Goal: Transaction & Acquisition: Purchase product/service

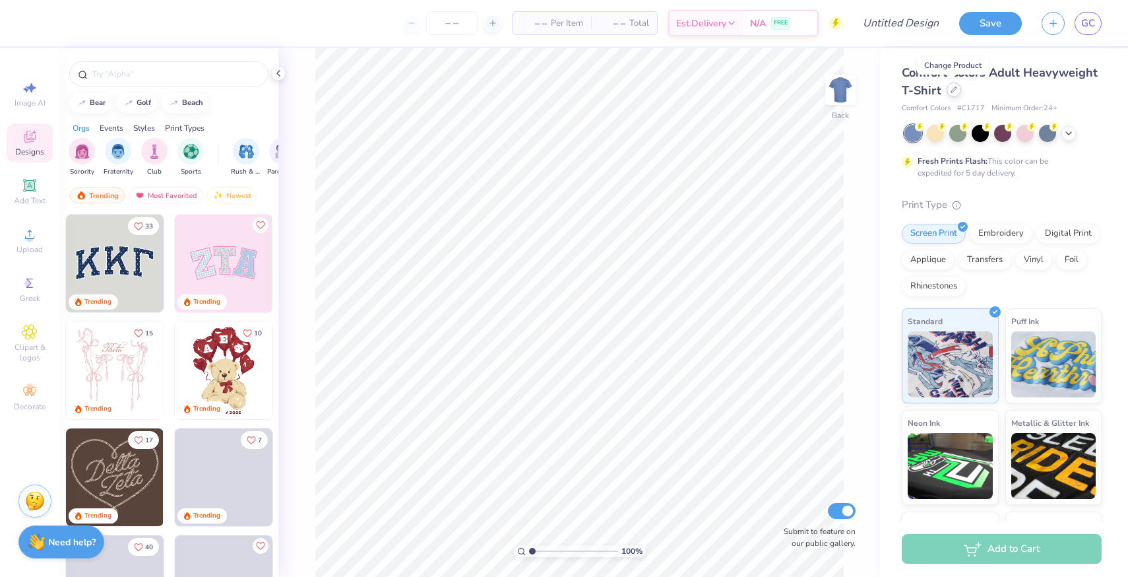
click at [949, 93] on div at bounding box center [954, 89] width 15 height 15
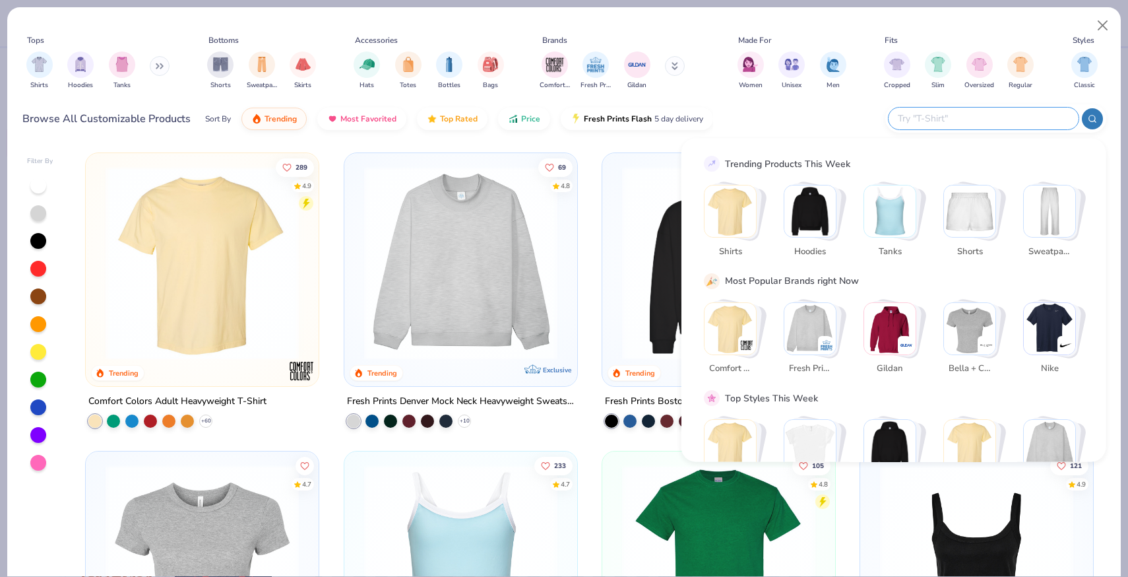
click at [1022, 118] on input "text" at bounding box center [983, 118] width 173 height 15
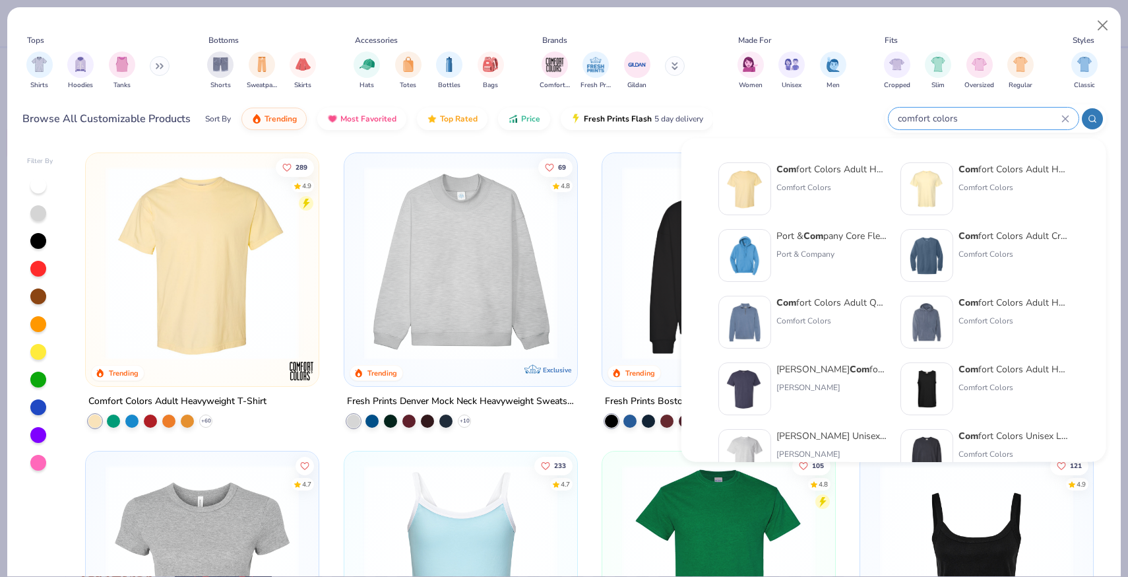
type input "comfort colors"
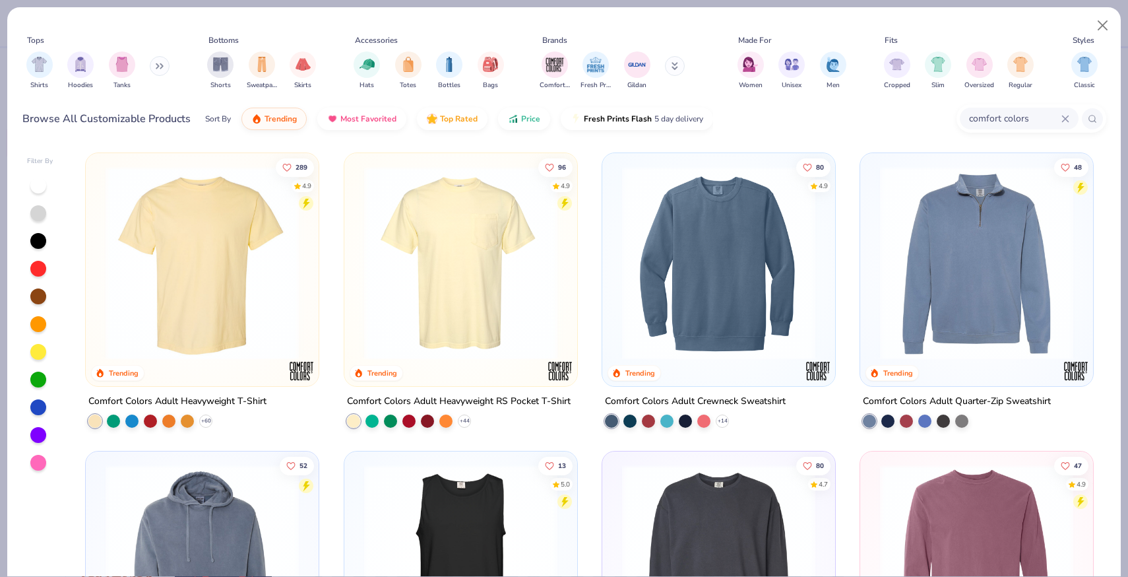
click at [488, 256] on img at bounding box center [461, 262] width 207 height 193
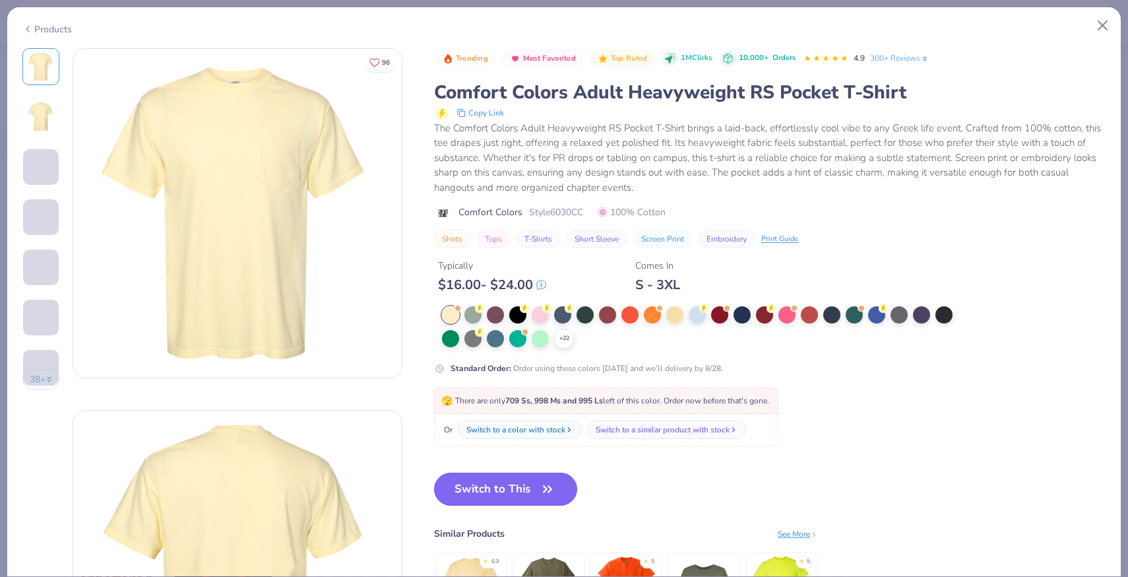
click at [523, 500] on button "Switch to This" at bounding box center [505, 488] width 143 height 33
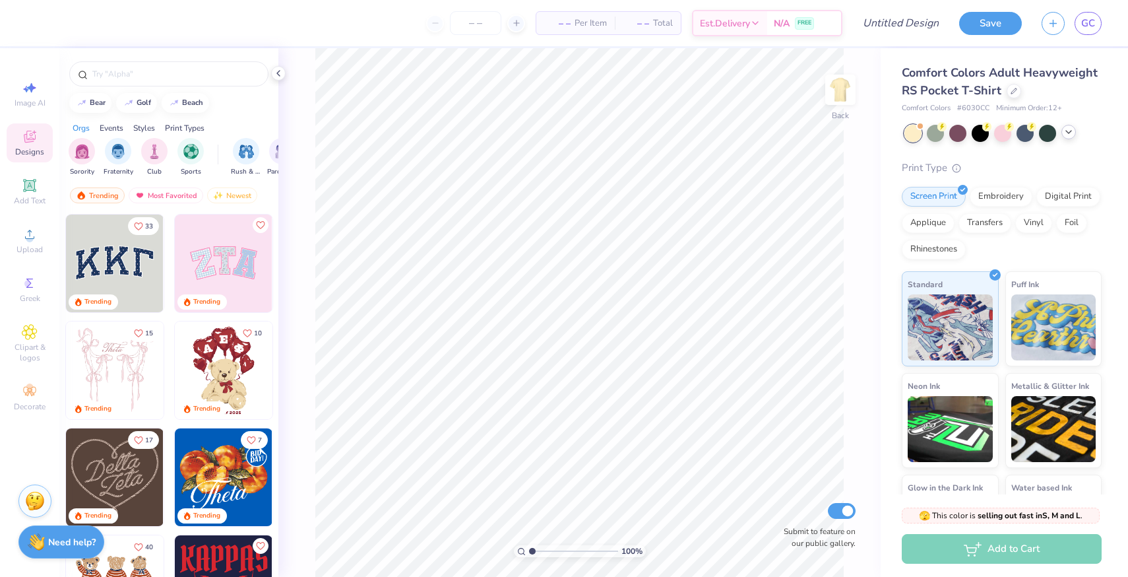
click at [1068, 135] on icon at bounding box center [1069, 132] width 11 height 11
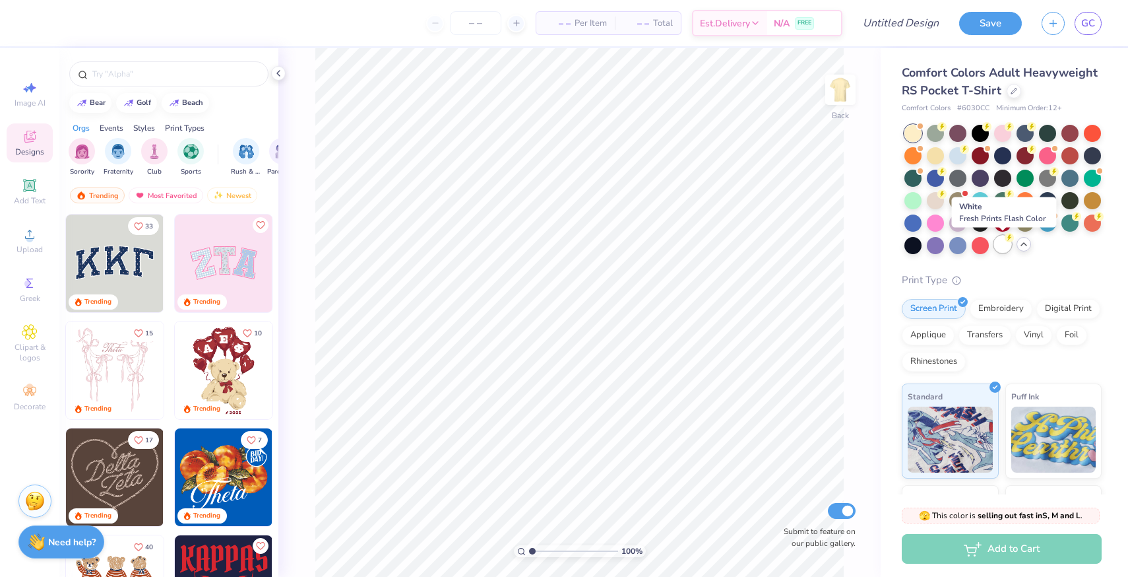
click at [1001, 245] on div at bounding box center [1002, 244] width 17 height 17
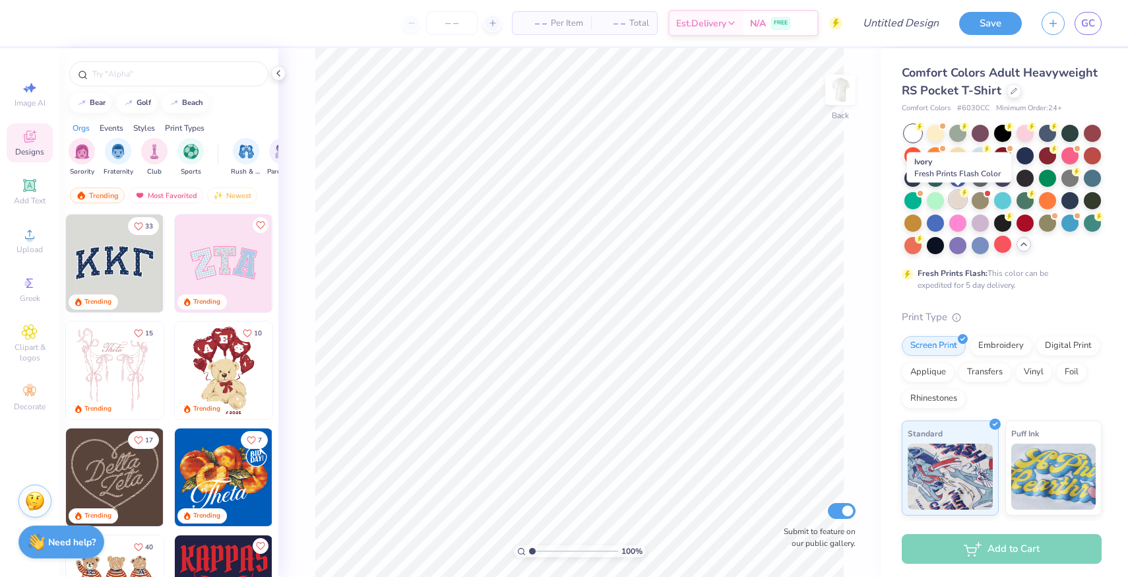
click at [961, 197] on div at bounding box center [958, 199] width 17 height 17
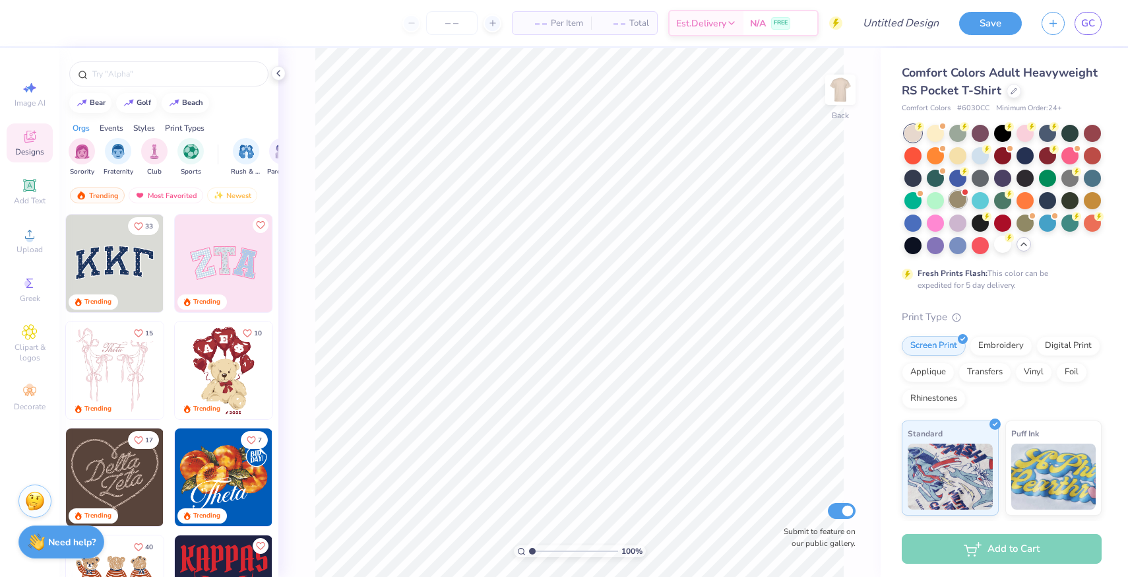
click at [958, 204] on div at bounding box center [958, 199] width 17 height 17
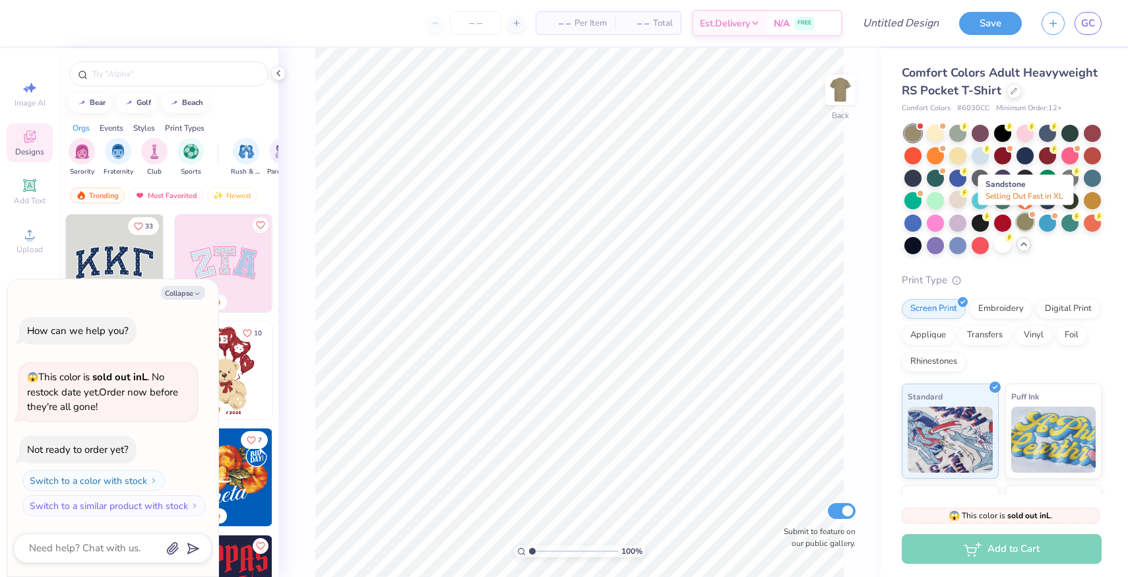
click at [1031, 221] on div at bounding box center [1025, 221] width 17 height 17
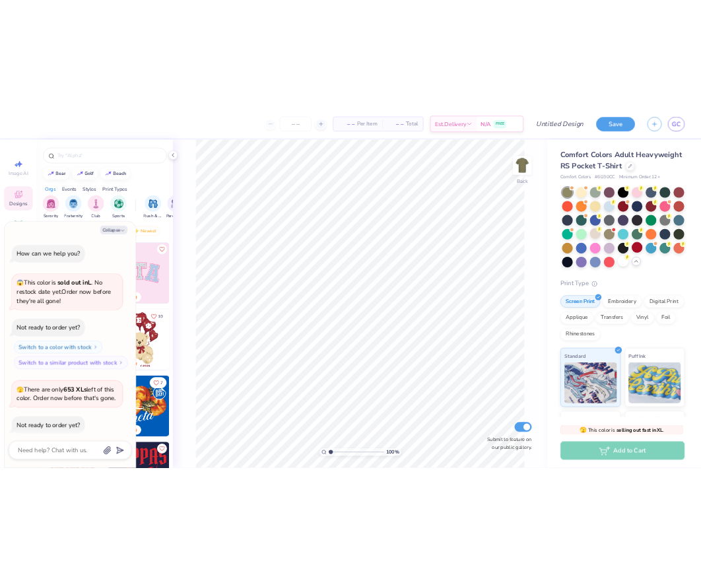
scroll to position [58, 0]
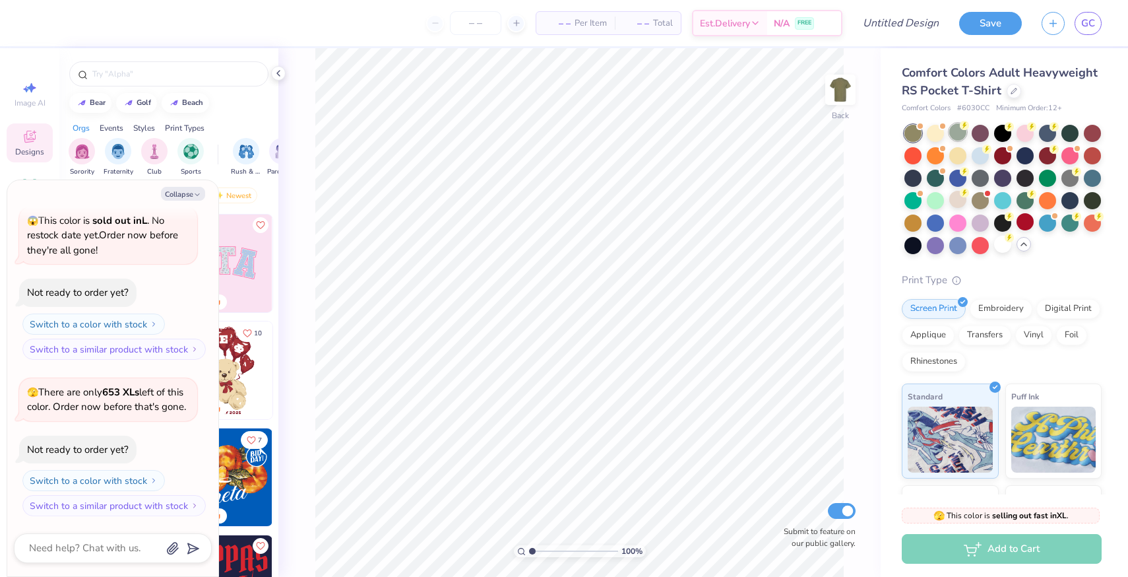
click at [960, 133] on div at bounding box center [958, 131] width 17 height 17
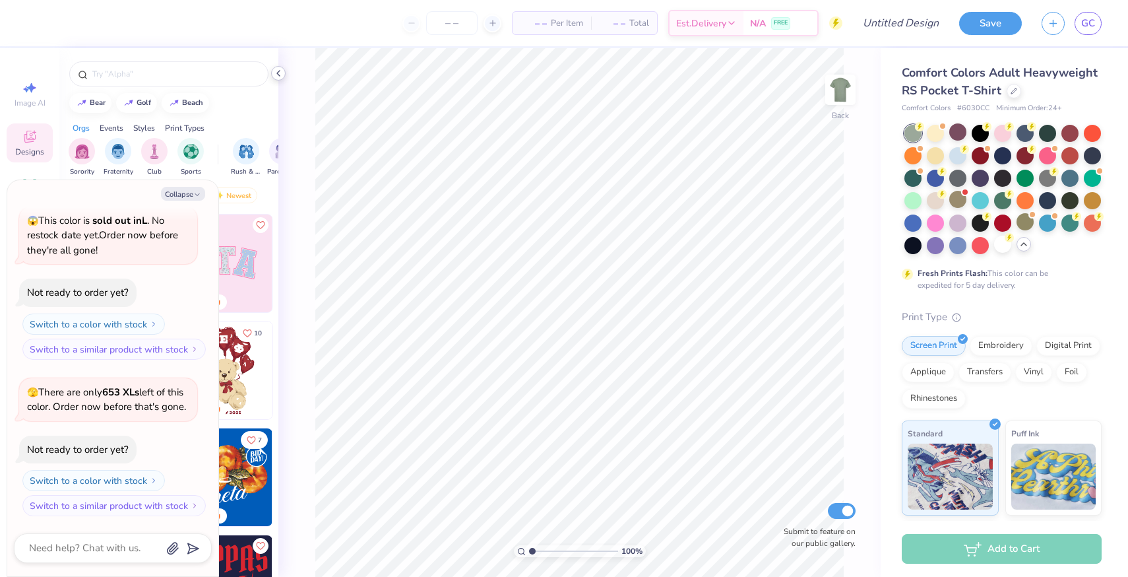
click at [280, 75] on icon at bounding box center [278, 73] width 11 height 11
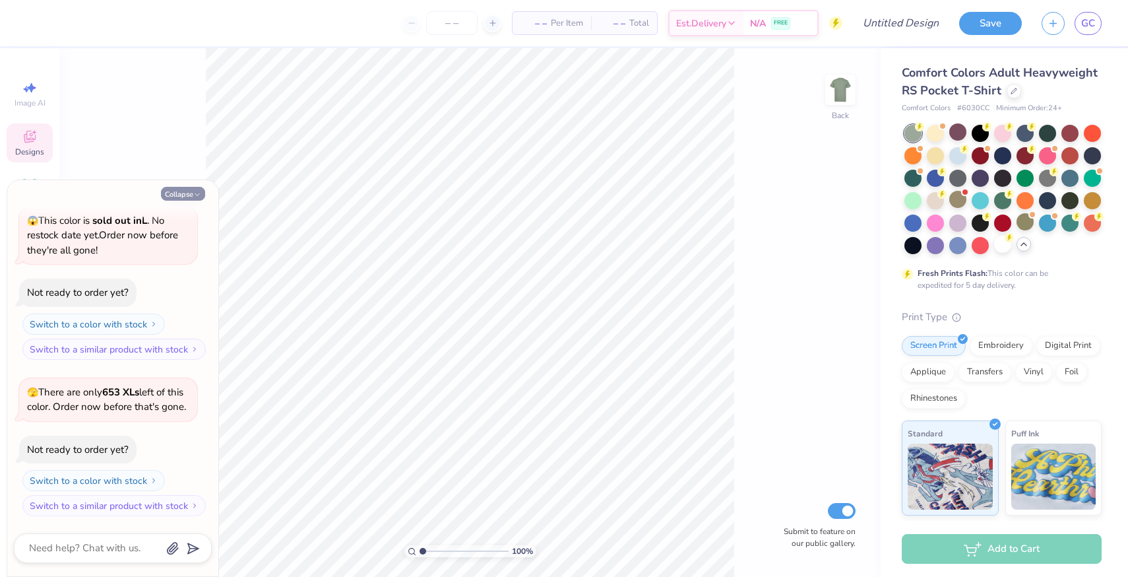
click at [189, 195] on button "Collapse" at bounding box center [183, 194] width 44 height 14
type textarea "x"
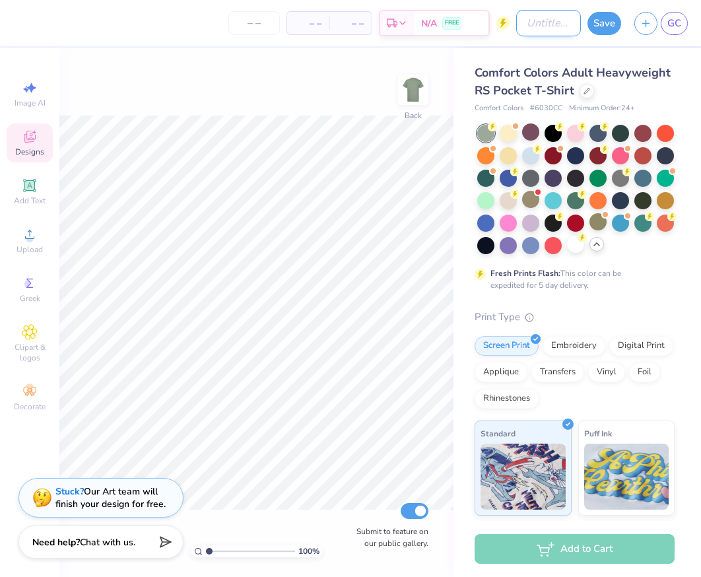
click at [529, 26] on input "Design Title" at bounding box center [548, 23] width 65 height 26
type input "Sisterhood Retreat 2025"
click at [22, 234] on icon at bounding box center [30, 234] width 16 height 16
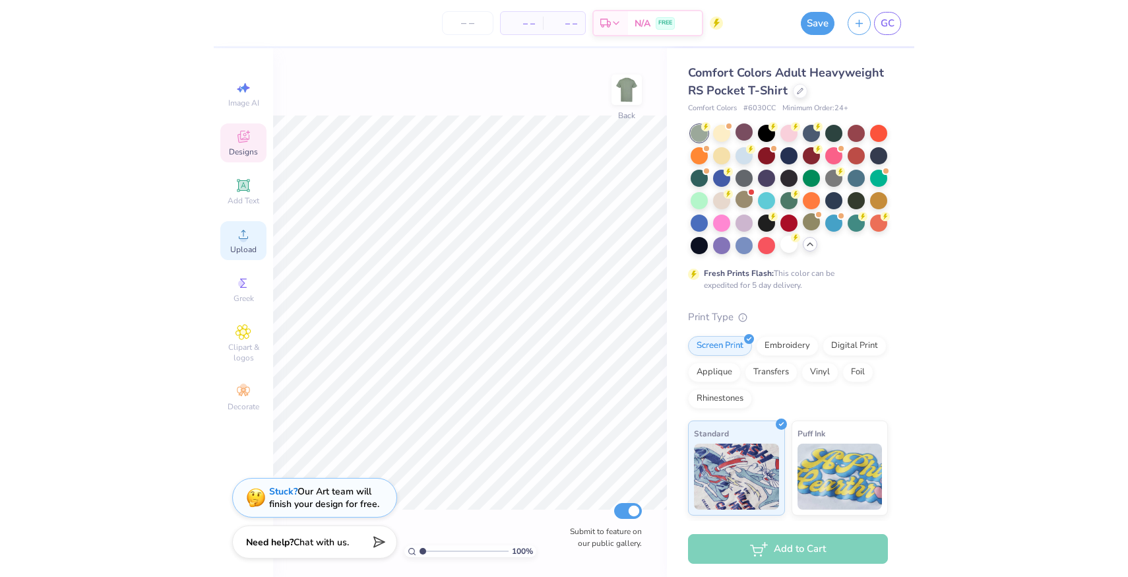
scroll to position [0, 0]
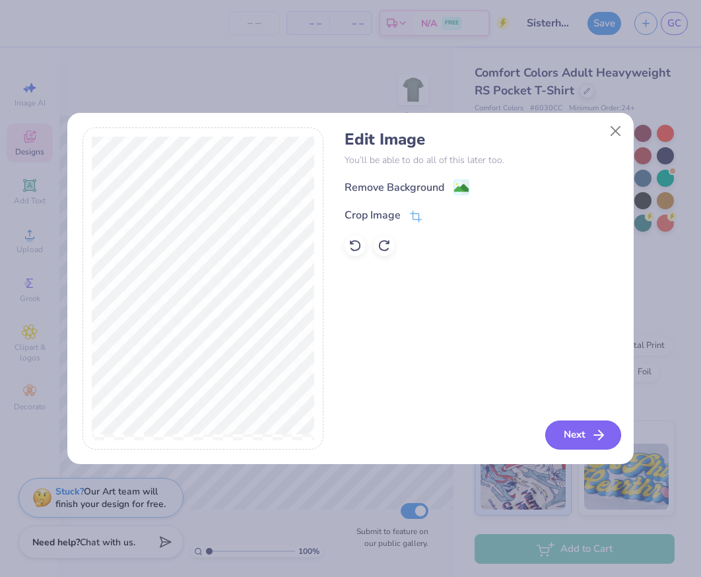
click at [576, 436] on button "Next" at bounding box center [583, 434] width 76 height 29
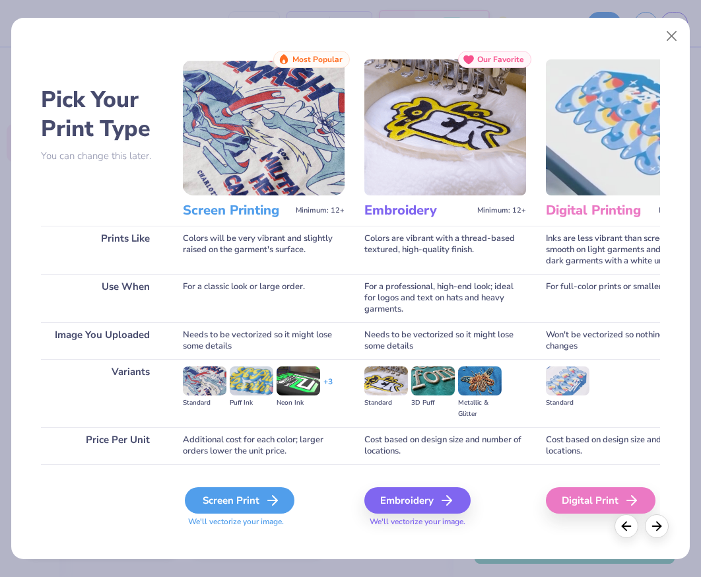
click at [238, 496] on div "Screen Print" at bounding box center [240, 500] width 110 height 26
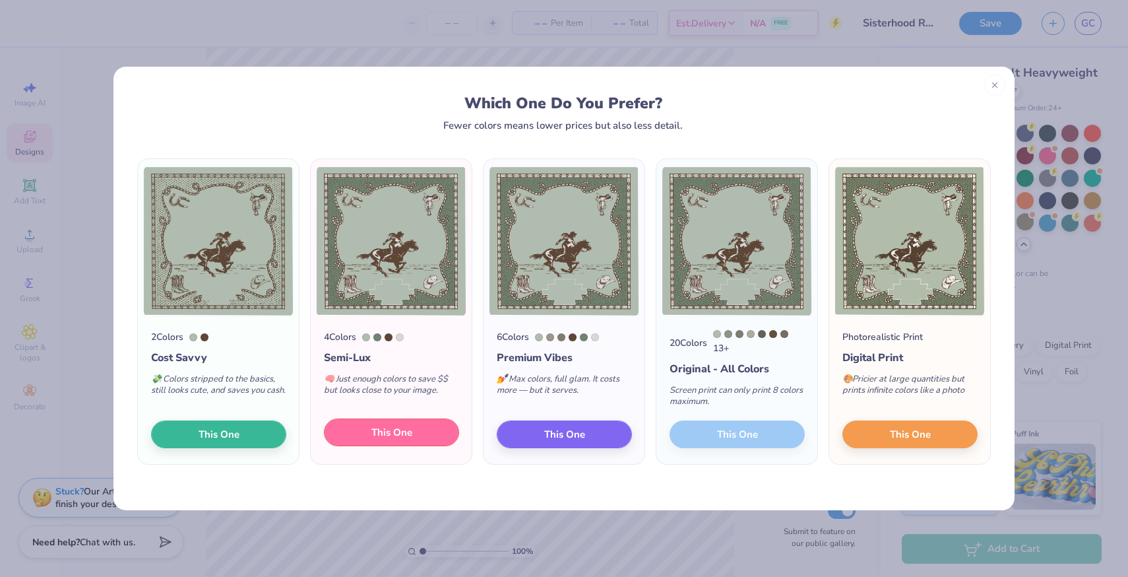
click at [387, 438] on span "This One" at bounding box center [392, 432] width 41 height 15
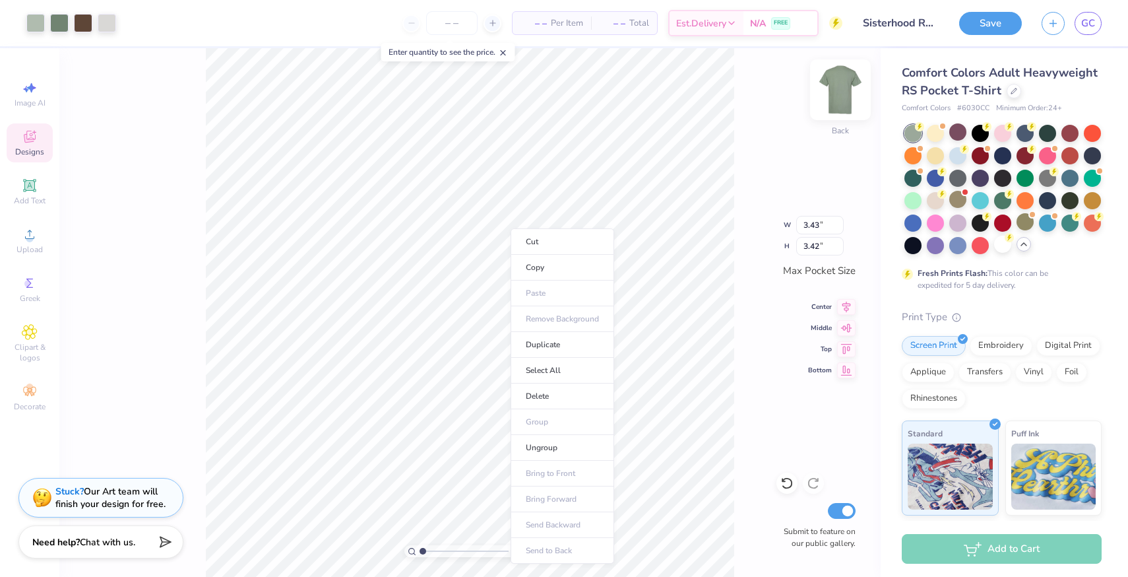
click at [848, 94] on div "100 % Back W 3.43 3.43 " H 3.42 3.42 " Max Pocket Size Center Middle Top Bottom…" at bounding box center [470, 312] width 822 height 529
click at [848, 94] on img at bounding box center [840, 89] width 53 height 53
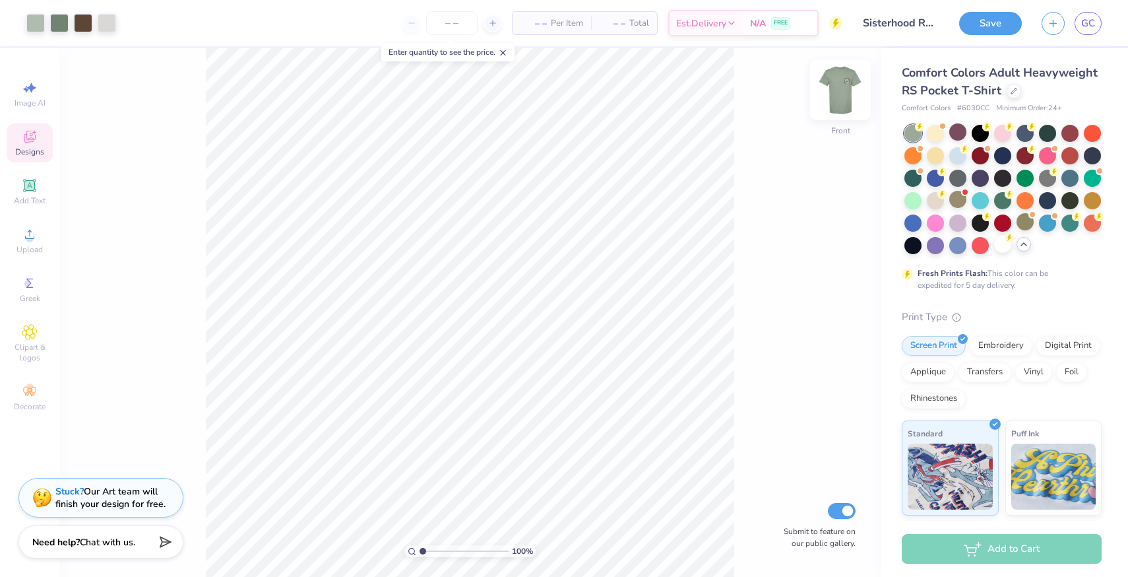
click at [833, 96] on img at bounding box center [840, 89] width 53 height 53
click at [847, 87] on img at bounding box center [840, 89] width 53 height 53
click at [845, 90] on img at bounding box center [840, 89] width 53 height 53
click at [841, 96] on div "100 % Back W 3.43 3.43 " H 3.42 3.42 " Max Pocket Size Center Middle Top Bottom…" at bounding box center [470, 312] width 822 height 529
click at [841, 96] on img at bounding box center [840, 89] width 53 height 53
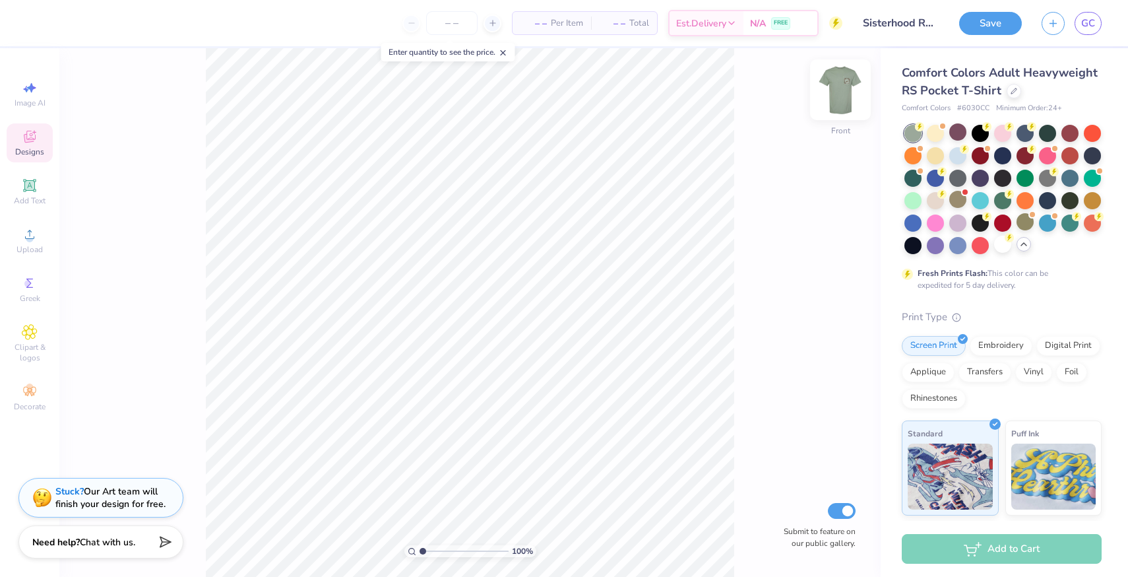
click at [845, 79] on img at bounding box center [840, 89] width 53 height 53
click at [822, 100] on div "100 % Back Submit to feature on our public gallery." at bounding box center [470, 312] width 822 height 529
click at [841, 97] on img at bounding box center [840, 89] width 53 height 53
click at [28, 246] on span "Upload" at bounding box center [29, 249] width 26 height 11
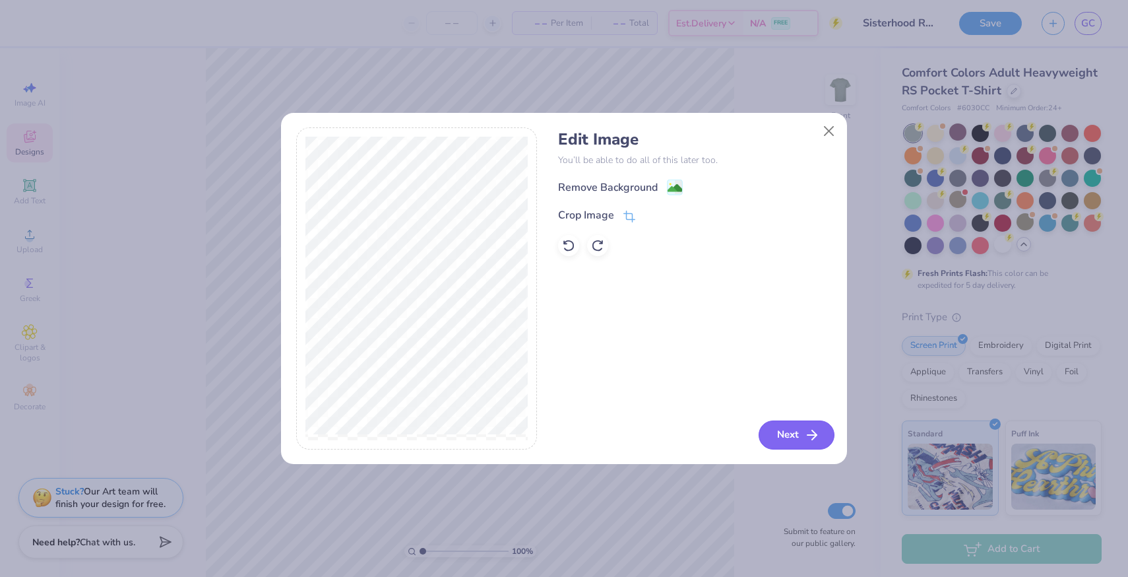
click at [792, 432] on button "Next" at bounding box center [797, 434] width 76 height 29
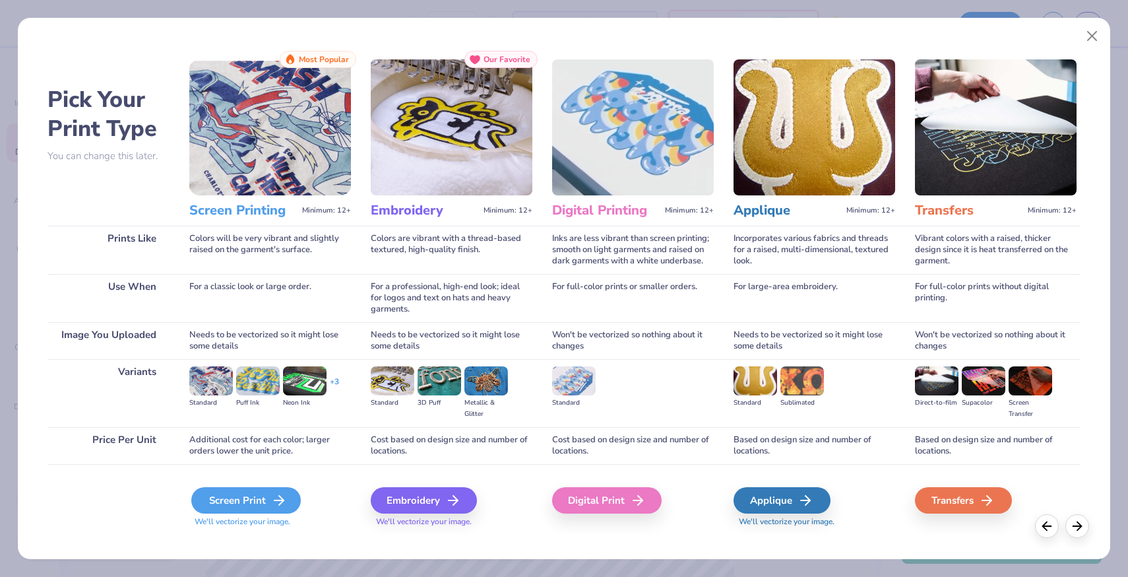
click at [258, 502] on div "Screen Print" at bounding box center [246, 500] width 110 height 26
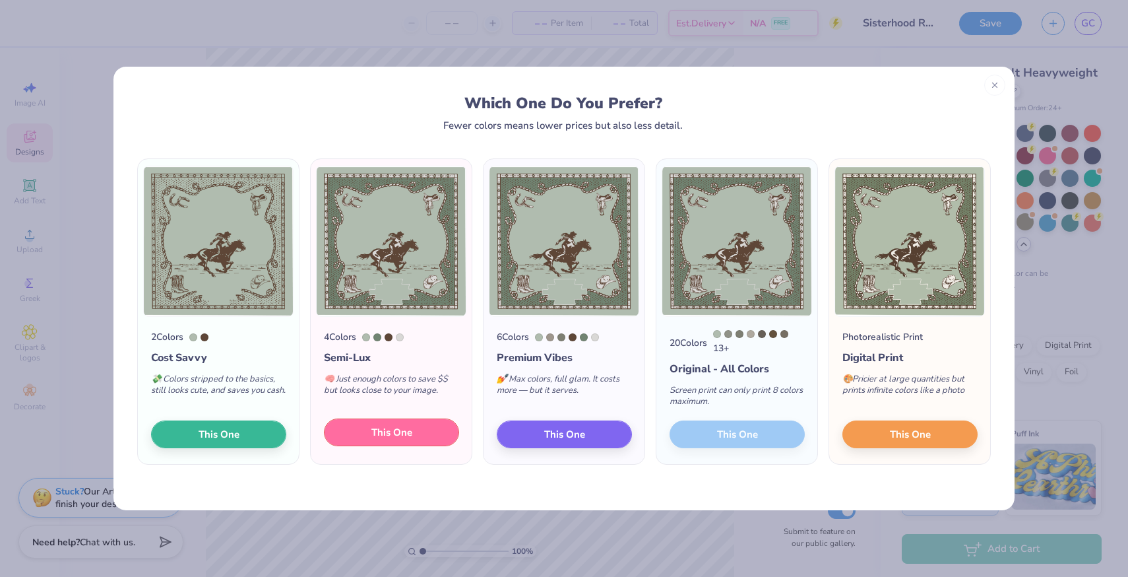
click at [418, 434] on button "This One" at bounding box center [391, 432] width 135 height 28
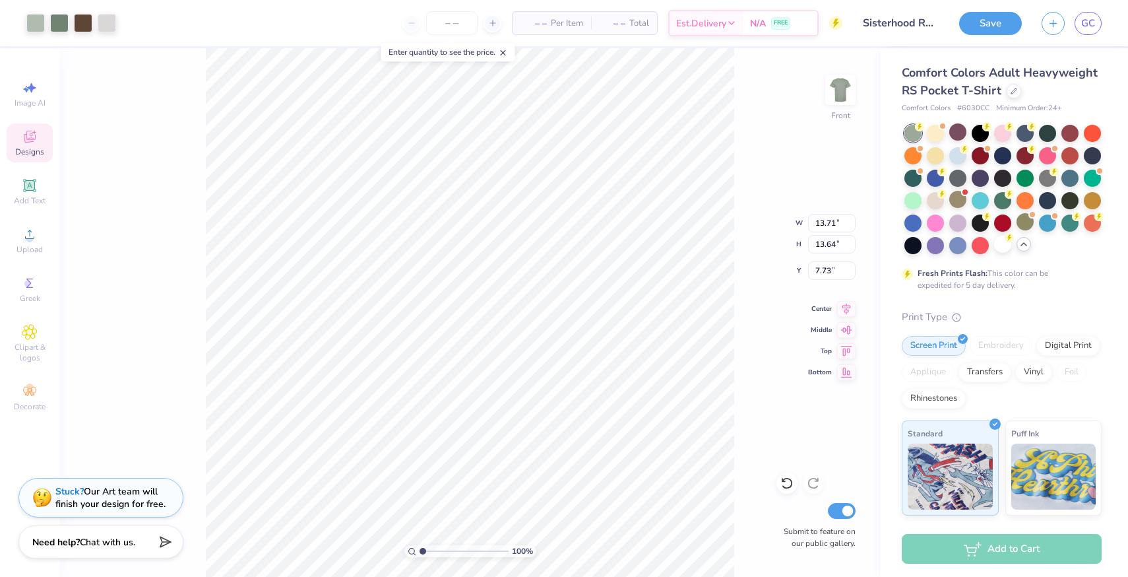
type input "13.71"
type input "13.64"
type input "3.00"
type input "12.89"
type input "12.82"
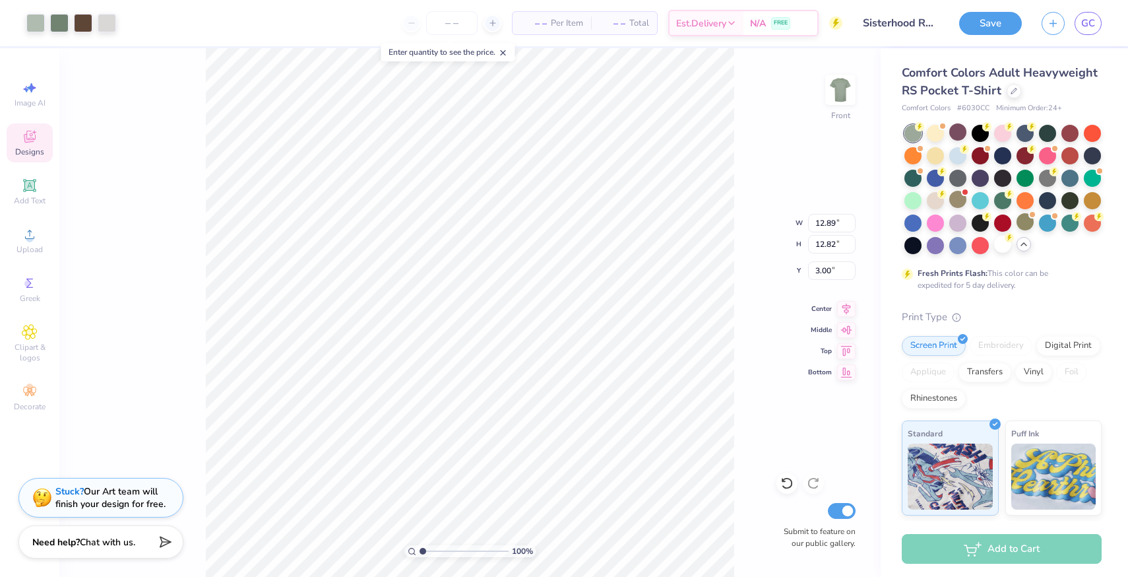
type input "4.94"
click at [1003, 253] on div at bounding box center [1002, 244] width 17 height 17
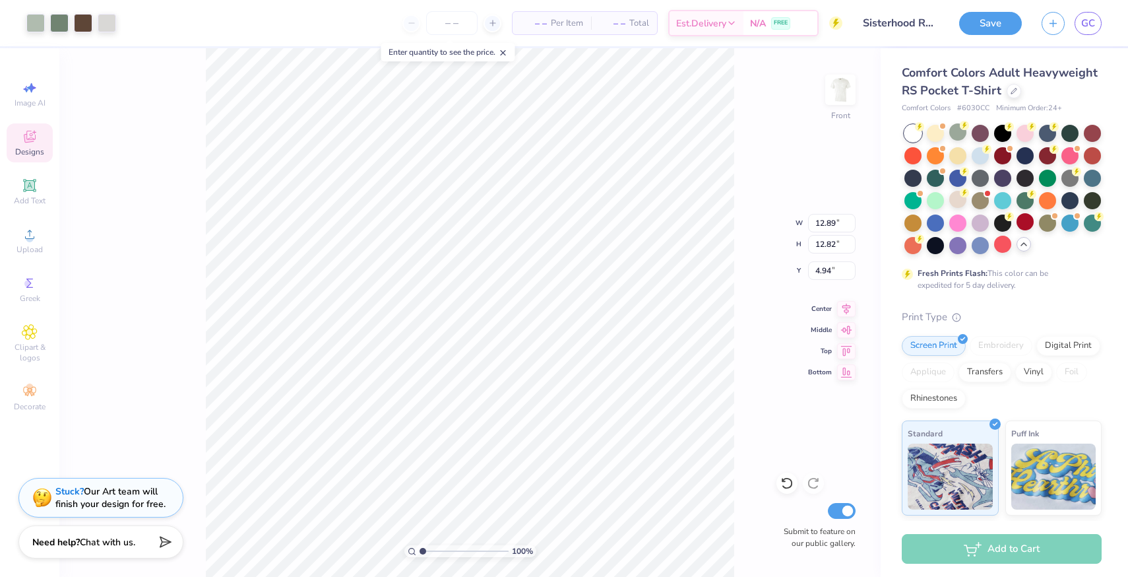
click at [747, 218] on div "100 % Front W 12.89 12.89 " H 12.82 12.82 " Y 4.94 4.94 " Center Middle Top Bot…" at bounding box center [470, 312] width 822 height 529
click at [1026, 203] on div at bounding box center [1025, 199] width 17 height 17
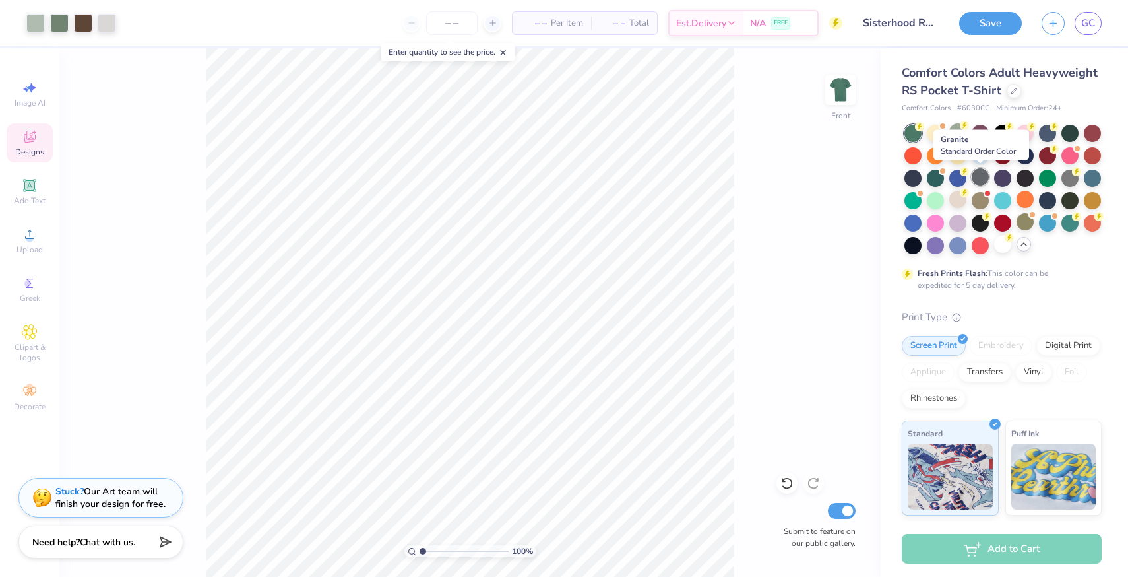
click at [983, 177] on div at bounding box center [980, 176] width 17 height 17
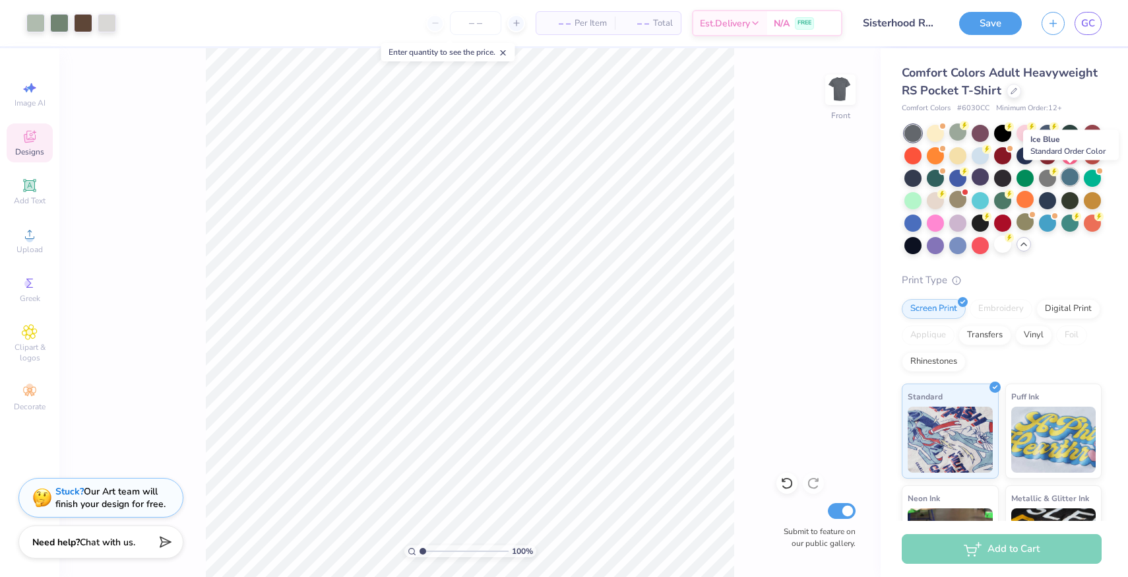
click at [1067, 178] on div at bounding box center [1070, 176] width 17 height 17
click at [955, 137] on div at bounding box center [958, 131] width 17 height 17
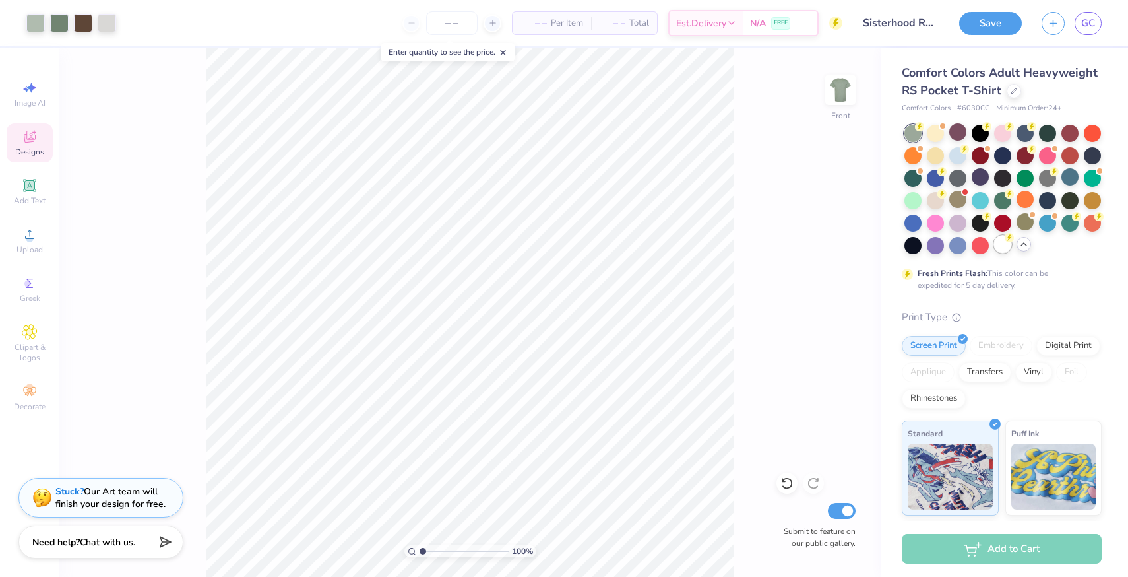
click at [1006, 244] on div at bounding box center [1002, 244] width 17 height 17
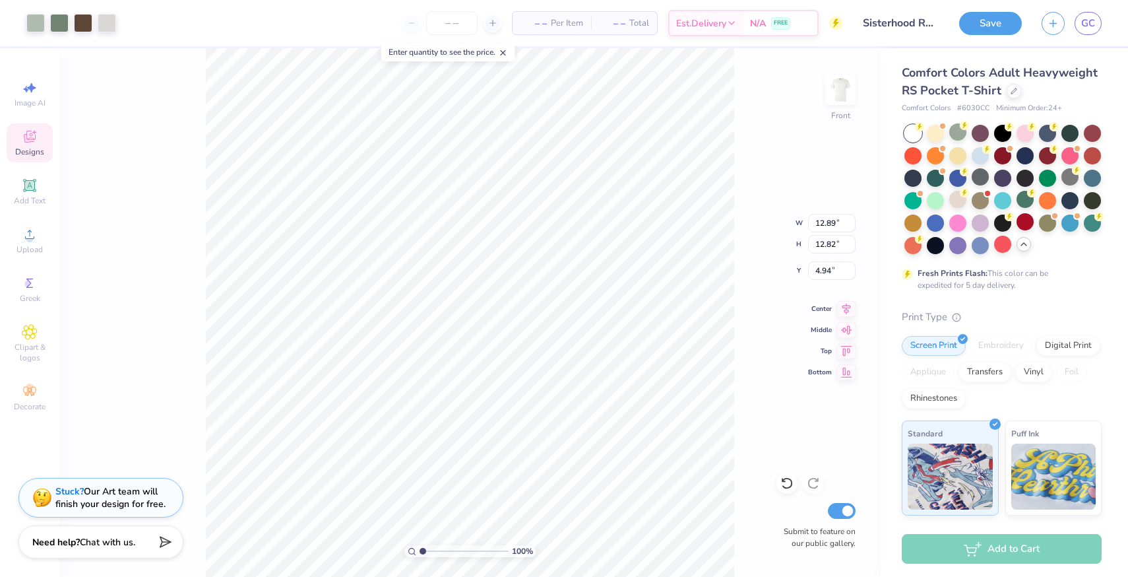
type input "13.12"
type input "13.05"
type input "4.94"
click at [30, 191] on icon at bounding box center [30, 186] width 16 height 16
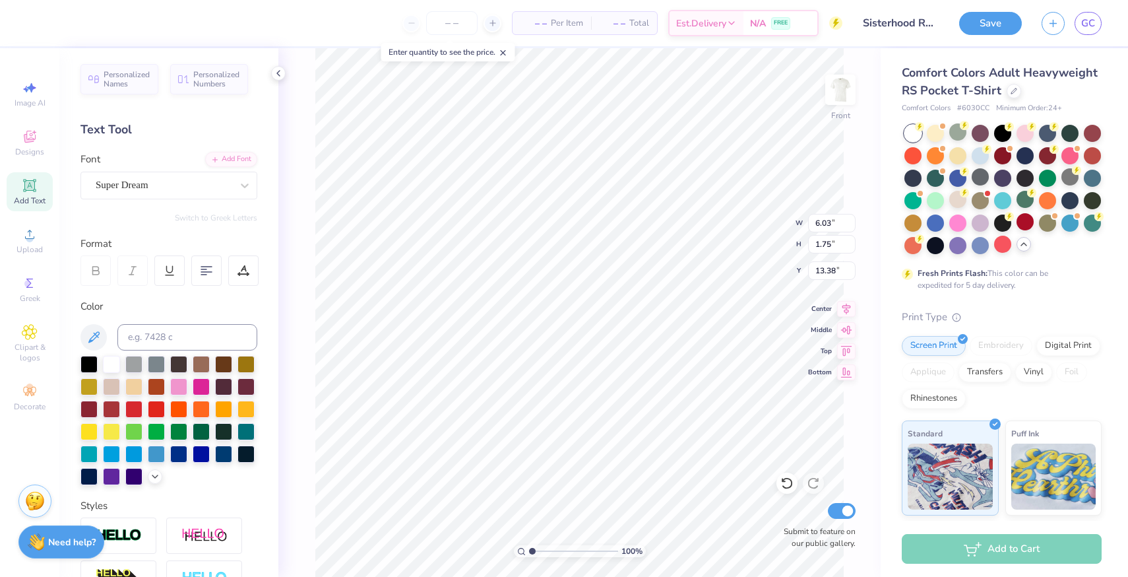
type input "3.79"
type textarea "x"
click at [557, 552] on input "range" at bounding box center [573, 551] width 89 height 12
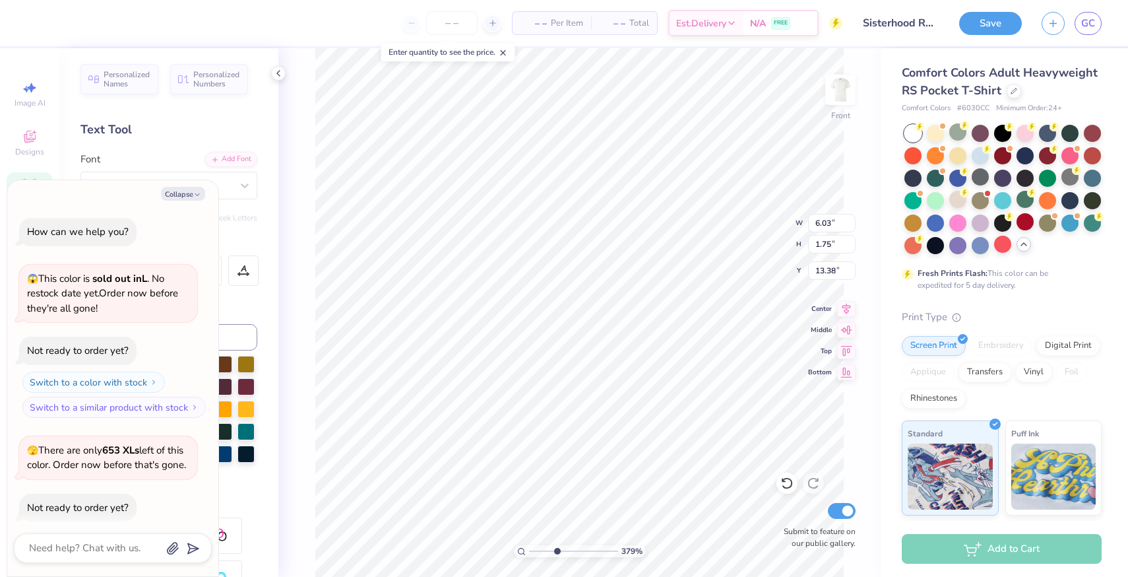
scroll to position [139, 0]
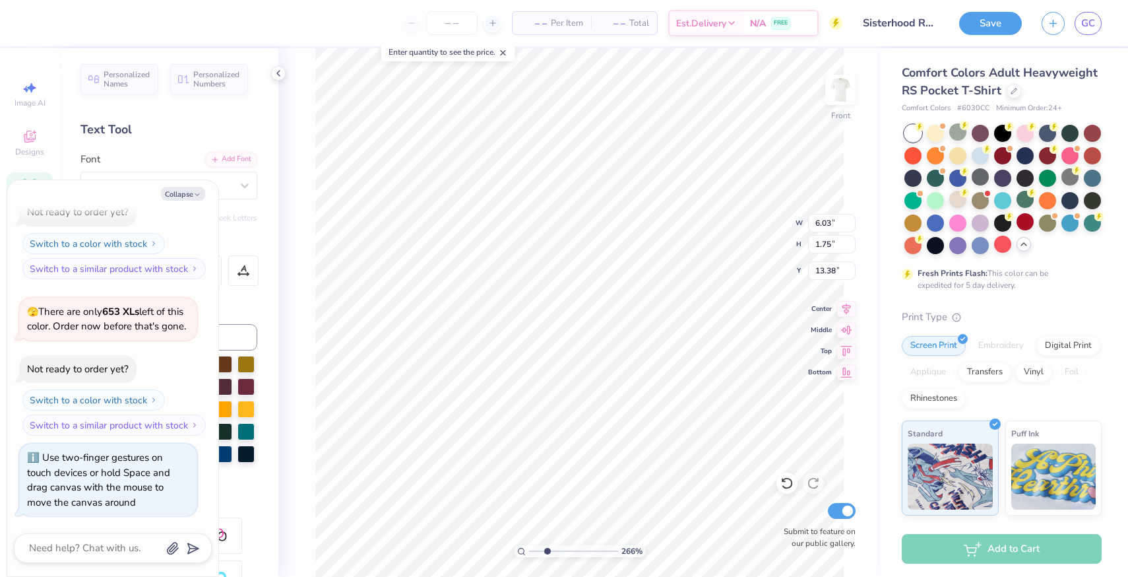
drag, startPoint x: 555, startPoint y: 552, endPoint x: 546, endPoint y: 553, distance: 8.6
type input "2.66"
click at [546, 553] on input "range" at bounding box center [573, 551] width 89 height 12
type textarea "x"
type input "8.46"
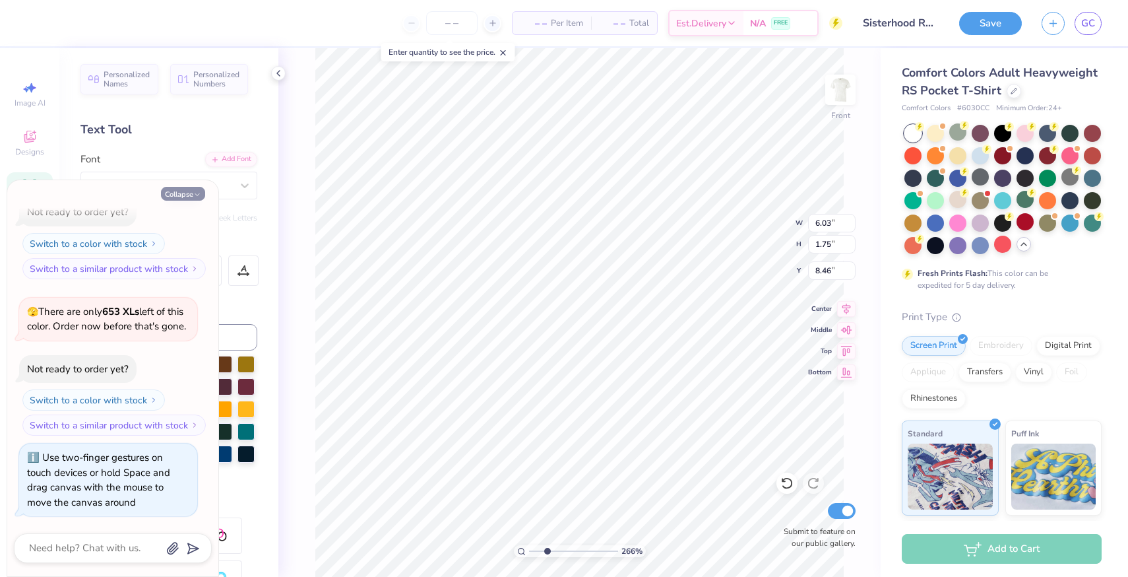
click at [197, 195] on polyline "button" at bounding box center [197, 195] width 4 height 2
type textarea "x"
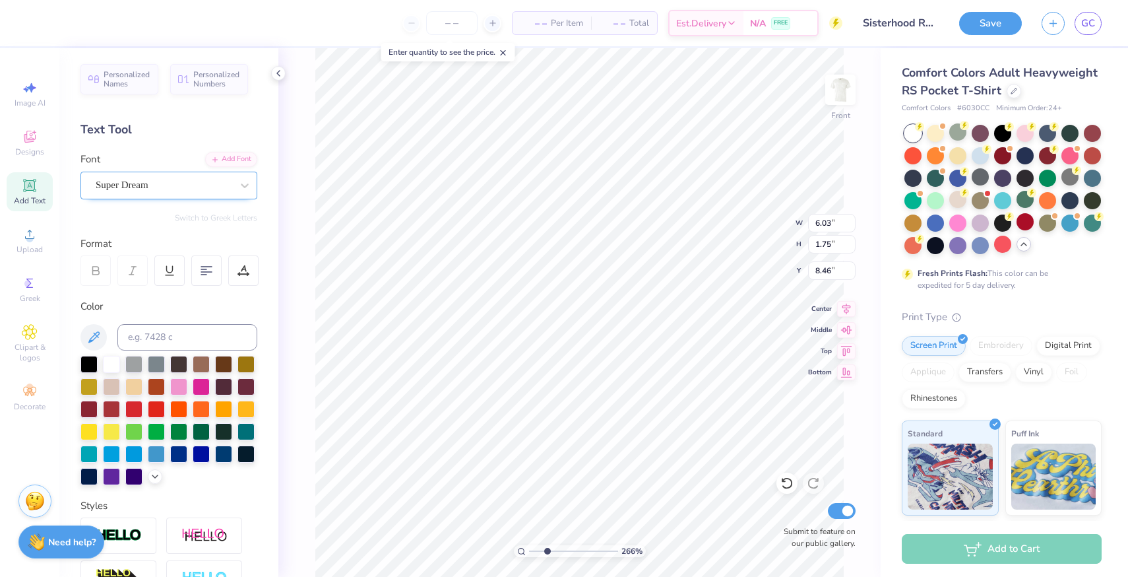
click at [208, 185] on div "Super Dream" at bounding box center [163, 185] width 139 height 20
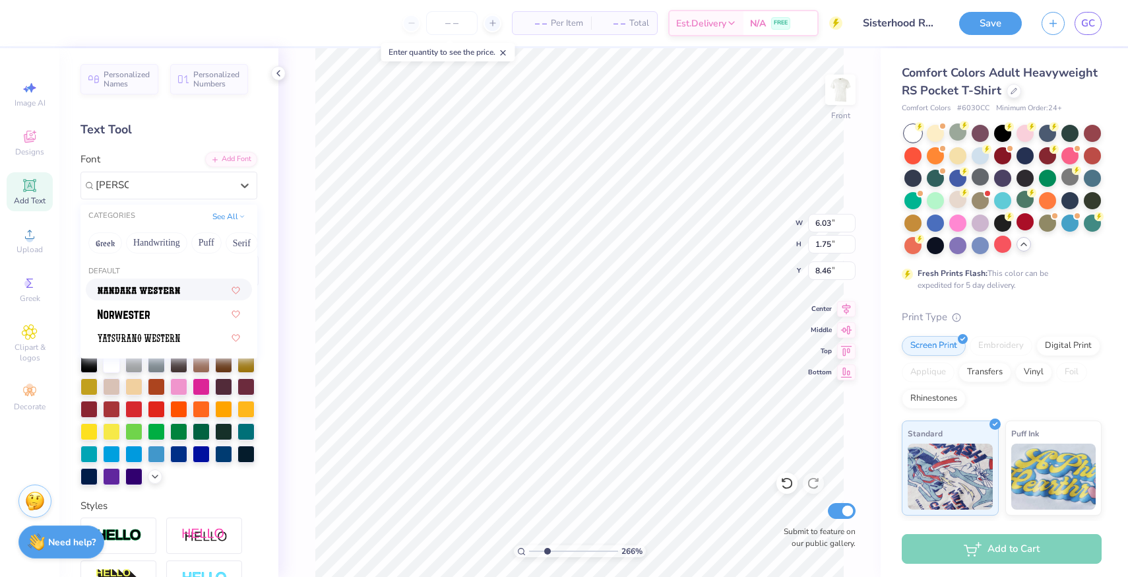
type input "western"
click at [183, 311] on div at bounding box center [169, 313] width 143 height 14
type input "western"
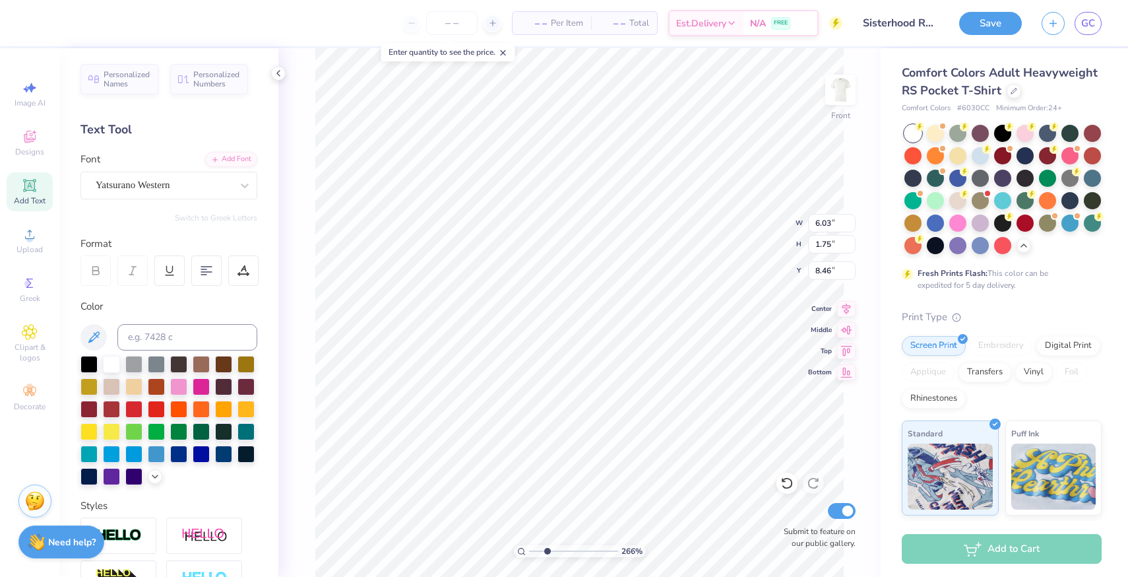
type input "4.46"
type input "1.94"
type input "14.65"
type input "2.22"
type input "0.96"
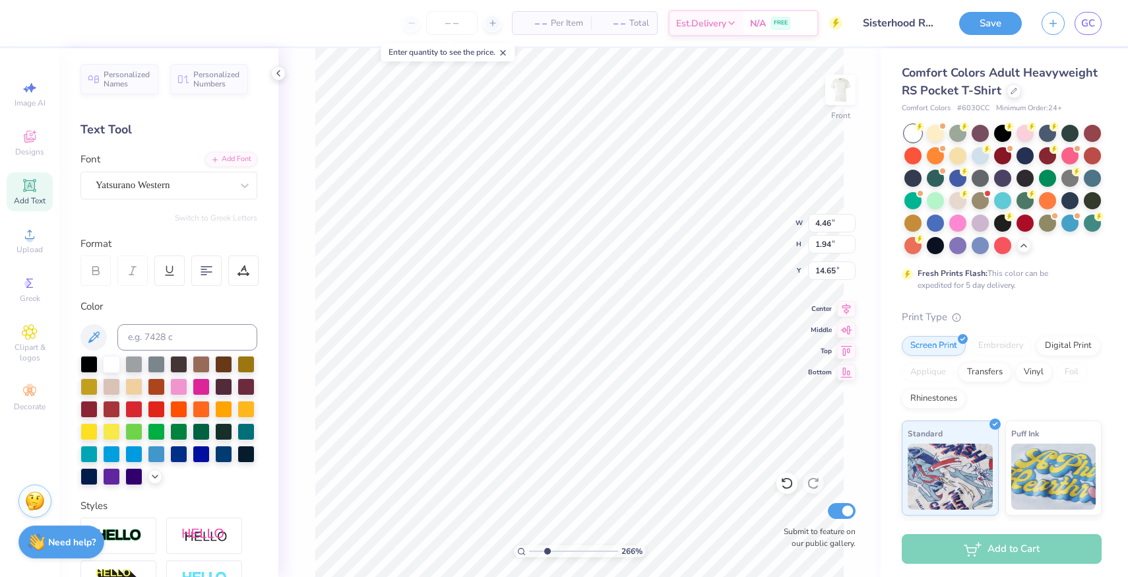
type input "15.62"
type textarea "Kappa"
type input "13.12"
type input "13.05"
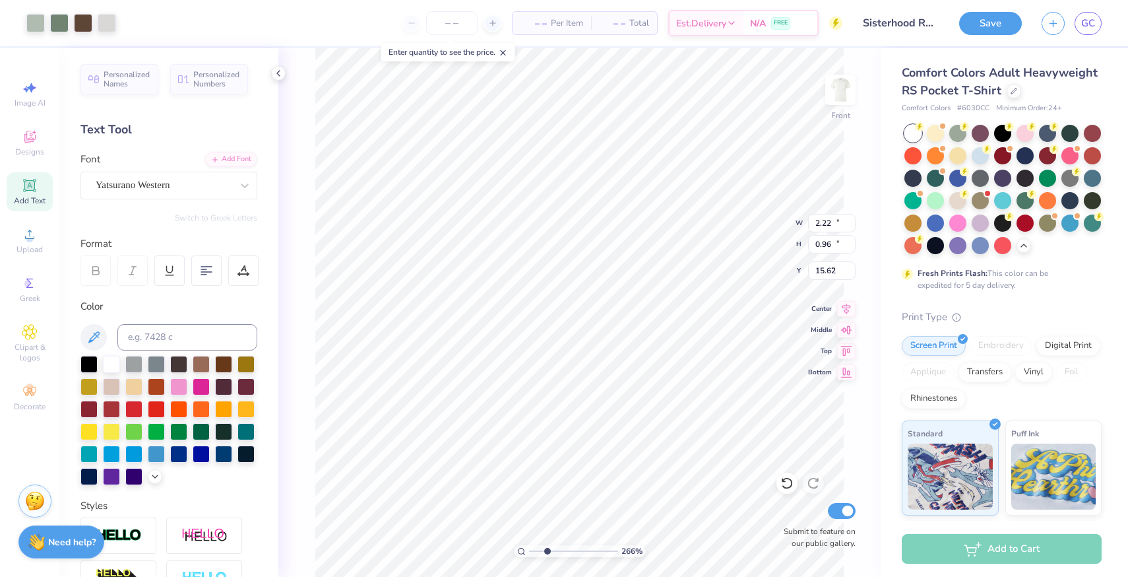
type input "4.94"
type input "2.96"
type input "0.96"
type input "15.62"
type input "1.97"
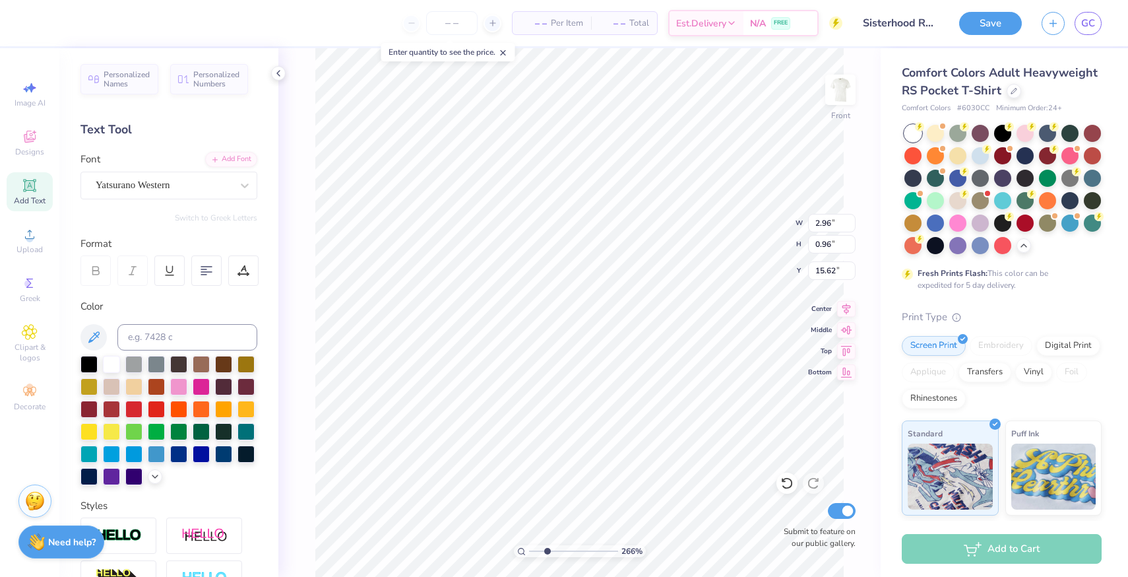
type input "0.64"
type input "16.08"
type textarea "Delta"
click at [212, 184] on div "Yatsurano Western" at bounding box center [163, 185] width 139 height 20
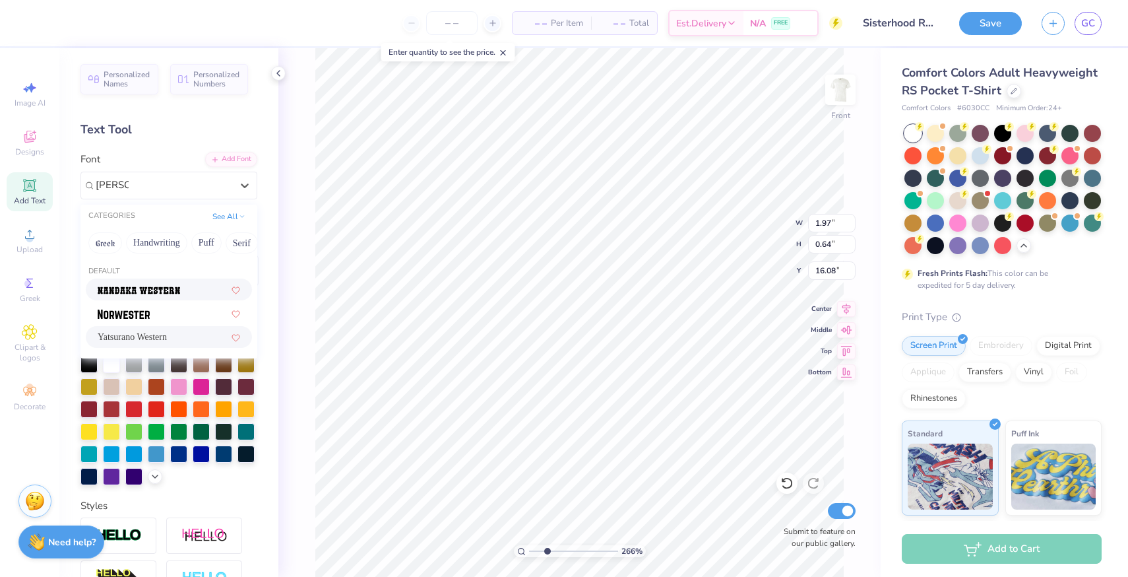
click at [183, 292] on div at bounding box center [169, 289] width 143 height 14
type input "[PERSON_NAME]"
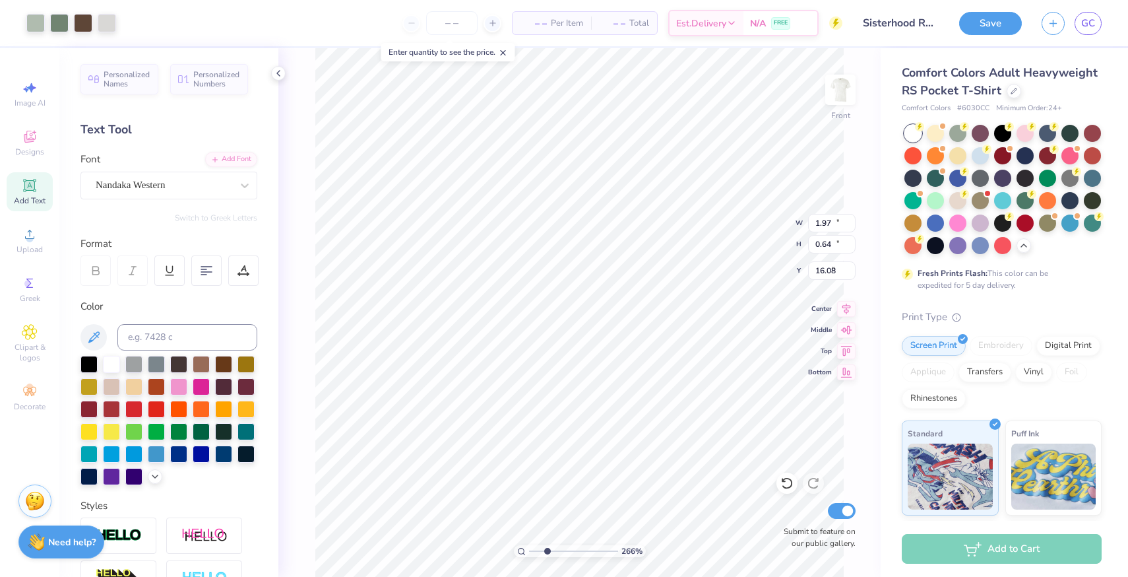
type input "13.12"
type input "13.05"
type input "4.94"
type input "2.49"
type input "0.65"
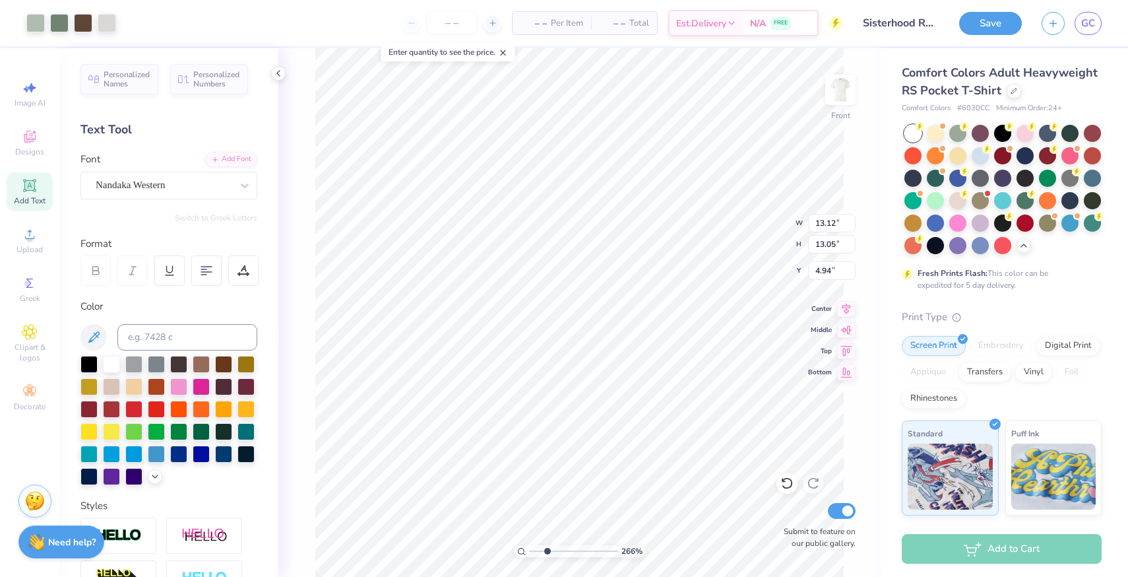
type input "16.08"
type input "13.12"
type input "13.05"
type input "4.93"
type input "1.97"
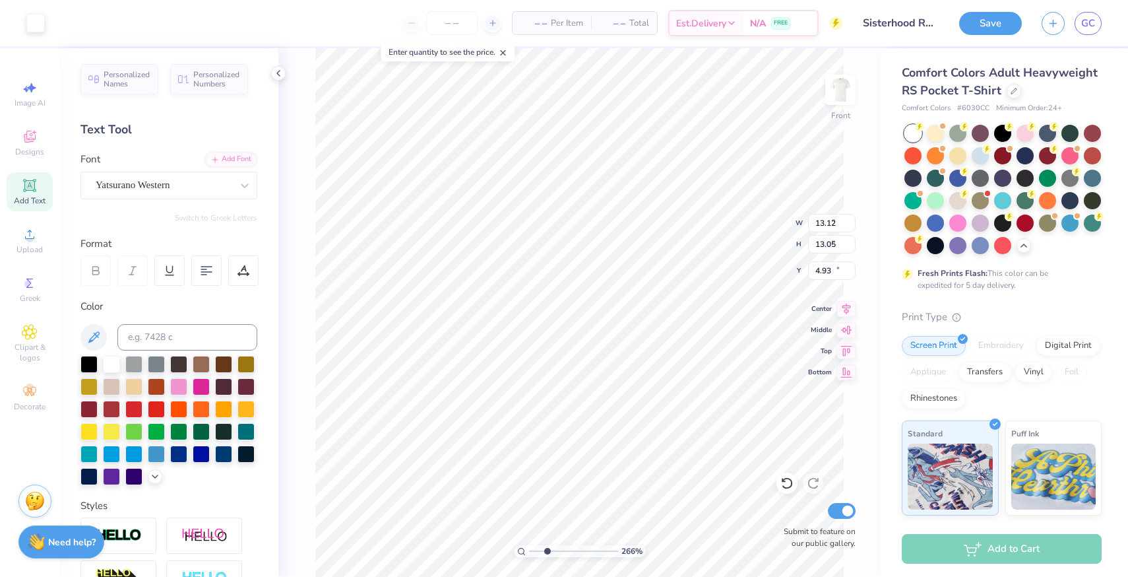
type input "0.64"
type input "15.31"
click at [148, 189] on div "Yatsurano Western" at bounding box center [163, 185] width 139 height 20
click at [163, 288] on span "Nandaka Western" at bounding box center [130, 289] width 65 height 14
type input "western"
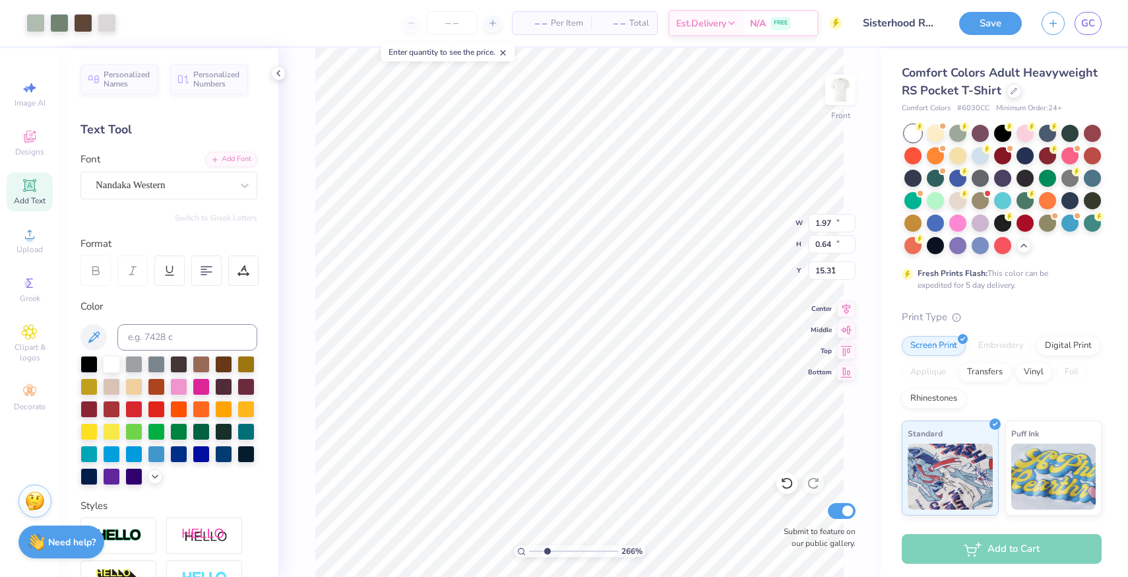
type input "13.12"
type input "13.05"
type input "4.93"
type input "2.44"
type input "0.65"
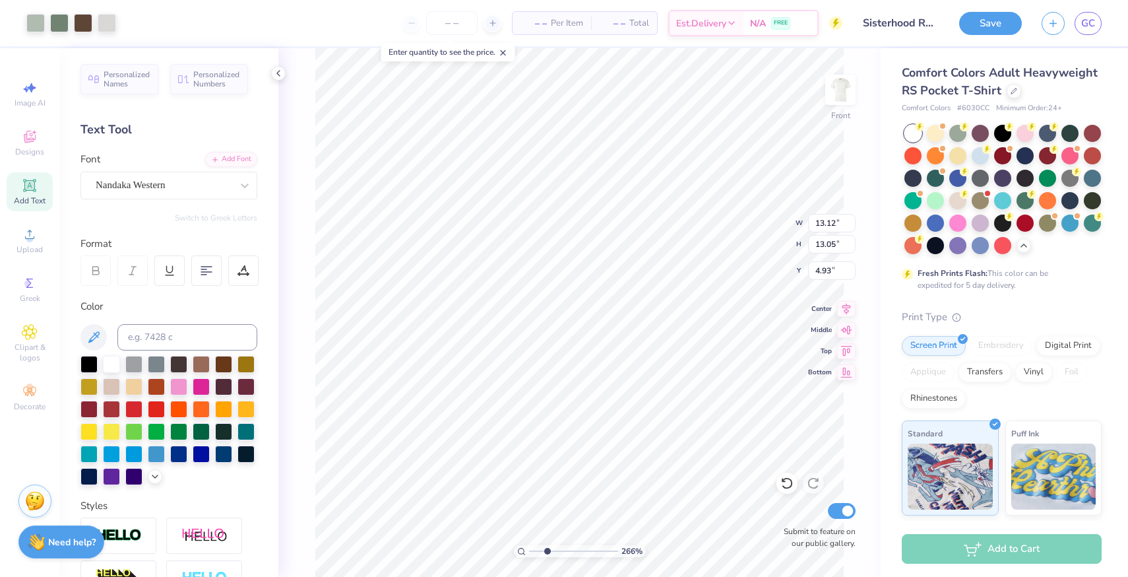
type input "15.30"
type input "2.06"
type input "0.54"
type input "15.37"
type input "2.49"
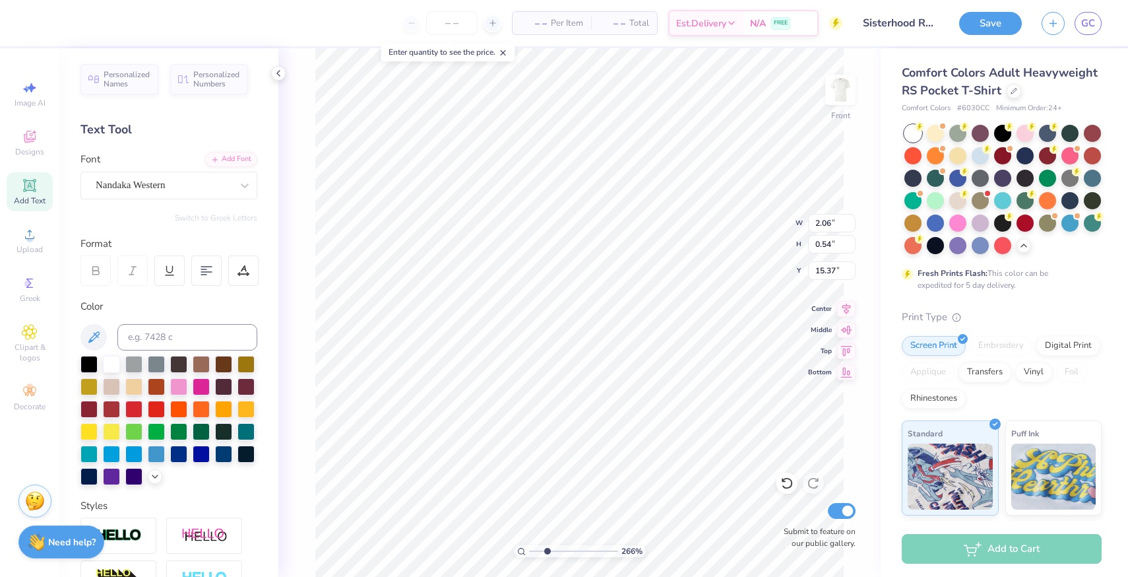
type input "0.65"
type input "16.08"
type input "1.64"
type input "0.43"
click at [242, 277] on div at bounding box center [243, 270] width 30 height 30
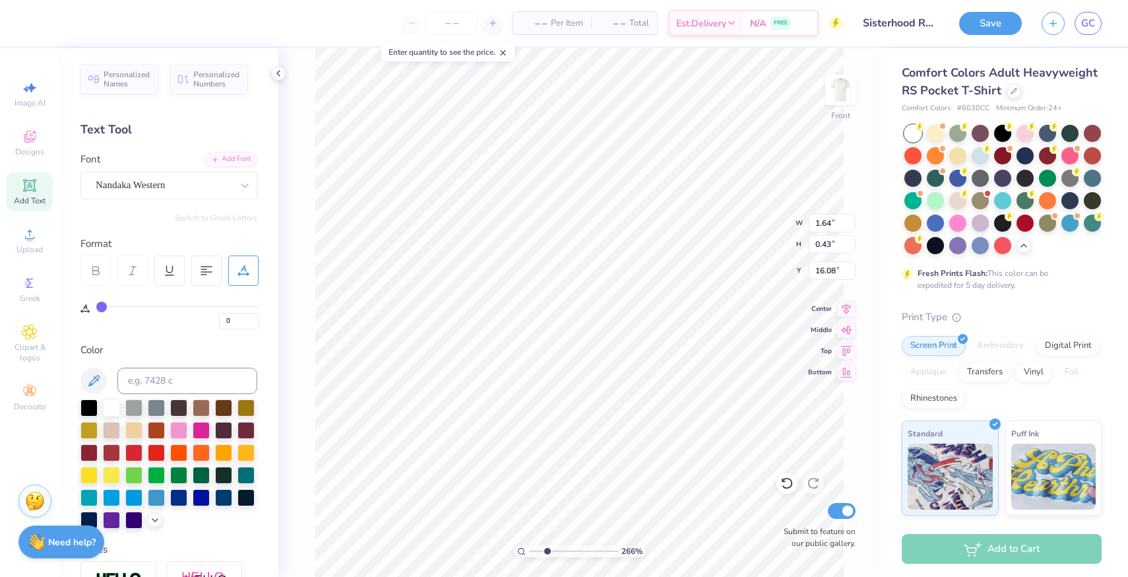
type input "2"
type input "3"
type input "4"
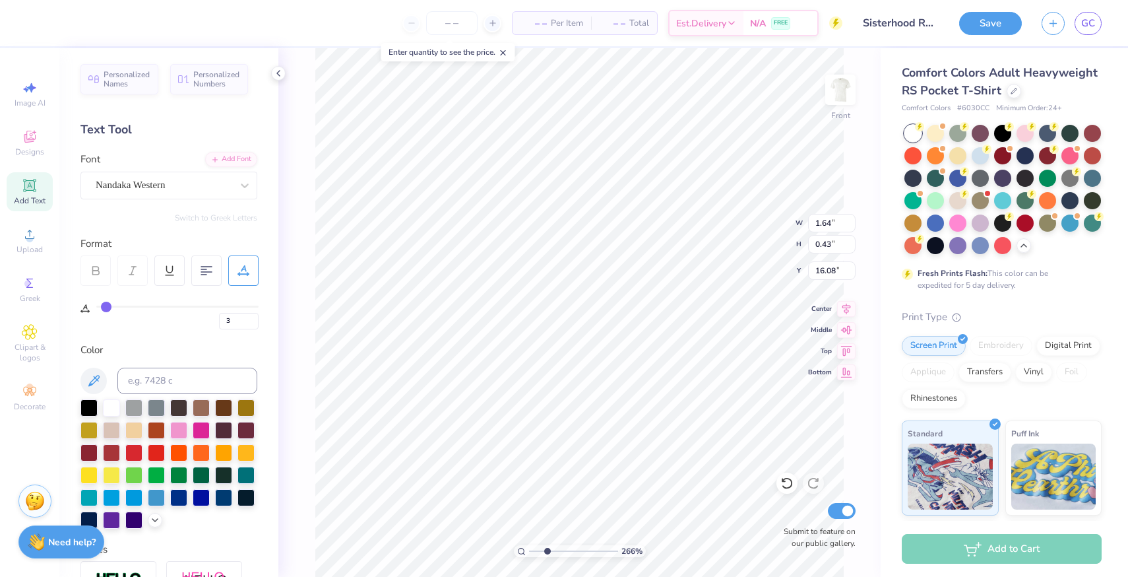
type input "4"
type input "5"
type input "6"
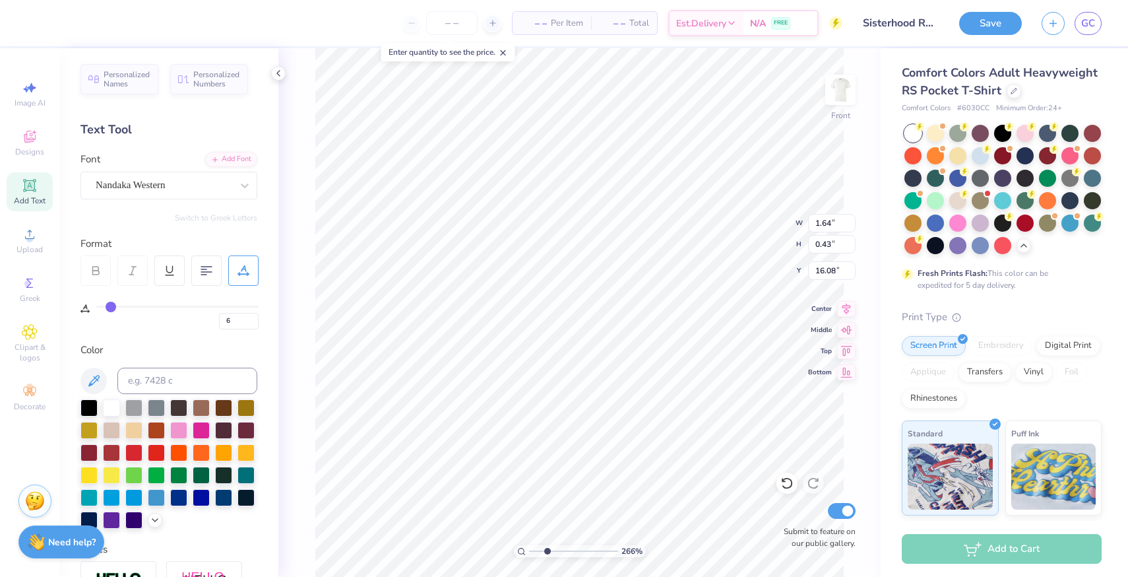
type input "7"
type input "8"
type input "9"
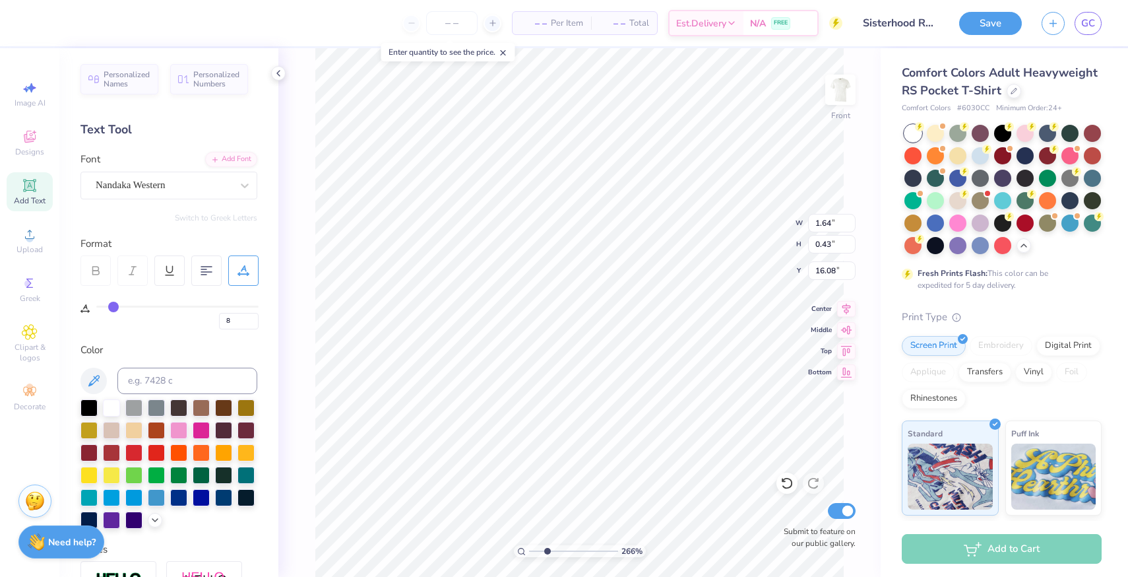
type input "9"
type input "10"
type input "11"
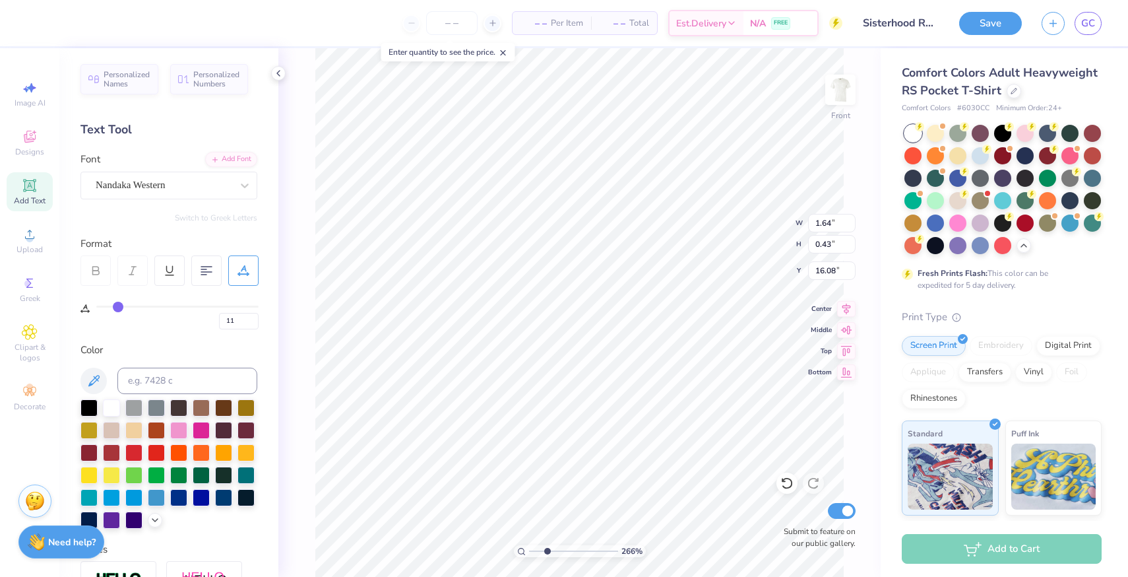
type input "12"
type input "13"
drag, startPoint x: 104, startPoint y: 306, endPoint x: 121, endPoint y: 306, distance: 17.2
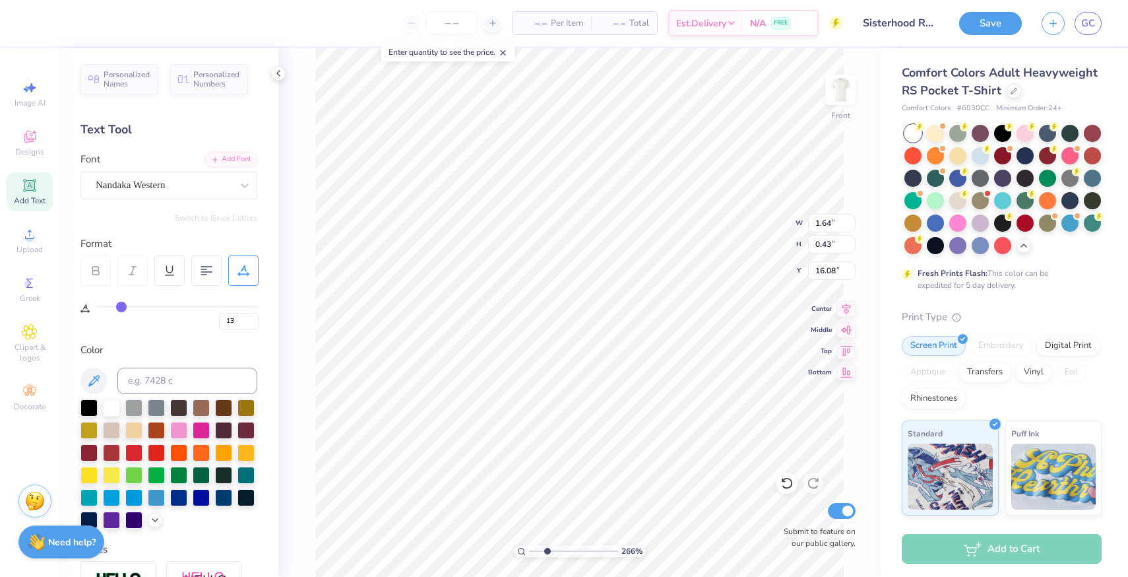
type input "13"
click at [121, 306] on input "range" at bounding box center [177, 307] width 162 height 2
type input "1.92"
type input "14"
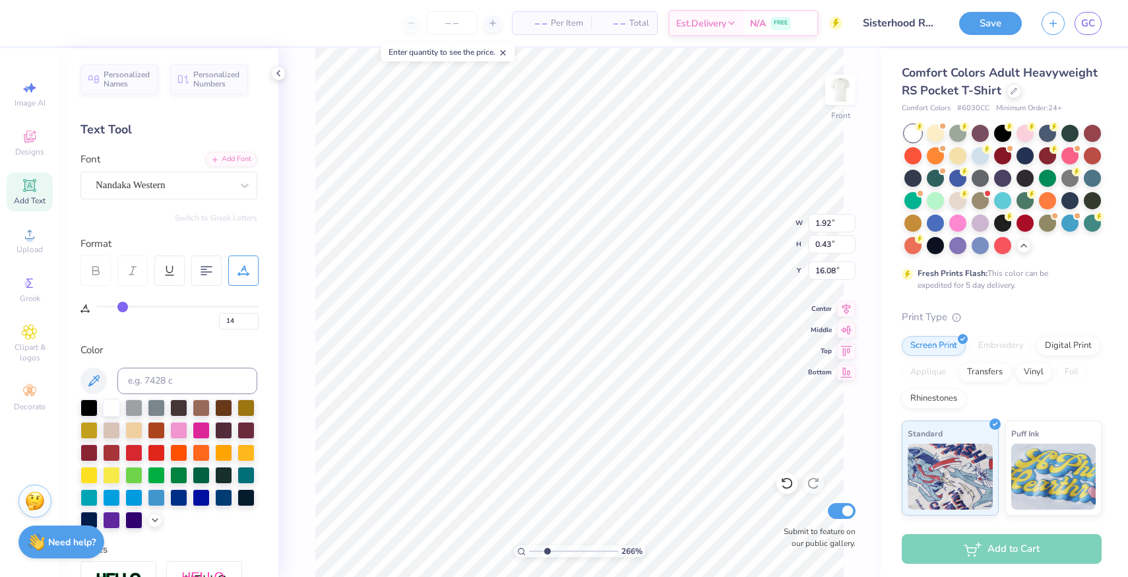
type input "15"
click at [125, 306] on input "range" at bounding box center [177, 307] width 162 height 2
type input "13.12"
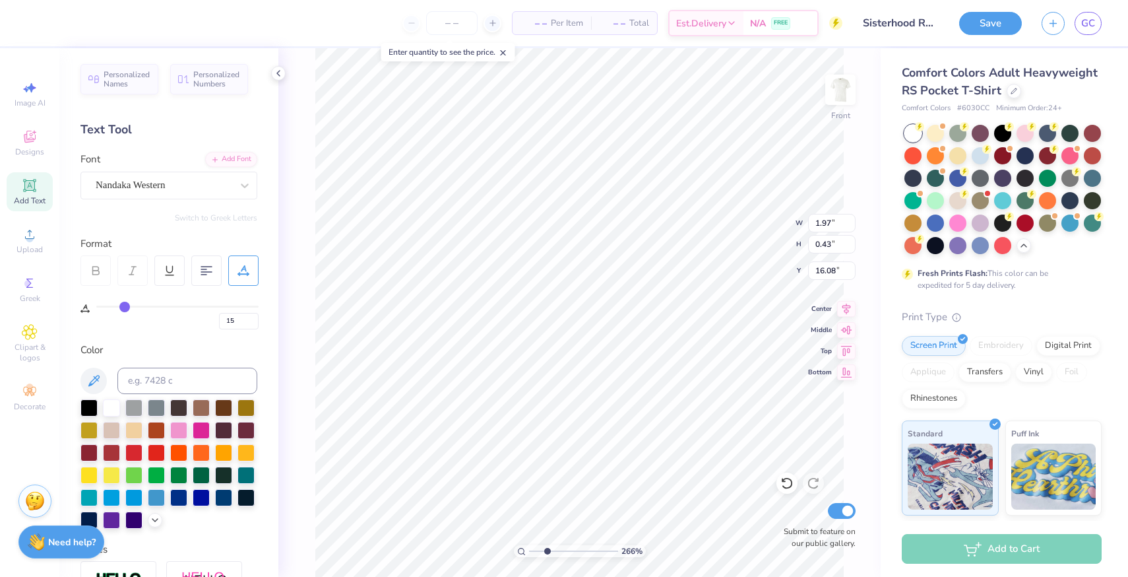
type input "13.05"
type input "4.93"
type input "1.97"
type input "0.43"
type input "16.05"
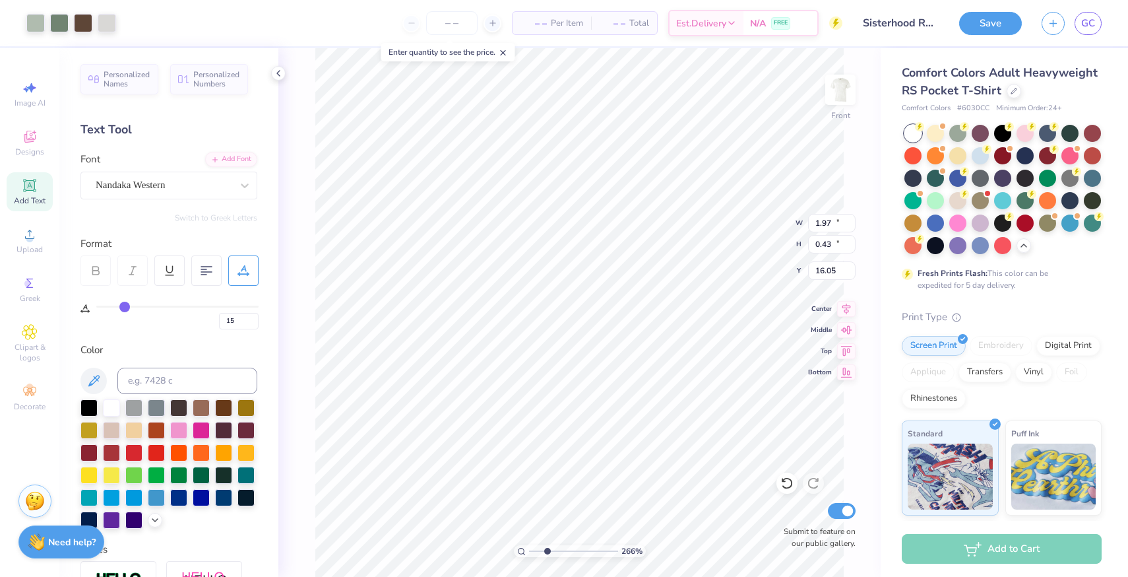
type input "13.12"
type input "13.05"
type input "4.93"
type input "2.06"
type input "0.54"
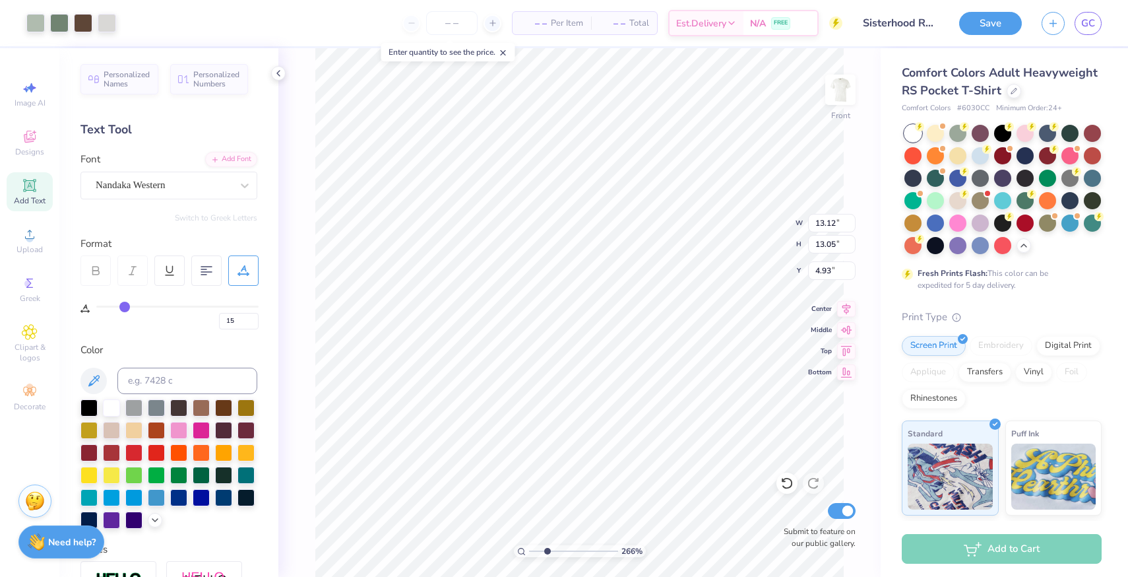
type input "15.37"
type input "0"
type input "1.97"
type input "0.43"
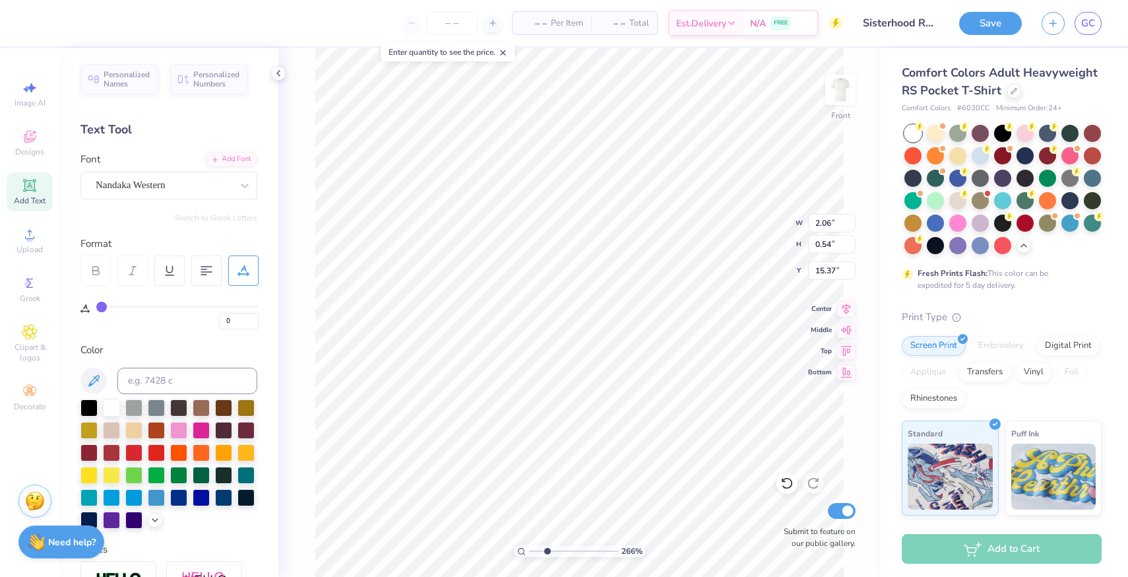
type input "16.05"
type input "15"
type input "16.04"
type input "2.06"
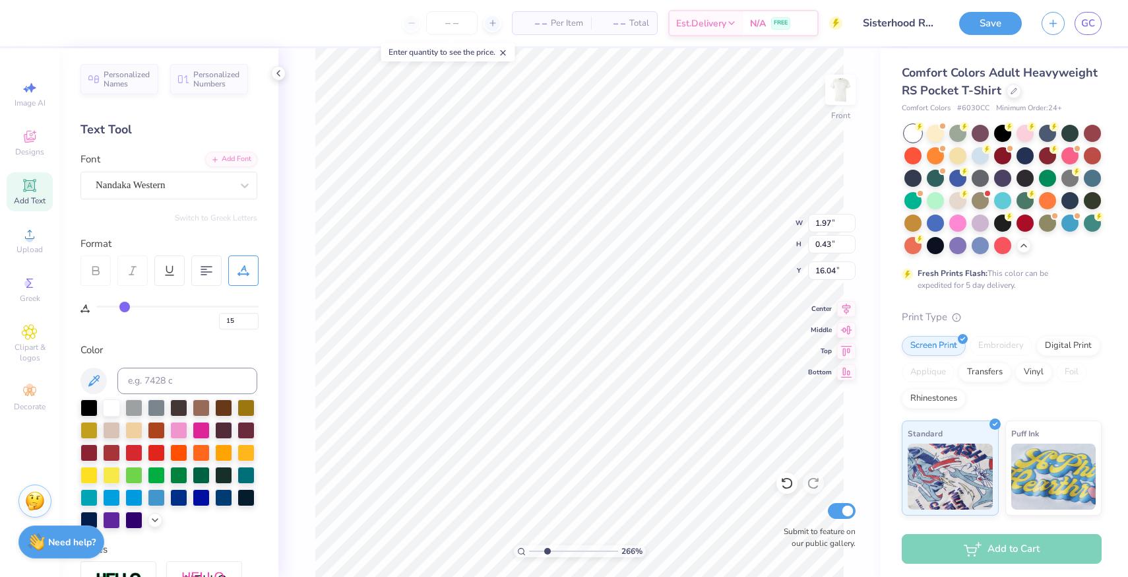
type input "0.54"
type input "15.37"
type input "0"
click at [238, 320] on input "0" at bounding box center [239, 321] width 40 height 16
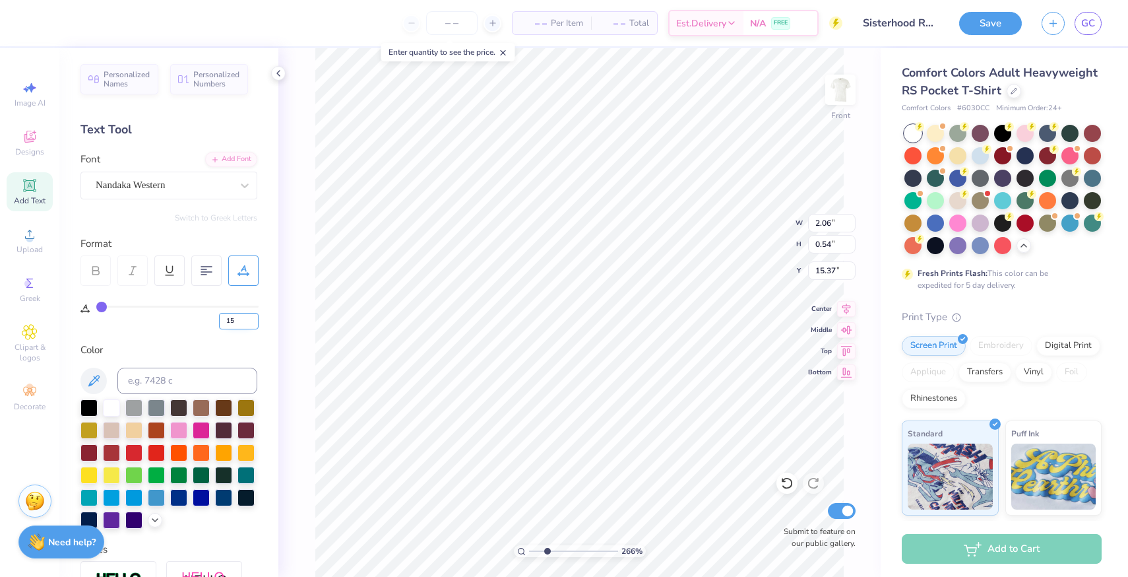
type input "15"
type input "13.12"
type input "13.05"
type input "4.93"
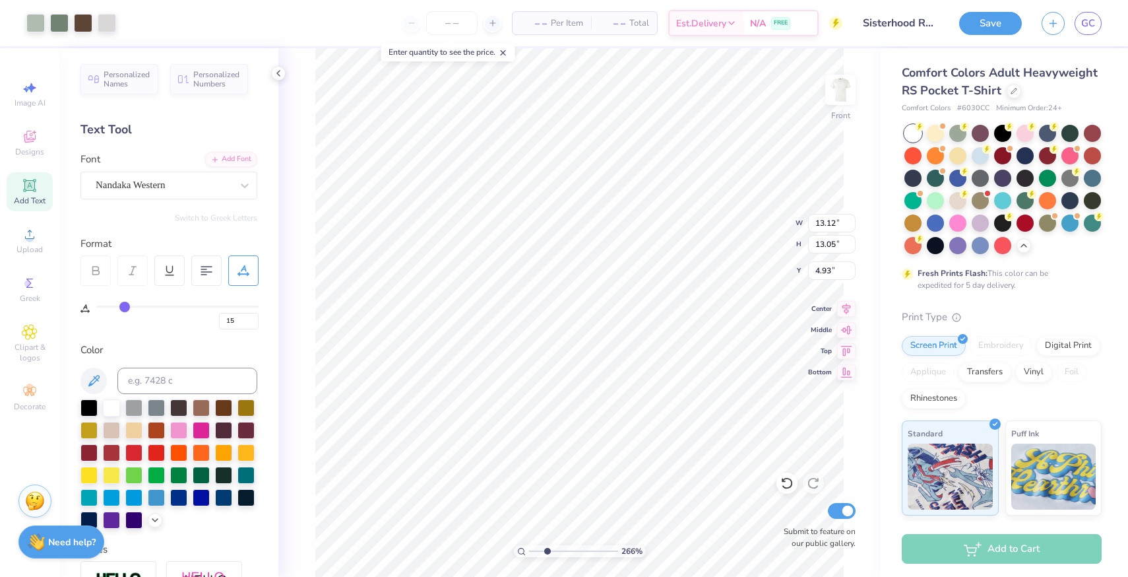
type input "2.47"
type input "0.54"
type input "15.39"
type input "13.12"
type input "13.05"
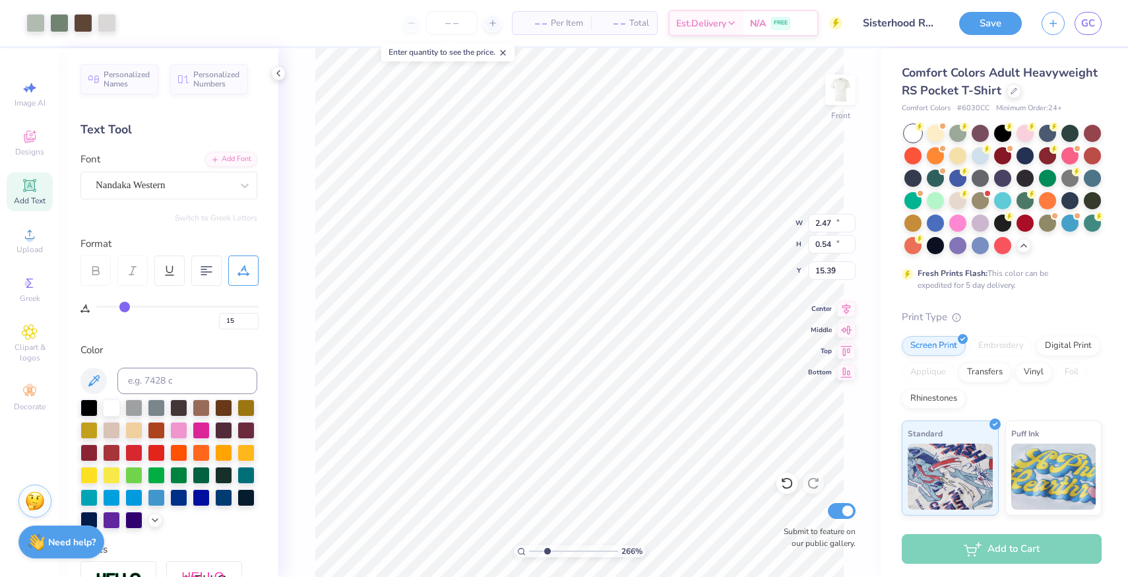
type input "4.93"
type input "2.47"
type input "0.54"
type input "14.71"
type textarea "Est."
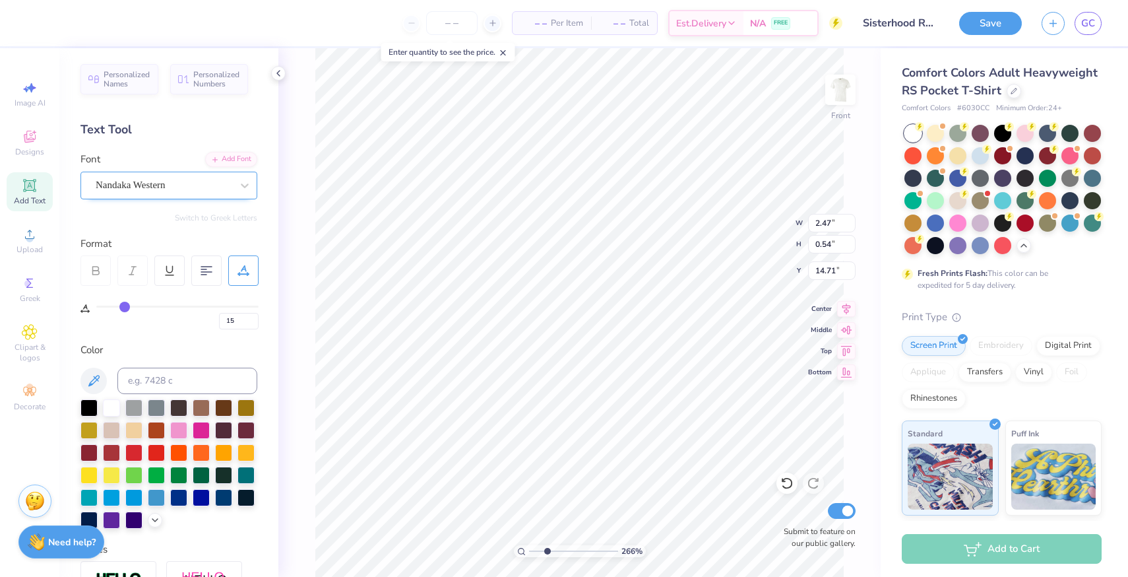
click at [155, 180] on div "Nandaka Western" at bounding box center [163, 185] width 139 height 20
click at [153, 185] on span "Nandaka Western" at bounding box center [131, 185] width 70 height 15
click at [245, 181] on icon at bounding box center [244, 185] width 13 height 13
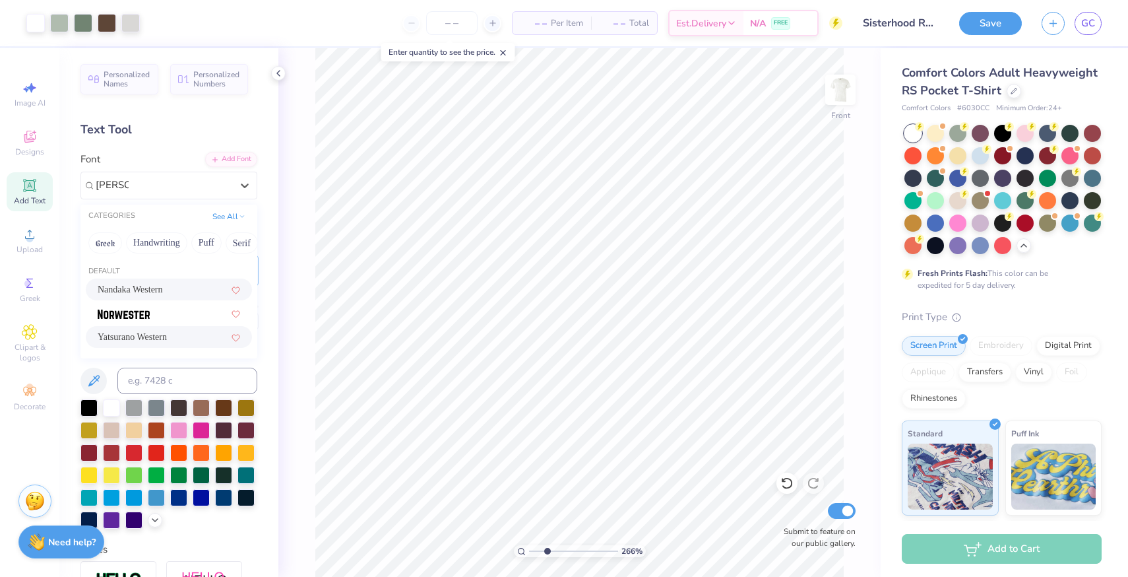
click at [144, 344] on span "Yatsurano Western" at bounding box center [132, 337] width 69 height 14
type input "[PERSON_NAME]"
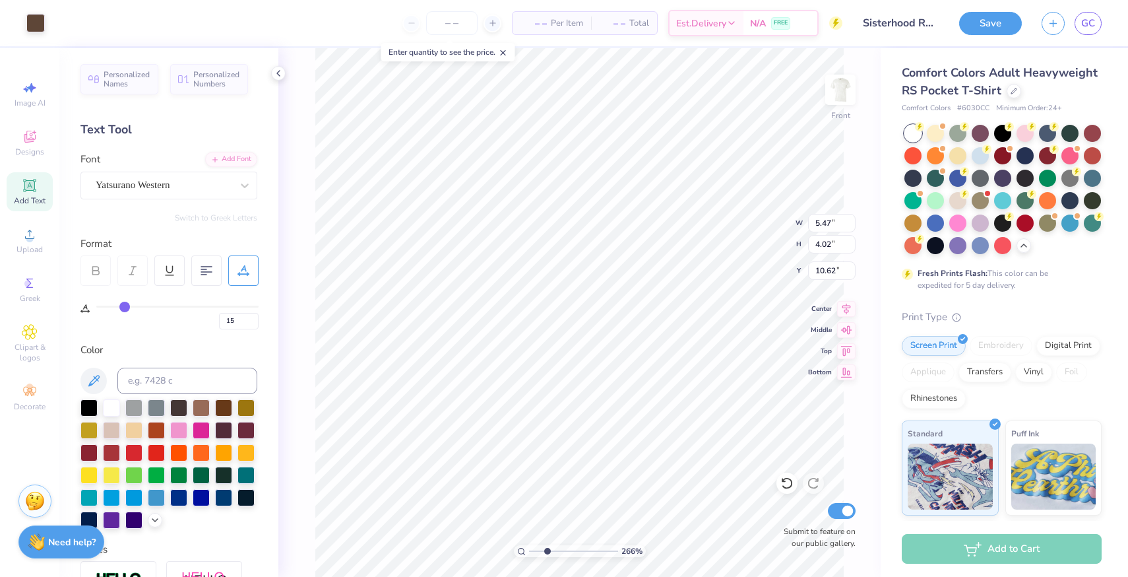
type input "10.58"
type input "11.52"
type input "10.86"
type input "5.63"
click at [845, 422] on div "266 % Front W 11.52 11.52 " H 10.86 10.86 " Y 5.63 5.63 " Center Middle Top Bot…" at bounding box center [579, 312] width 603 height 529
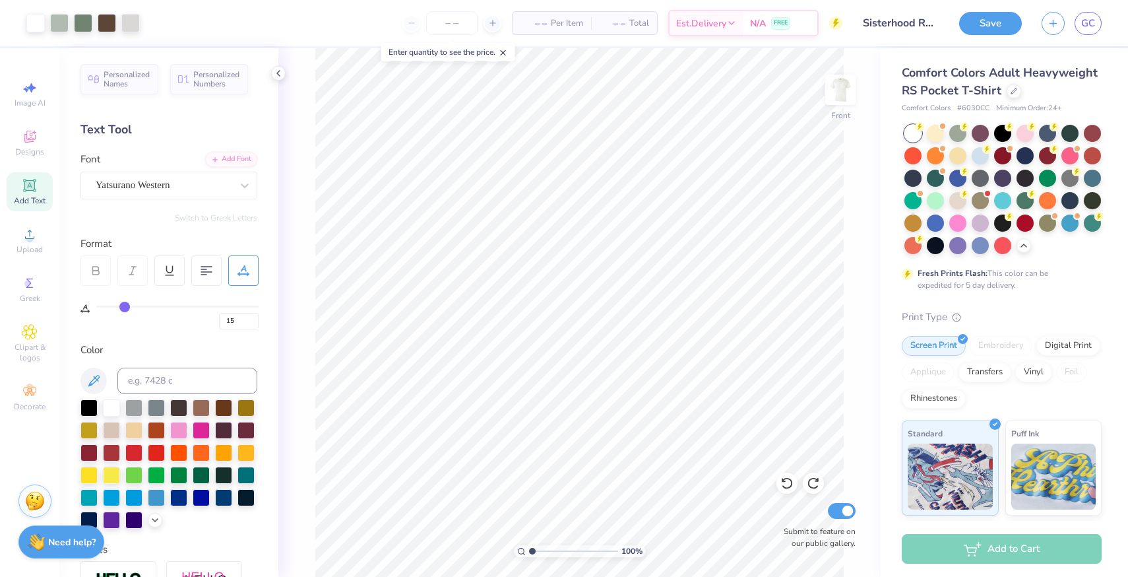
drag, startPoint x: 546, startPoint y: 550, endPoint x: 527, endPoint y: 550, distance: 19.1
click at [529, 550] on input "range" at bounding box center [573, 551] width 89 height 12
drag, startPoint x: 537, startPoint y: 550, endPoint x: 544, endPoint y: 554, distance: 8.1
type input "2.37"
click at [544, 554] on input "range" at bounding box center [573, 551] width 89 height 12
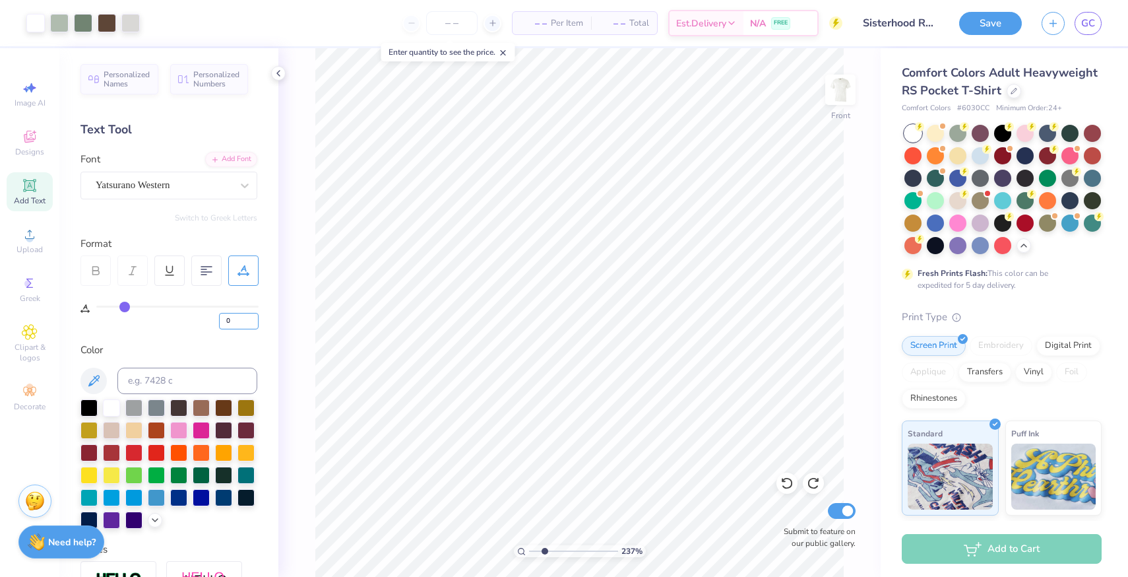
type input "0"
drag, startPoint x: 544, startPoint y: 552, endPoint x: 521, endPoint y: 551, distance: 23.1
type input "1"
click at [529, 551] on input "range" at bounding box center [573, 551] width 89 height 12
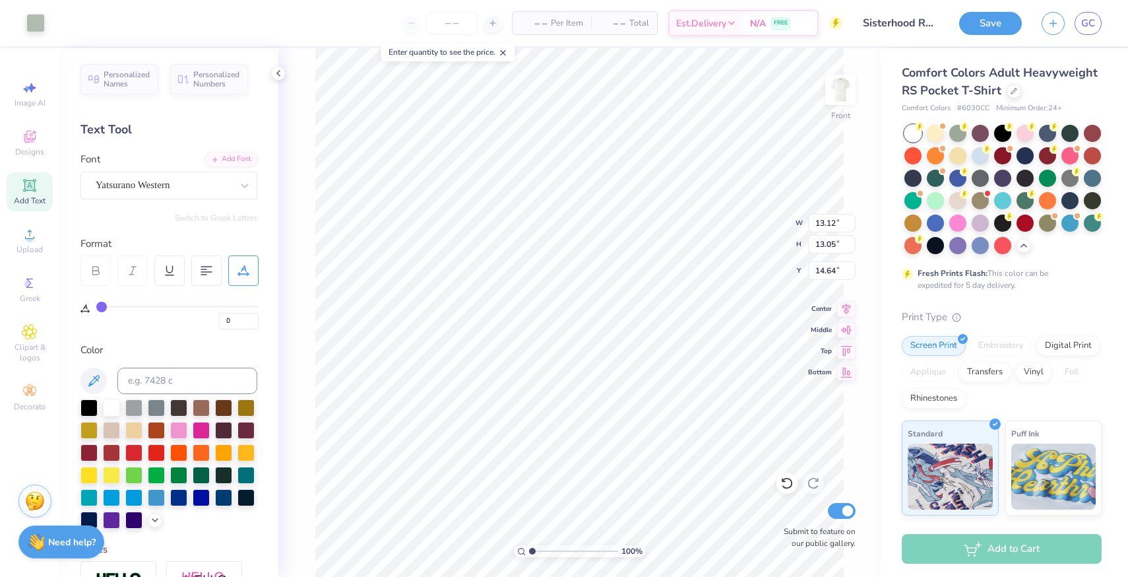
type input "4.93"
type input "5.37"
type input "4.26"
click at [561, 548] on input "range" at bounding box center [573, 551] width 89 height 12
click at [18, 193] on div "Add Text" at bounding box center [30, 191] width 46 height 39
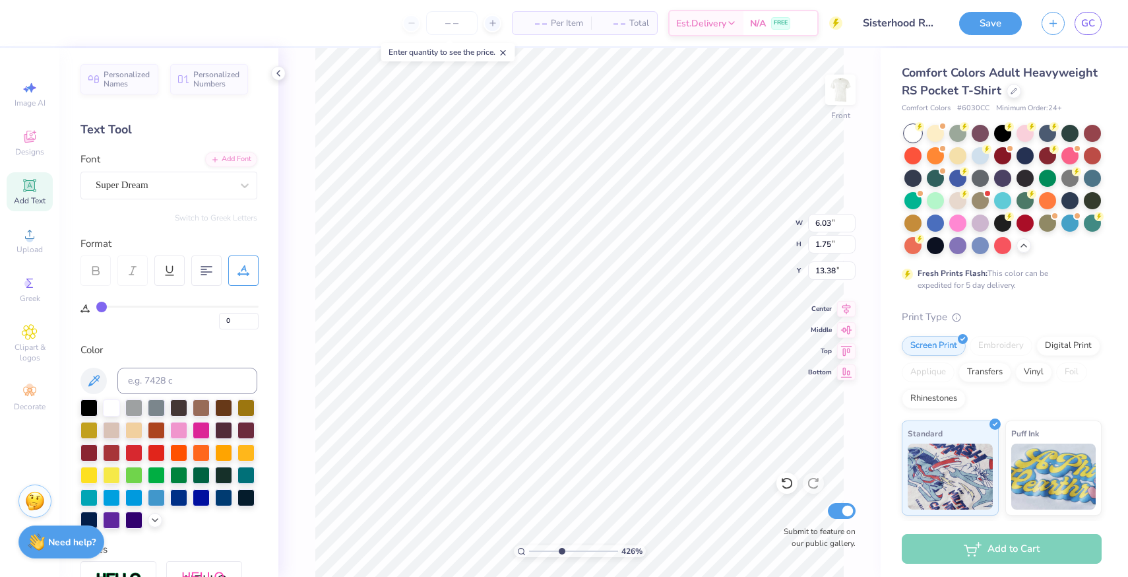
type input "15.45"
type textarea "KAPPA"
click at [242, 319] on input "0" at bounding box center [239, 321] width 40 height 16
type input "15"
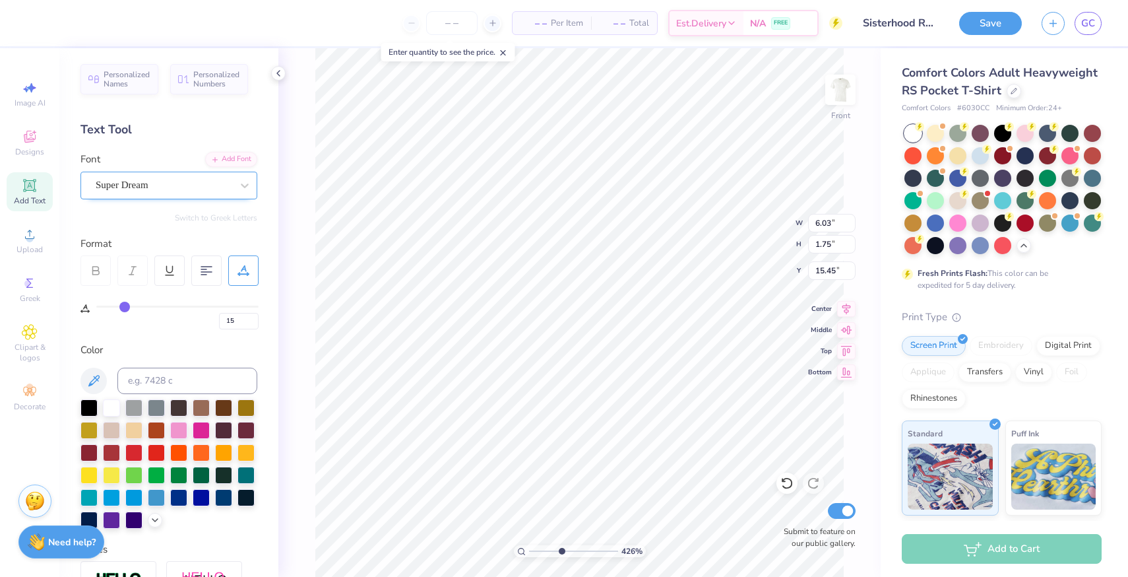
click at [199, 177] on div at bounding box center [164, 185] width 136 height 18
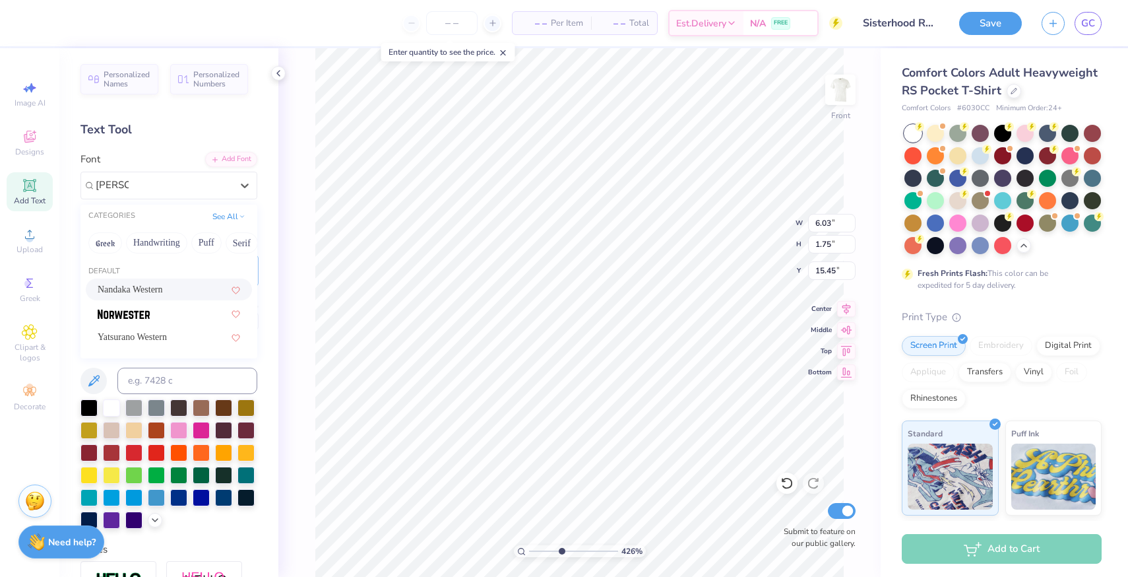
click at [163, 294] on span "Nandaka Western" at bounding box center [130, 289] width 65 height 14
type input "[PERSON_NAME]"
type input "15.41"
type input "4.53"
type input "1.00"
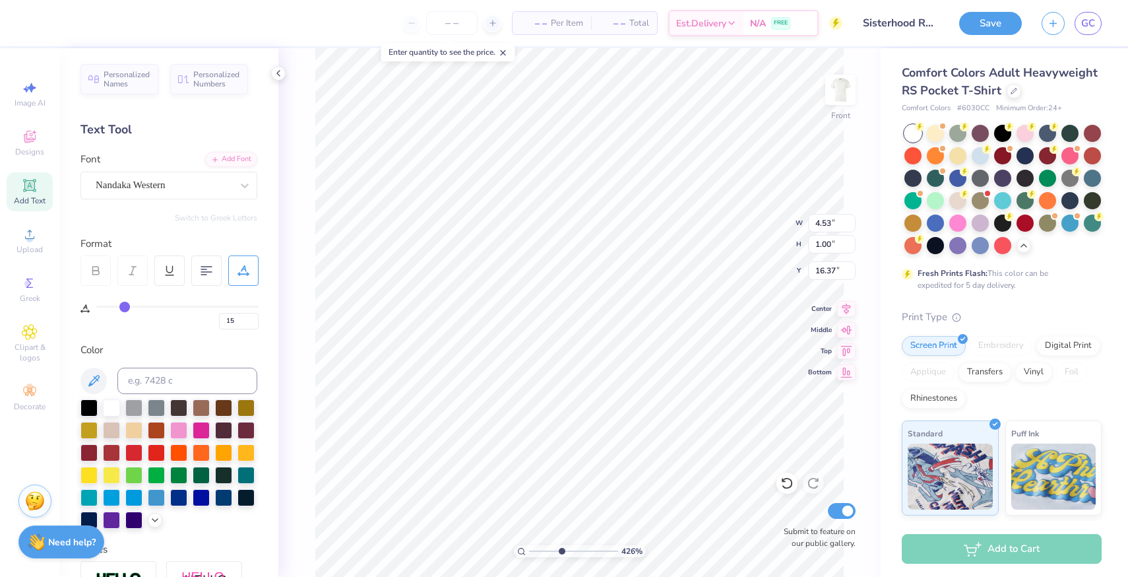
type input "15.68"
type input "2.22"
type input "0.49"
type input "15.82"
type input "2.33"
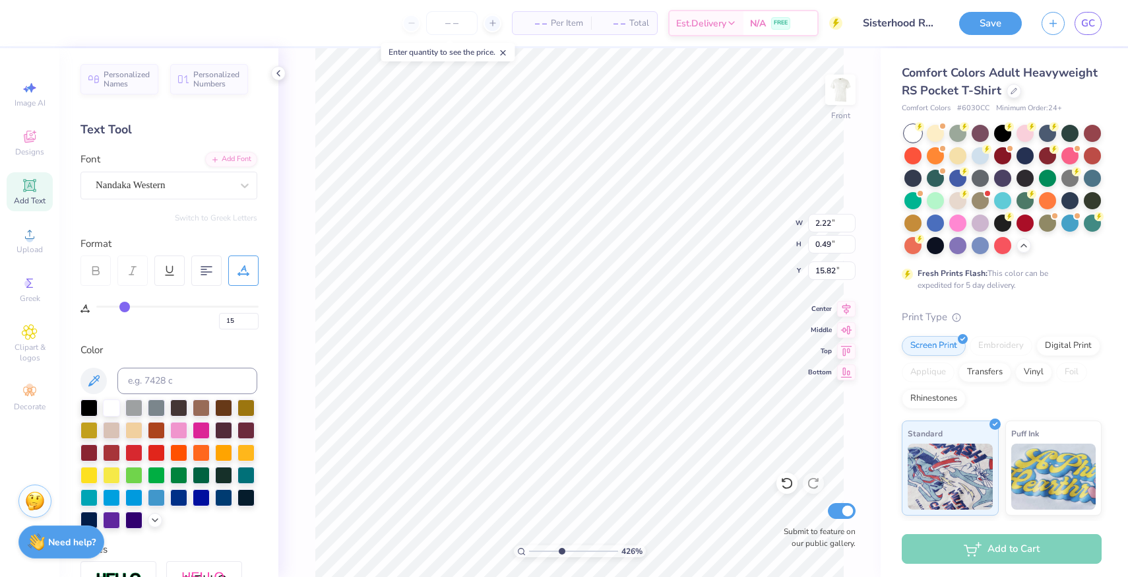
type input "0.51"
type input "11.52"
type input "10.86"
type input "6.08"
type input "16.39"
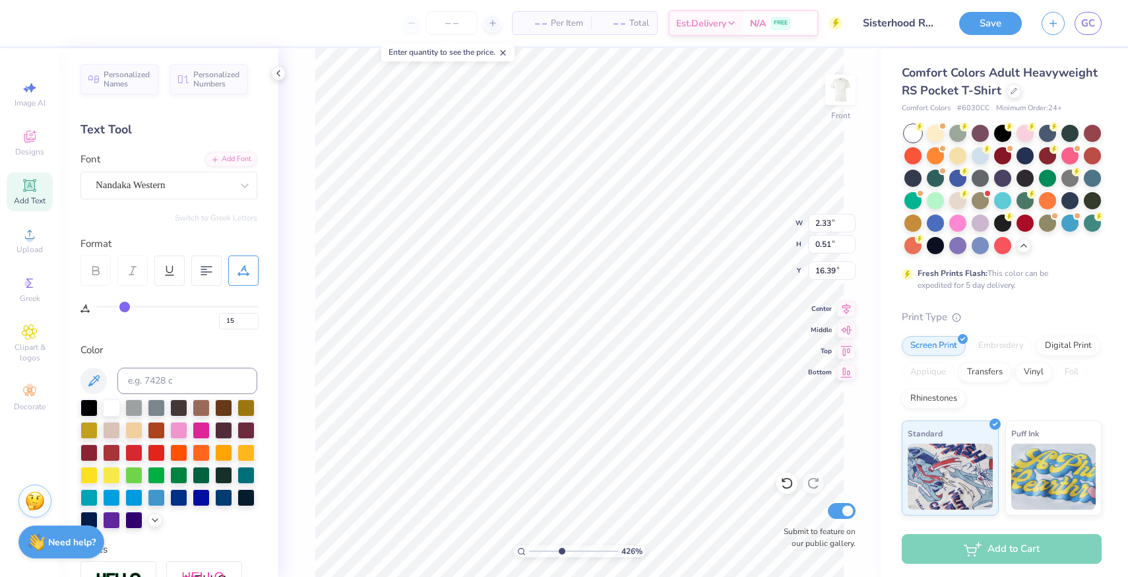
type textarea "DELTA"
type input "13.12"
type input "13.05"
type input "5.37"
type input "13.12"
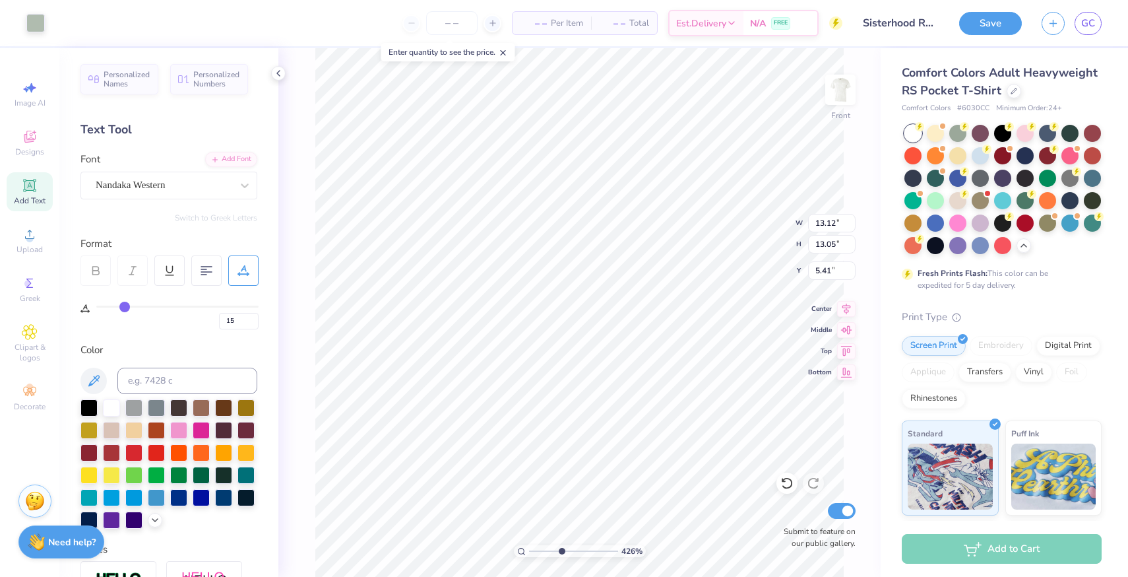
type input "13.05"
type input "5.41"
type input "17.00"
type textarea "FL, USA"
click at [236, 319] on input "15" at bounding box center [239, 321] width 40 height 16
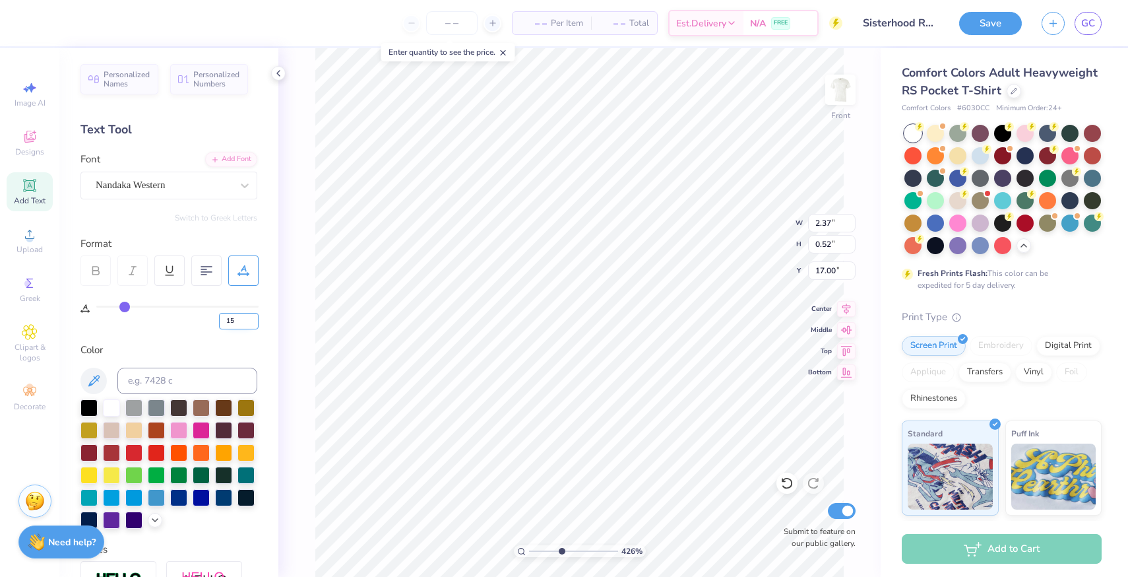
type input "1"
type input "0"
type textarea "FL, USA"
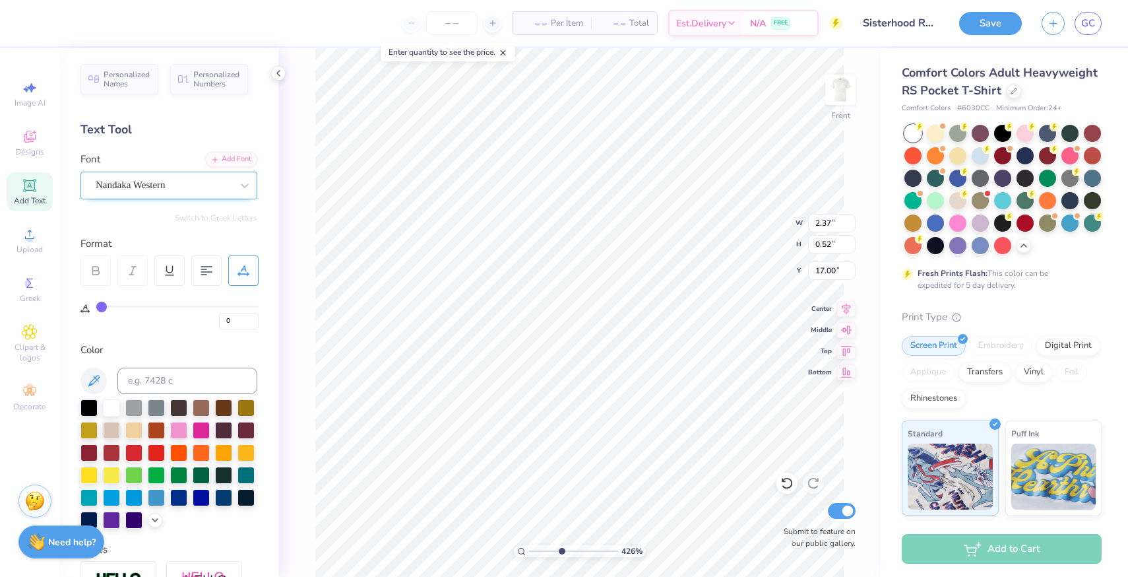
click at [160, 181] on div "Nandaka Western" at bounding box center [163, 185] width 139 height 20
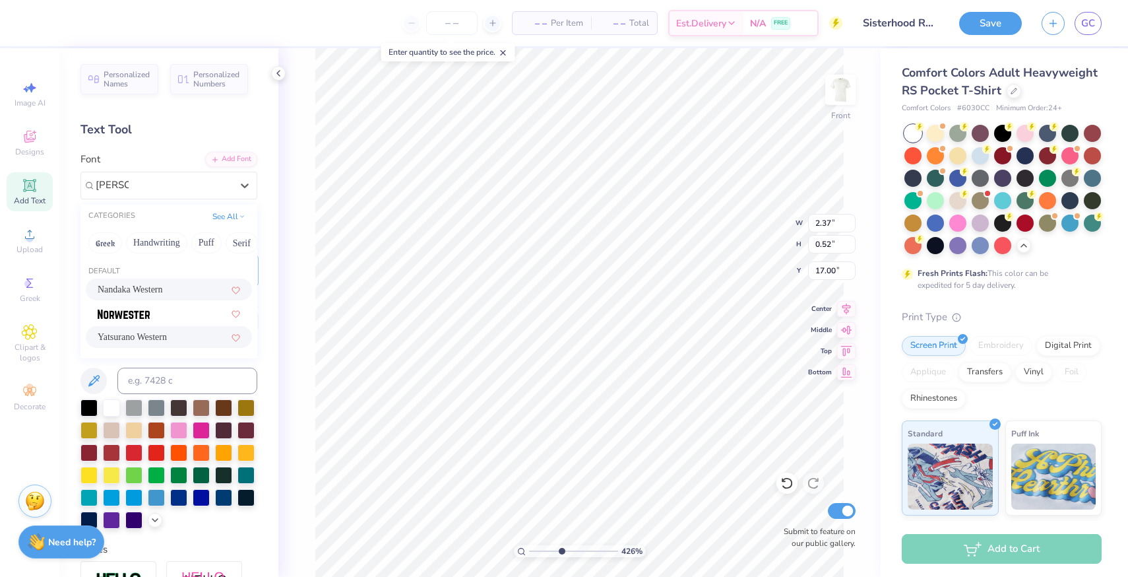
click at [187, 340] on div "Yatsurano Western" at bounding box center [169, 337] width 143 height 14
type input "[PERSON_NAME]"
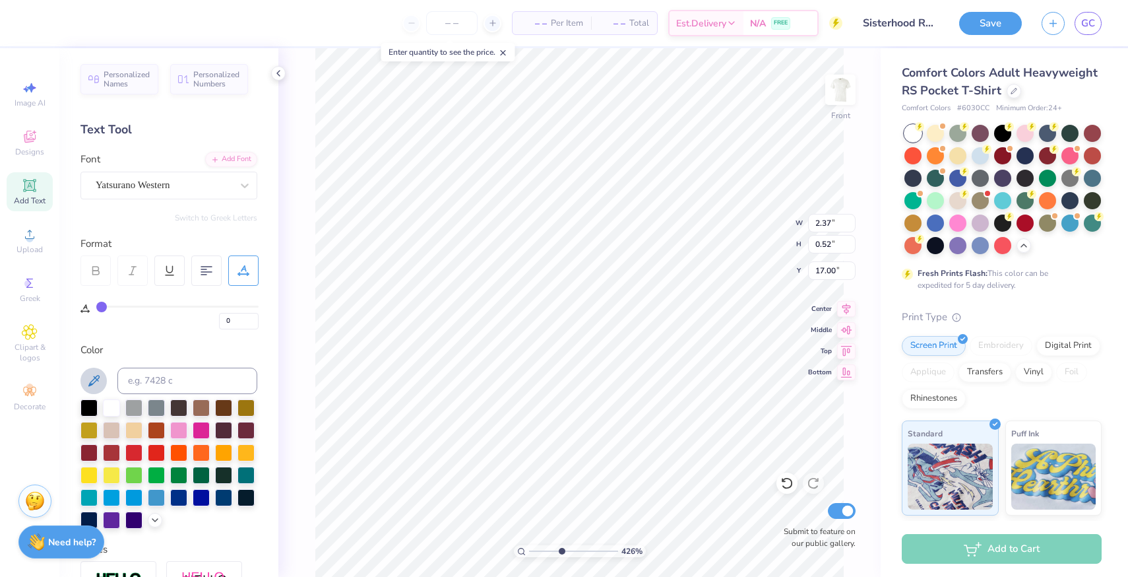
click at [100, 378] on icon at bounding box center [94, 381] width 16 height 16
click at [91, 375] on icon at bounding box center [94, 381] width 16 height 16
type input "5.47"
type input "4.02"
type input "11.02"
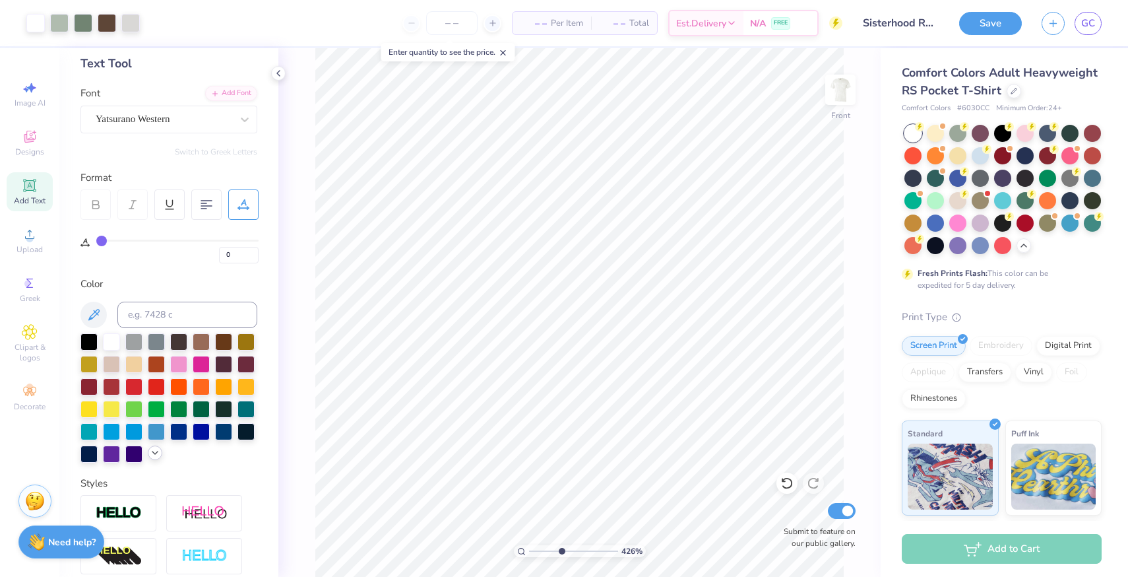
scroll to position [67, 0]
click at [88, 313] on icon at bounding box center [94, 314] width 16 height 16
type input "0.89"
type input "0.27"
type input "17.12"
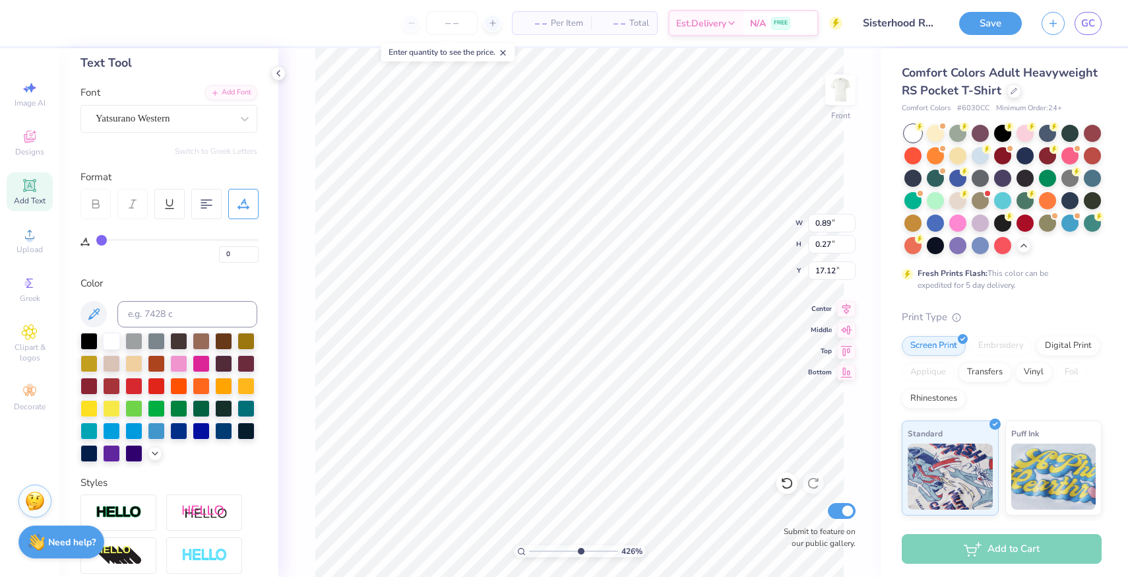
type input "6.34"
click at [579, 549] on input "range" at bounding box center [573, 551] width 89 height 12
click at [642, 546] on div "634 %" at bounding box center [580, 551] width 132 height 12
type input "13.12"
type input "13.05"
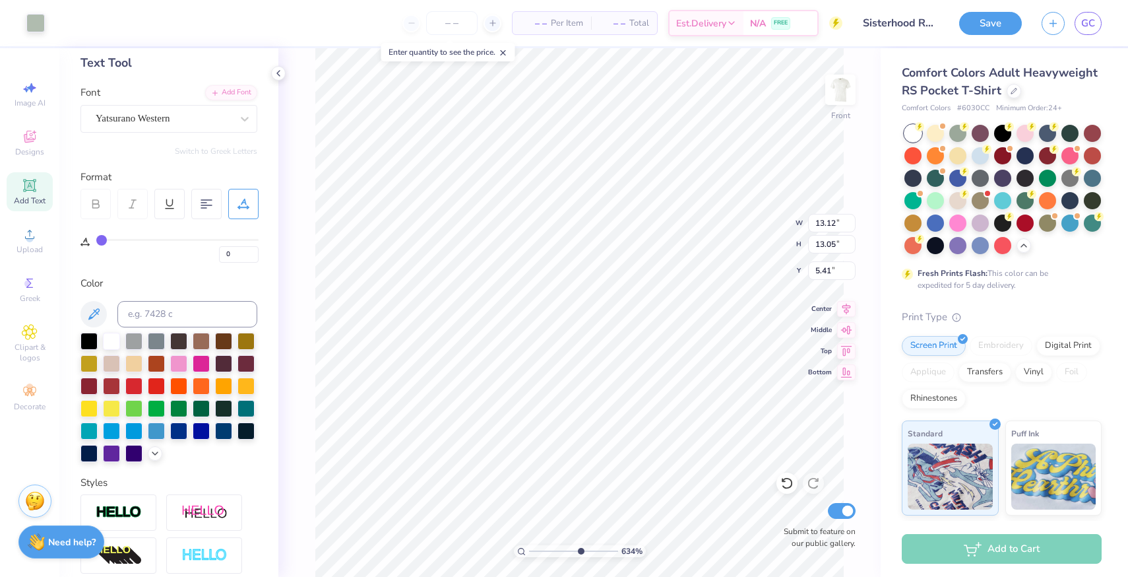
type input "5.41"
type input "0.89"
type input "0.27"
type input "17.12"
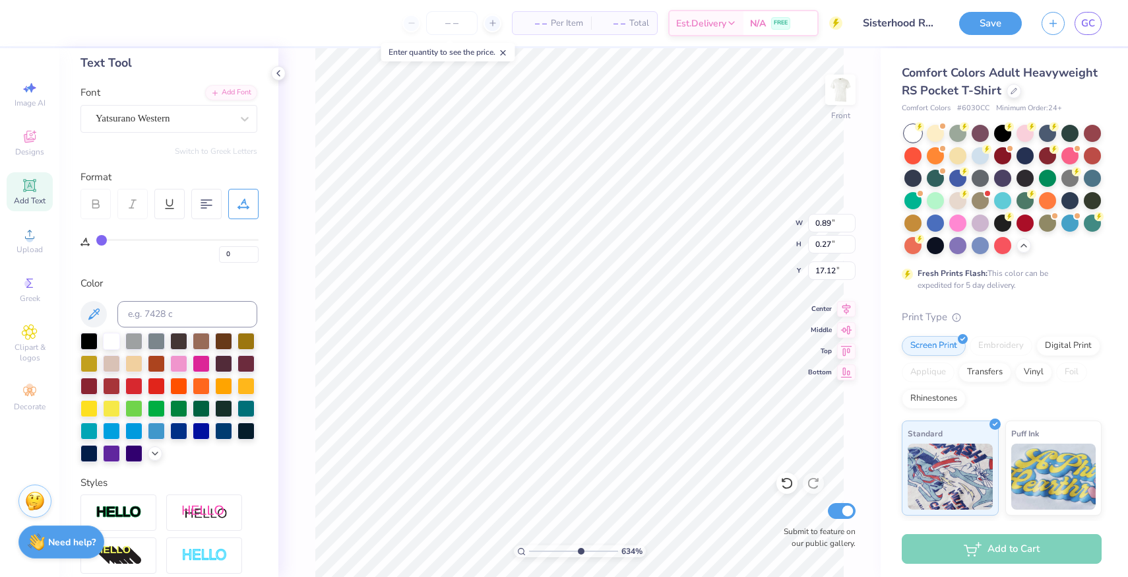
type textarea "Winter PArk, FL"
type input "1.58"
type input "0.20"
type input "17.15"
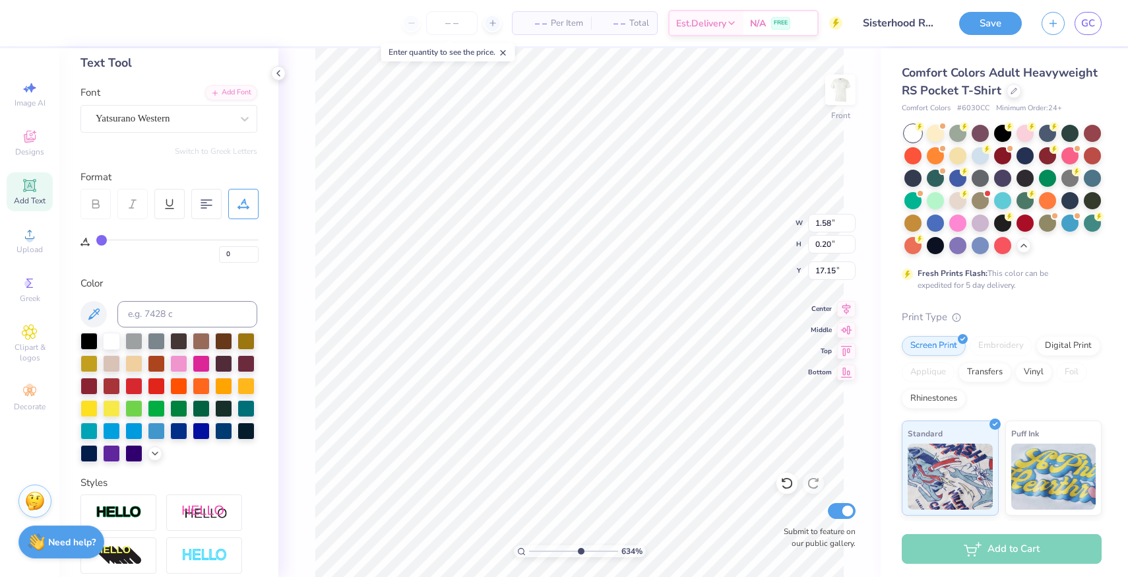
type input "13.12"
type input "13.05"
type input "5.41"
type input "1.58"
type input "0.20"
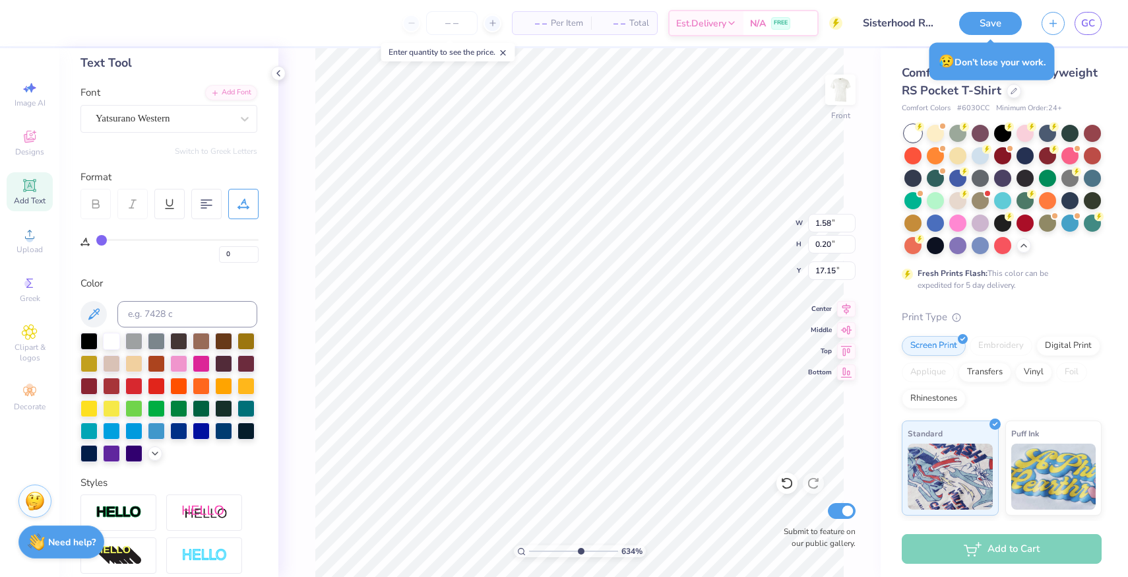
type input "15.37"
type textarea "EST. 1897"
type input "11.52"
type input "10.86"
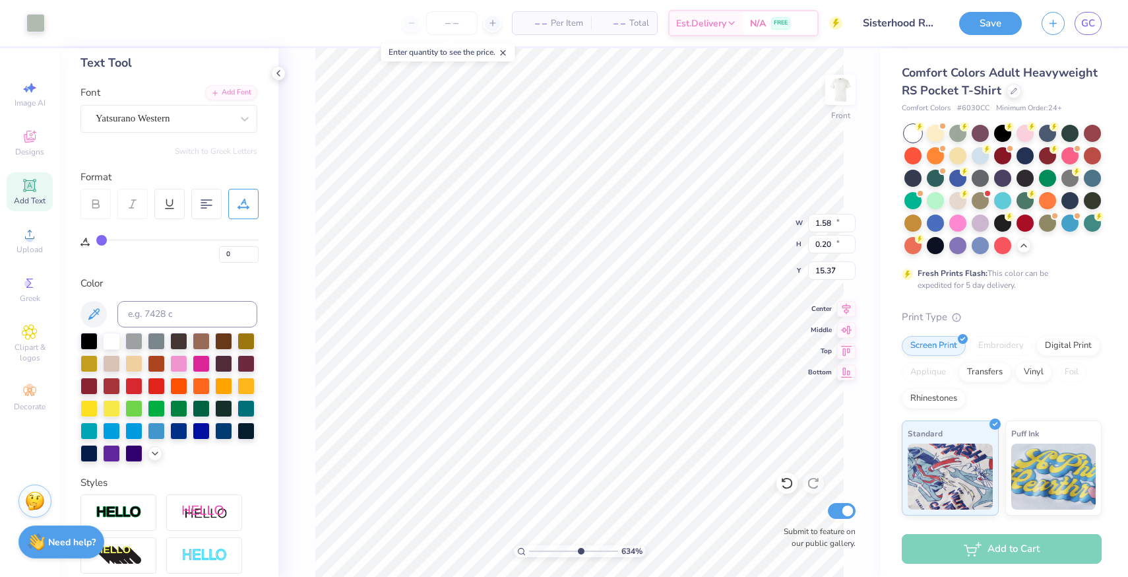
type input "6.08"
type input "13.12"
type input "13.05"
type input "5.41"
type input "2.33"
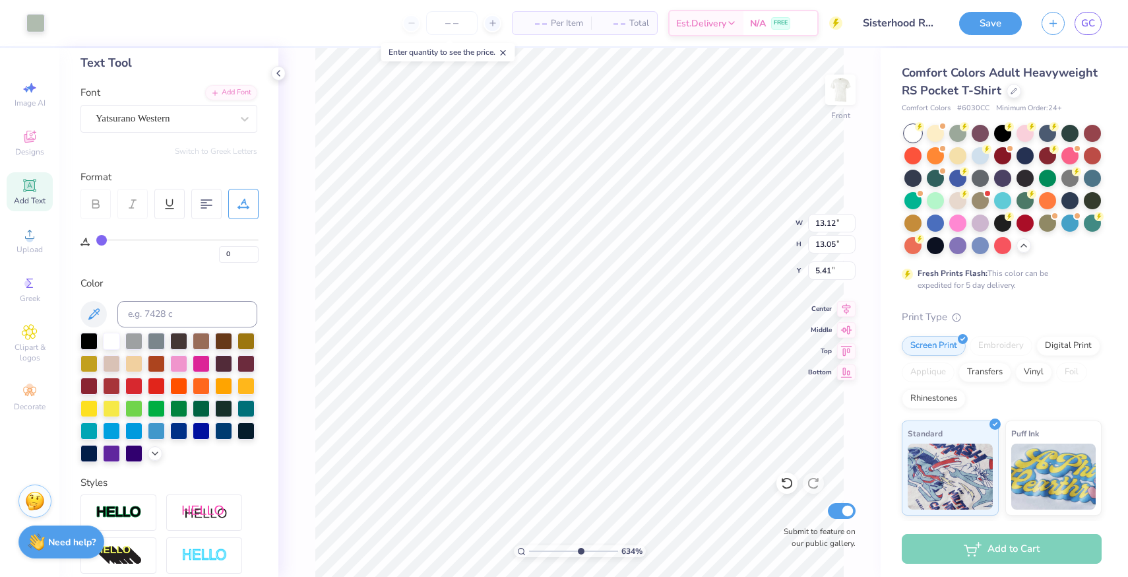
type input "0.51"
type input "15.82"
click at [95, 315] on icon at bounding box center [94, 314] width 16 height 16
drag, startPoint x: 581, startPoint y: 553, endPoint x: 535, endPoint y: 553, distance: 46.2
click at [535, 553] on input "range" at bounding box center [573, 551] width 89 height 12
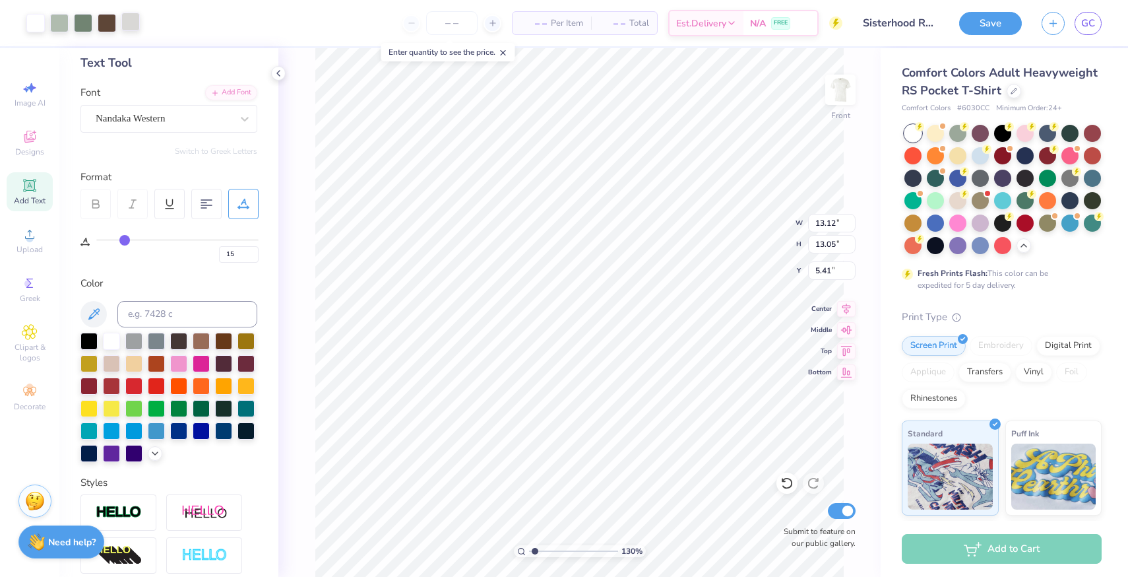
click at [135, 24] on div at bounding box center [130, 22] width 18 height 18
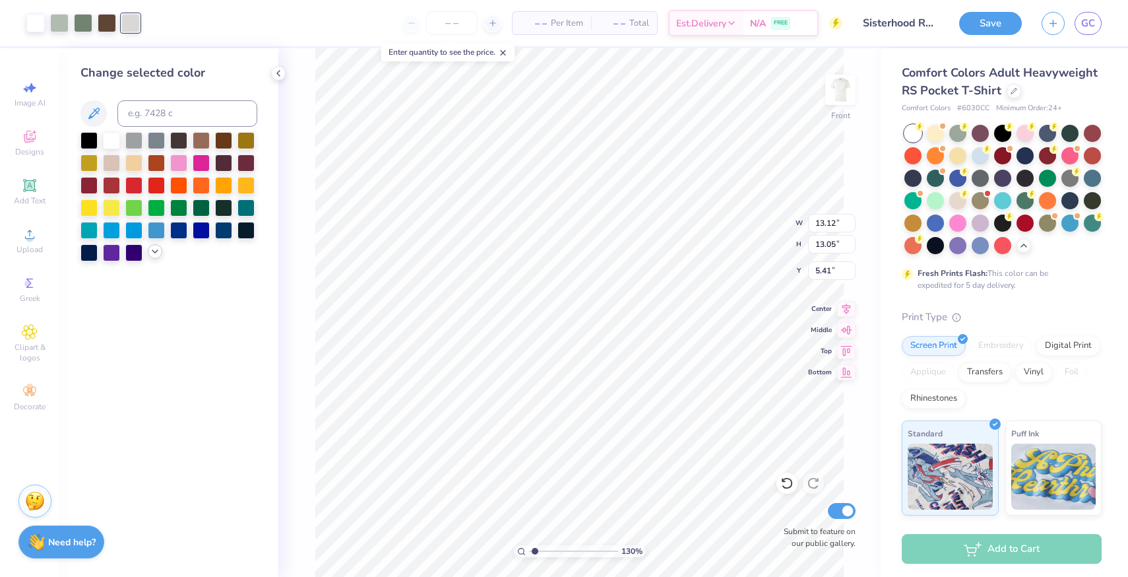
click at [156, 250] on icon at bounding box center [155, 251] width 11 height 11
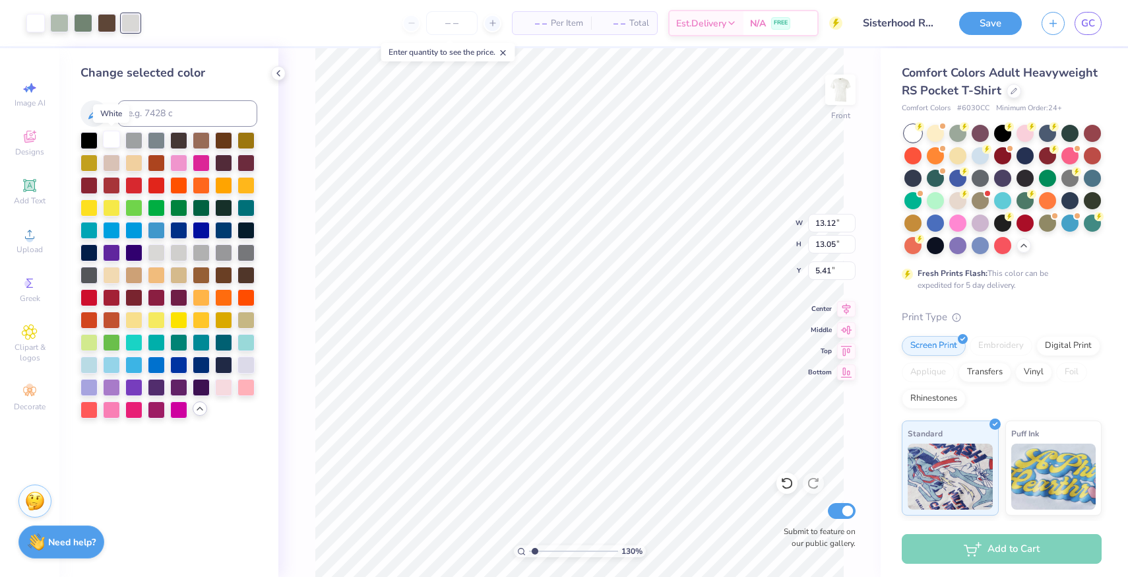
click at [111, 145] on div at bounding box center [111, 139] width 17 height 17
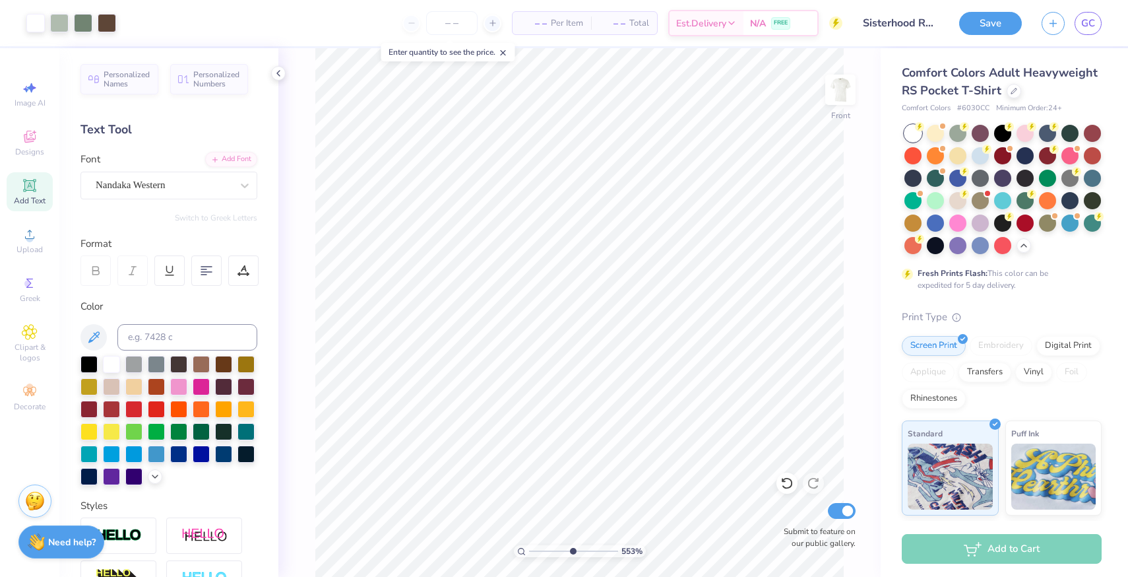
click at [572, 551] on input "range" at bounding box center [573, 551] width 89 height 12
drag, startPoint x: 570, startPoint y: 550, endPoint x: 536, endPoint y: 548, distance: 34.3
click at [536, 548] on input "range" at bounding box center [573, 551] width 89 height 12
click at [538, 556] on input "range" at bounding box center [573, 551] width 89 height 12
click at [29, 186] on icon at bounding box center [29, 185] width 10 height 10
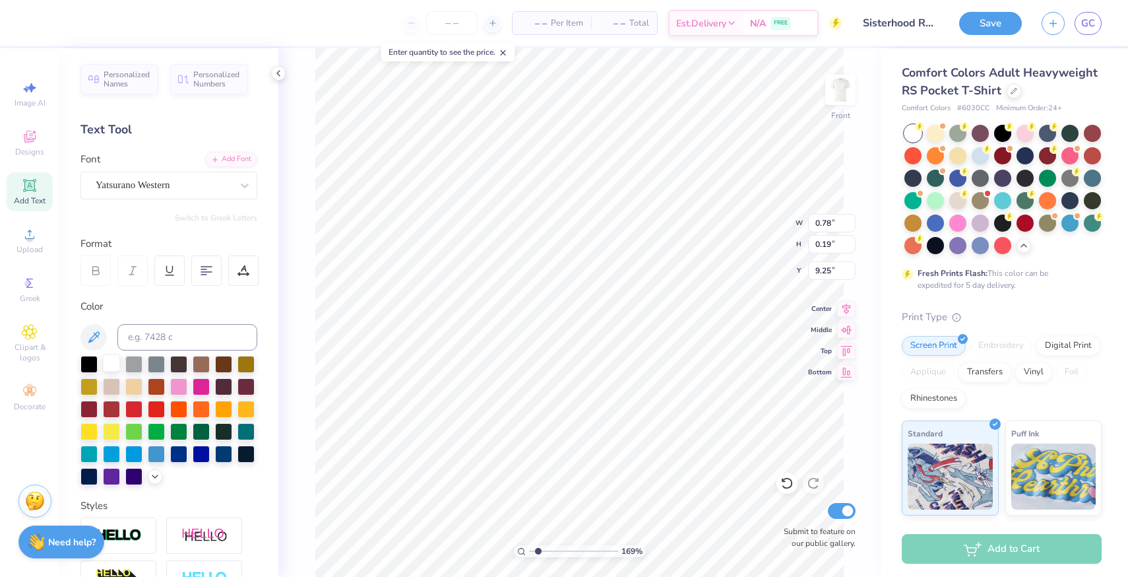
click at [112, 363] on div at bounding box center [111, 362] width 17 height 17
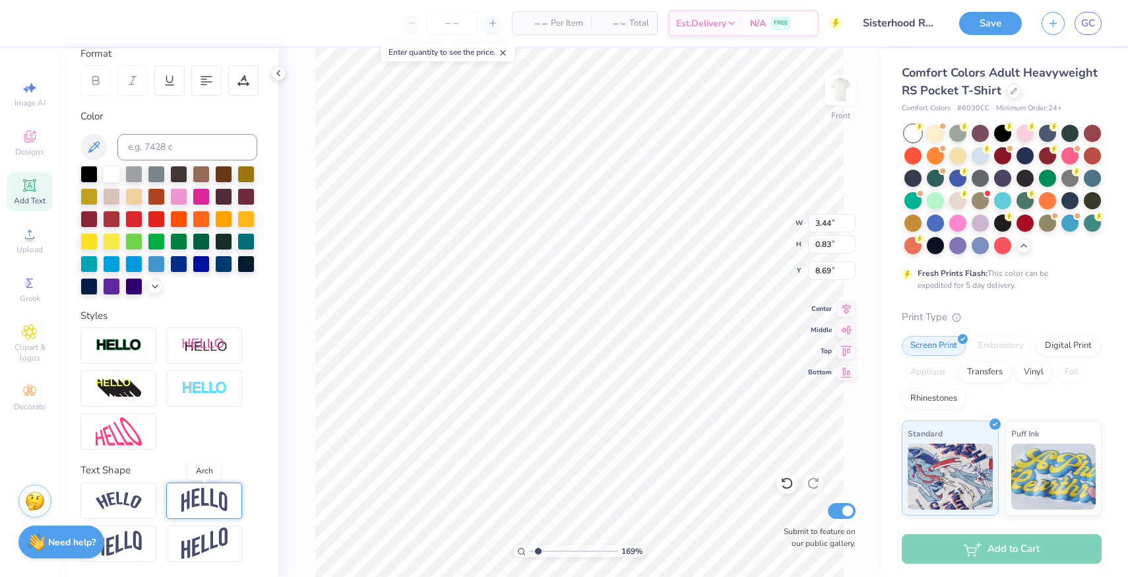
click at [214, 499] on img at bounding box center [204, 500] width 46 height 25
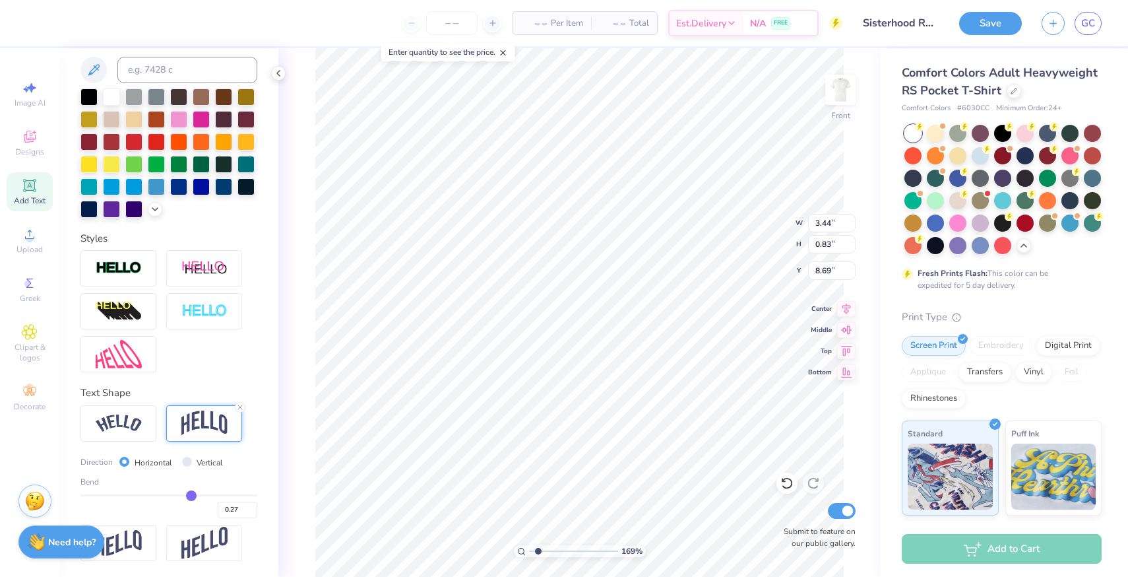
drag, startPoint x: 210, startPoint y: 492, endPoint x: 191, endPoint y: 492, distance: 18.5
click at [191, 494] on input "range" at bounding box center [169, 495] width 177 height 2
drag, startPoint x: 191, startPoint y: 492, endPoint x: 204, endPoint y: 493, distance: 12.6
click at [204, 494] on input "range" at bounding box center [169, 495] width 177 height 2
click at [211, 495] on input "range" at bounding box center [169, 495] width 177 height 2
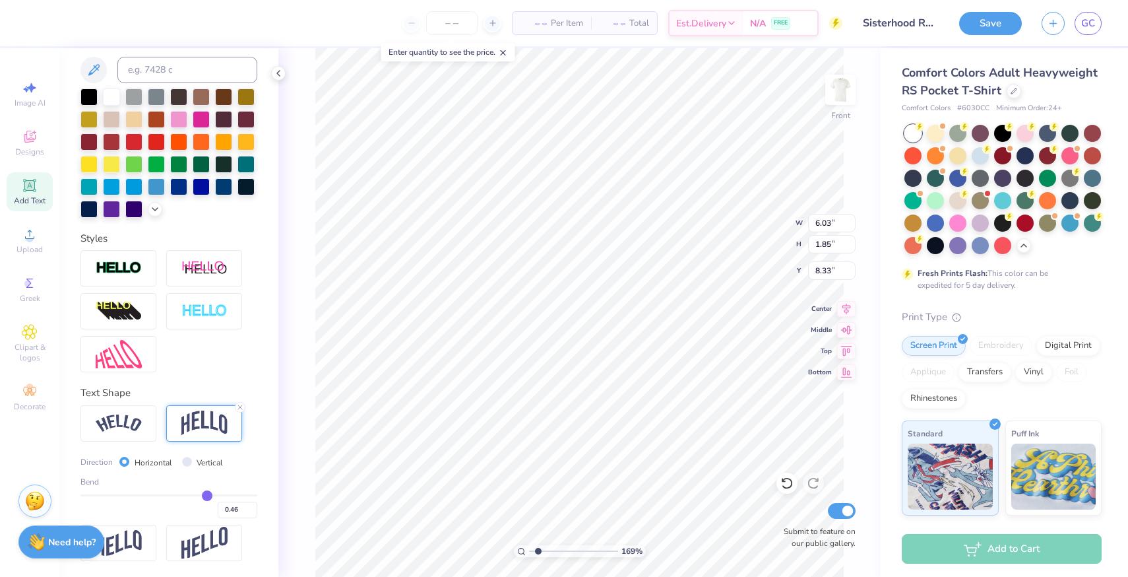
click at [207, 494] on input "range" at bounding box center [169, 495] width 177 height 2
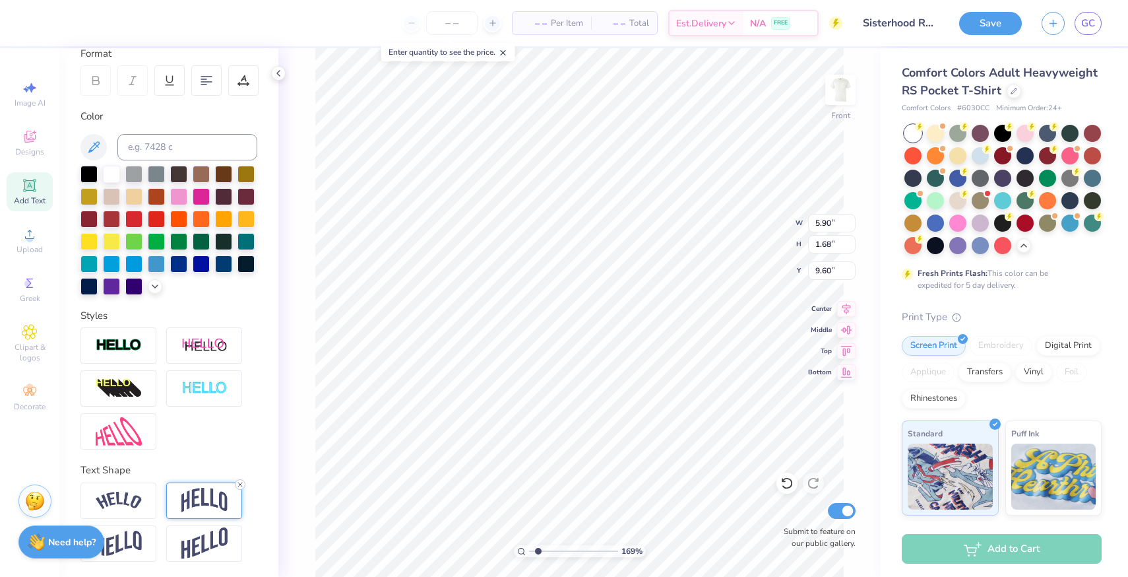
click at [238, 485] on line at bounding box center [240, 484] width 4 height 4
click at [152, 284] on polyline at bounding box center [154, 285] width 5 height 3
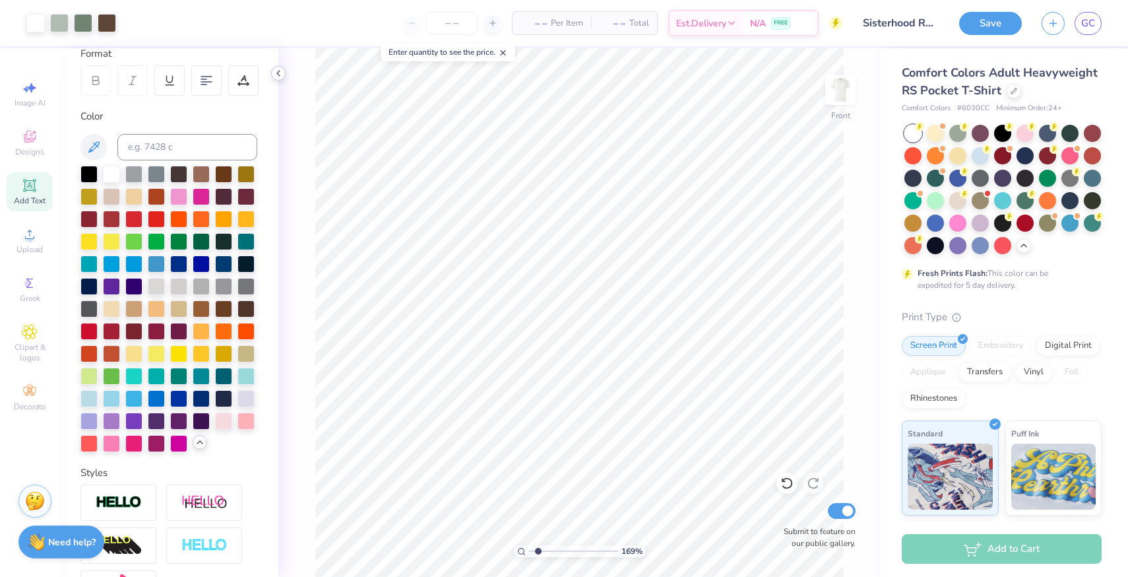
click at [280, 71] on icon at bounding box center [278, 73] width 11 height 11
click at [560, 549] on input "range" at bounding box center [573, 551] width 89 height 12
click at [869, 179] on div "417 % Front W 11.52 11.52 " H 10.86 10.86 " Y 6.08 6.08 " Center Middle Top Bot…" at bounding box center [579, 312] width 603 height 529
drag, startPoint x: 560, startPoint y: 552, endPoint x: 540, endPoint y: 552, distance: 19.1
click at [540, 552] on input "range" at bounding box center [573, 551] width 89 height 12
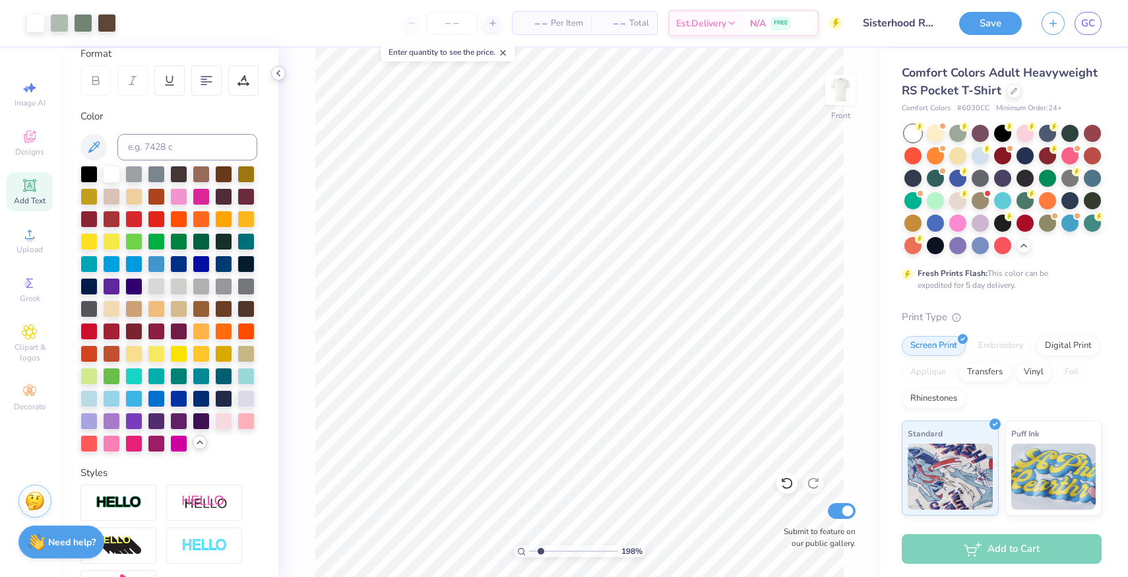
click at [279, 73] on icon at bounding box center [278, 73] width 11 height 11
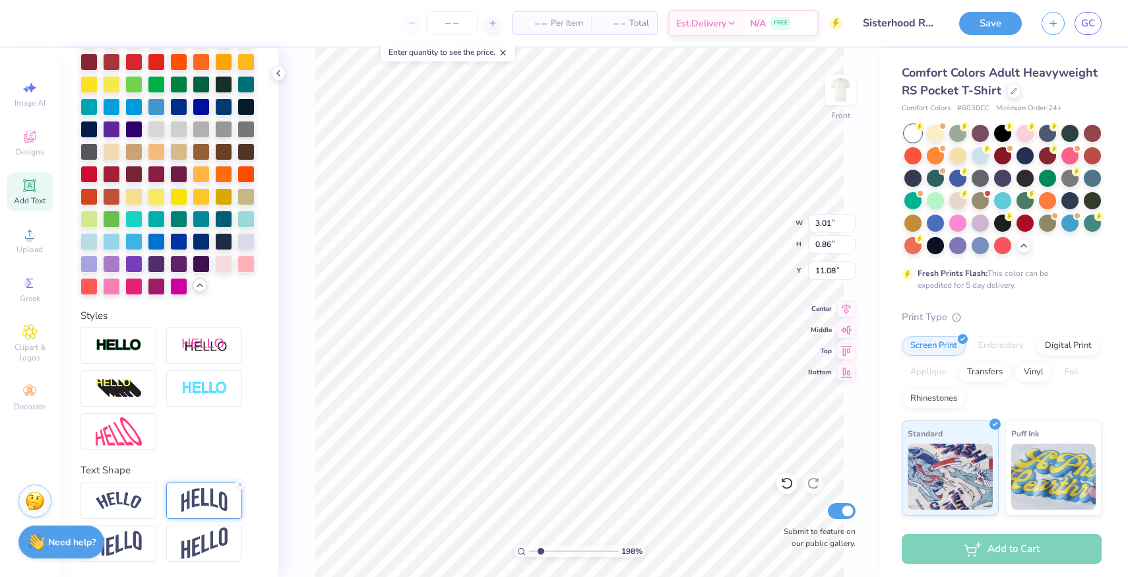
click at [211, 491] on img at bounding box center [204, 500] width 46 height 25
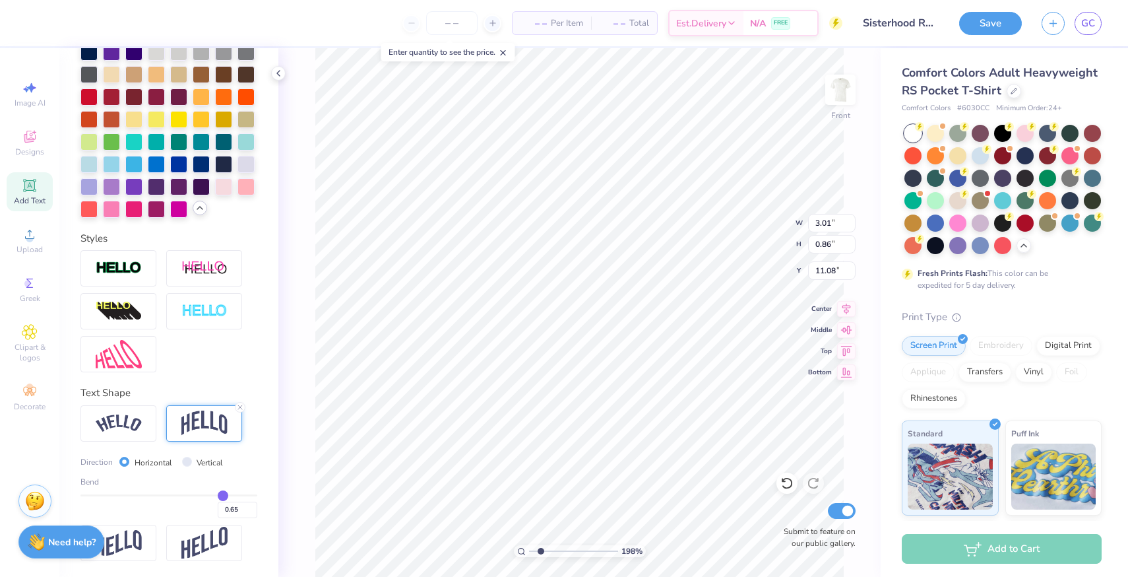
drag, startPoint x: 209, startPoint y: 495, endPoint x: 223, endPoint y: 496, distance: 14.6
click at [223, 496] on input "range" at bounding box center [169, 495] width 177 height 2
click at [298, 195] on div "198 % Front W 3.01 3.01 " H 1.13 1.13 " Y 10.95 10.95 " Center Middle Top Botto…" at bounding box center [579, 312] width 603 height 529
click at [314, 176] on div "198 % Front W 2.01 2.01 " H 0.91 0.91 " Y 11.14 11.14 " Center Middle Top Botto…" at bounding box center [579, 312] width 603 height 529
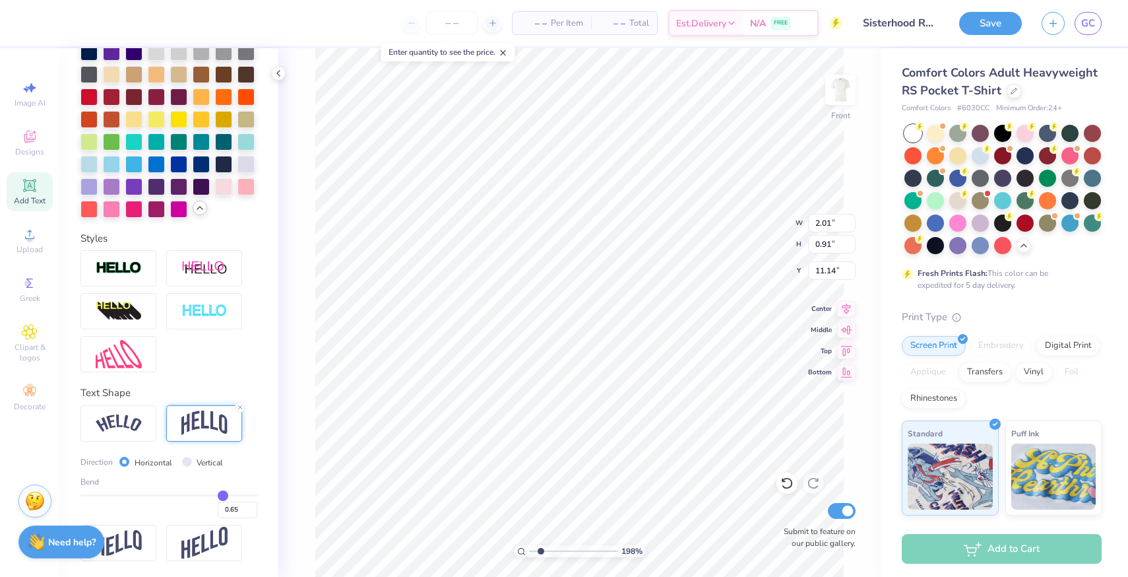
click at [301, 169] on div "198 % Front W 2.01 2.01 " H 0.91 0.91 " Y 11.14 11.14 " Center Middle Top Botto…" at bounding box center [579, 312] width 603 height 529
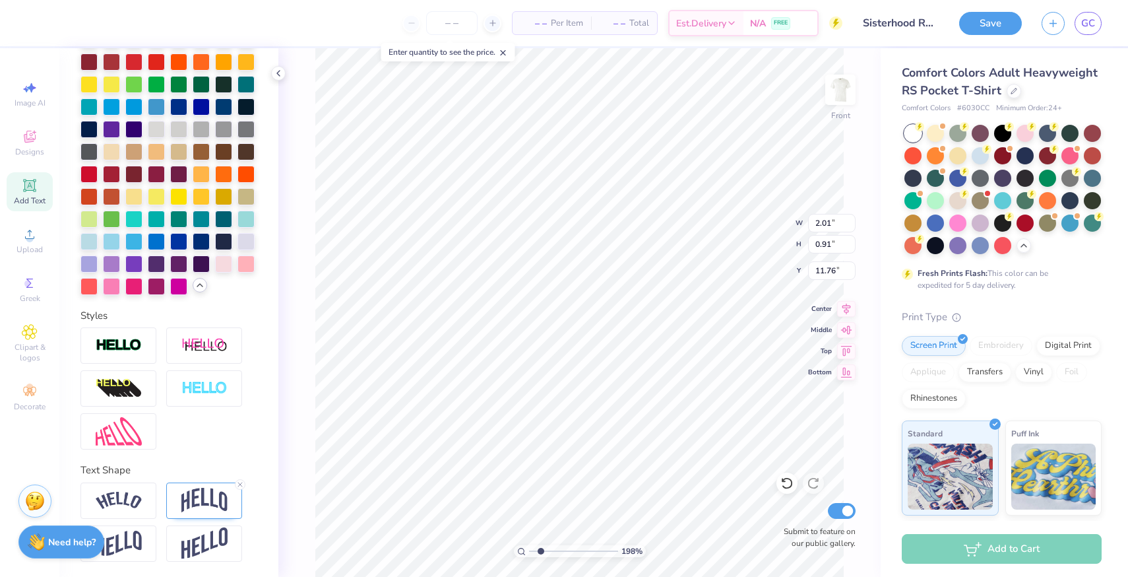
click at [304, 217] on div "198 % Front W 2.01 2.01 " H 0.91 0.91 " Y 11.76 11.76 " Center Middle Top Botto…" at bounding box center [579, 312] width 603 height 529
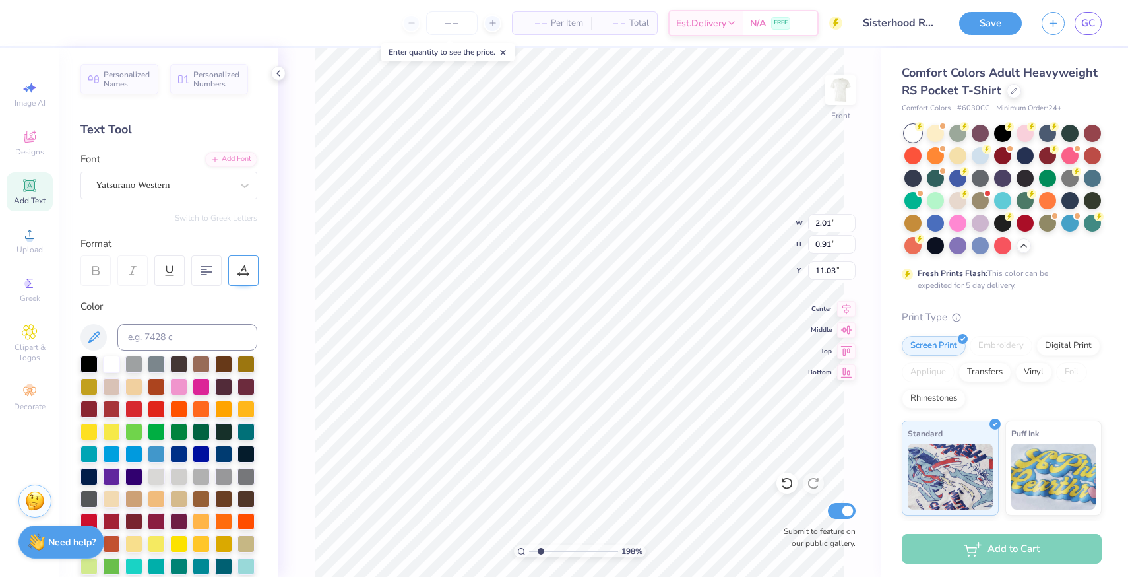
click at [245, 273] on icon at bounding box center [244, 271] width 12 height 12
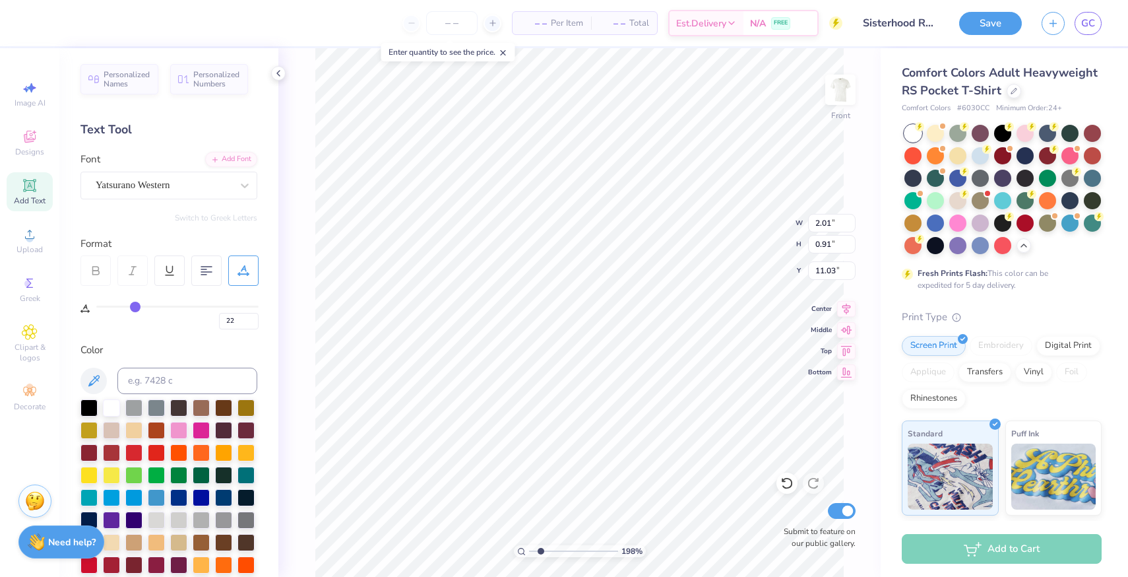
click at [134, 306] on input "range" at bounding box center [177, 307] width 162 height 2
drag, startPoint x: 134, startPoint y: 306, endPoint x: 114, endPoint y: 308, distance: 20.6
click at [114, 308] on input "range" at bounding box center [177, 307] width 162 height 2
click at [124, 307] on input "range" at bounding box center [177, 307] width 162 height 2
click at [303, 207] on div "198 % Front W 2.56 2.56 " H 1.06 1.06 " Y 11.15 11.15 " Center Middle Top Botto…" at bounding box center [579, 312] width 603 height 529
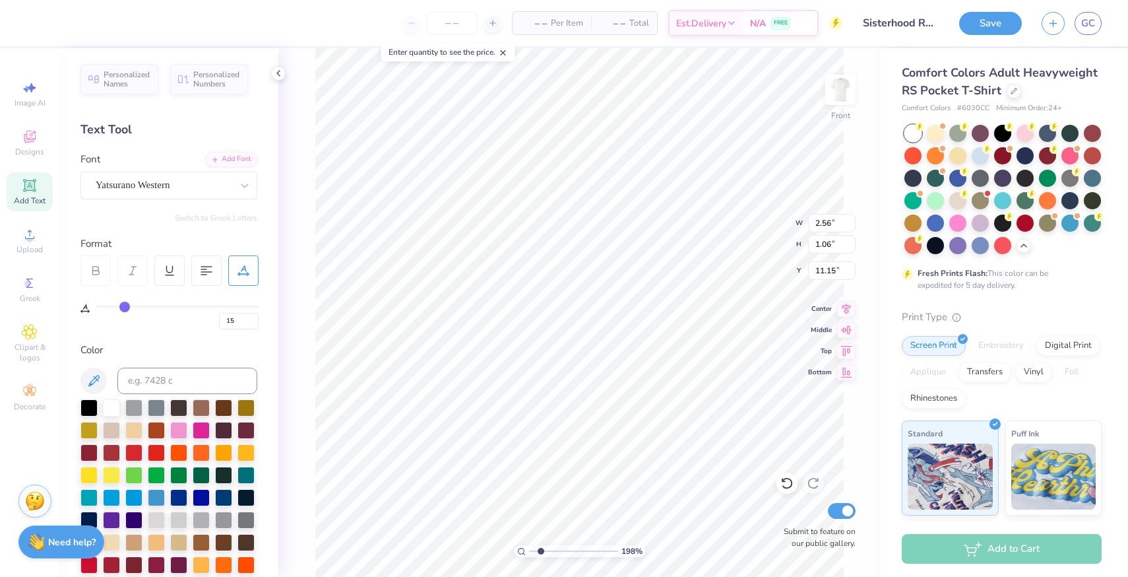
scroll to position [0, 1]
click at [304, 187] on div "198 % Front W 2.56 2.56 " H 1.06 1.06 " Y 11.15 11.15 " Center Middle Top Botto…" at bounding box center [579, 312] width 603 height 529
click at [311, 172] on div "198 % Front W 1.86 1.86 " H 0.87 0.87 " Y 11.78 11.78 " Center Middle Top Botto…" at bounding box center [579, 312] width 603 height 529
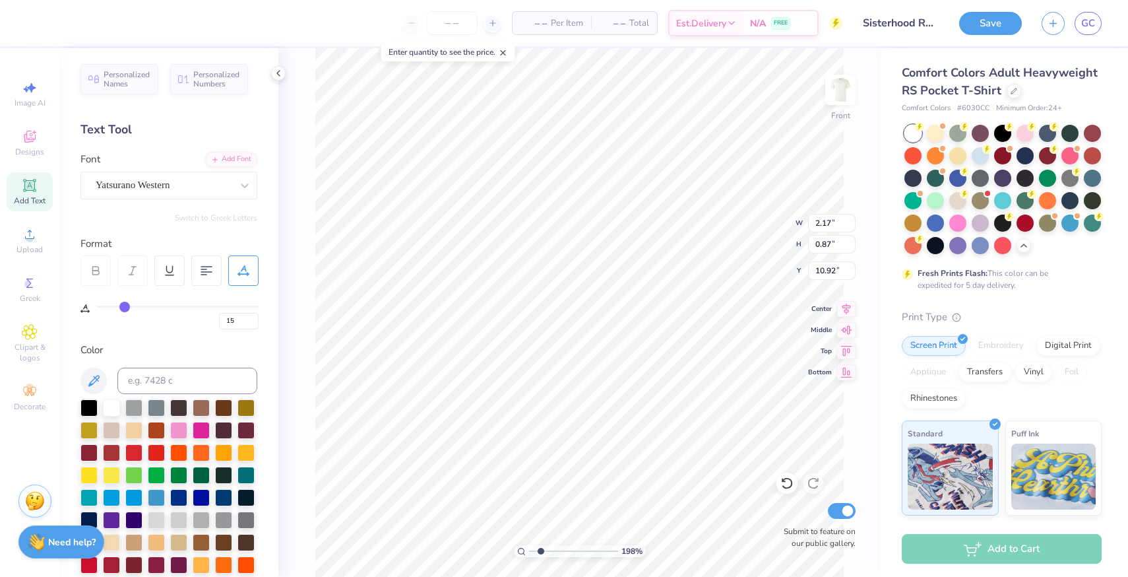
click at [310, 189] on div "198 % Front W 2.17 2.17 " H 0.87 0.87 " Y 10.92 10.92 " Center Middle Top Botto…" at bounding box center [579, 312] width 603 height 529
click at [303, 183] on div "198 % Front W 1.60 1.60 " H 0.68 0.68 " Y 11.60 11.60 " Center Middle Top Botto…" at bounding box center [579, 312] width 603 height 529
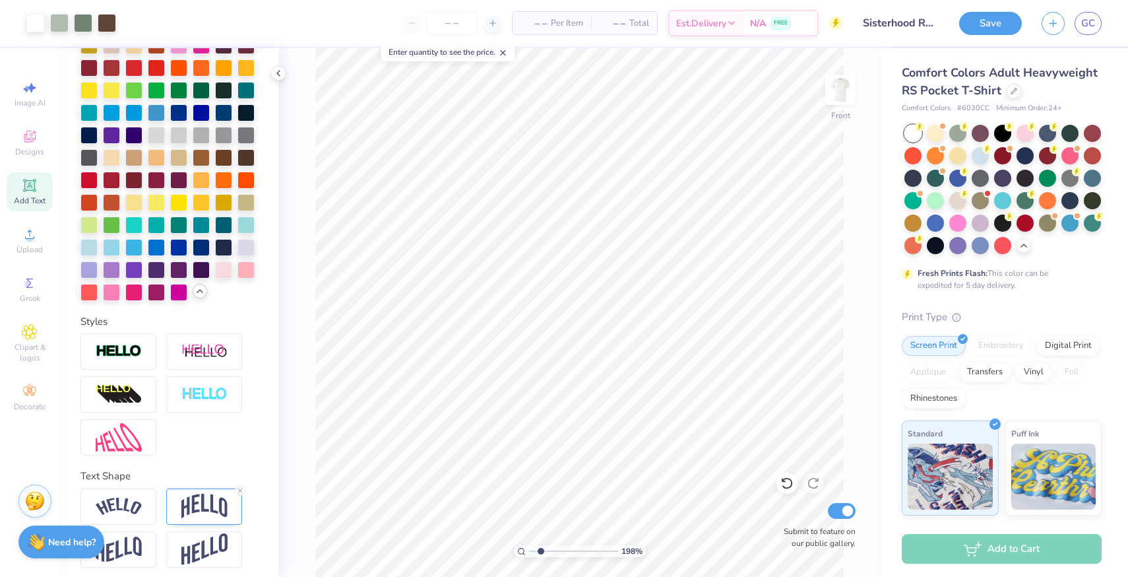
scroll to position [391, 0]
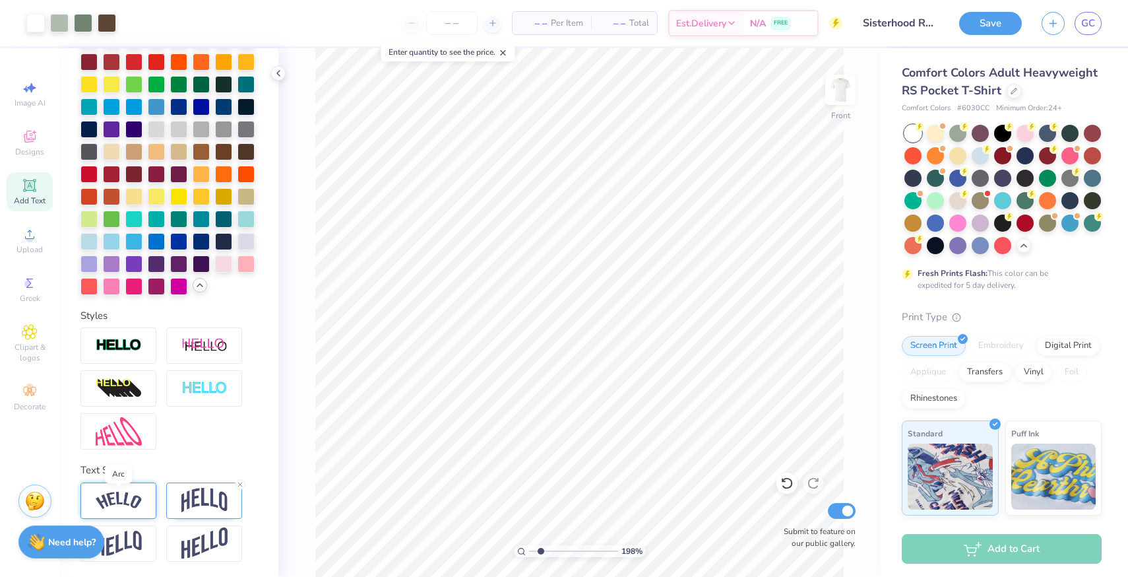
click at [131, 496] on img at bounding box center [119, 501] width 46 height 18
click at [135, 488] on div at bounding box center [119, 500] width 76 height 36
click at [126, 500] on img at bounding box center [119, 501] width 46 height 18
click at [125, 504] on img at bounding box center [119, 501] width 46 height 18
click at [132, 509] on div at bounding box center [119, 500] width 76 height 36
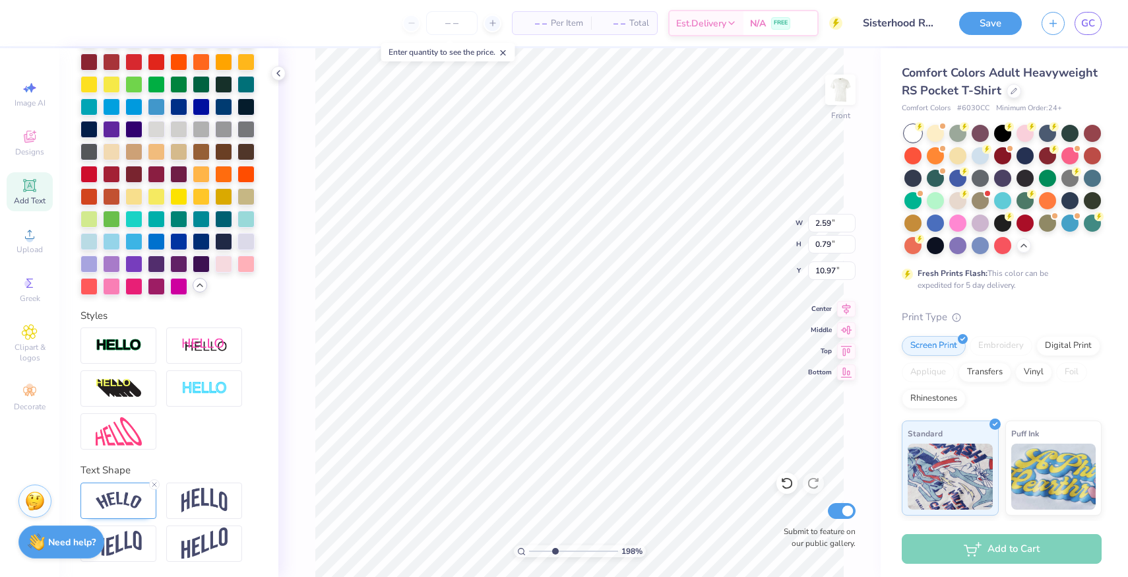
click at [555, 548] on input "range" at bounding box center [573, 551] width 89 height 12
drag, startPoint x: 552, startPoint y: 548, endPoint x: 531, endPoint y: 550, distance: 20.6
click at [531, 550] on input "range" at bounding box center [573, 551] width 89 height 12
click at [536, 552] on input "range" at bounding box center [573, 551] width 89 height 12
click at [529, 552] on input "range" at bounding box center [573, 551] width 89 height 12
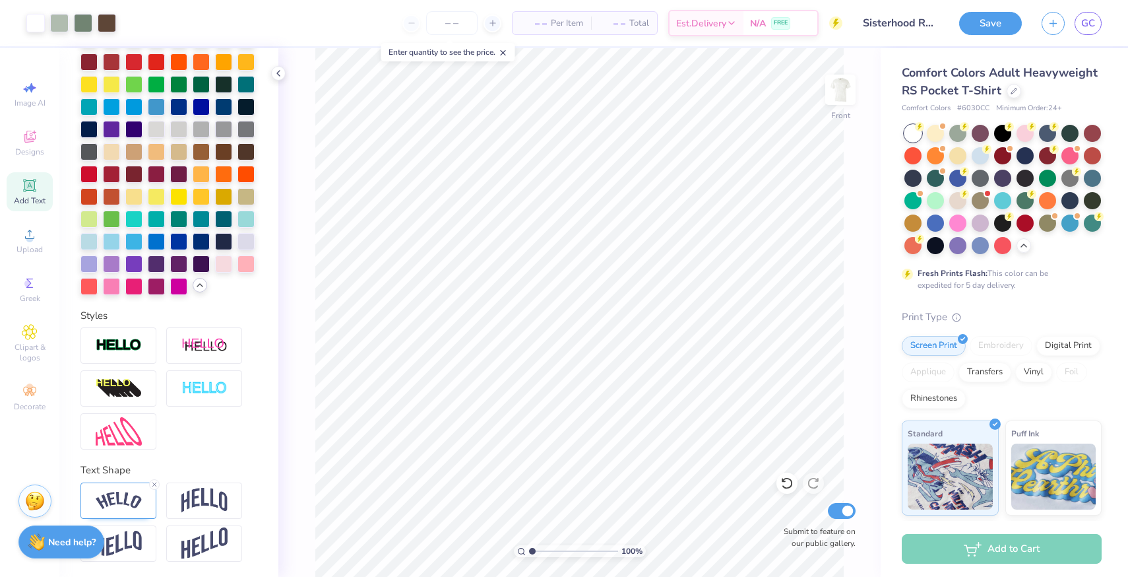
click at [505, 50] on icon at bounding box center [503, 52] width 9 height 9
click at [279, 75] on polyline at bounding box center [278, 73] width 3 height 5
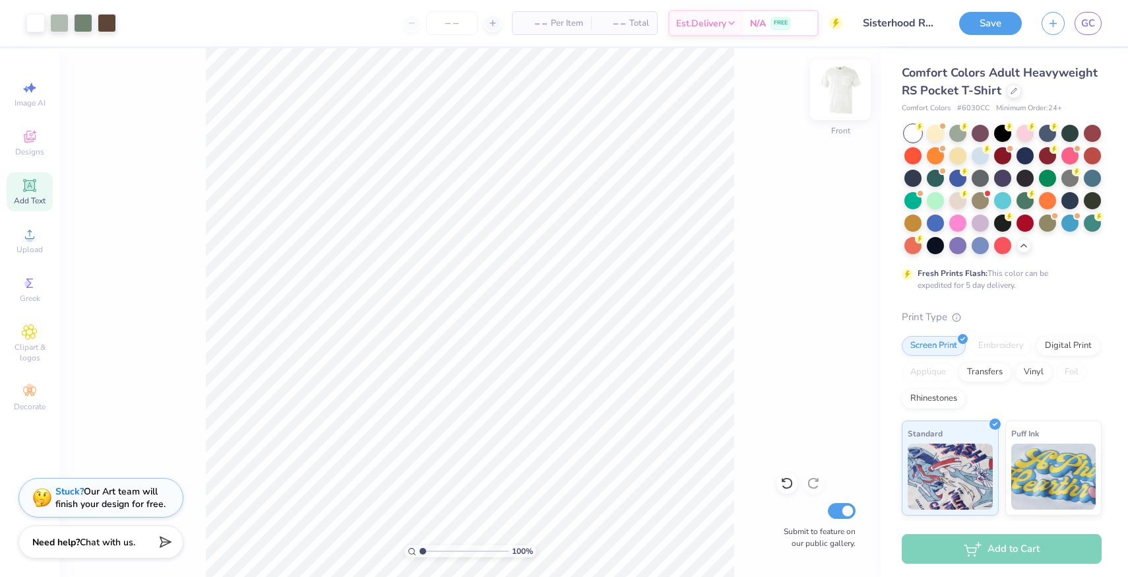
click at [826, 104] on img at bounding box center [840, 89] width 53 height 53
click at [29, 138] on icon at bounding box center [30, 137] width 12 height 12
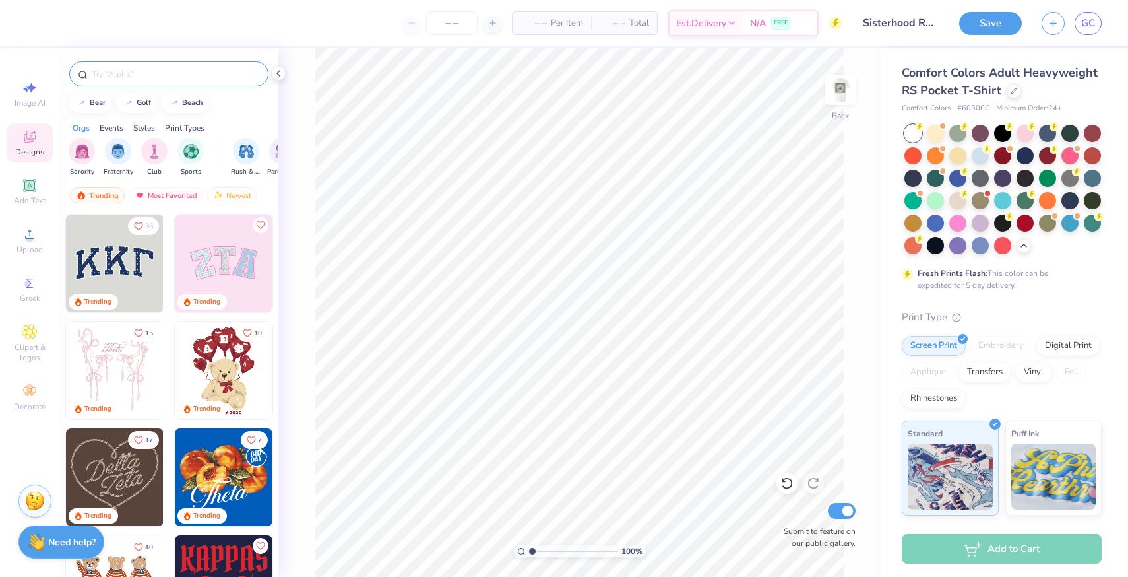
click at [134, 73] on input "text" at bounding box center [175, 73] width 169 height 13
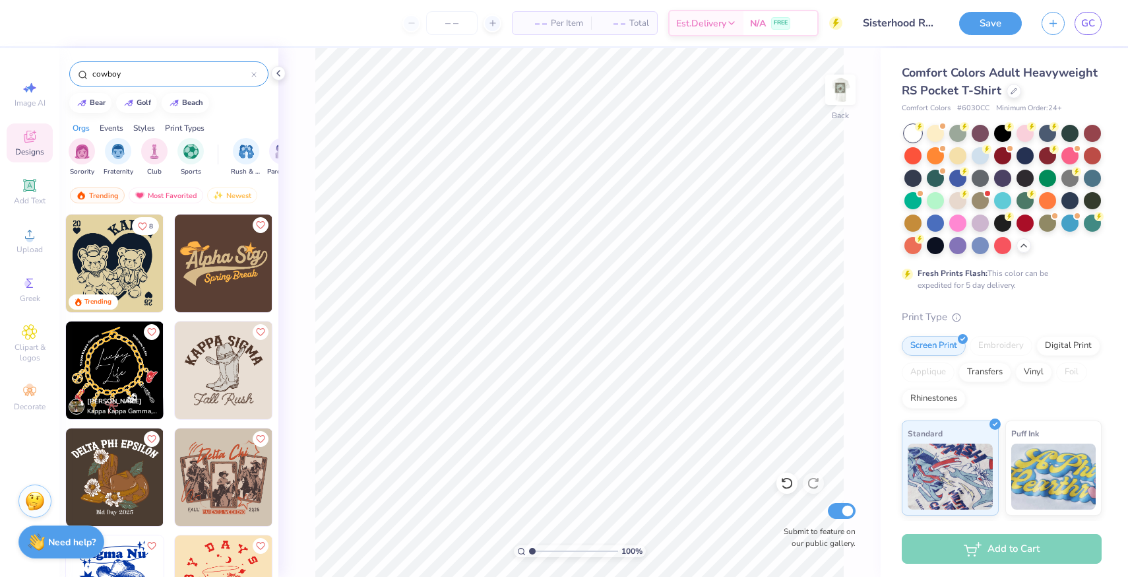
click at [141, 261] on img at bounding box center [115, 263] width 98 height 98
click at [580, 549] on input "range" at bounding box center [573, 551] width 89 height 12
drag, startPoint x: 582, startPoint y: 549, endPoint x: 561, endPoint y: 551, distance: 21.2
click at [561, 551] on input "range" at bounding box center [573, 551] width 89 height 12
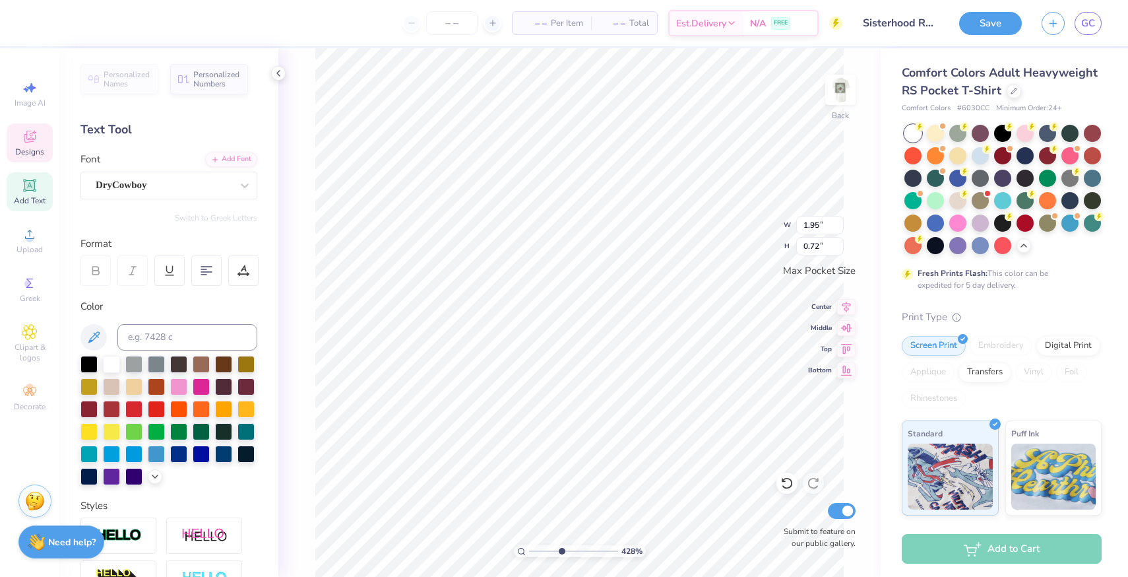
scroll to position [0, 1]
click at [279, 71] on polyline at bounding box center [278, 73] width 3 height 5
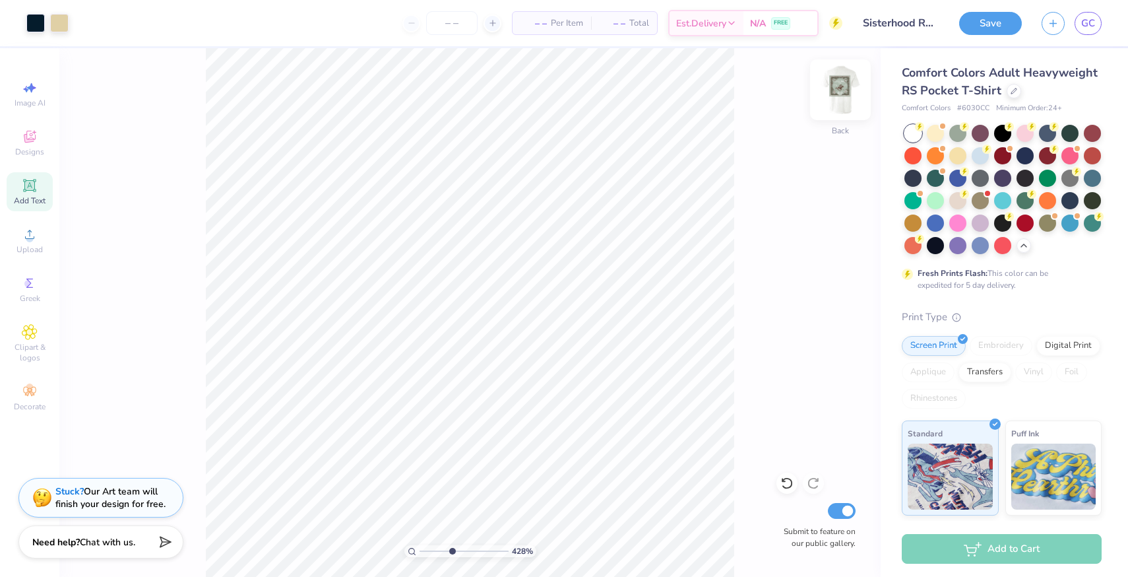
click at [839, 88] on img at bounding box center [840, 89] width 53 height 53
click at [844, 77] on img at bounding box center [840, 89] width 53 height 53
click at [58, 27] on div at bounding box center [59, 22] width 18 height 18
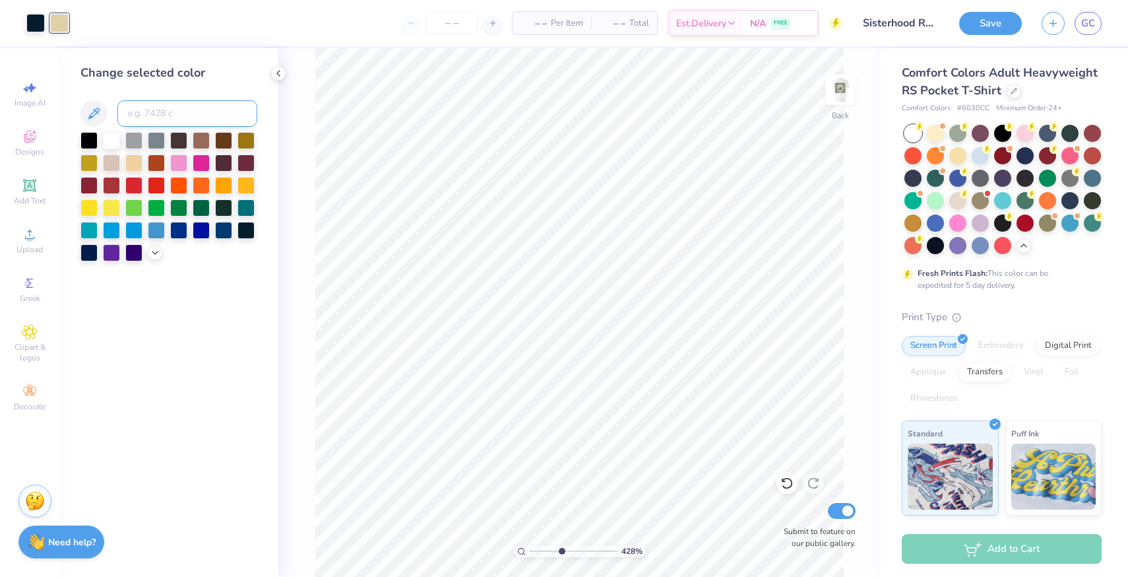
click at [178, 119] on input at bounding box center [187, 113] width 140 height 26
click at [38, 24] on div at bounding box center [35, 22] width 18 height 18
click at [168, 131] on div "Change selected color" at bounding box center [169, 162] width 177 height 197
click at [168, 119] on input at bounding box center [187, 113] width 140 height 26
click at [65, 29] on div at bounding box center [59, 22] width 18 height 18
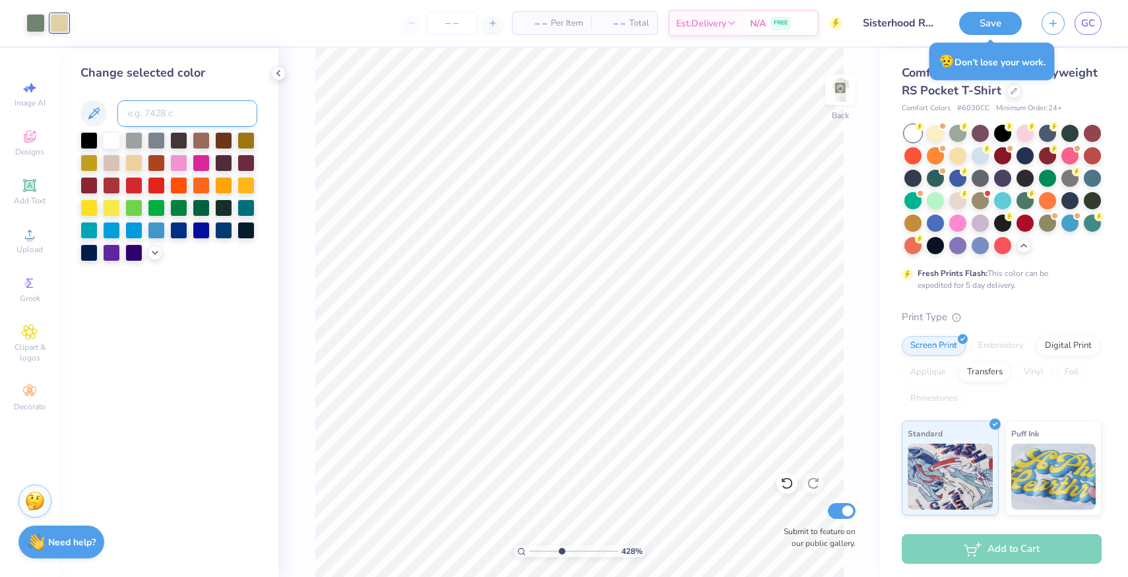
click at [161, 110] on input at bounding box center [187, 113] width 140 height 26
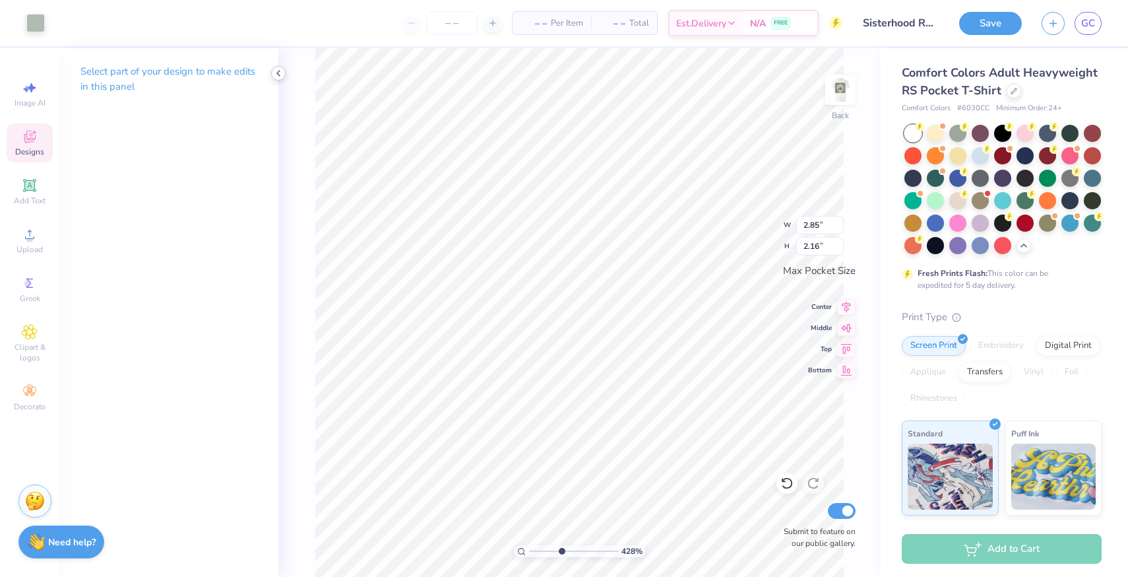
click at [279, 73] on icon at bounding box center [278, 73] width 11 height 11
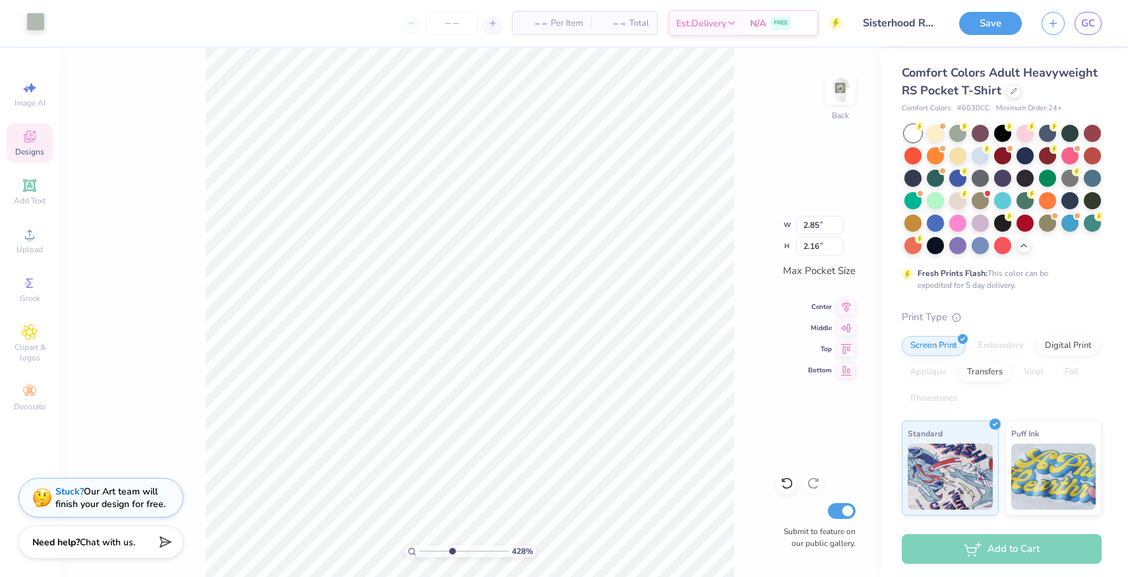
click at [38, 20] on div at bounding box center [35, 22] width 18 height 18
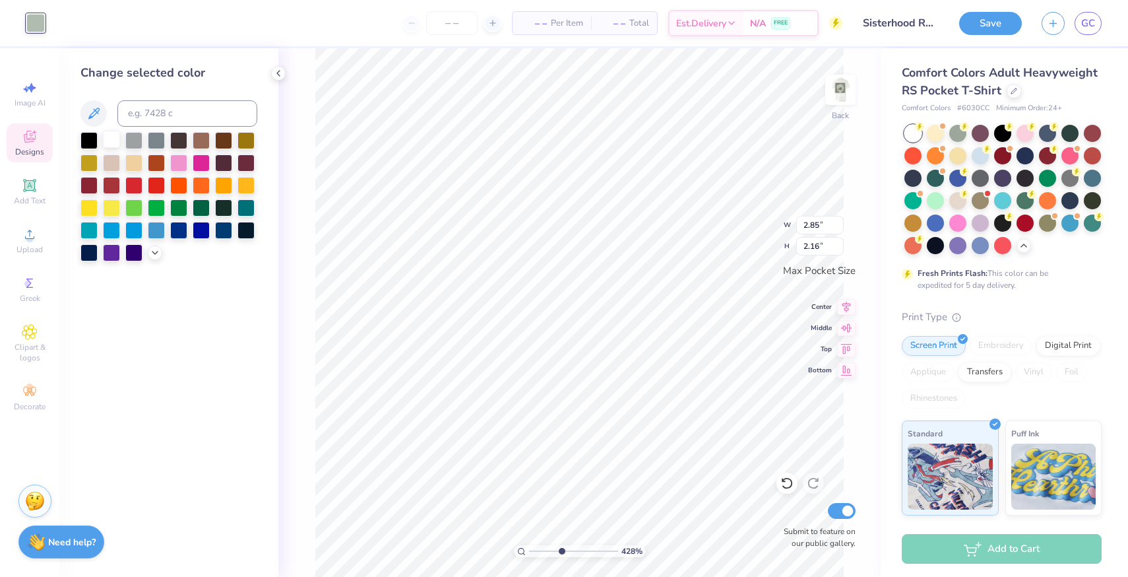
click at [114, 140] on div at bounding box center [111, 139] width 17 height 17
click at [277, 72] on polyline at bounding box center [278, 73] width 3 height 5
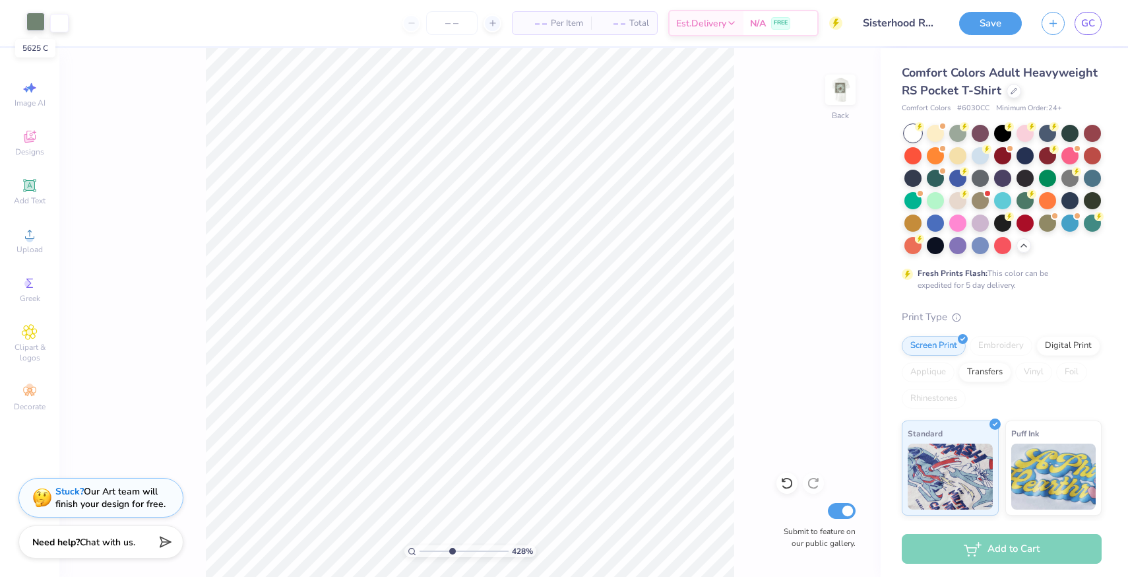
click at [33, 26] on div at bounding box center [35, 22] width 18 height 18
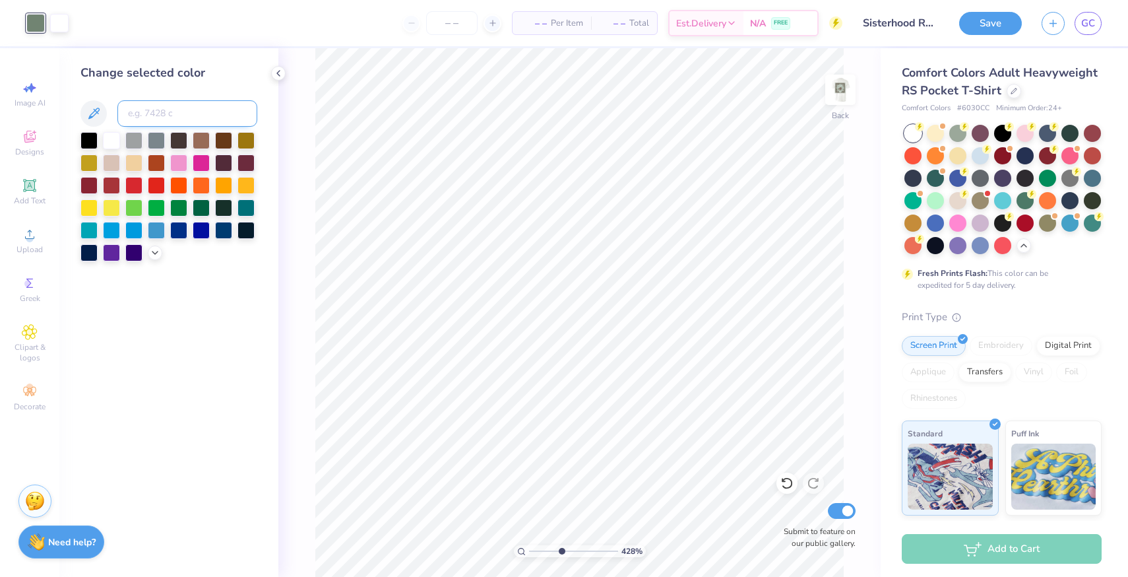
click at [150, 114] on input at bounding box center [187, 113] width 140 height 26
click at [61, 26] on div at bounding box center [59, 22] width 18 height 18
click at [144, 110] on input at bounding box center [187, 113] width 140 height 26
click at [199, 158] on div at bounding box center [201, 161] width 17 height 17
click at [37, 25] on div at bounding box center [35, 22] width 18 height 18
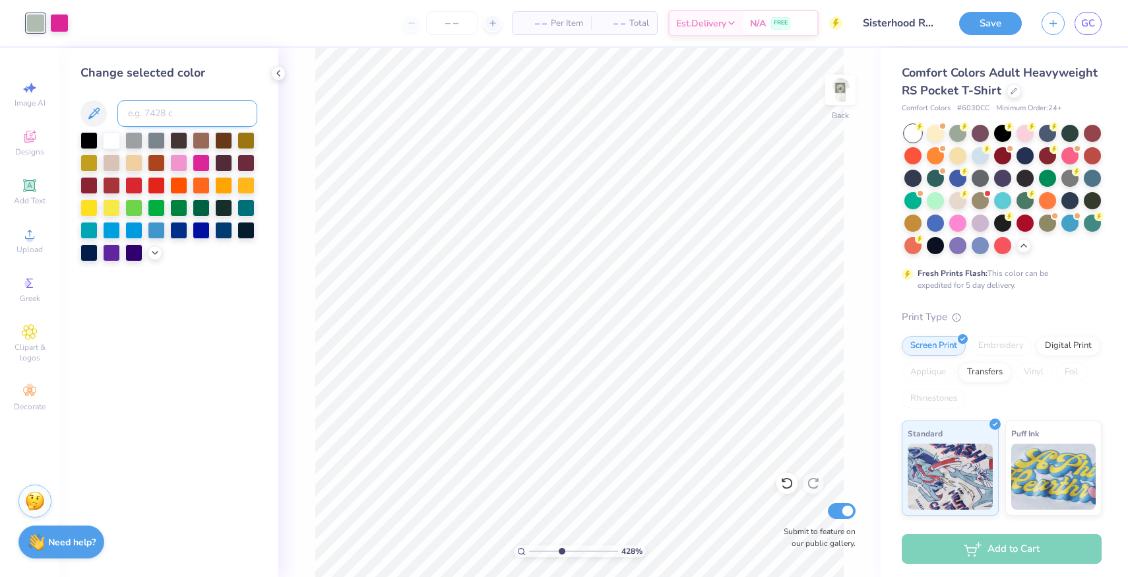
click at [178, 106] on input at bounding box center [187, 113] width 140 height 26
click at [61, 24] on div at bounding box center [59, 22] width 18 height 18
click at [139, 103] on input at bounding box center [187, 113] width 140 height 26
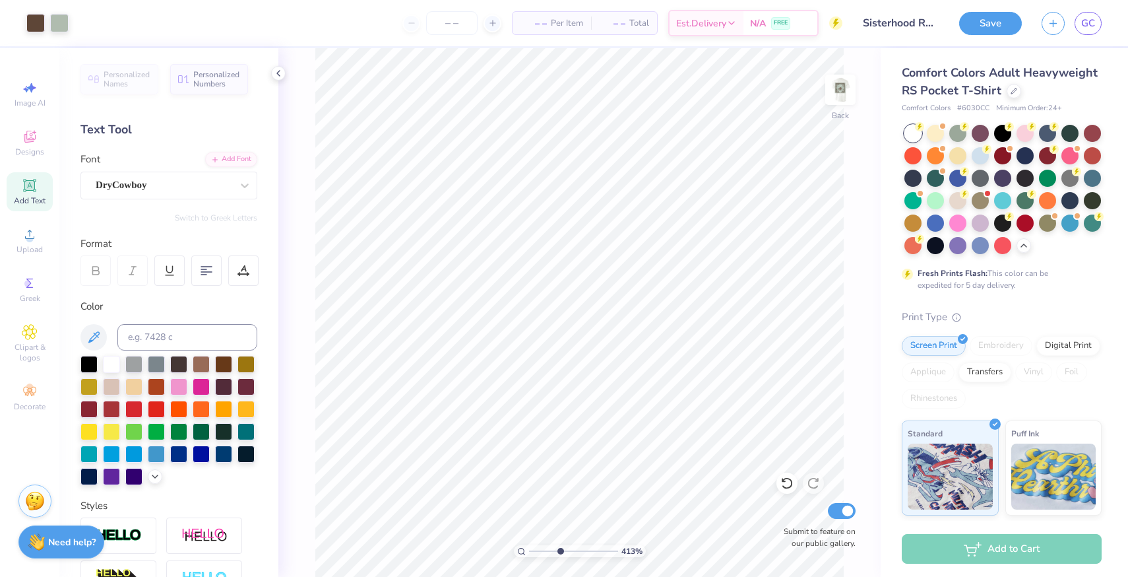
click at [560, 547] on input "range" at bounding box center [573, 551] width 89 height 12
click at [40, 24] on div at bounding box center [35, 22] width 18 height 18
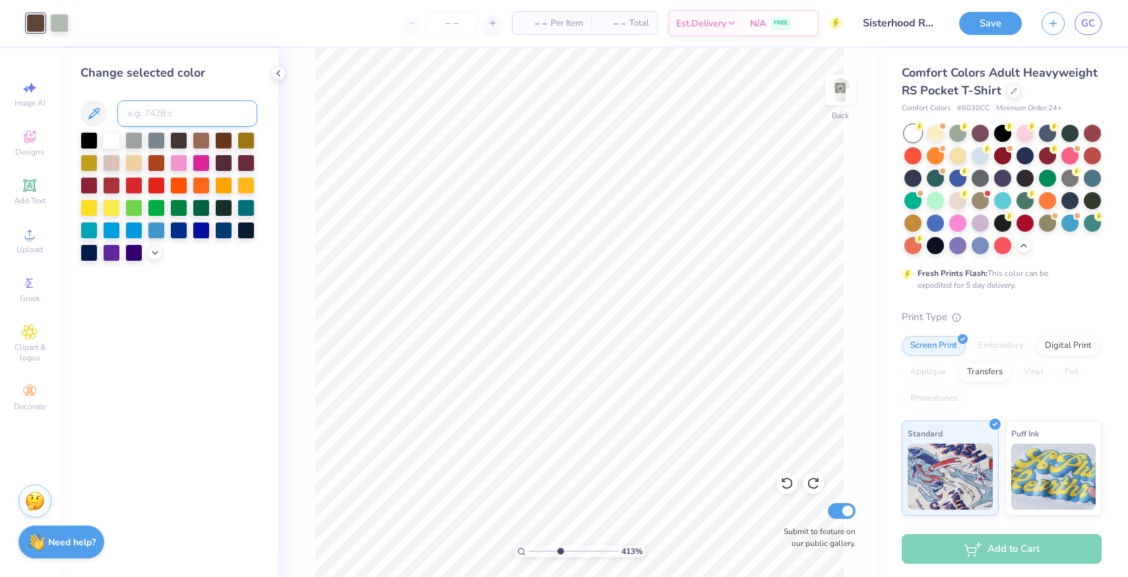
click at [169, 121] on input at bounding box center [187, 113] width 140 height 26
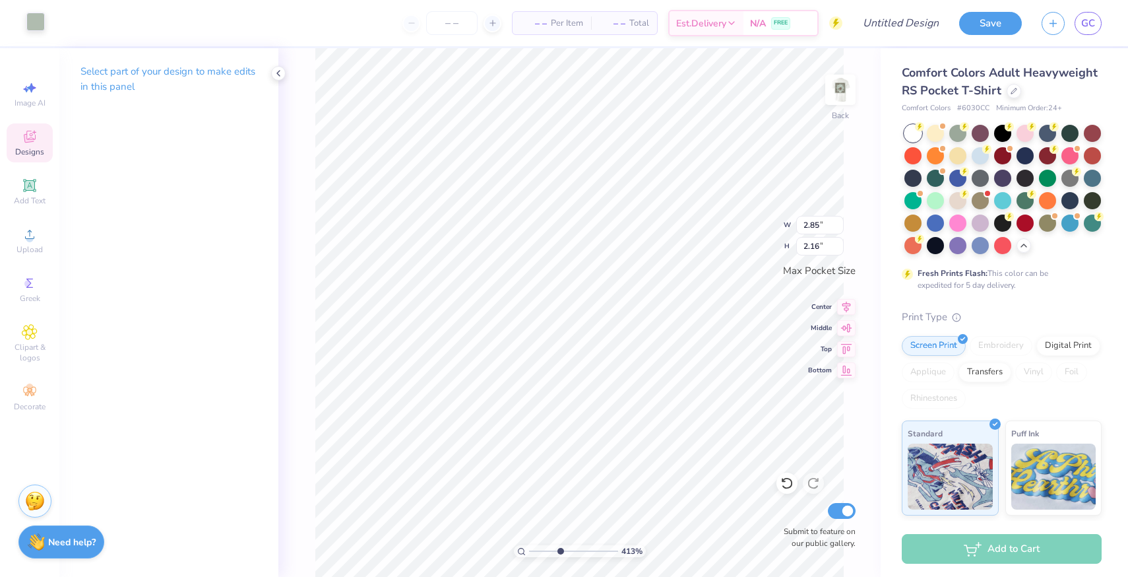
click at [41, 30] on div at bounding box center [35, 22] width 18 height 18
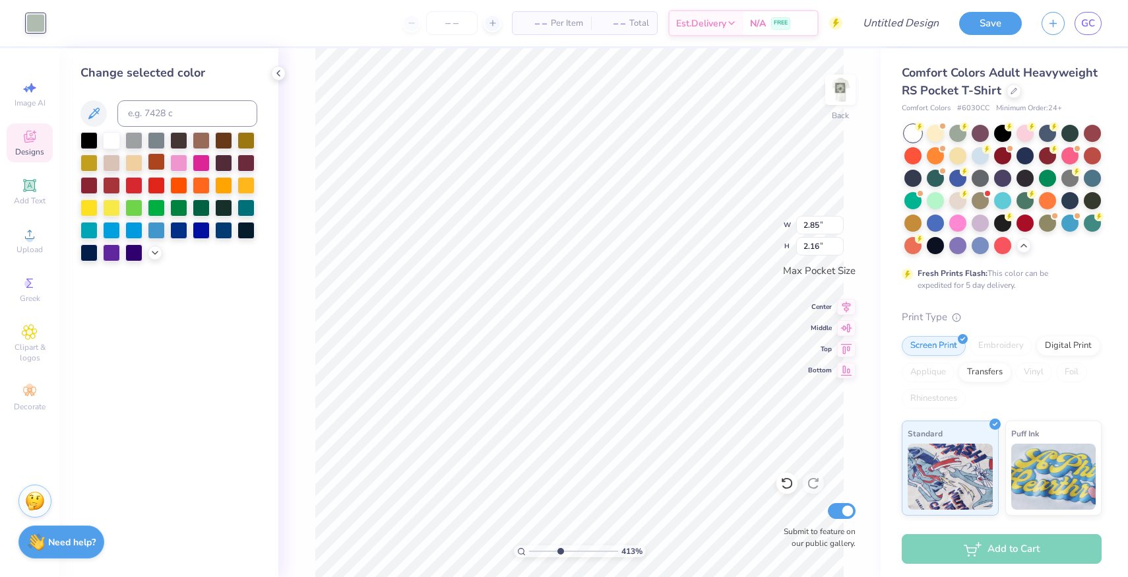
click at [152, 168] on div at bounding box center [156, 161] width 17 height 17
click at [284, 77] on div "413 % Back W 2.85 2.85 " H 2.16 2.16 " Max Pocket Size Center Middle Top Bottom…" at bounding box center [579, 312] width 603 height 529
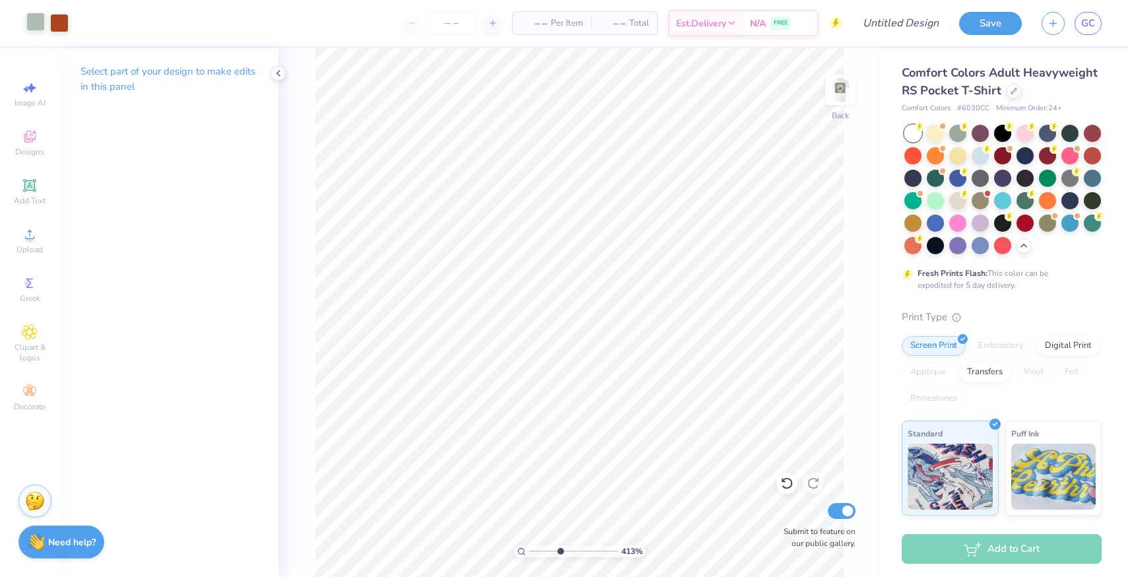
click at [38, 20] on div at bounding box center [35, 22] width 18 height 18
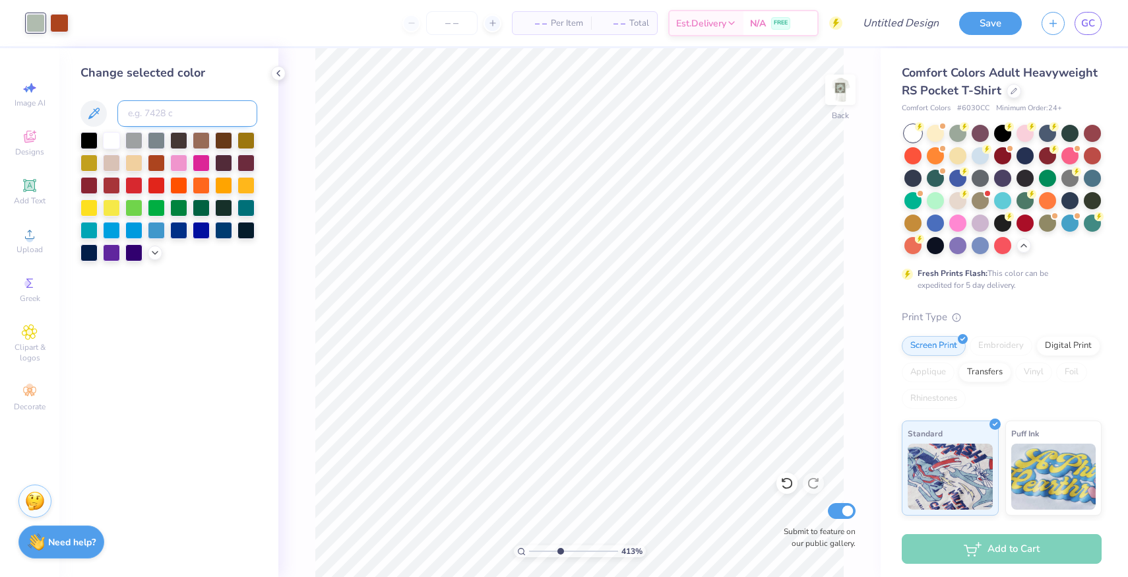
click at [178, 117] on input at bounding box center [187, 113] width 140 height 26
click at [57, 21] on div at bounding box center [59, 22] width 18 height 18
click at [141, 123] on input at bounding box center [187, 113] width 140 height 26
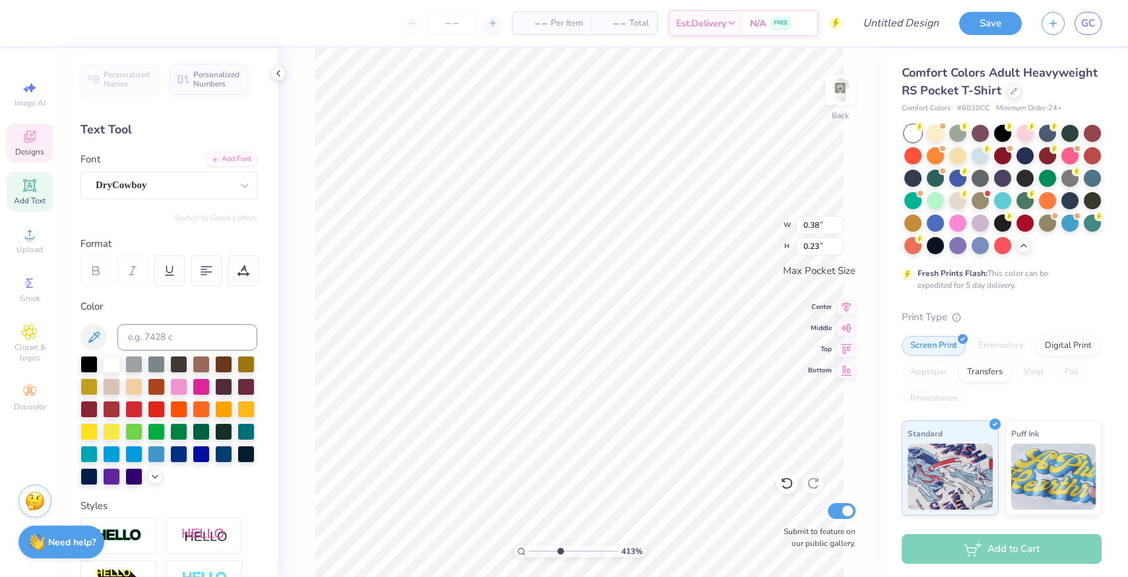
scroll to position [0, 3]
click at [147, 167] on div "Font DryCowboy" at bounding box center [169, 176] width 177 height 48
click at [147, 181] on div "DryCowboy" at bounding box center [163, 185] width 139 height 20
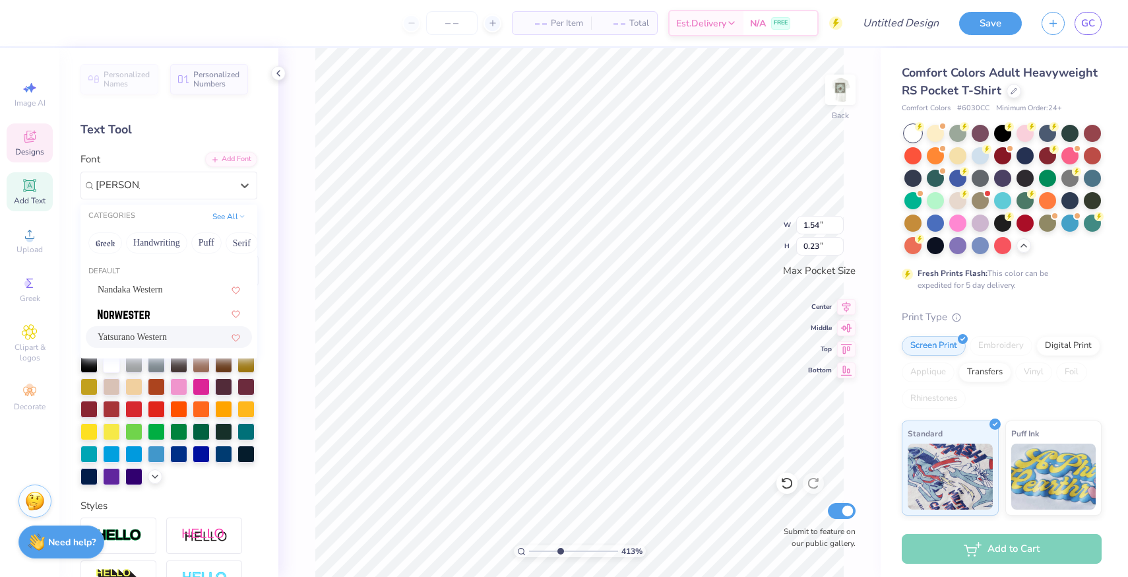
click at [160, 331] on span "Yatsurano Western" at bounding box center [132, 337] width 69 height 14
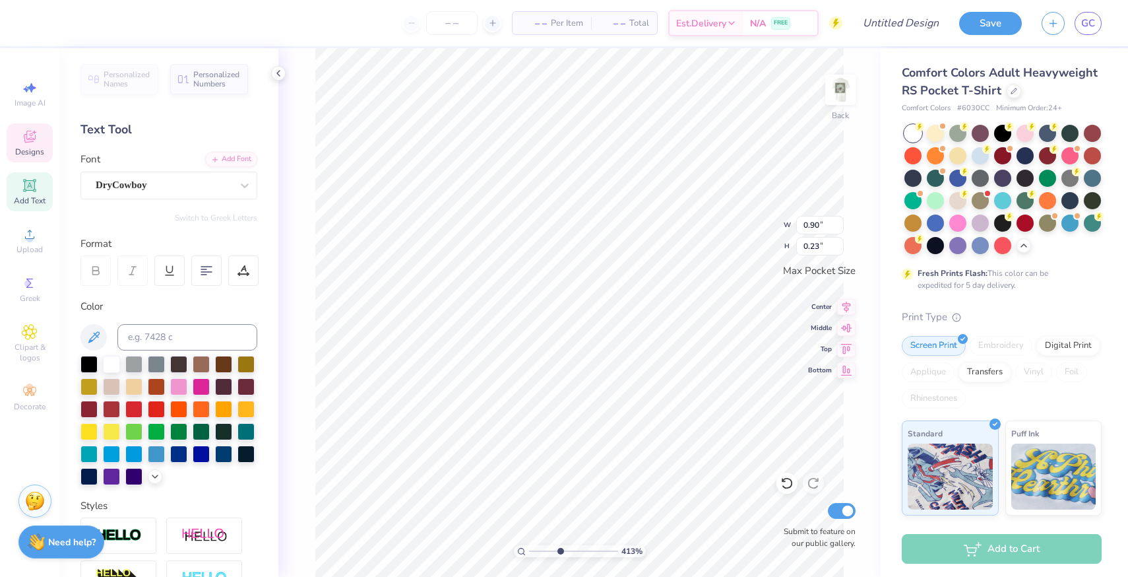
scroll to position [0, 1]
click at [165, 177] on div at bounding box center [164, 185] width 136 height 18
click at [151, 310] on span "Yatsurano Western" at bounding box center [132, 313] width 69 height 14
click at [117, 185] on div "DryCowboy" at bounding box center [163, 185] width 139 height 20
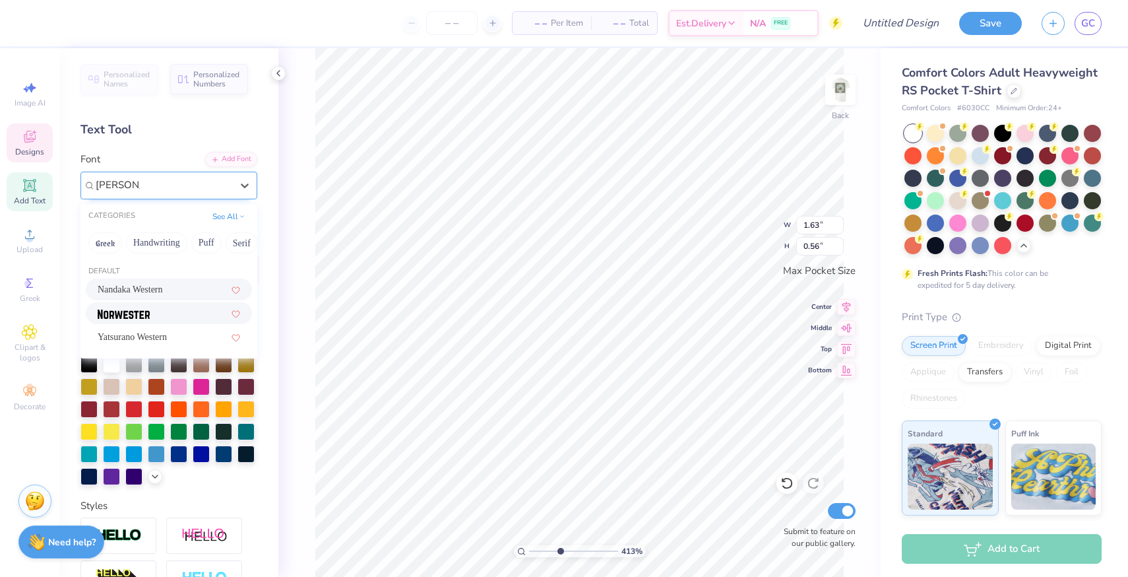
click at [163, 293] on span "Nandaka Western" at bounding box center [130, 289] width 65 height 14
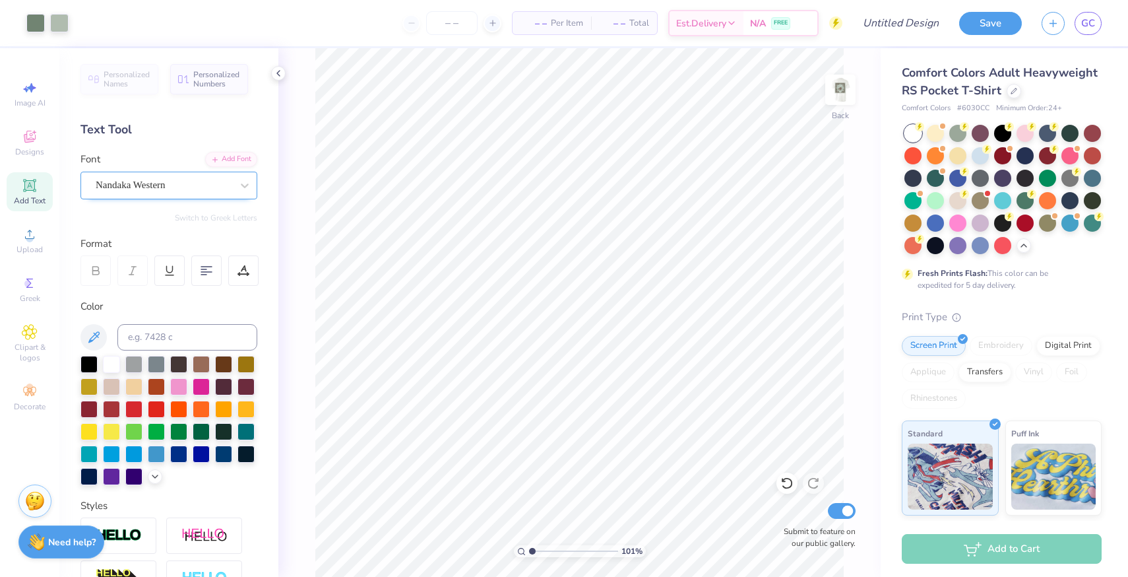
drag, startPoint x: 558, startPoint y: 552, endPoint x: 532, endPoint y: 552, distance: 25.7
click at [532, 552] on input "range" at bounding box center [573, 551] width 89 height 12
click at [839, 91] on img at bounding box center [840, 89] width 53 height 53
click at [841, 96] on img at bounding box center [840, 89] width 53 height 53
click at [557, 546] on input "range" at bounding box center [573, 551] width 89 height 12
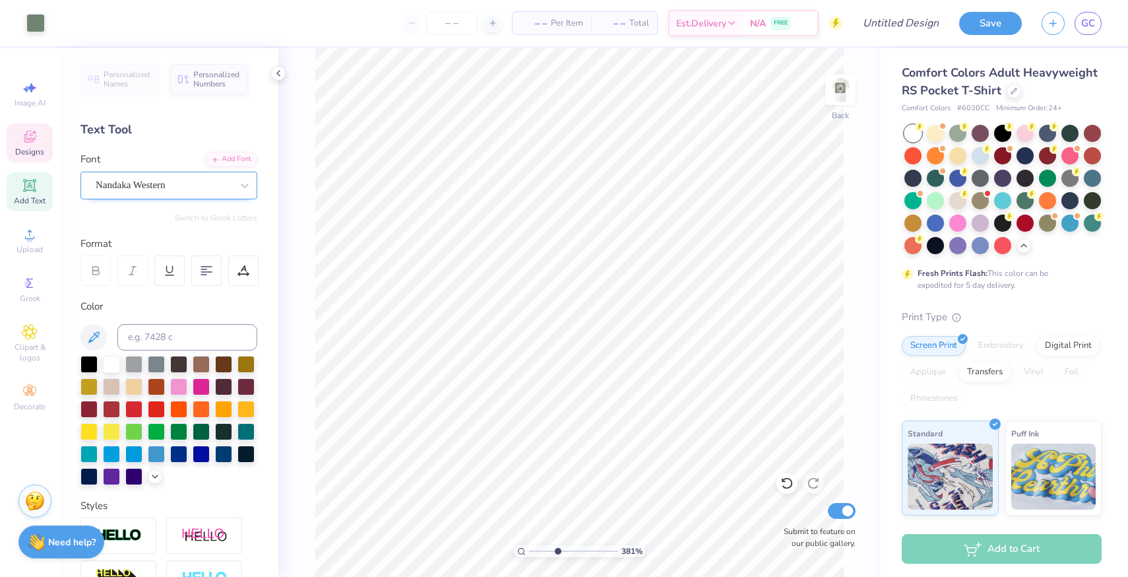
click at [34, 143] on icon at bounding box center [30, 137] width 16 height 16
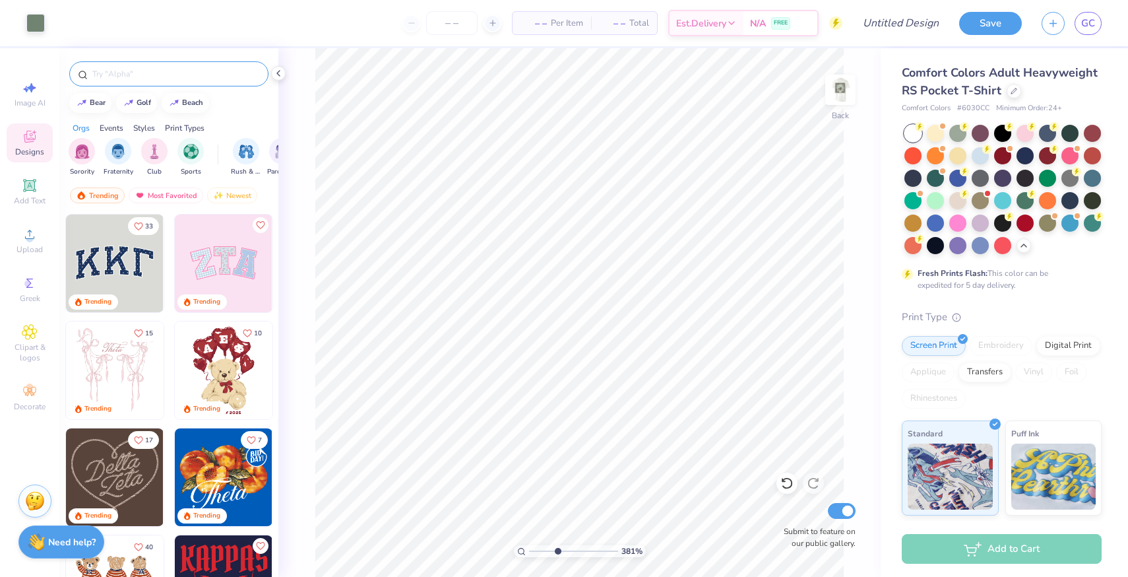
click at [155, 73] on input "text" at bounding box center [175, 73] width 169 height 13
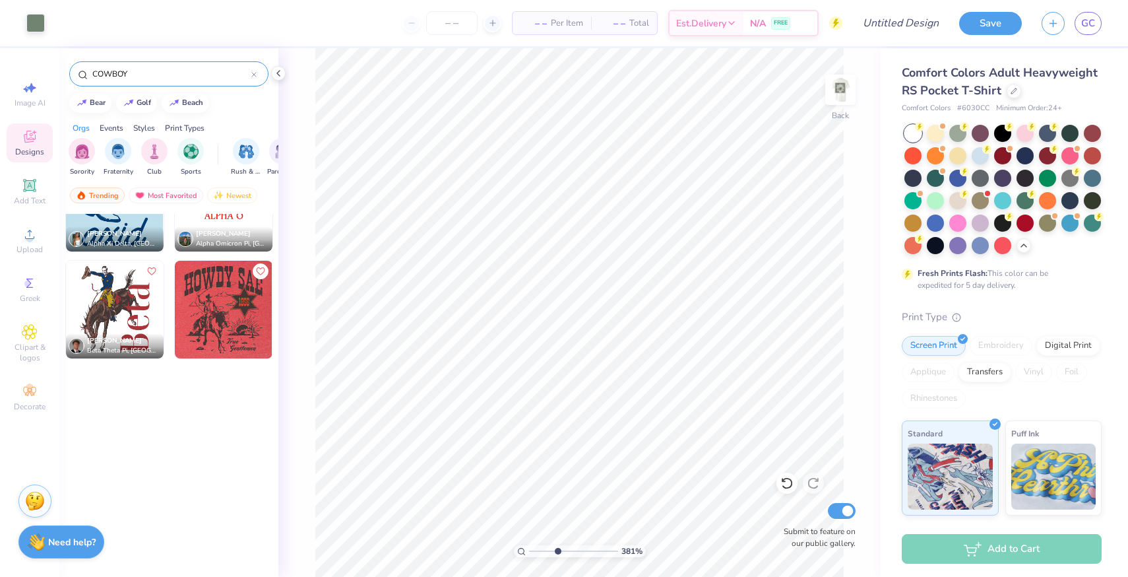
scroll to position [1328, 0]
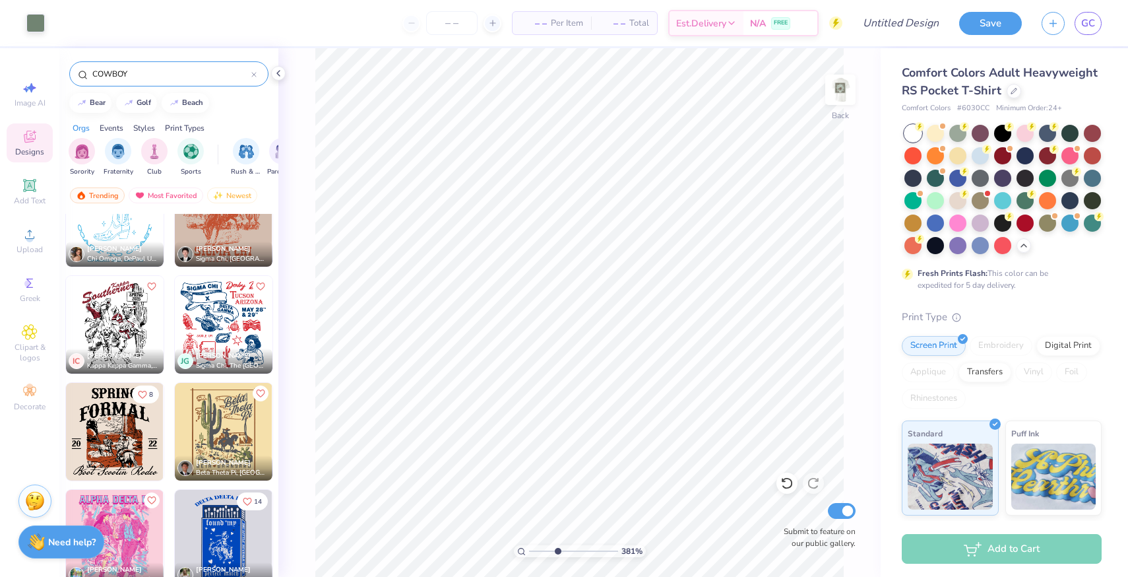
click at [126, 71] on input "COWBOY" at bounding box center [171, 73] width 160 height 13
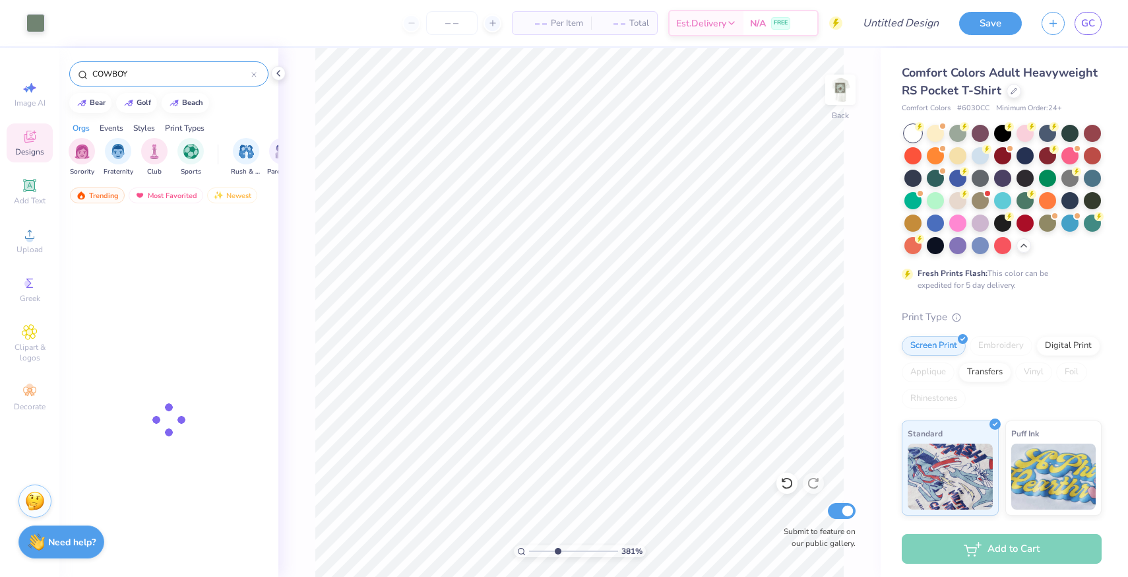
click at [126, 71] on input "COWBOY" at bounding box center [171, 73] width 160 height 13
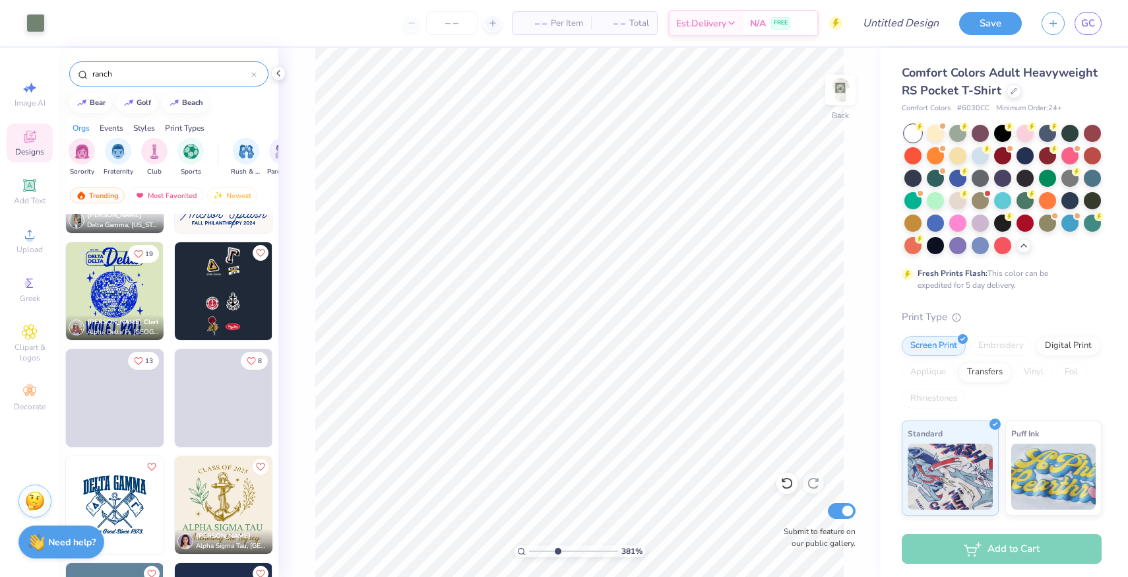
scroll to position [1580, 0]
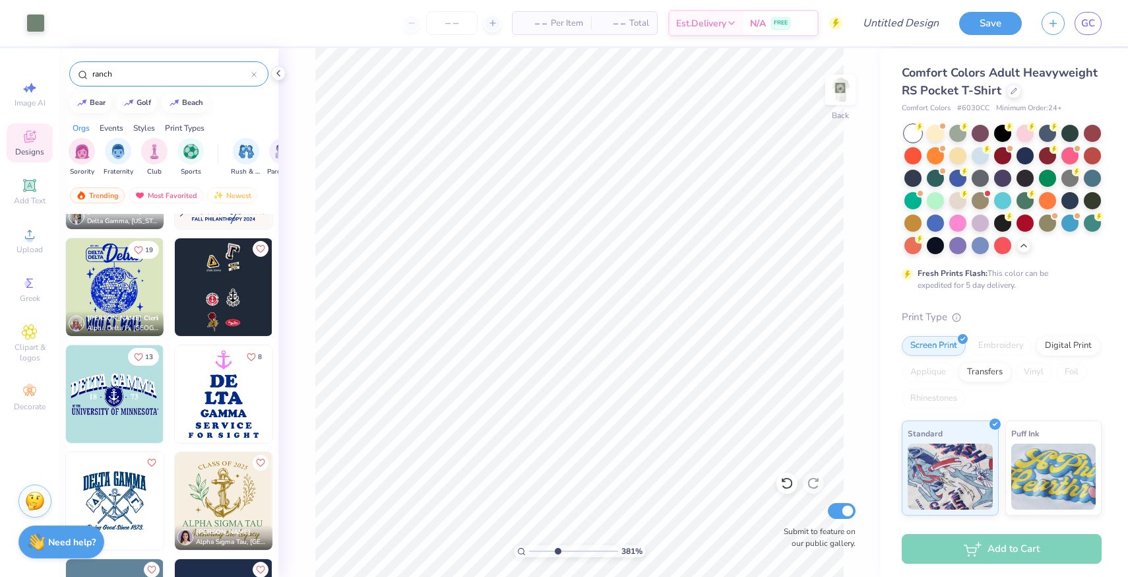
click at [123, 71] on input "ranch" at bounding box center [171, 73] width 160 height 13
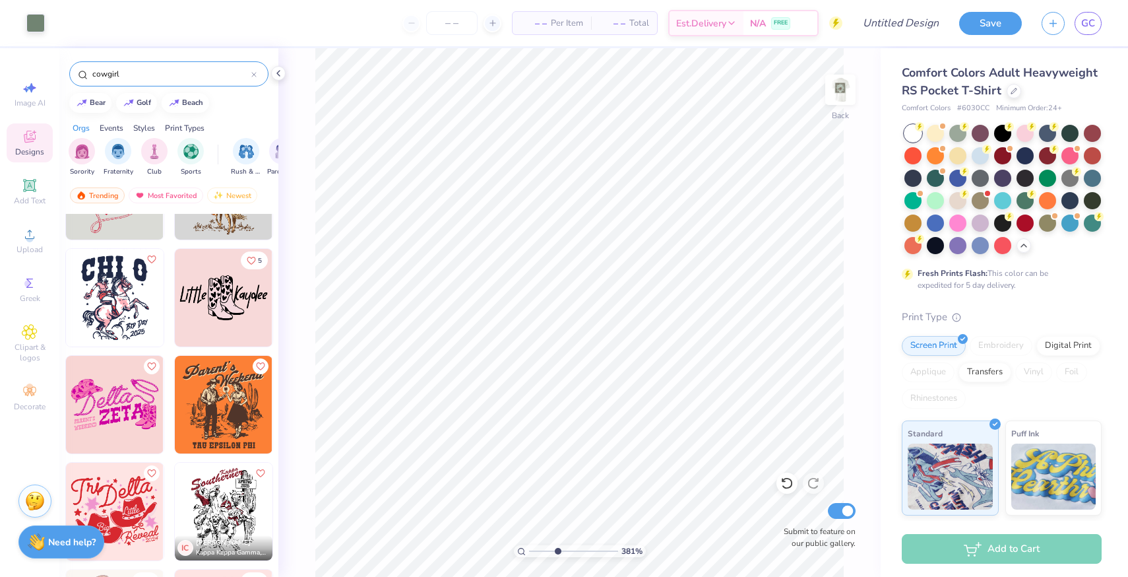
scroll to position [434, 0]
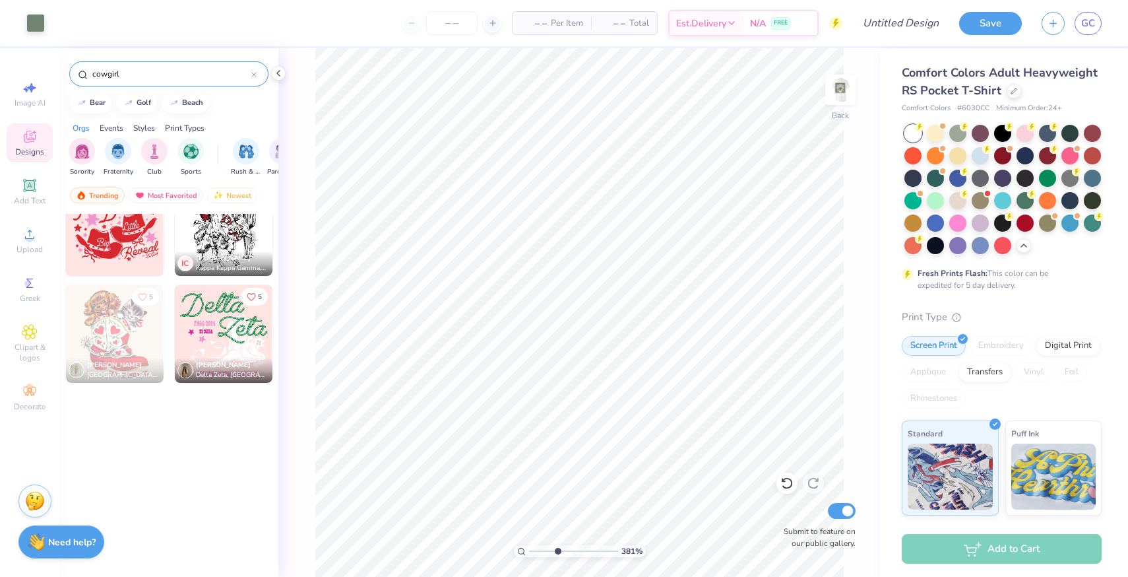
scroll to position [252, 0]
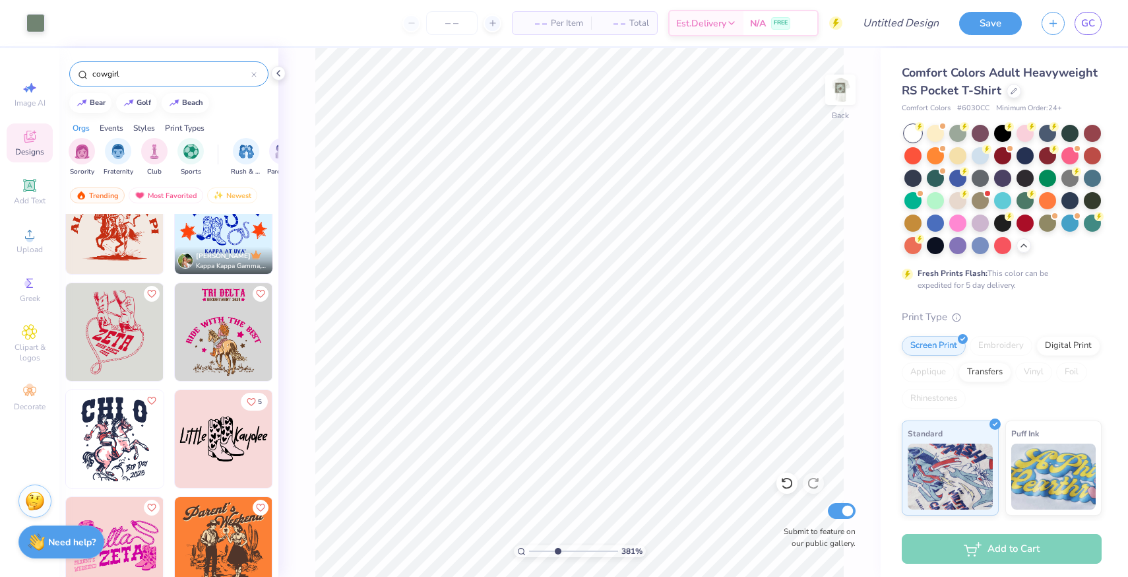
click at [110, 73] on input "cowgirl" at bounding box center [171, 73] width 160 height 13
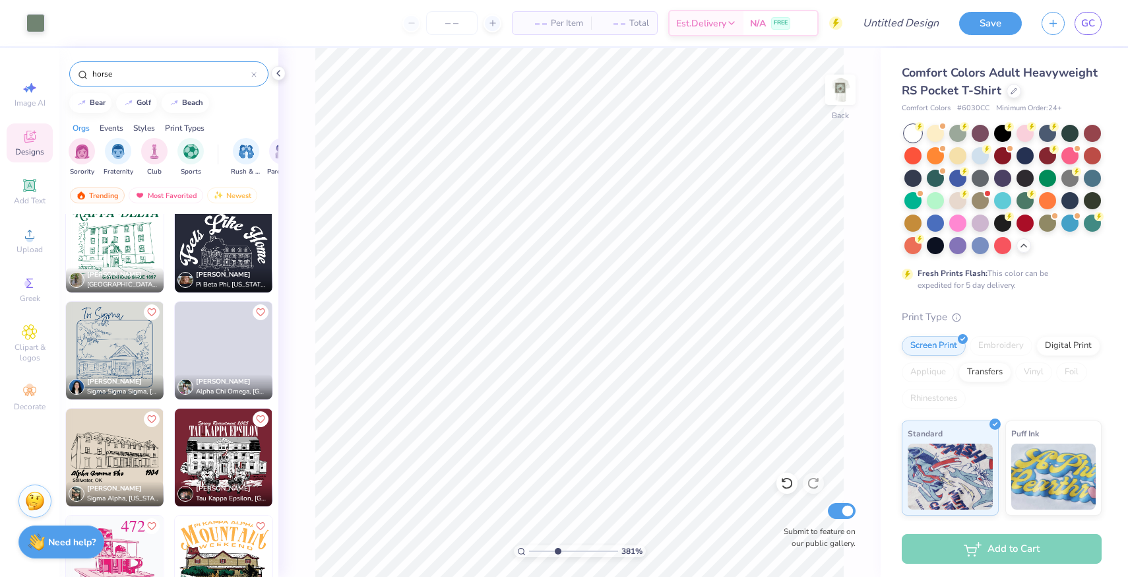
scroll to position [6008, 0]
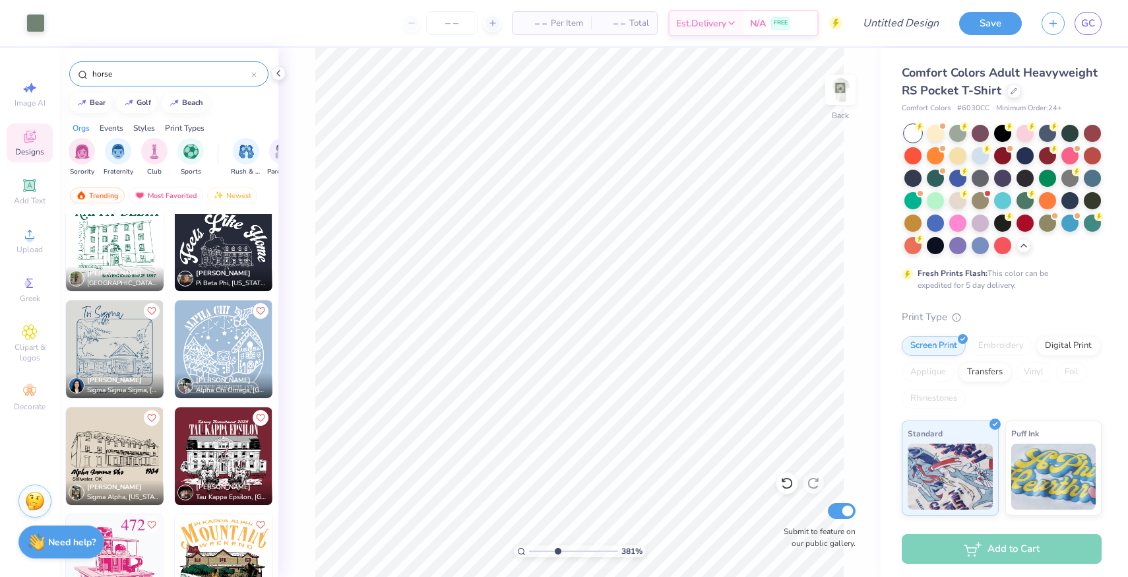
click at [138, 75] on input "horse" at bounding box center [171, 73] width 160 height 13
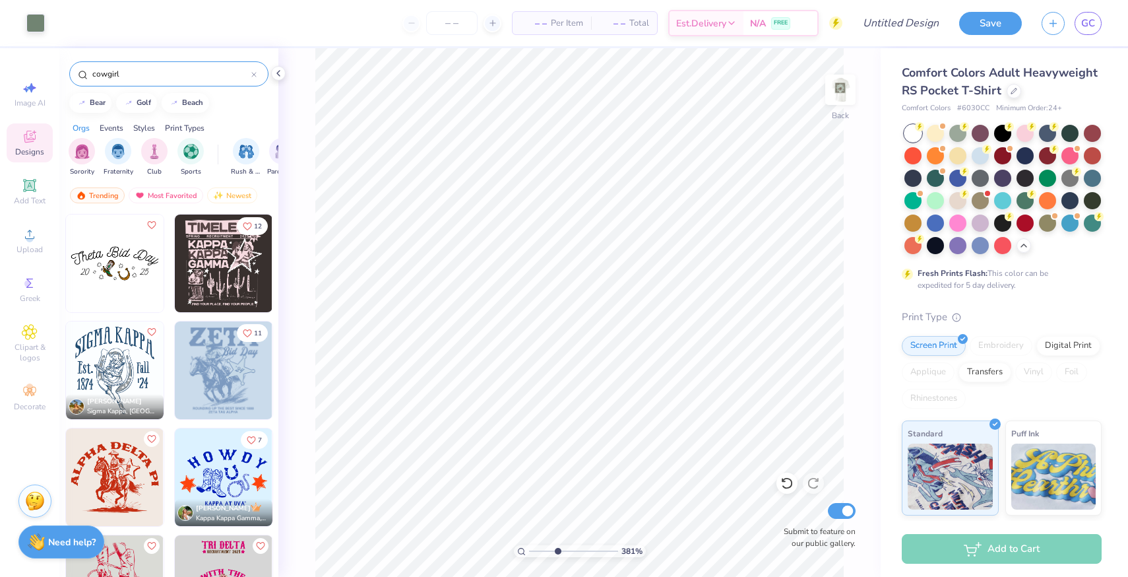
click at [138, 75] on input "cowgirl" at bounding box center [171, 73] width 160 height 13
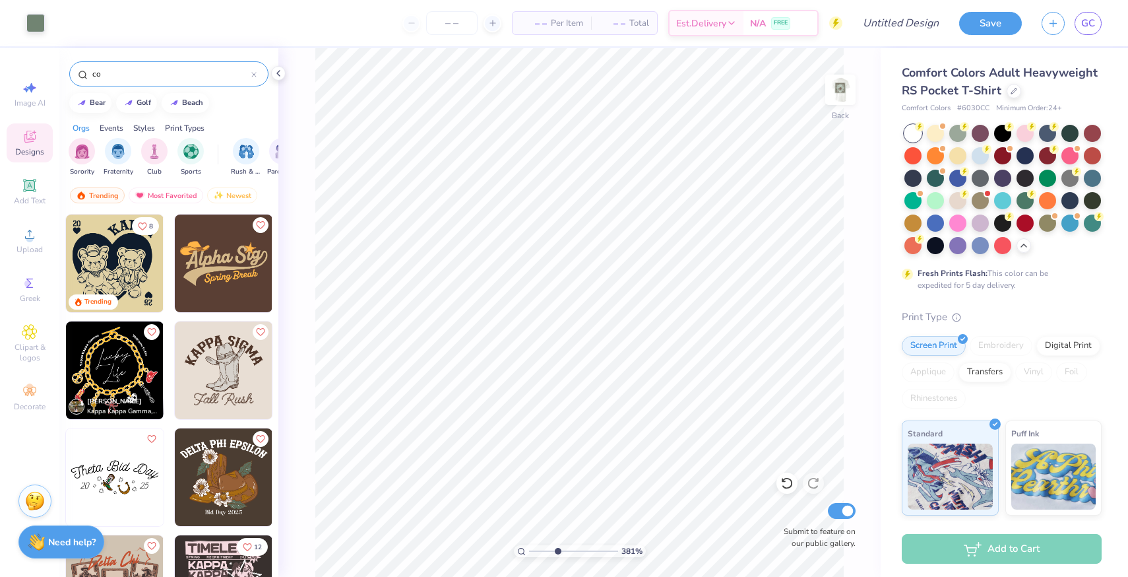
type input "c"
type input "western"
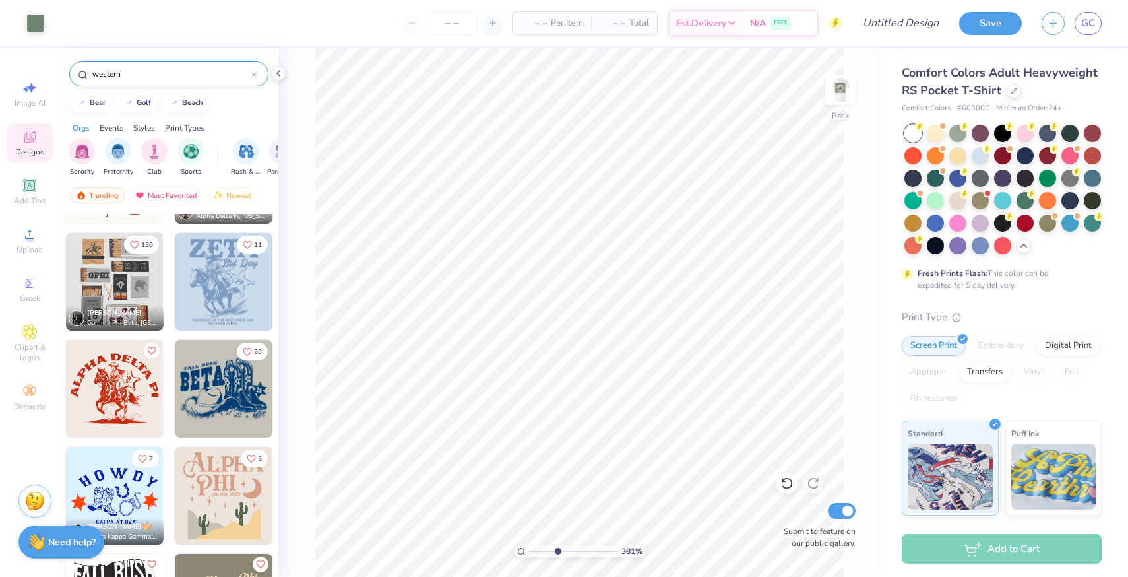
scroll to position [414, 0]
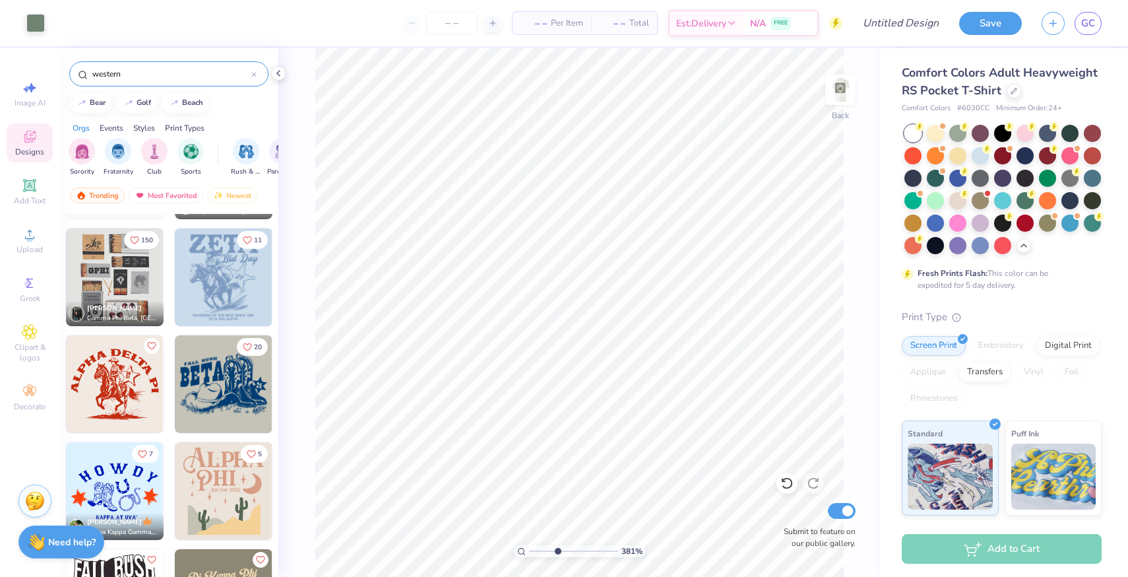
click at [214, 372] on img at bounding box center [224, 384] width 98 height 98
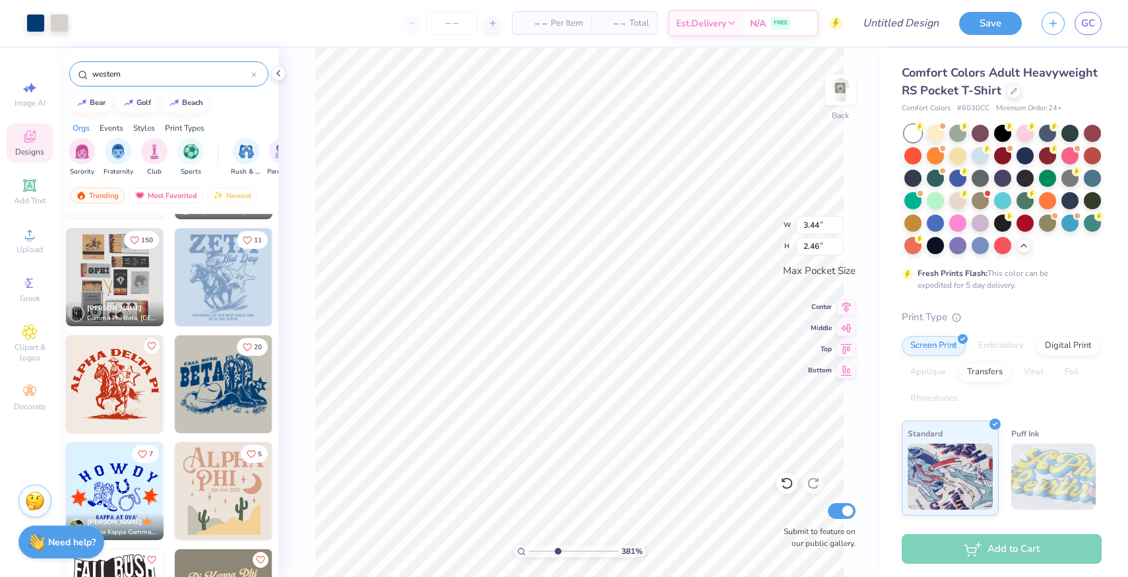
type input "1.79"
type input "0.60"
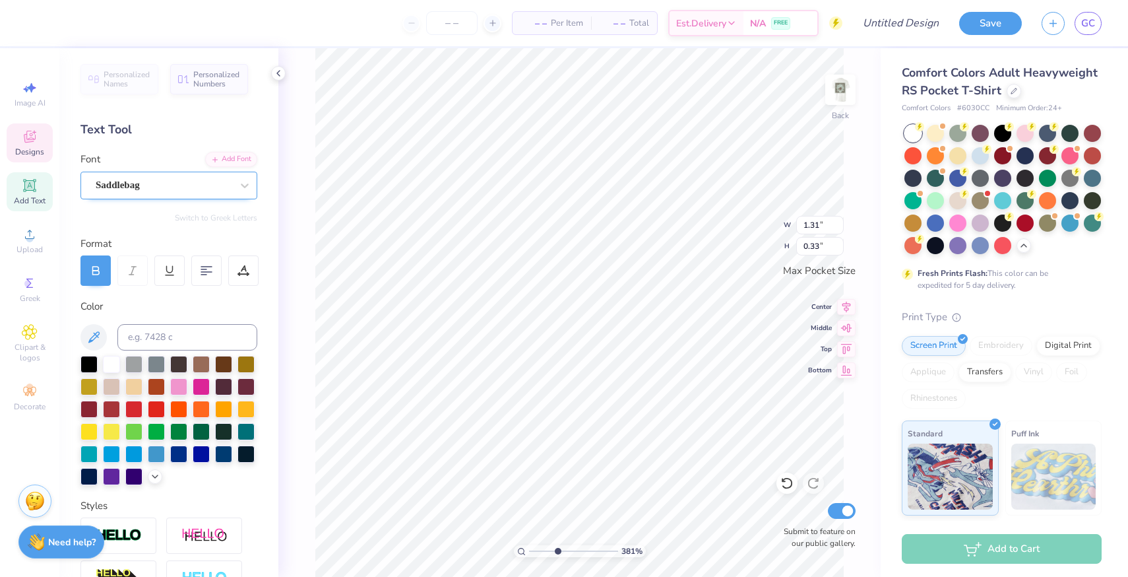
click at [172, 184] on div "Saddlebag" at bounding box center [163, 185] width 139 height 20
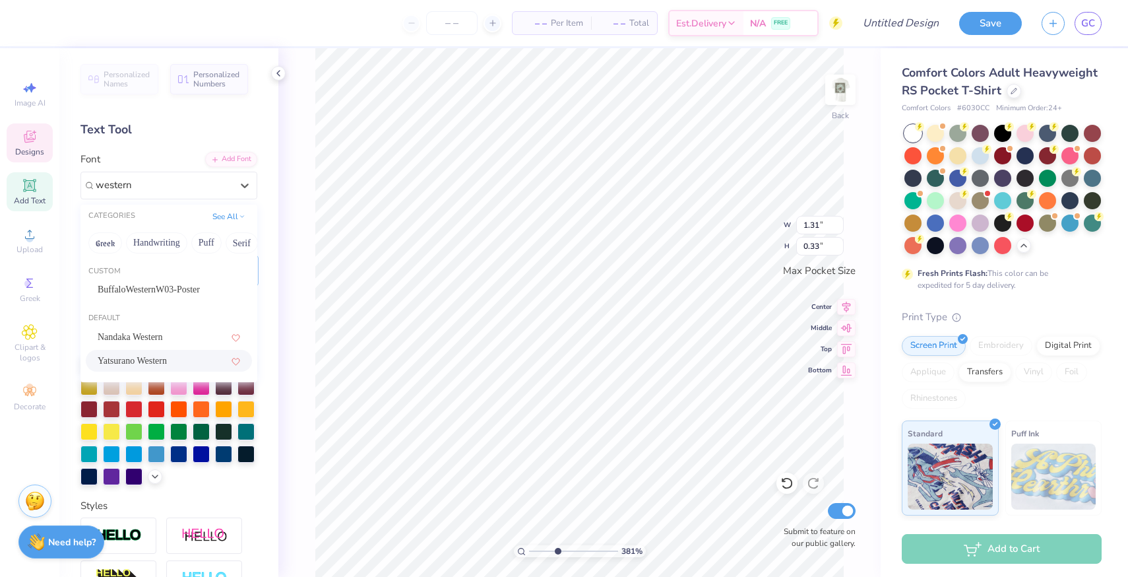
click at [161, 352] on div "Yatsurano Western" at bounding box center [169, 361] width 166 height 22
type input "western"
type input "0.84"
type input "0.37"
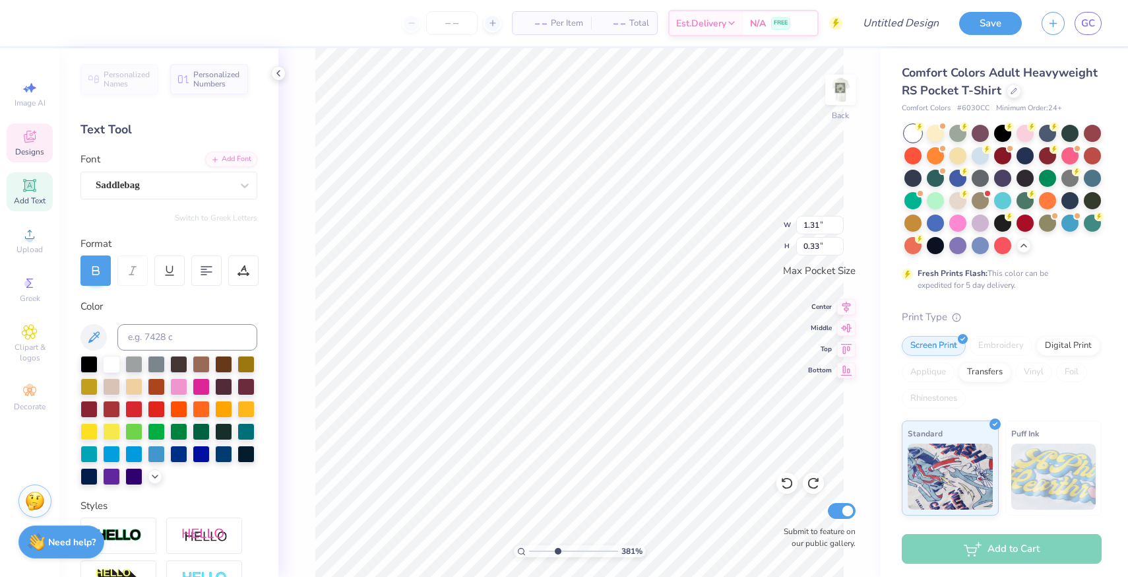
scroll to position [0, 0]
type textarea "SISTERHOOD RETREAT"
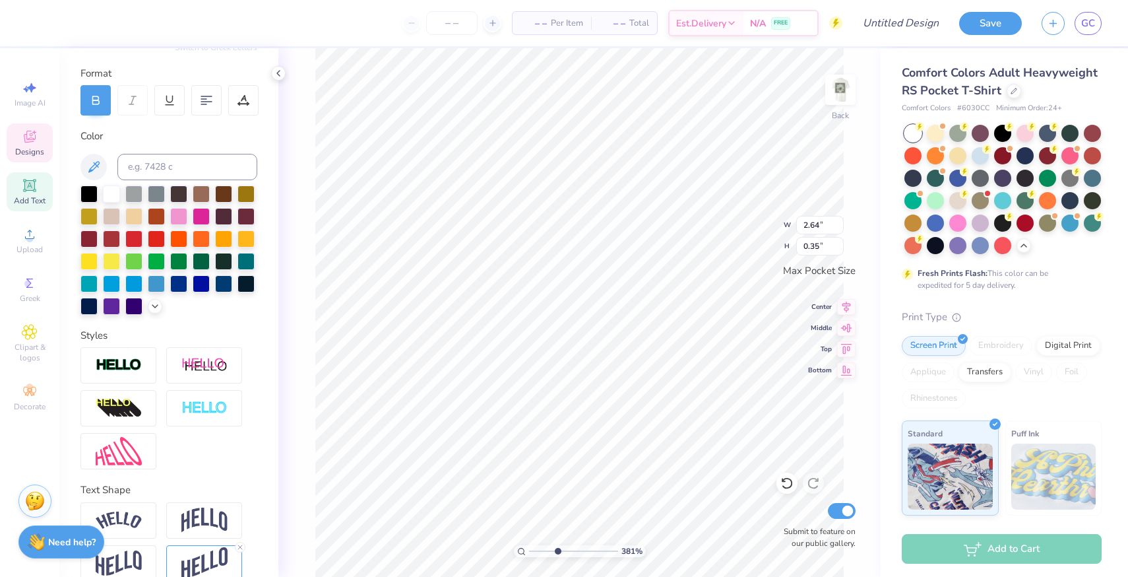
scroll to position [190, 0]
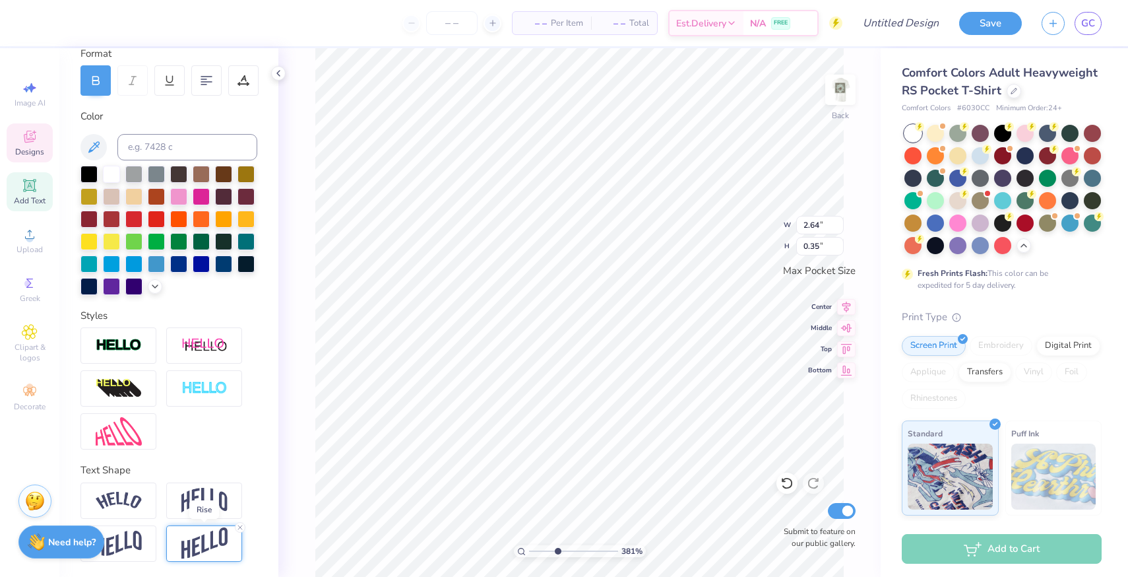
click at [214, 551] on img at bounding box center [204, 543] width 46 height 32
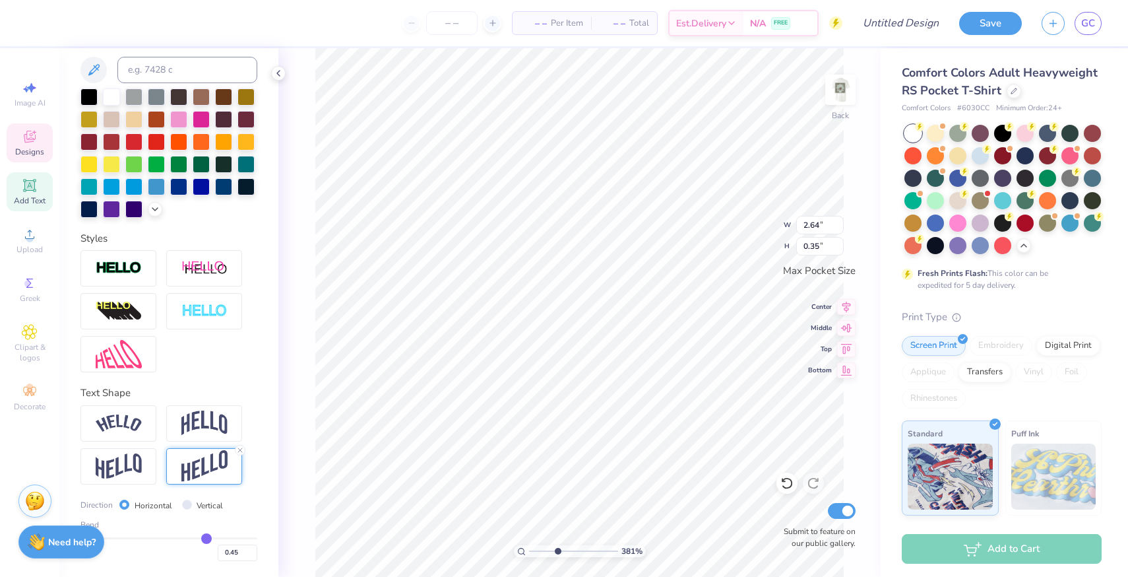
type input "0.46"
type input "0.47"
type input "0.48"
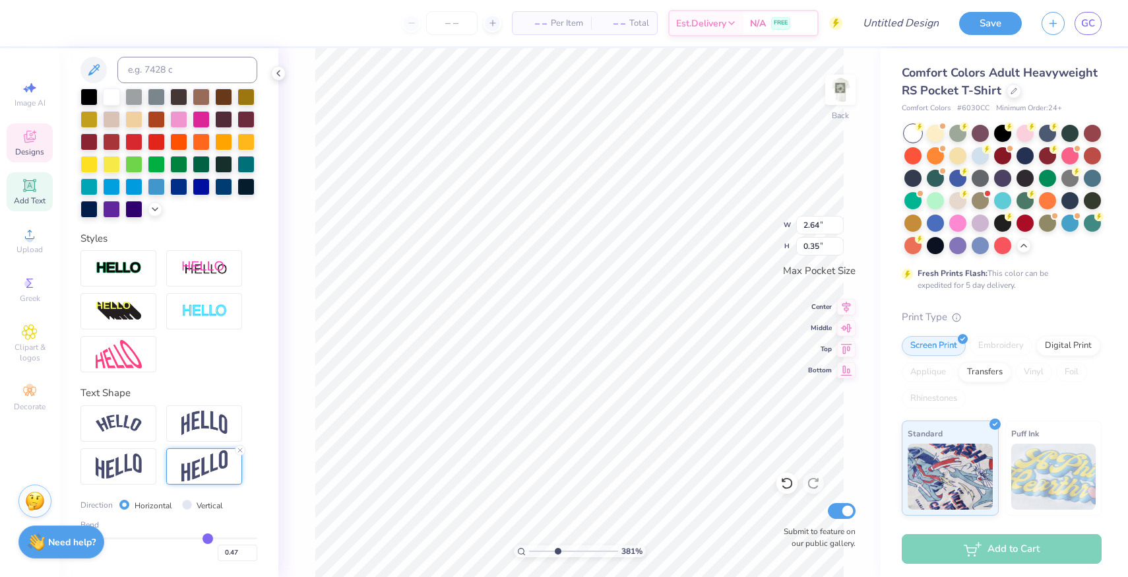
type input "0.48"
type input "0.49"
type input "0.5"
type input "0.50"
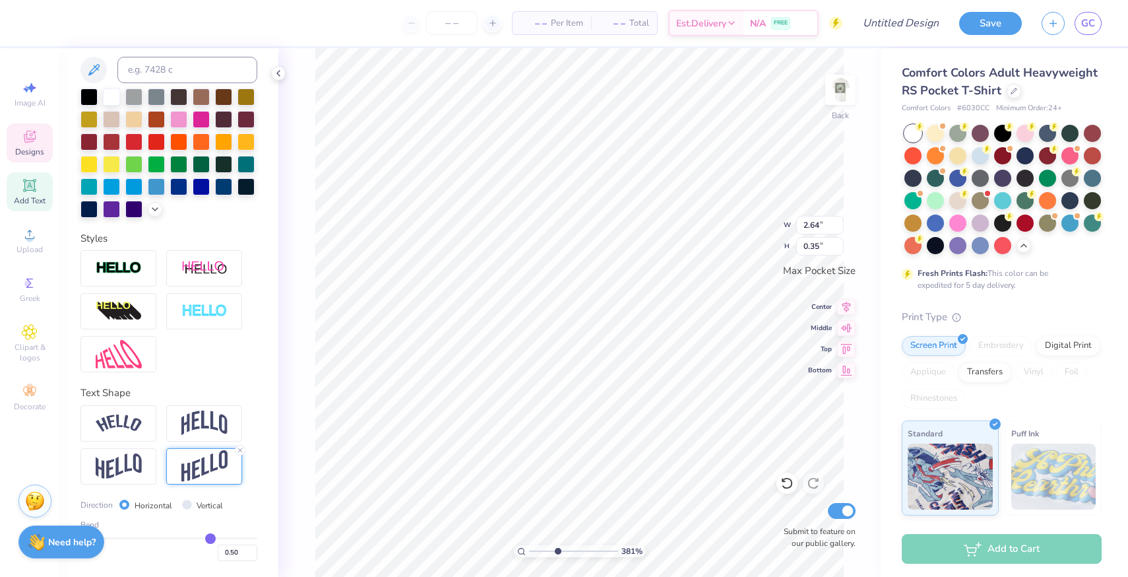
type input "0.51"
type input "0.52"
type input "0.53"
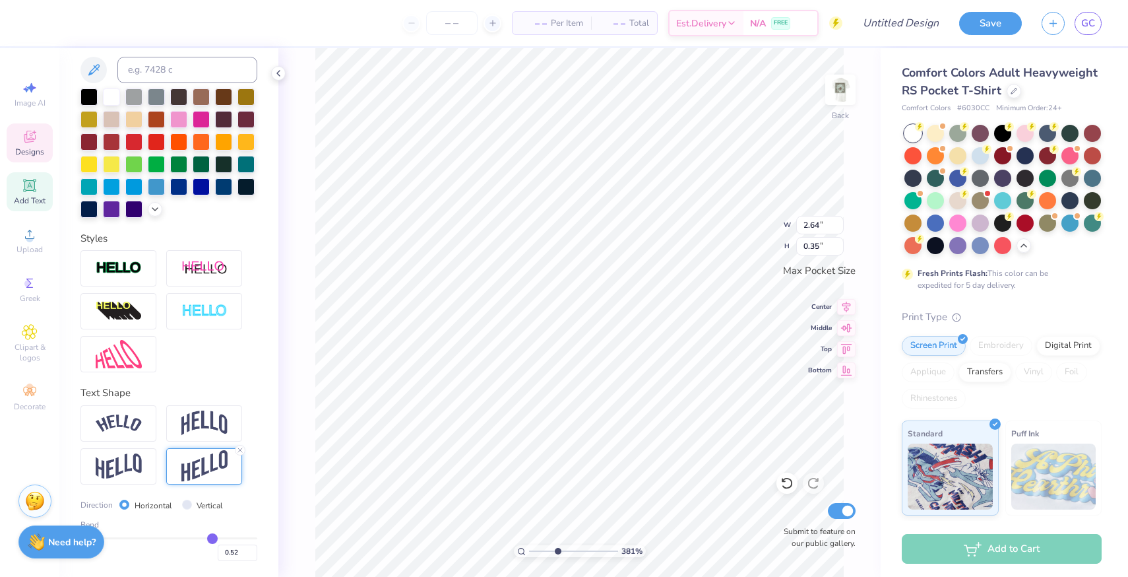
type input "0.53"
type input "0.54"
type input "0.55"
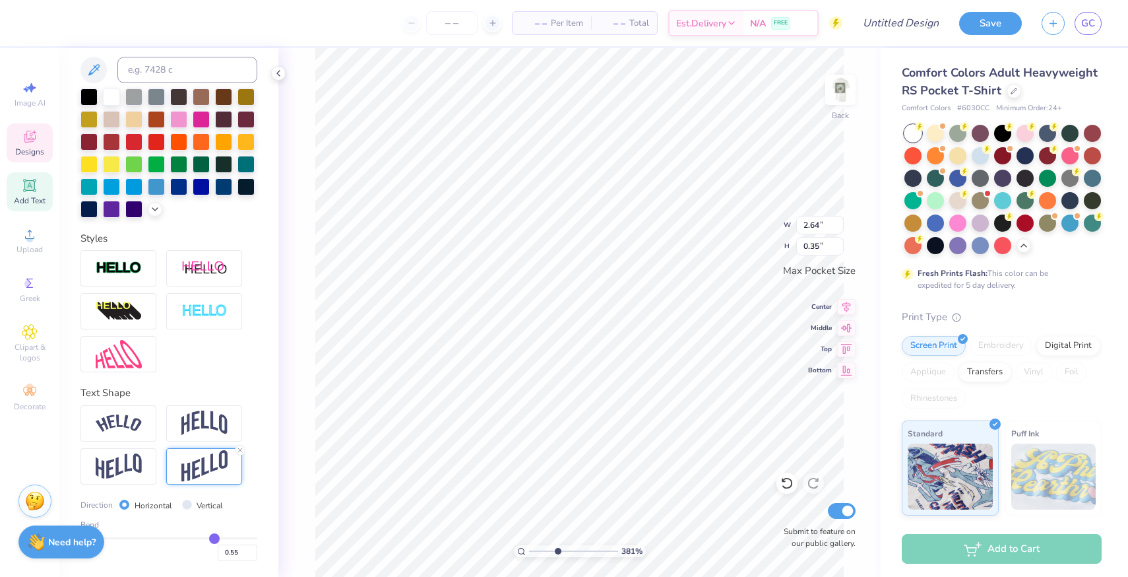
type input "0.56"
type input "0.57"
type input "0.58"
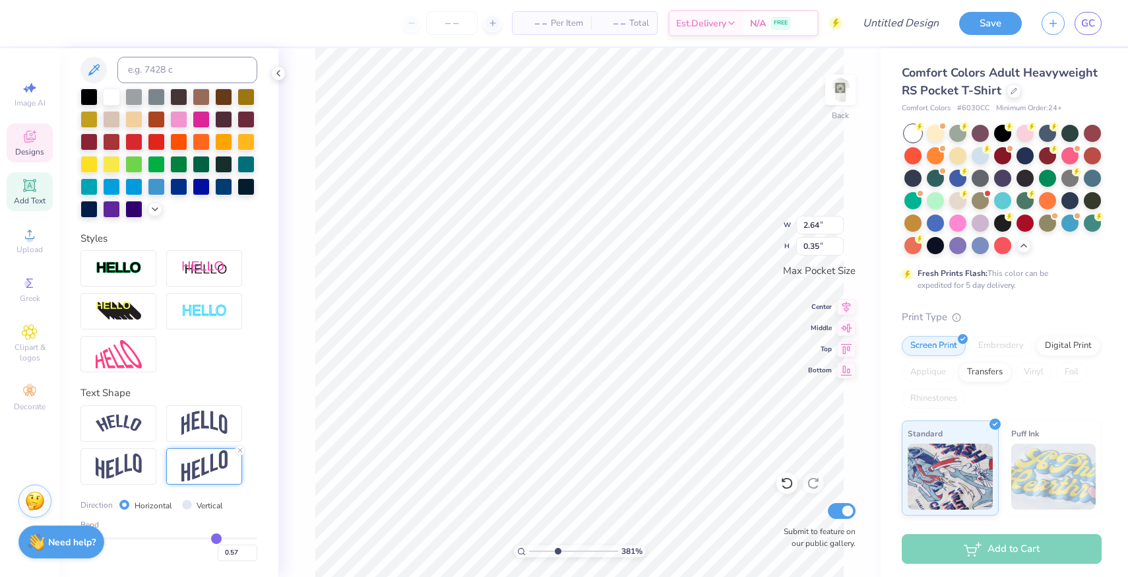
type input "0.58"
type input "0.59"
type input "0.6"
type input "0.60"
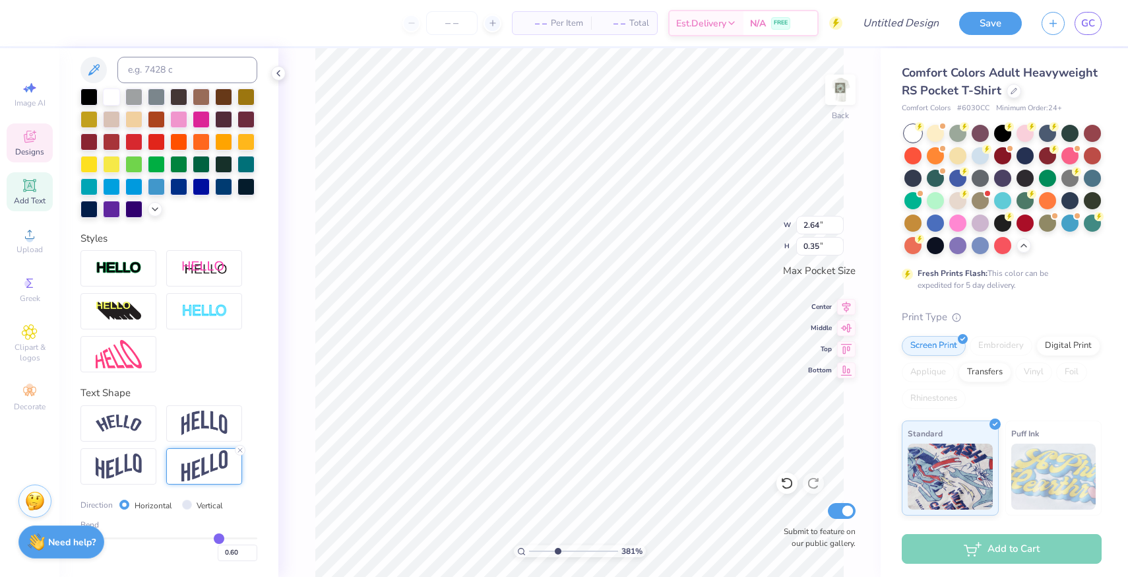
drag, startPoint x: 207, startPoint y: 536, endPoint x: 219, endPoint y: 536, distance: 12.5
type input "0.6"
click at [219, 537] on input "range" at bounding box center [169, 538] width 177 height 2
type input "0.42"
type input "0.61"
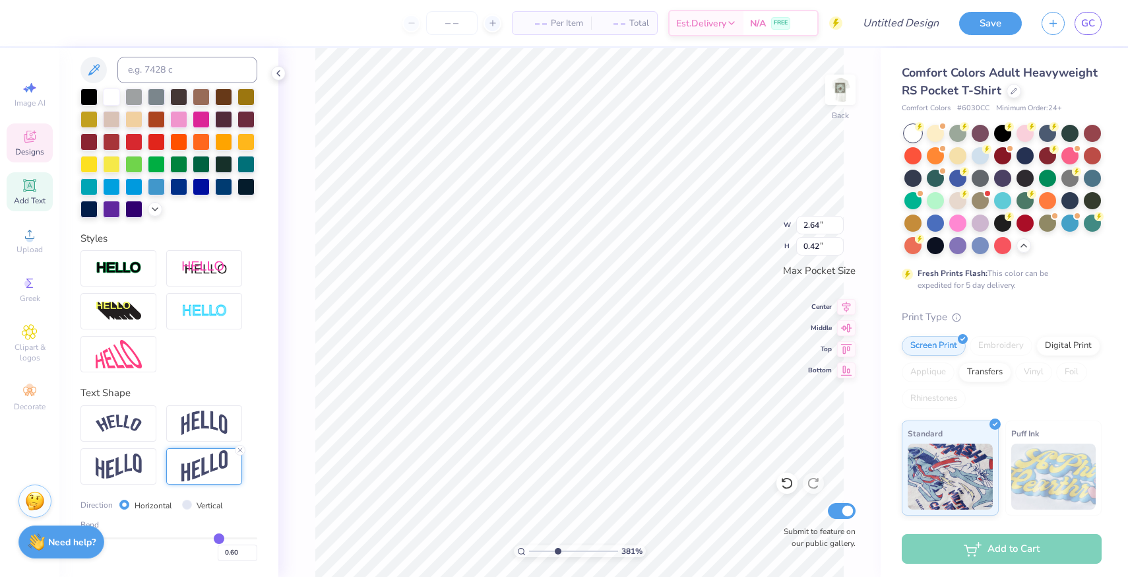
type input "0.61"
type input "0.63"
type input "0.64"
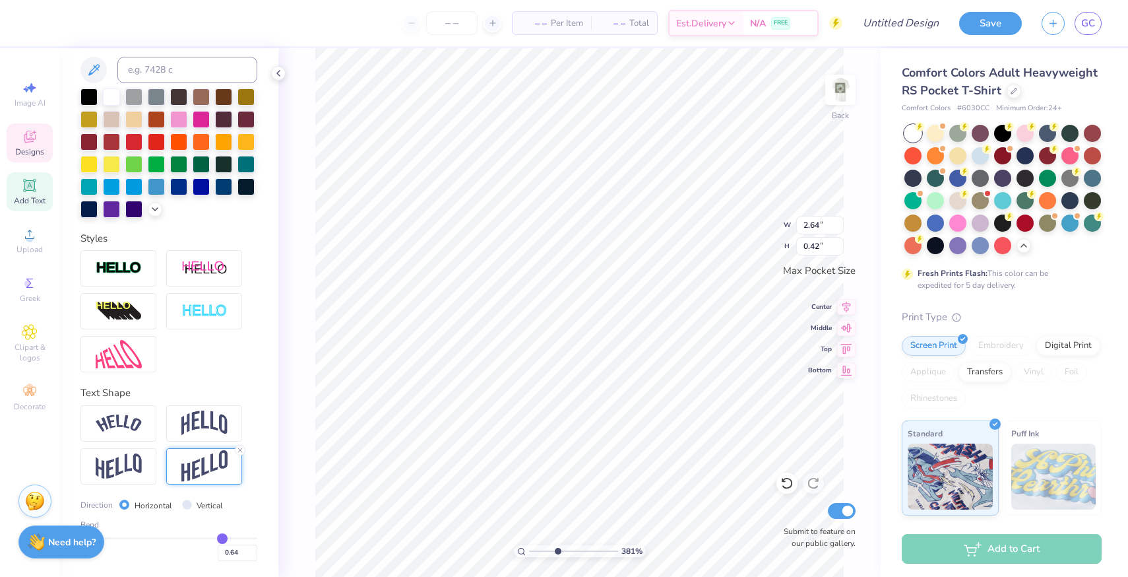
type input "0.66"
type input "0.68"
type input "0.7"
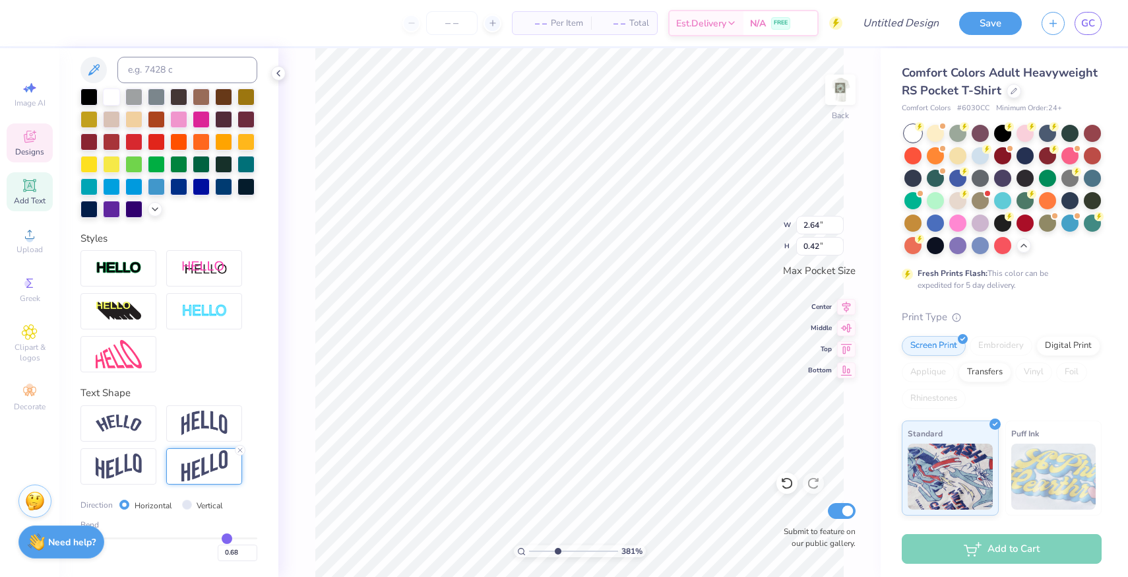
type input "0.70"
type input "0.72"
type input "0.74"
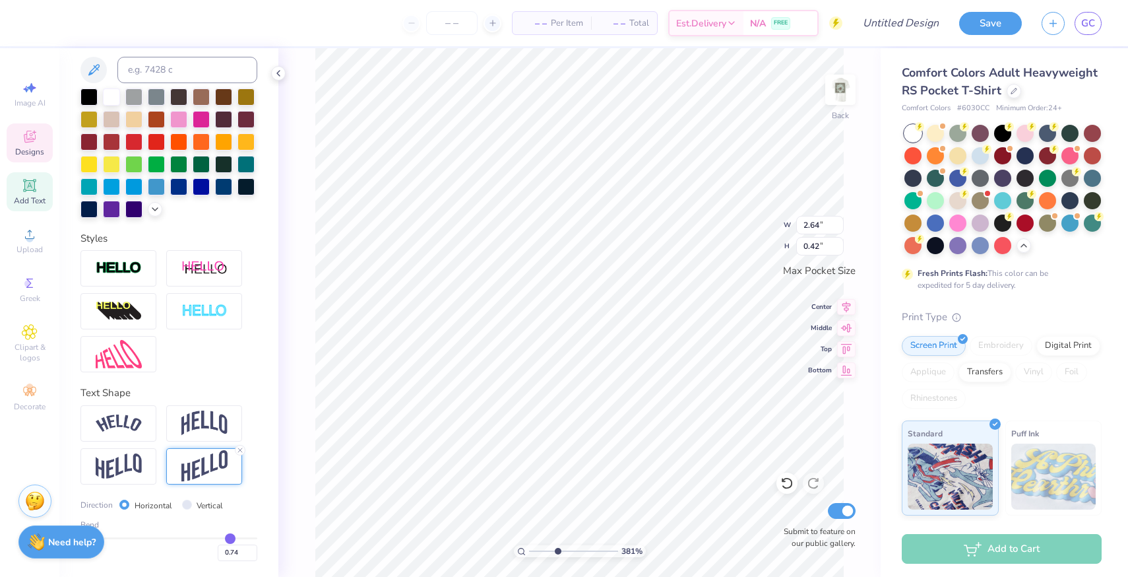
type input "0.75"
type input "0.77"
type input "0.78"
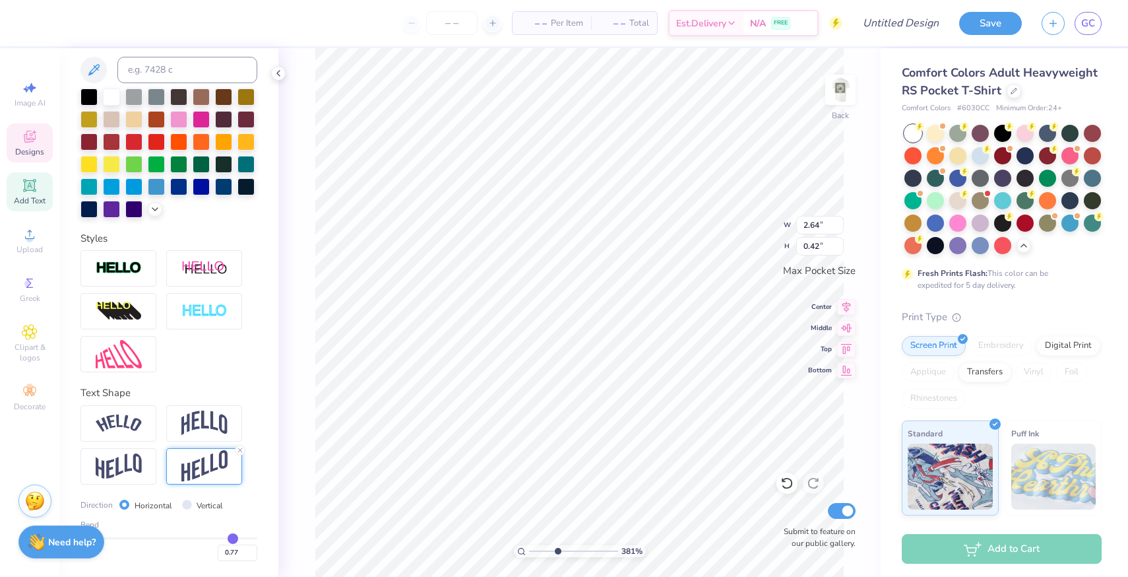
type input "0.78"
type input "0.79"
type input "0.8"
type input "0.80"
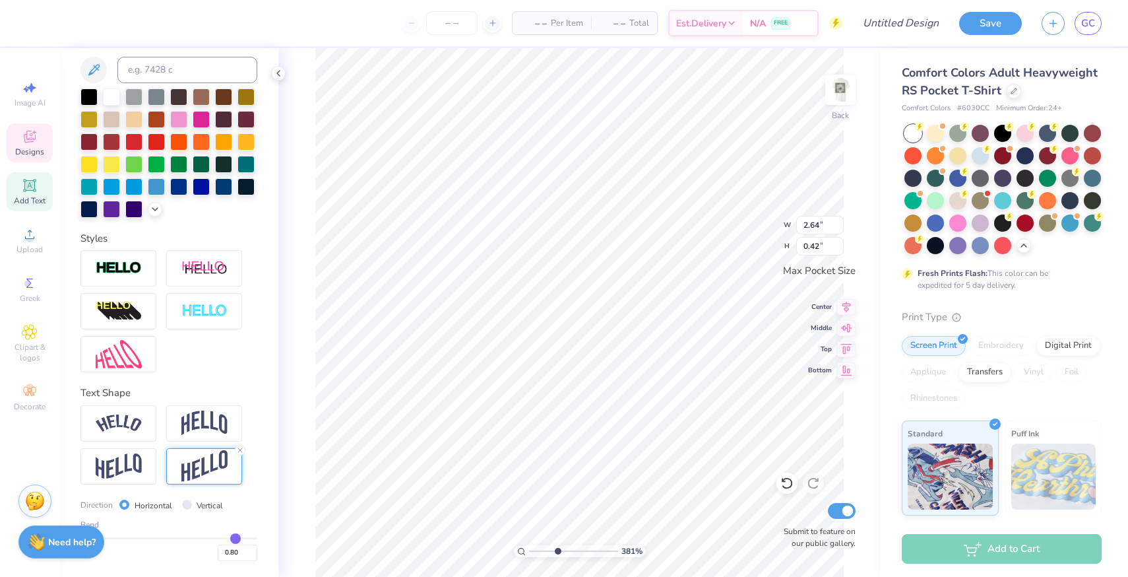
type input "0.81"
drag, startPoint x: 218, startPoint y: 535, endPoint x: 236, endPoint y: 535, distance: 17.8
type input "0.81"
click at [236, 537] on input "range" at bounding box center [169, 538] width 177 height 2
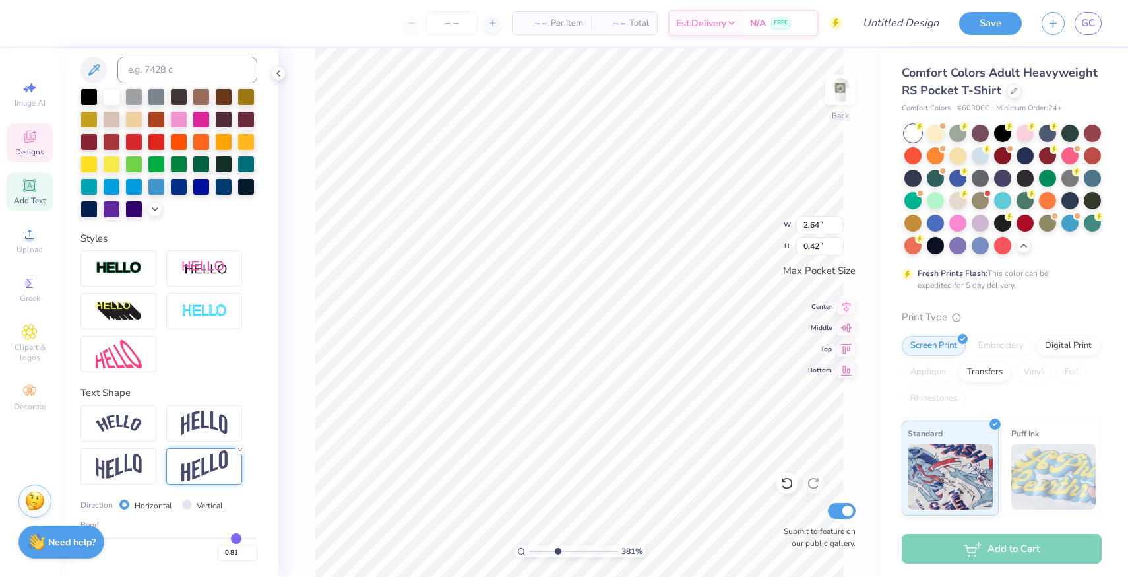
type input "2.63"
type input "0.51"
type input "1.78"
type input "0.34"
type input "1.59"
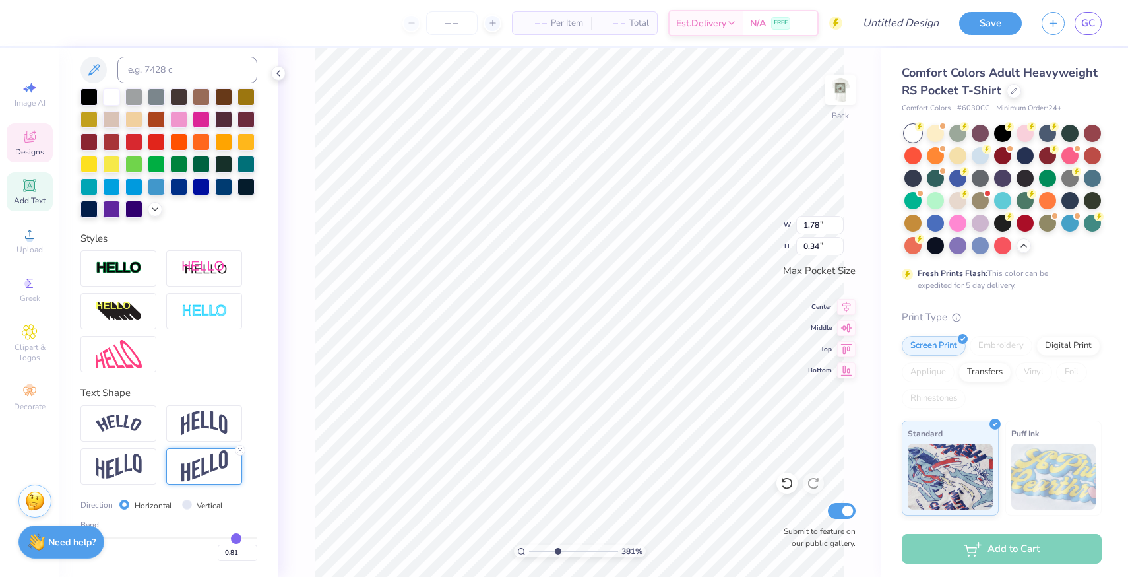
type input "0.30"
type input "0.83"
type input "0.84"
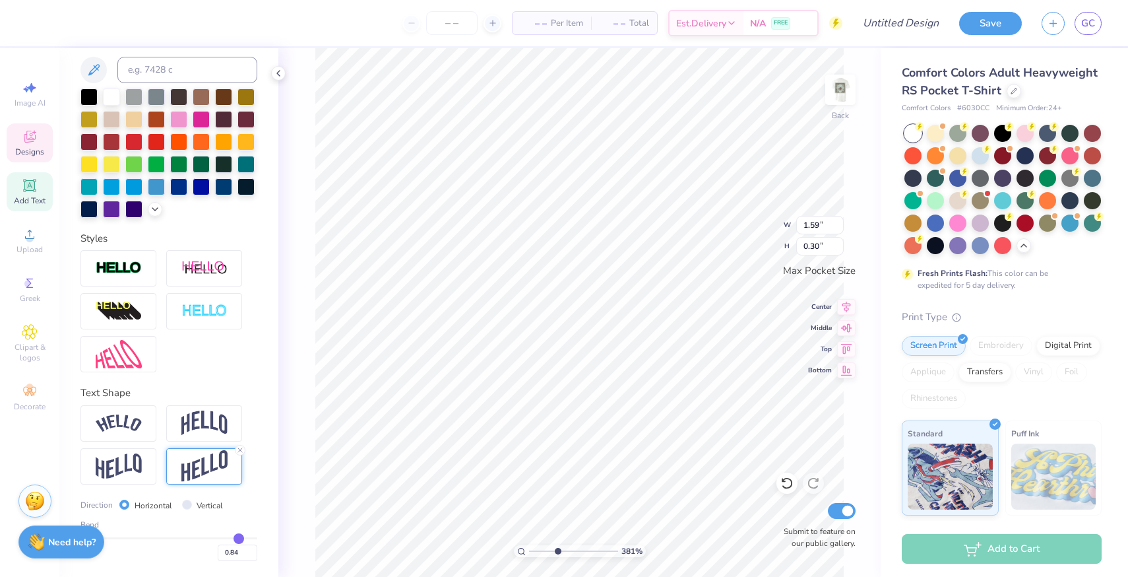
type input "0.85"
type input "0.86"
type input "0.87"
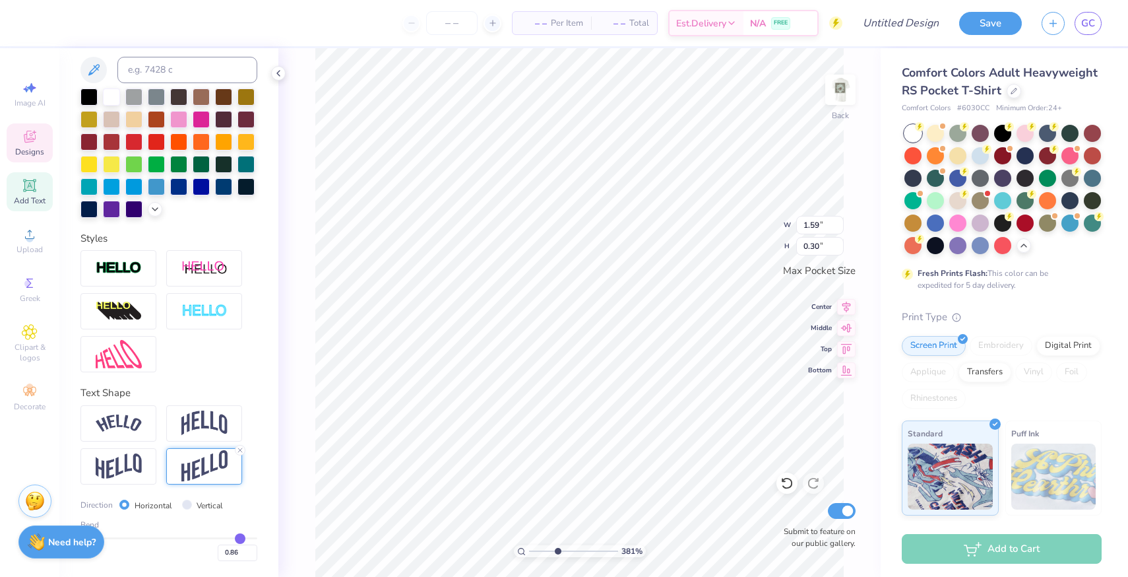
type input "0.87"
type input "0.88"
type input "0.89"
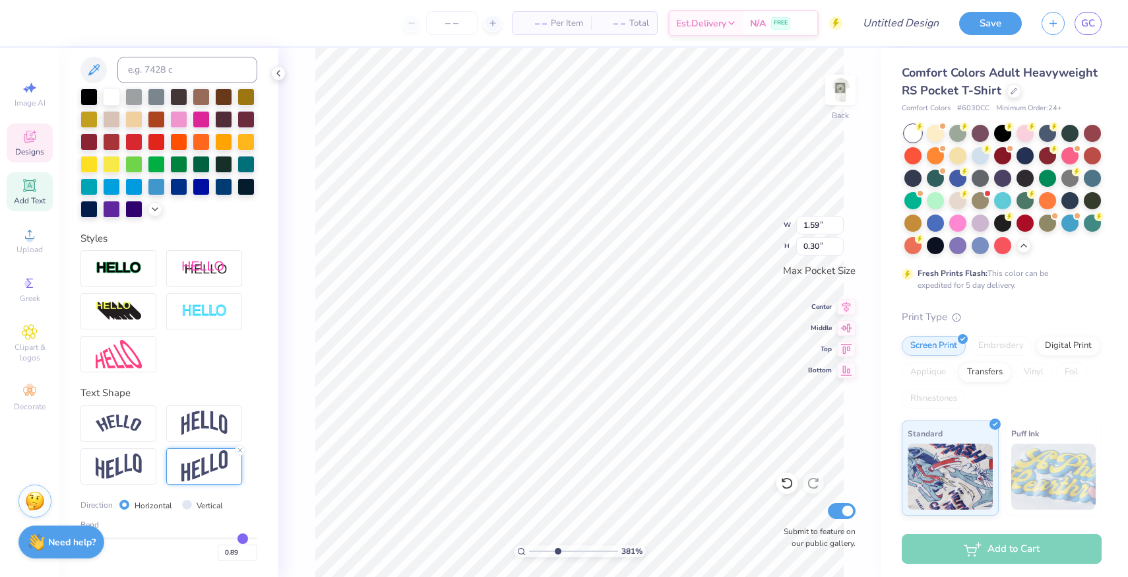
type input "0.9"
type input "0.90"
type input "0.9"
click at [244, 539] on input "range" at bounding box center [169, 538] width 177 height 2
type input "1.58"
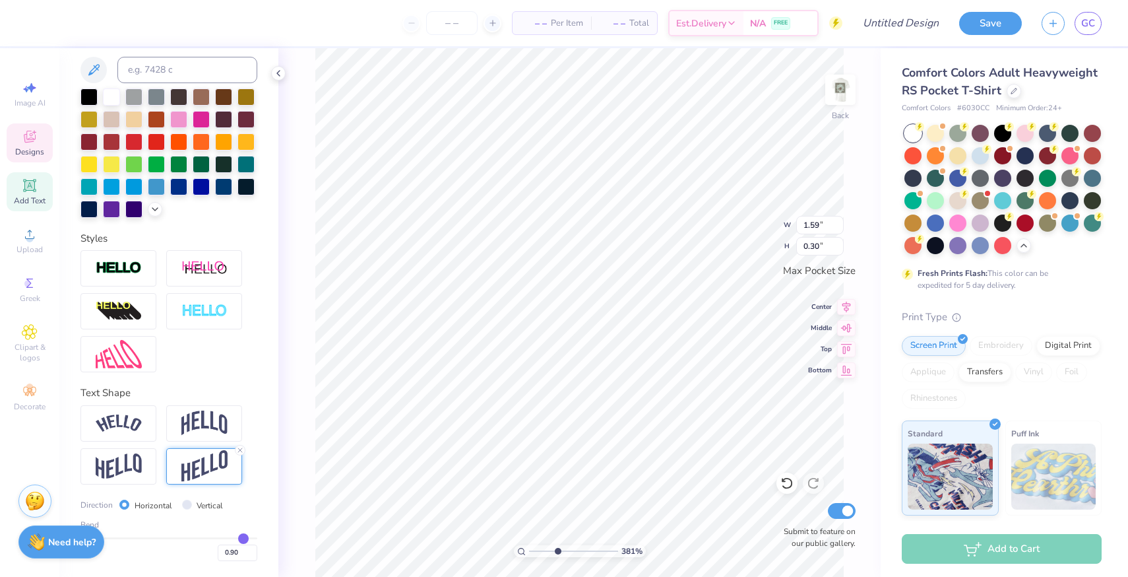
type input "0.33"
type input "0.92"
type input "0.93"
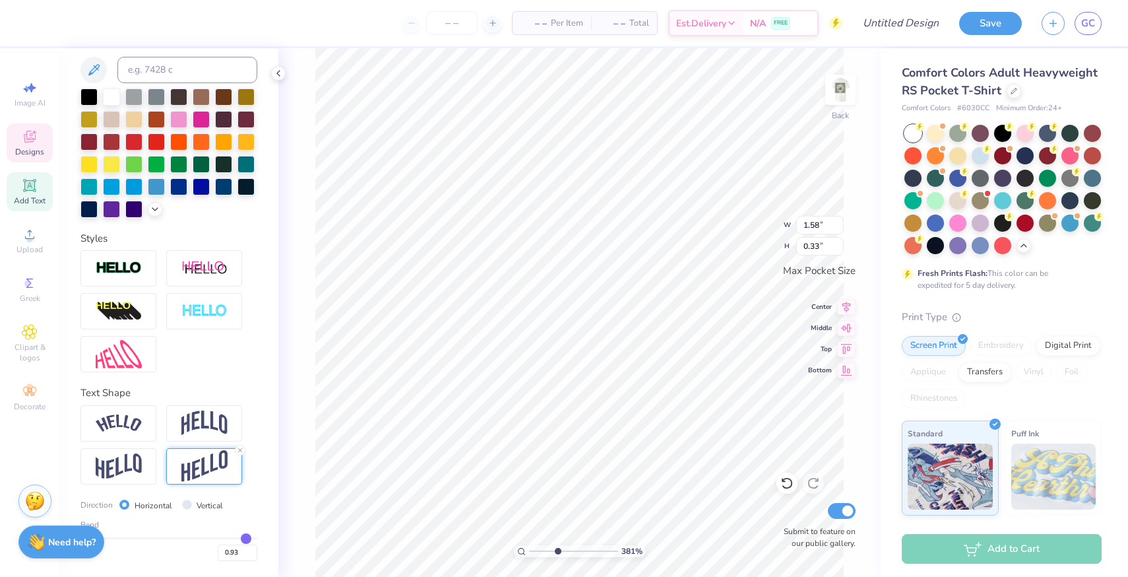
type input "0.94"
type input "0.95"
type input "0.96"
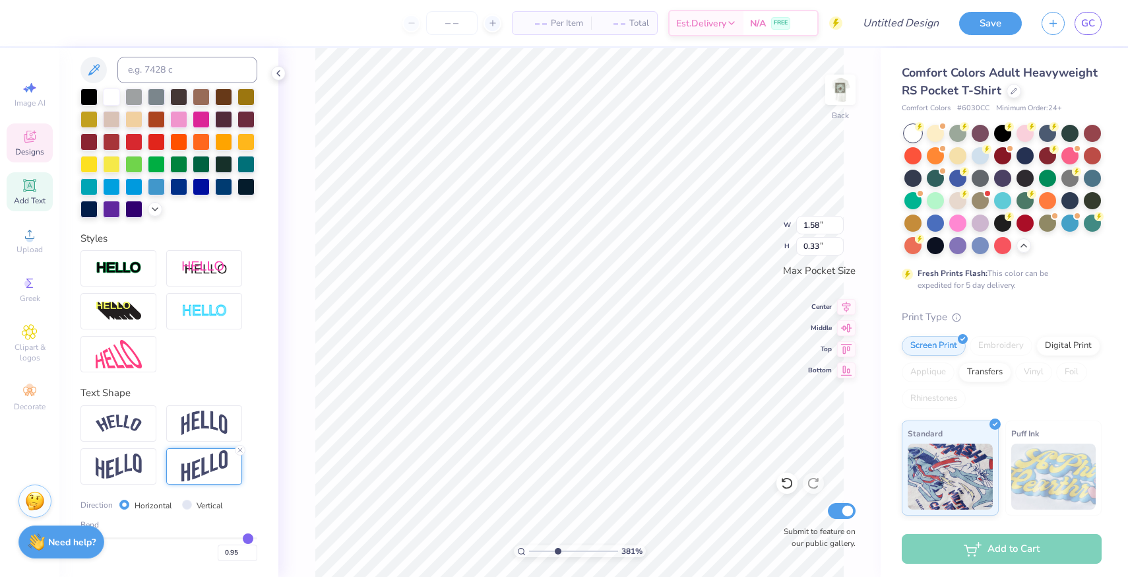
type input "0.96"
type input "0.97"
type input "0.98"
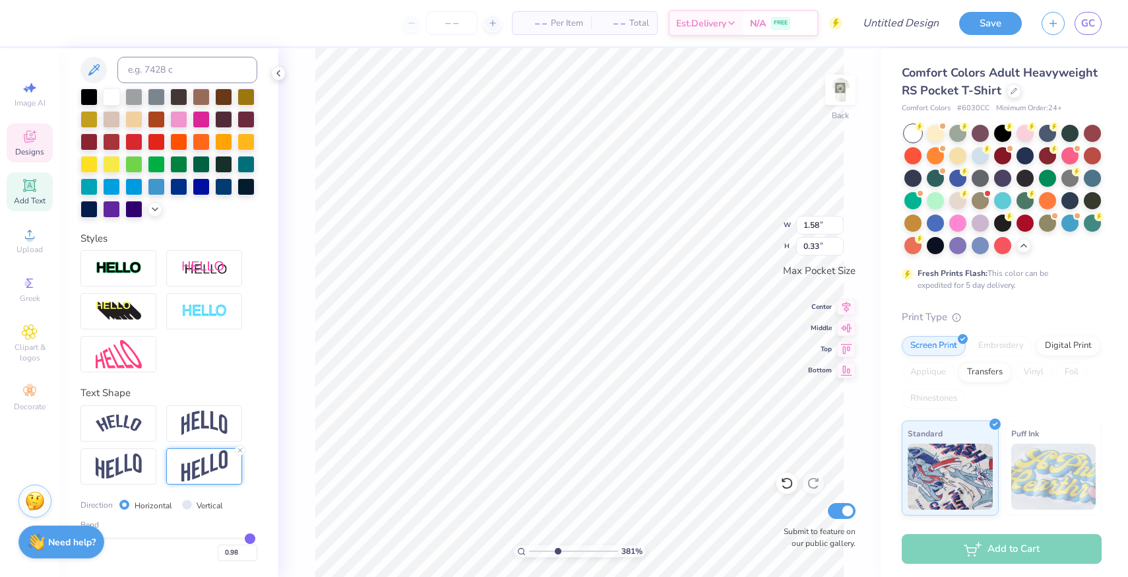
type input "0.99"
drag, startPoint x: 244, startPoint y: 541, endPoint x: 251, endPoint y: 540, distance: 7.3
type input "0.99"
click at [251, 539] on input "range" at bounding box center [169, 538] width 177 height 2
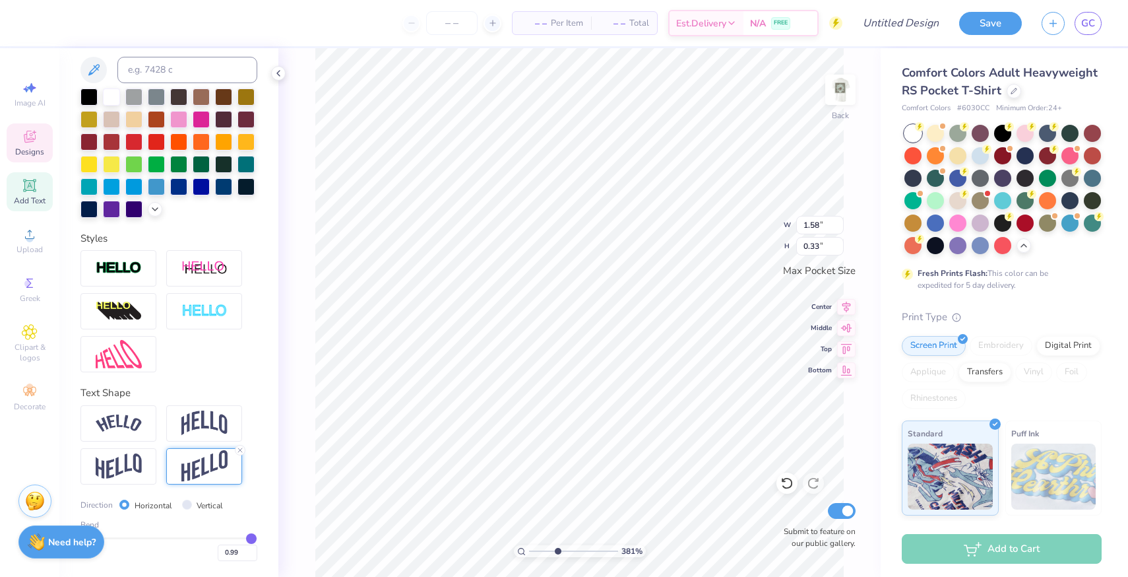
type input "0.35"
type input "1.67"
type input "0.37"
type input "1.72"
type input "1.03"
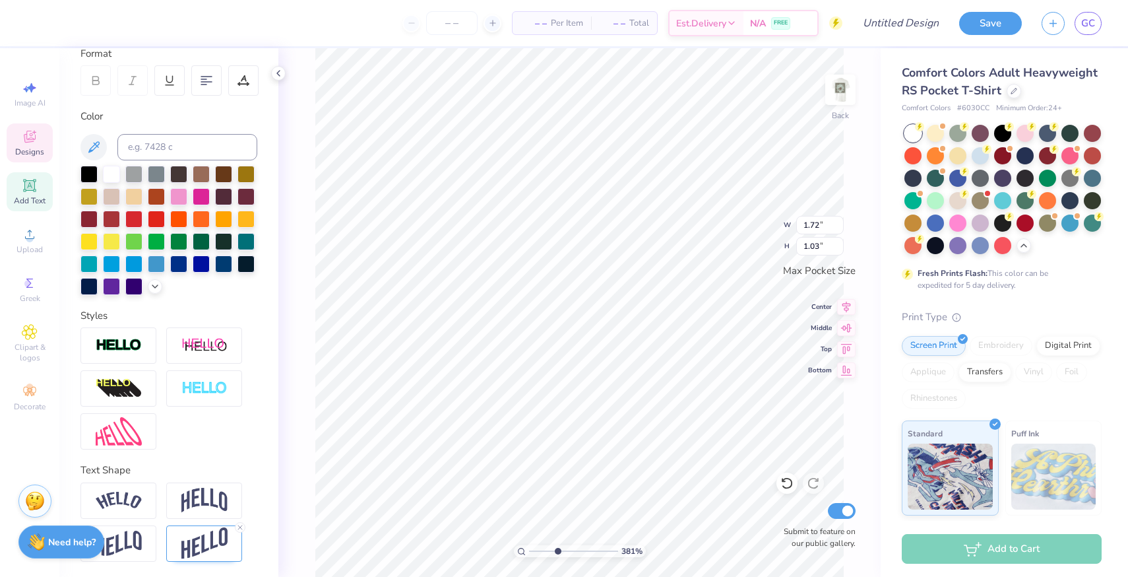
scroll to position [0, 1]
type textarea "KAYDEE"
type input "1.74"
type input "0.70"
type input "1.74"
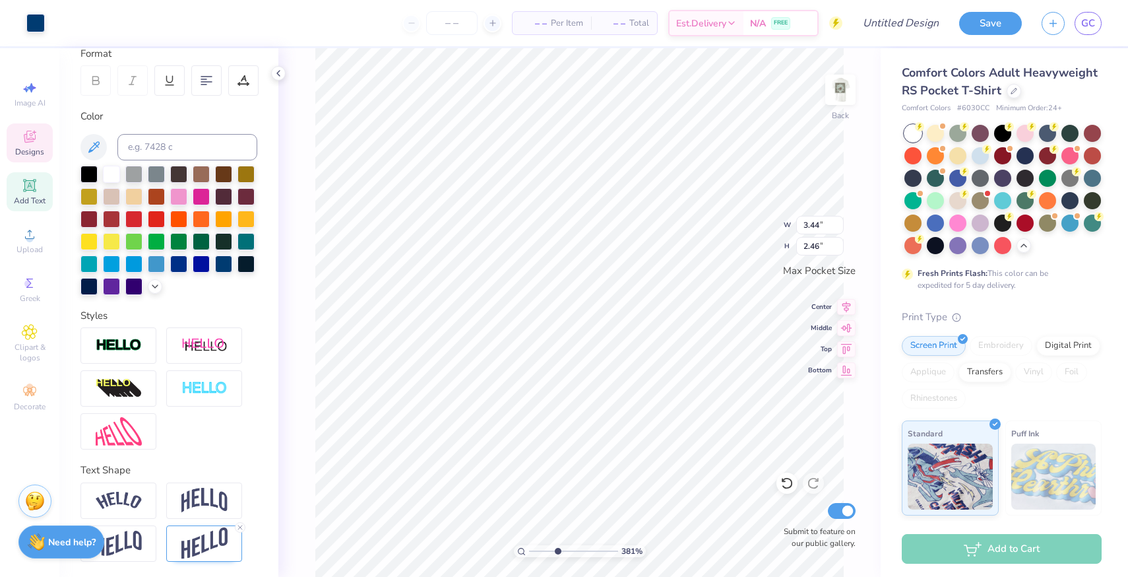
type input "0.70"
type input "1.61"
type input "0.65"
type input "1.64"
type input "0.67"
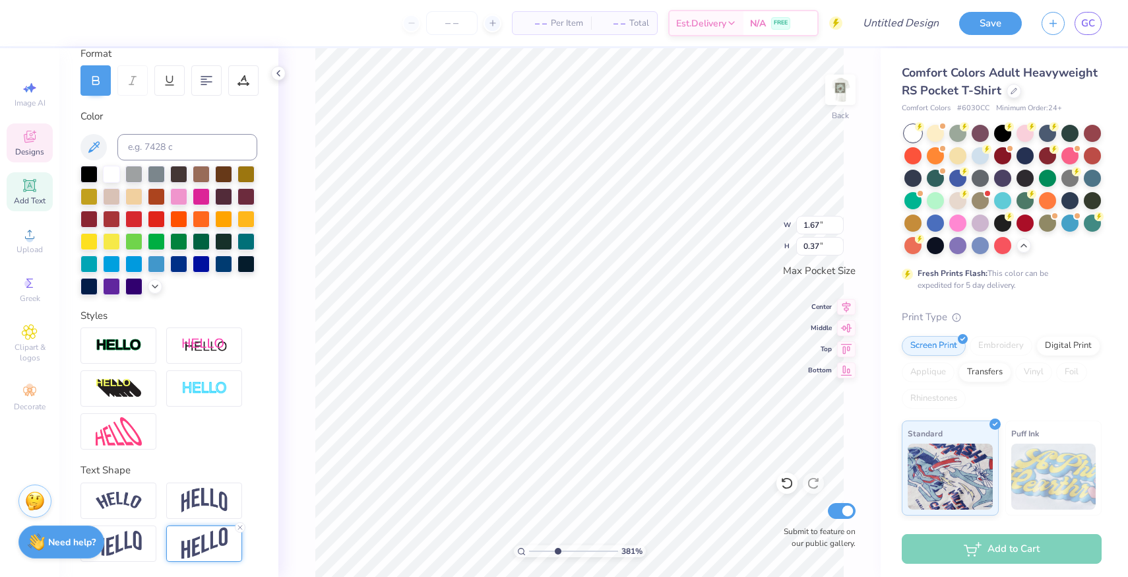
click at [189, 540] on img at bounding box center [204, 543] width 46 height 32
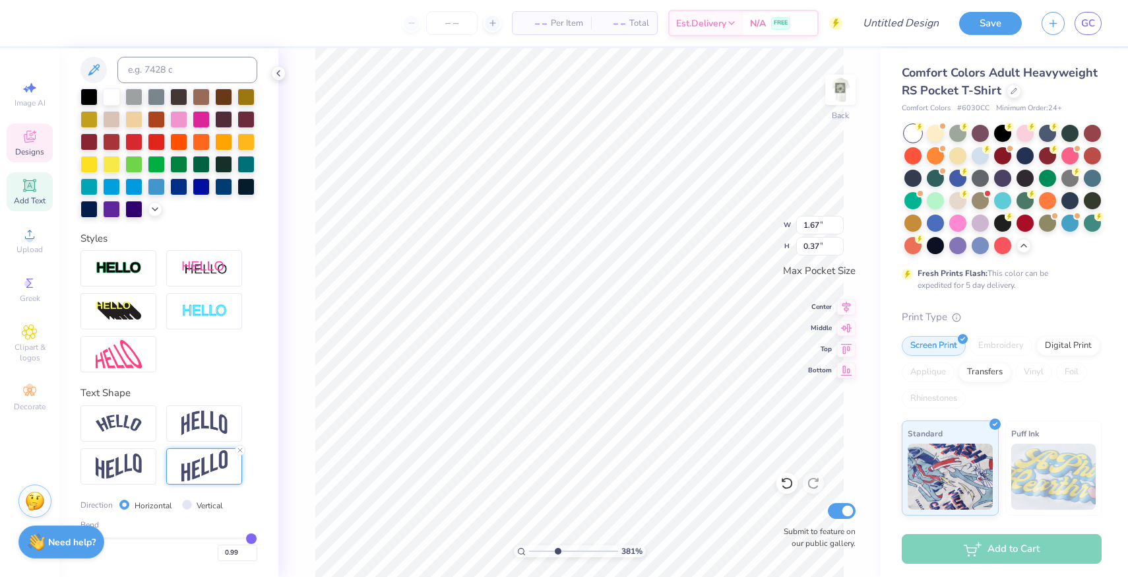
type input "0.96"
type input "0.94"
type input "0.92"
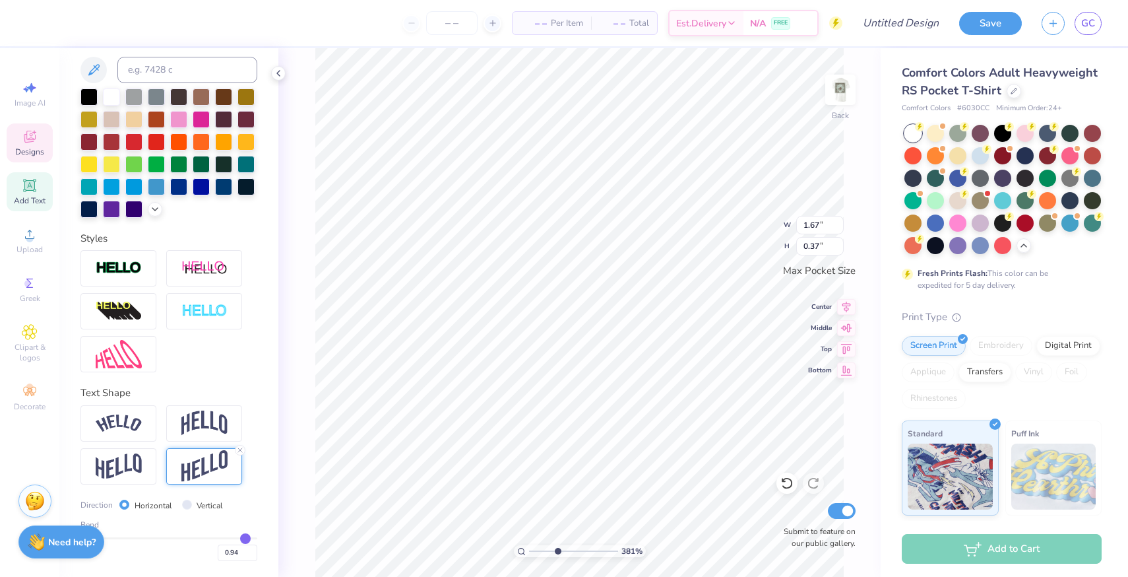
type input "0.92"
type input "0.91"
type input "0.9"
type input "0.90"
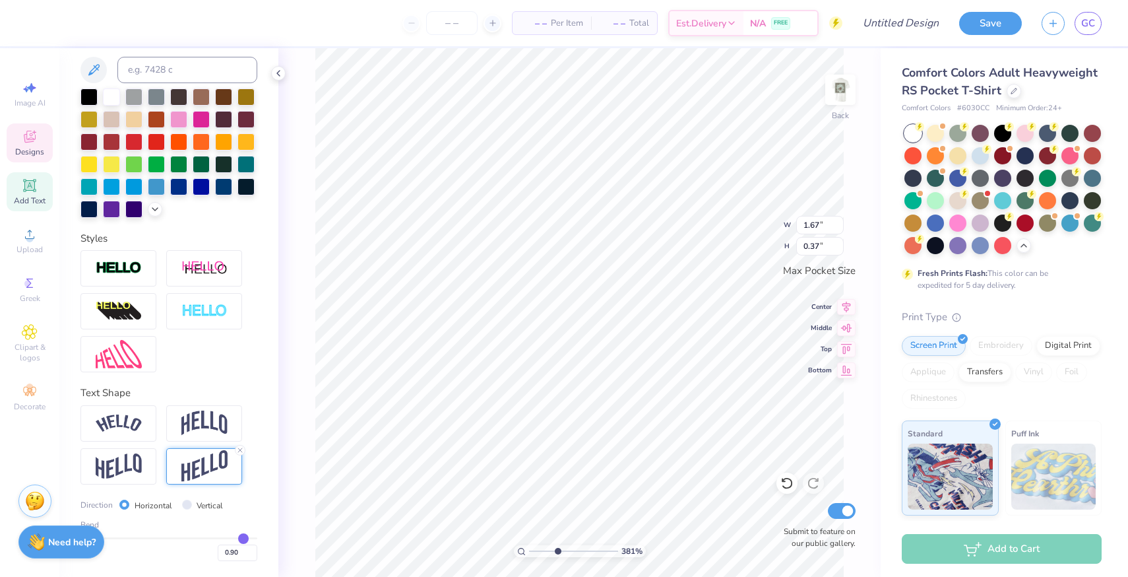
type input "0.89"
type input "0.88"
type input "0.87"
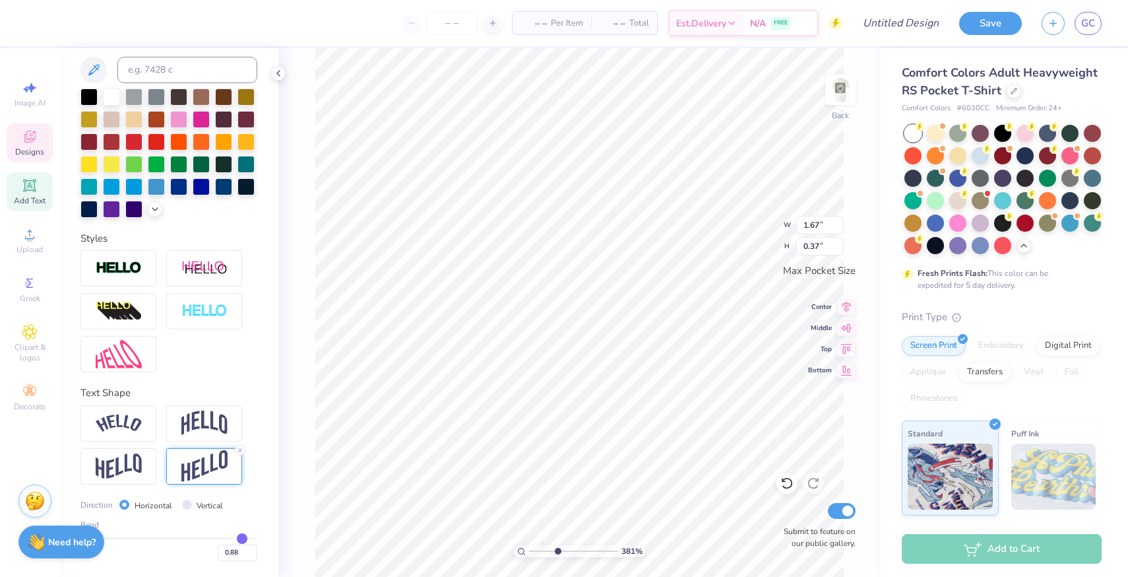
type input "0.87"
type input "0.86"
type input "0.85"
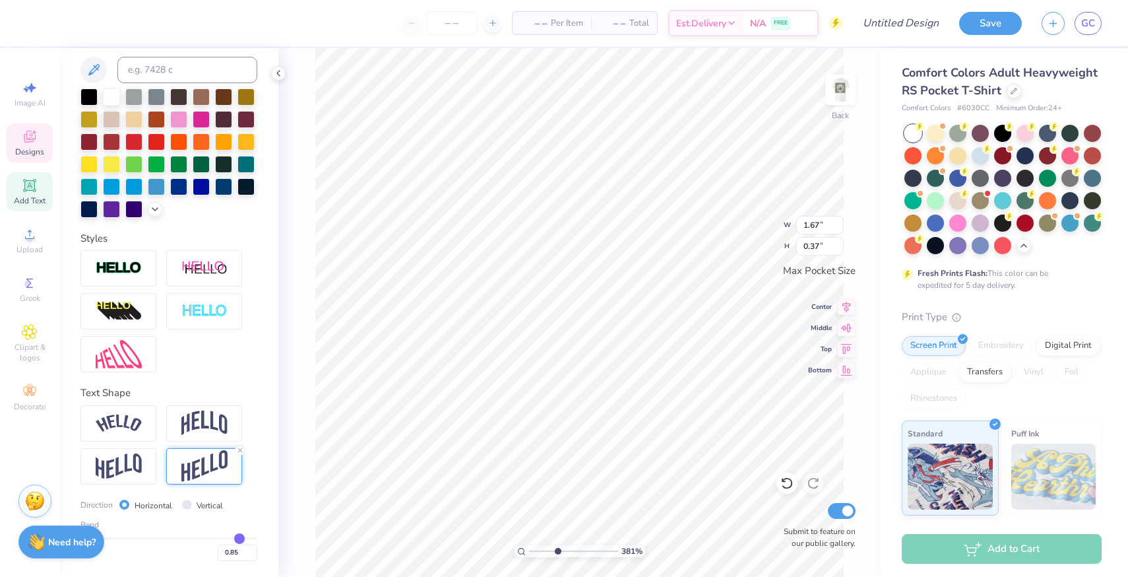
type input "0.84"
drag, startPoint x: 249, startPoint y: 535, endPoint x: 239, endPoint y: 535, distance: 9.9
type input "0.84"
click at [239, 537] on input "range" at bounding box center [169, 538] width 177 height 2
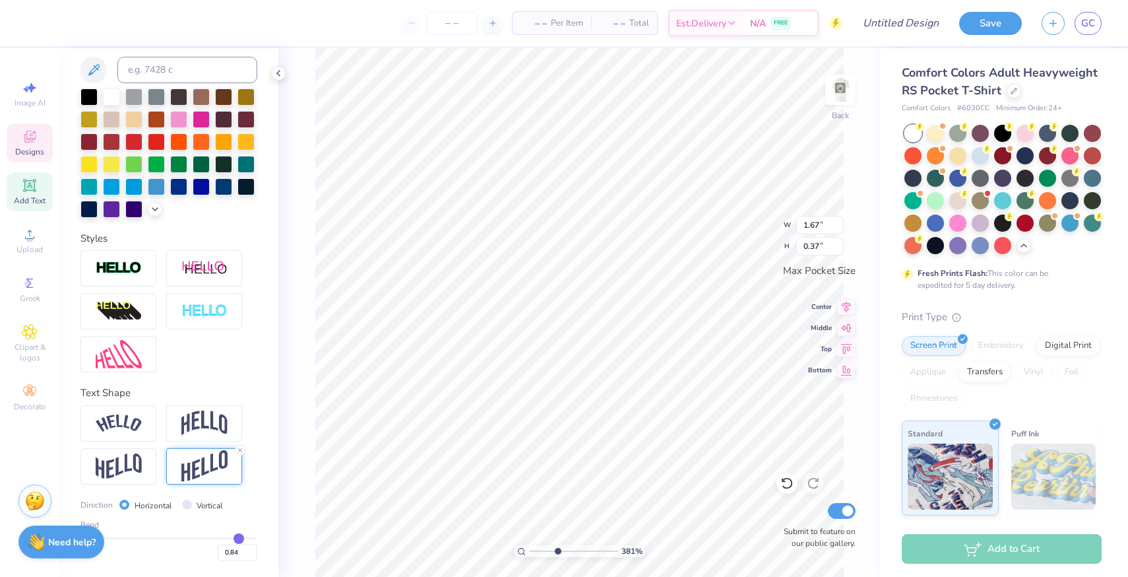
type input "0.33"
type input "0.82"
type input "0.8"
type input "0.80"
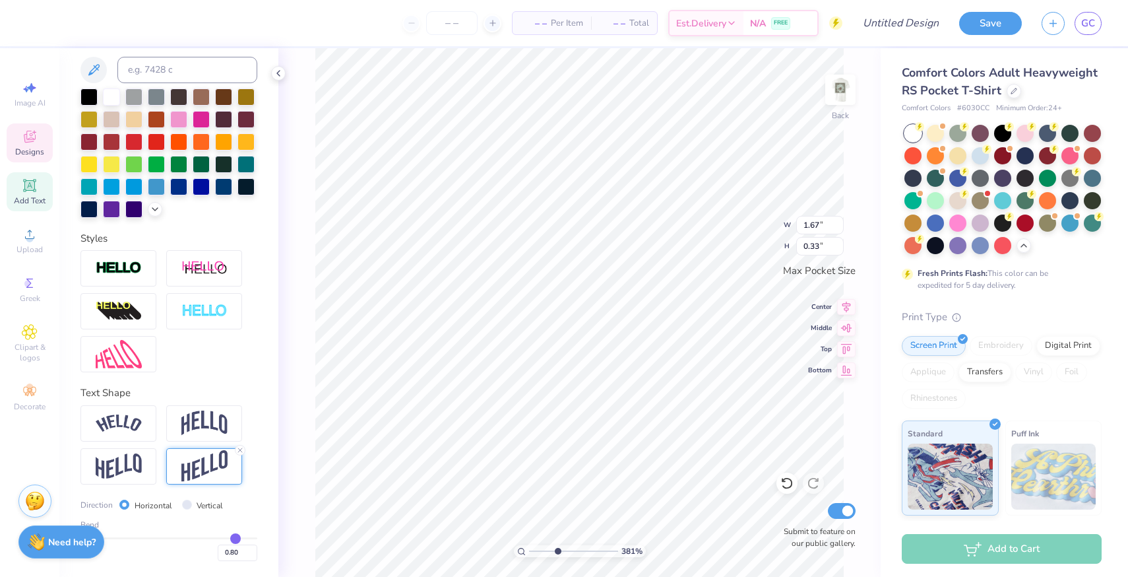
type input "0.79"
type input "0.77"
type input "0.76"
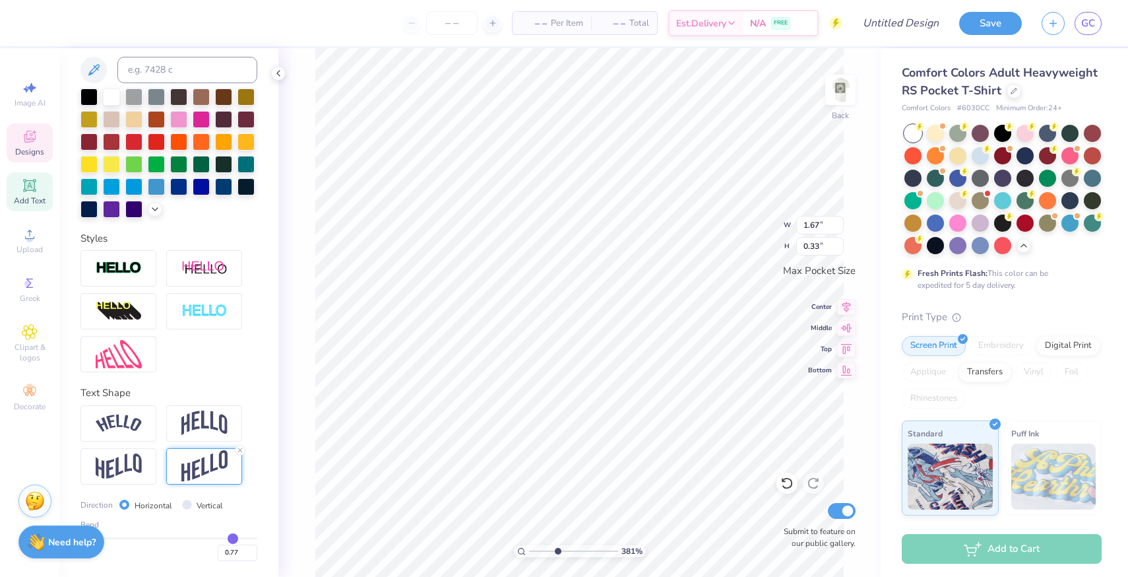
type input "0.76"
type input "0.75"
type input "0.74"
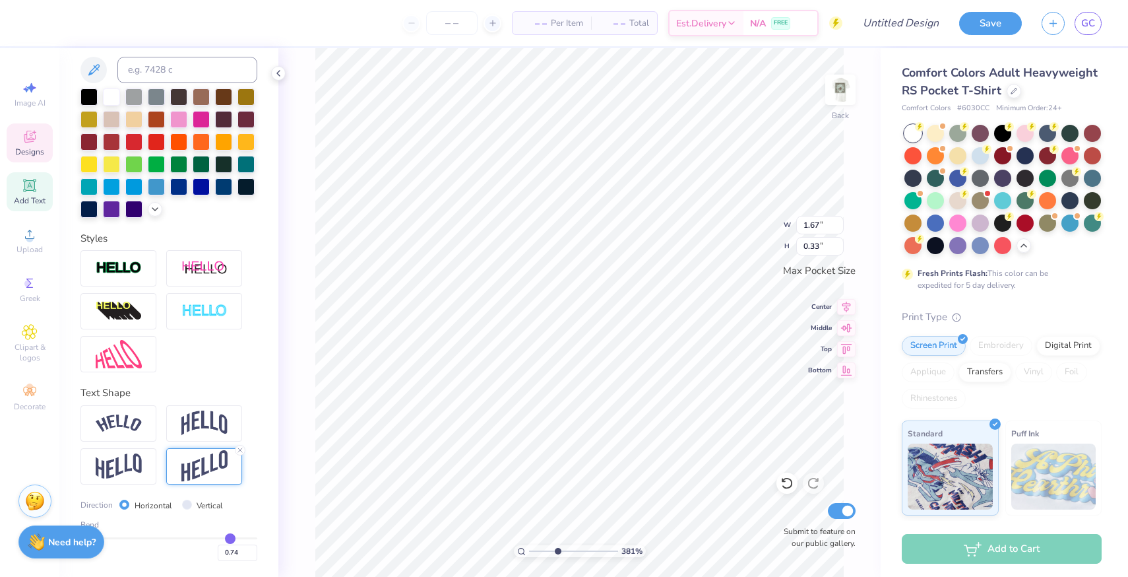
type input "0.73"
type input "0.72"
type input "0.71"
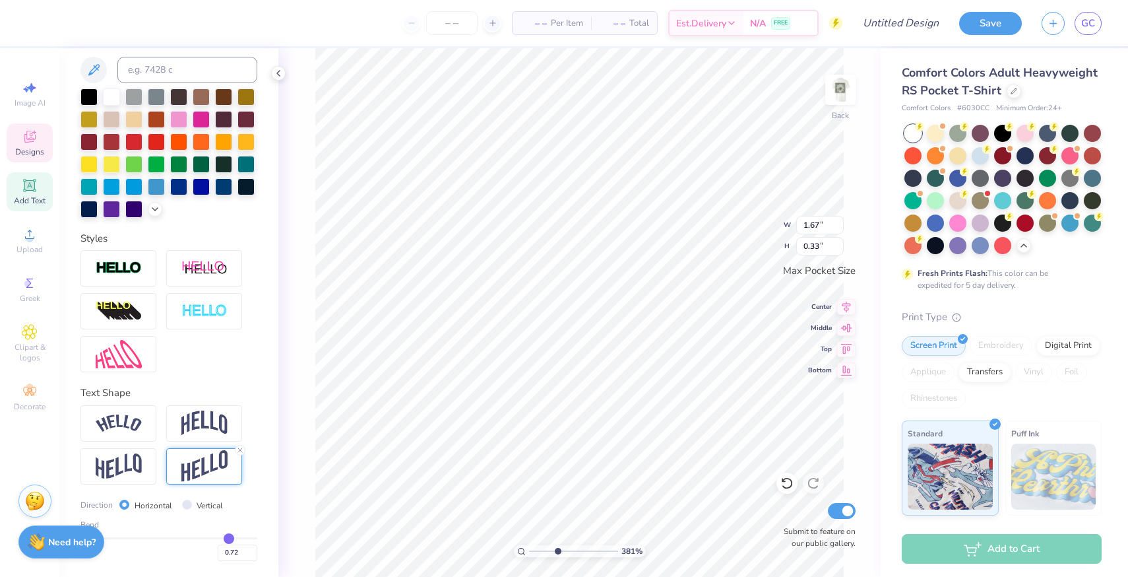
type input "0.71"
drag, startPoint x: 239, startPoint y: 535, endPoint x: 228, endPoint y: 535, distance: 11.2
type input "0.71"
click at [228, 537] on input "range" at bounding box center [169, 538] width 177 height 2
type input "0.29"
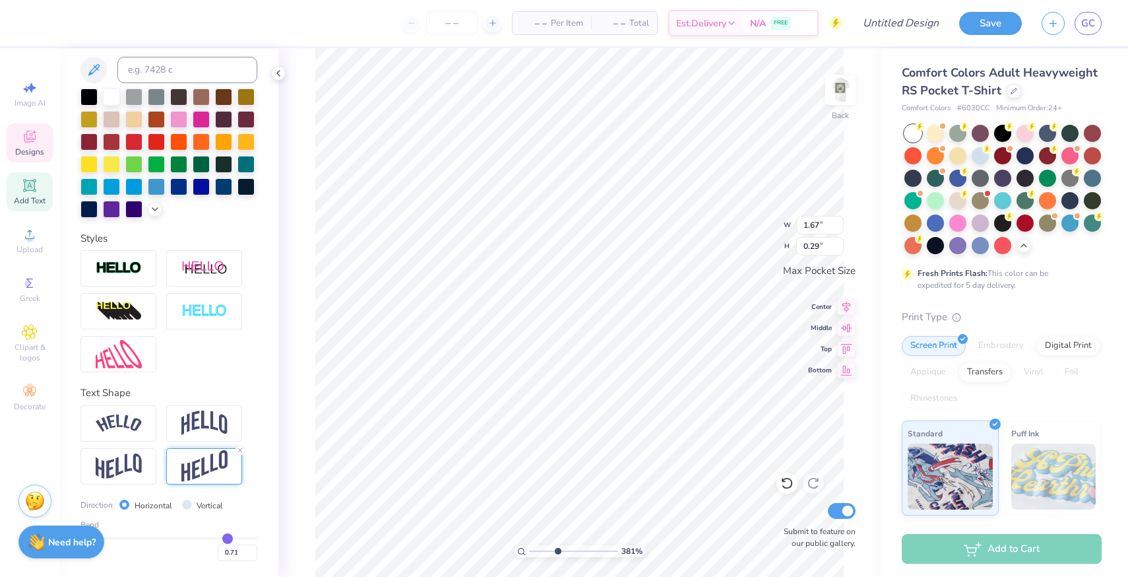
type input "0.74"
type input "0.73"
type input "0.72"
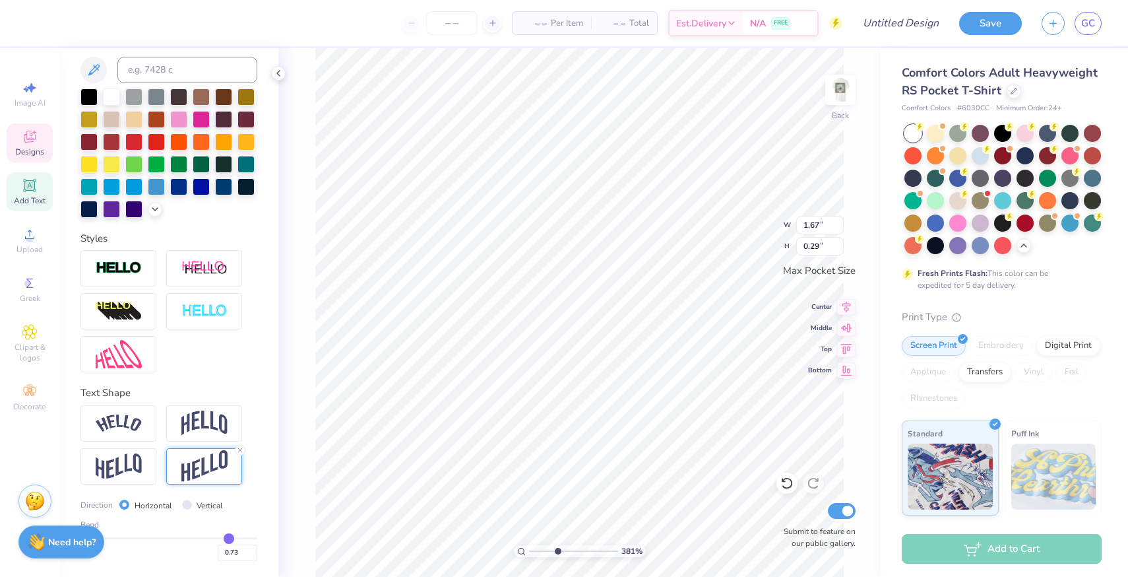
type input "0.72"
type input "0.71"
type input "0.7"
type input "0.70"
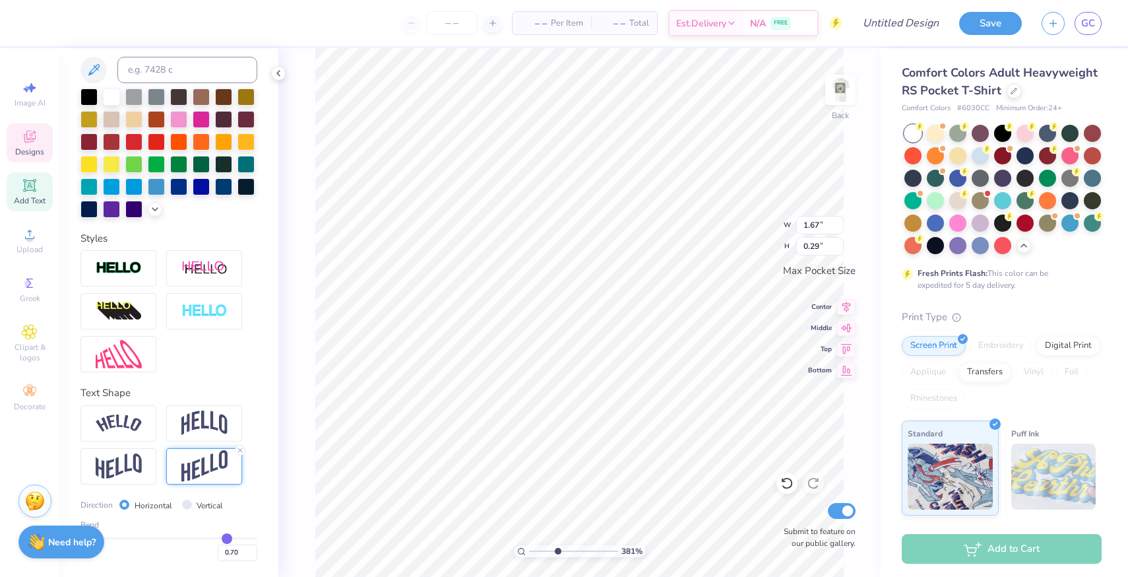
type input "0.69"
type input "0.68"
type input "0.67"
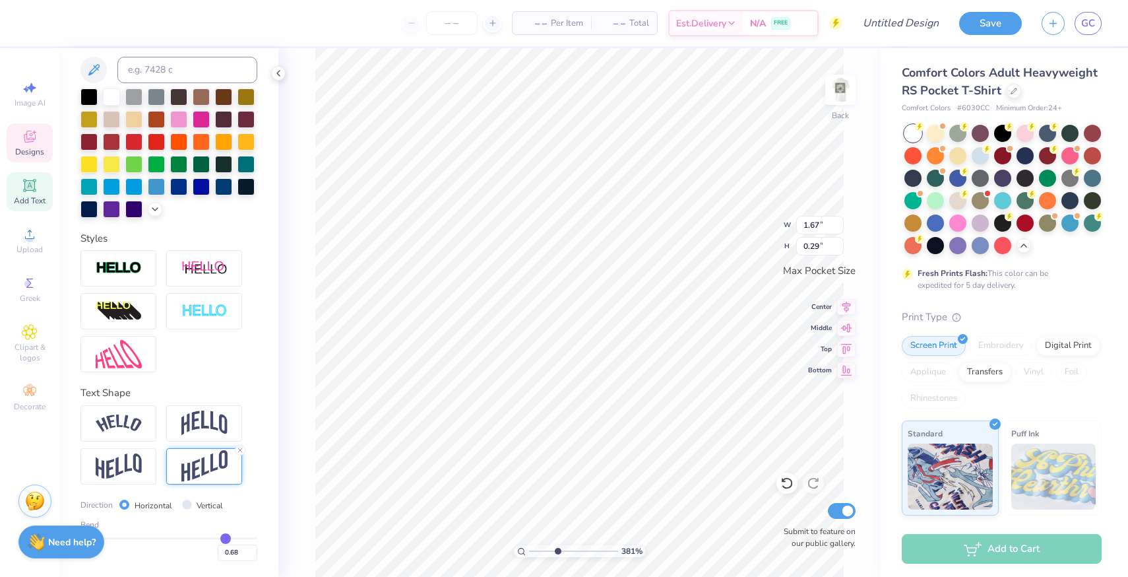
type input "0.67"
type input "0.66"
click at [224, 537] on input "range" at bounding box center [169, 538] width 177 height 2
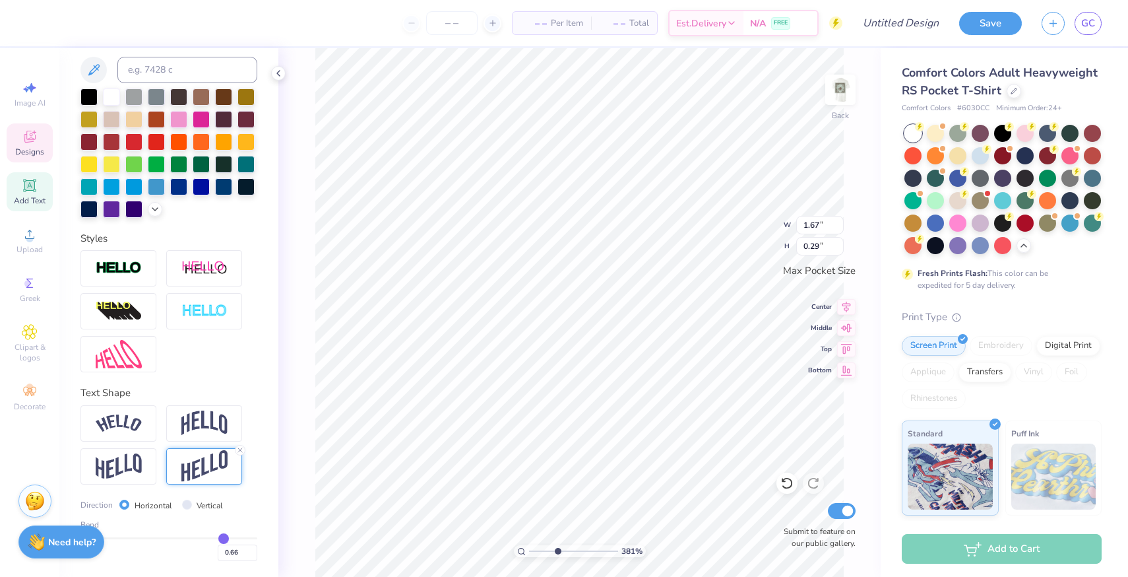
type input "0.28"
type input "1.64"
type input "0.67"
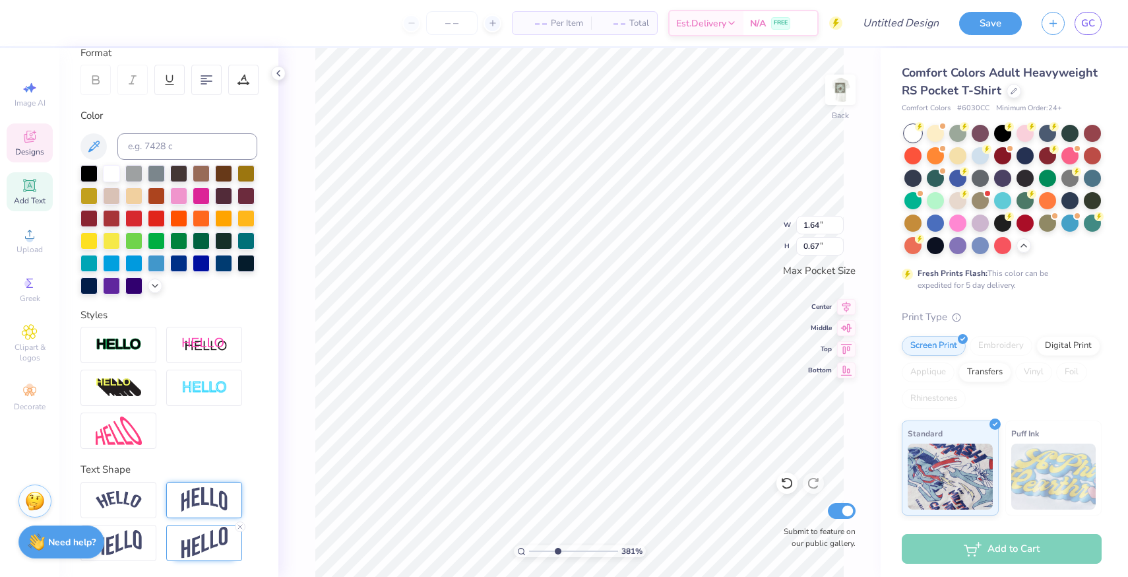
scroll to position [190, 0]
click at [205, 545] on img at bounding box center [204, 543] width 46 height 32
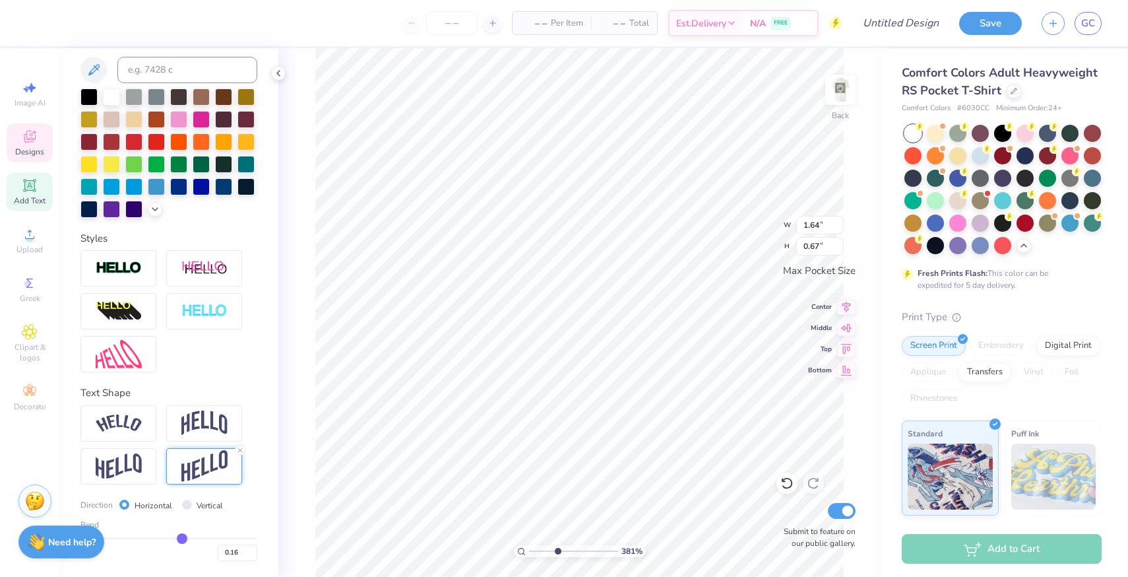
type input "0.2"
type input "0.20"
type input "0.22"
type input "0.24"
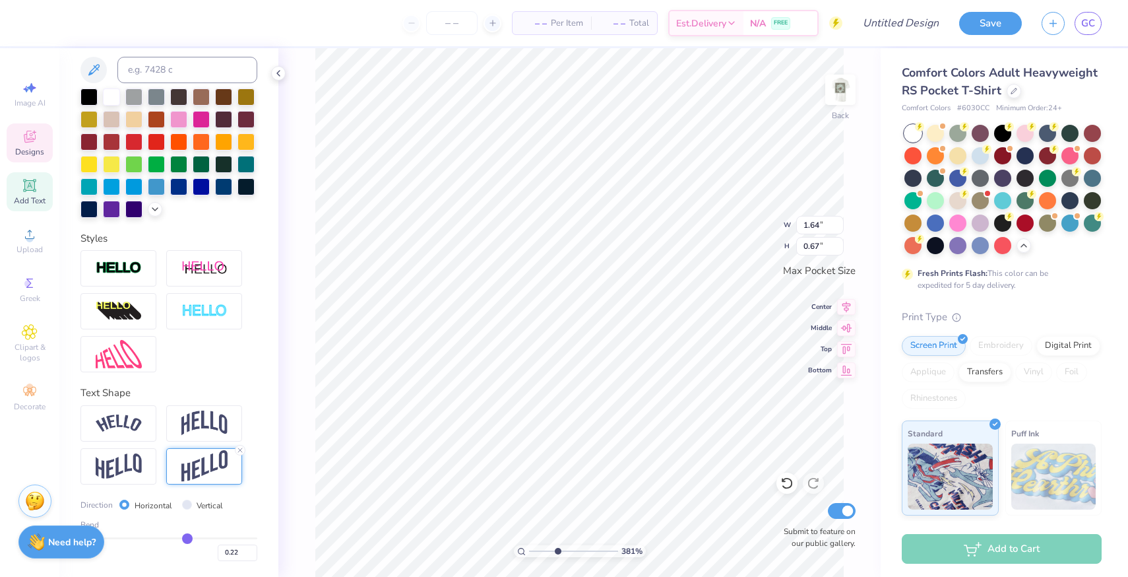
type input "0.24"
drag, startPoint x: 185, startPoint y: 537, endPoint x: 196, endPoint y: 537, distance: 11.2
click at [196, 537] on input "range" at bounding box center [169, 538] width 177 height 2
click at [190, 537] on input "range" at bounding box center [169, 538] width 177 height 2
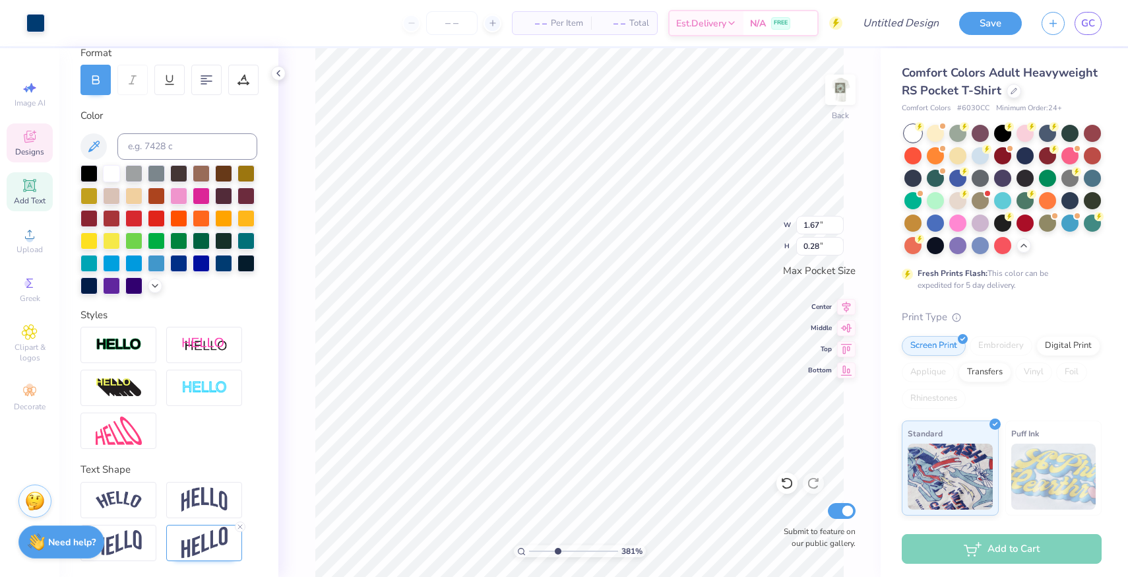
scroll to position [190, 0]
click at [196, 527] on img at bounding box center [204, 543] width 46 height 32
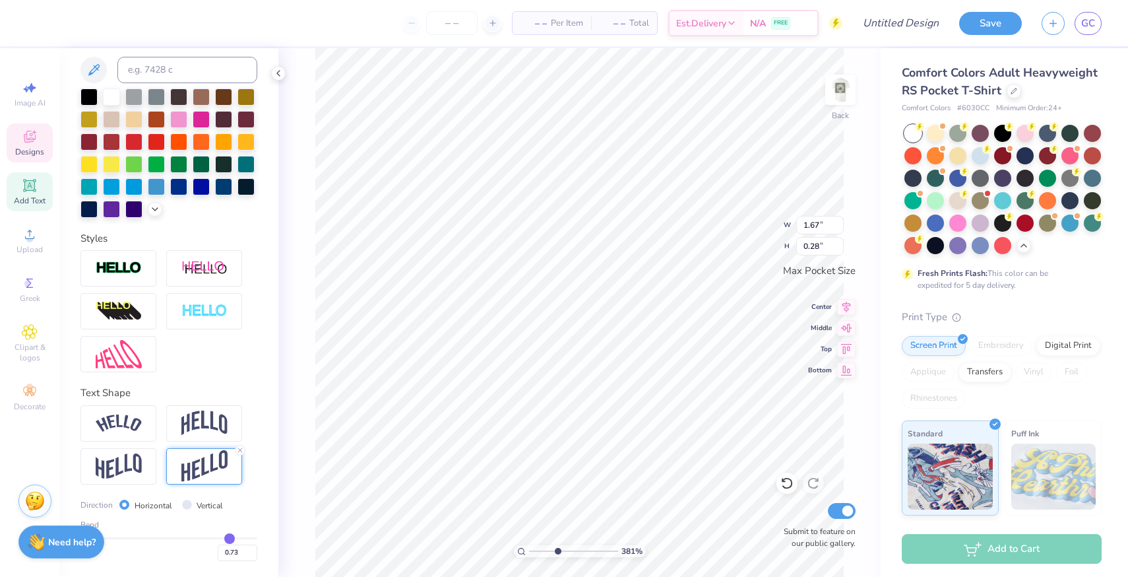
click at [230, 537] on input "range" at bounding box center [169, 538] width 177 height 2
drag, startPoint x: 230, startPoint y: 536, endPoint x: 238, endPoint y: 536, distance: 7.9
click at [238, 537] on input "range" at bounding box center [169, 538] width 177 height 2
click at [278, 315] on div "381 % Back W 1.67 1.67 " H 0.33 0.33 " Max Pocket Size Center Middle Top Bottom…" at bounding box center [579, 312] width 603 height 529
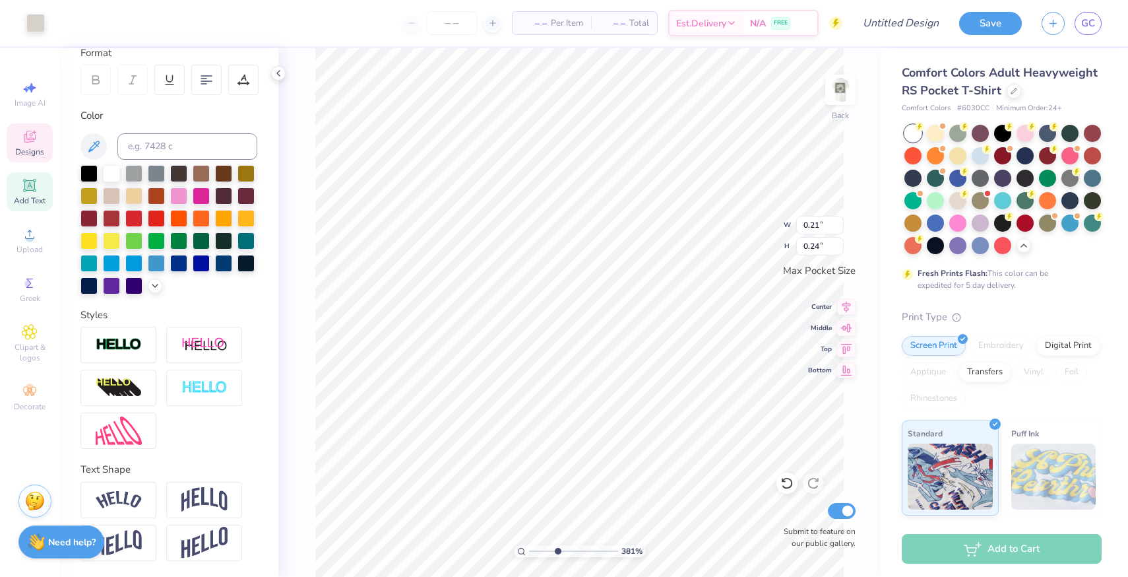
scroll to position [190, 0]
click at [113, 174] on div at bounding box center [111, 172] width 17 height 17
click at [581, 552] on input "range" at bounding box center [573, 551] width 89 height 12
click at [737, 247] on div "662 % Back W 0.22 H 0.24 Y Center Middle Top Bottom Submit to feature on our pu…" at bounding box center [579, 312] width 603 height 529
drag, startPoint x: 579, startPoint y: 550, endPoint x: 556, endPoint y: 552, distance: 23.1
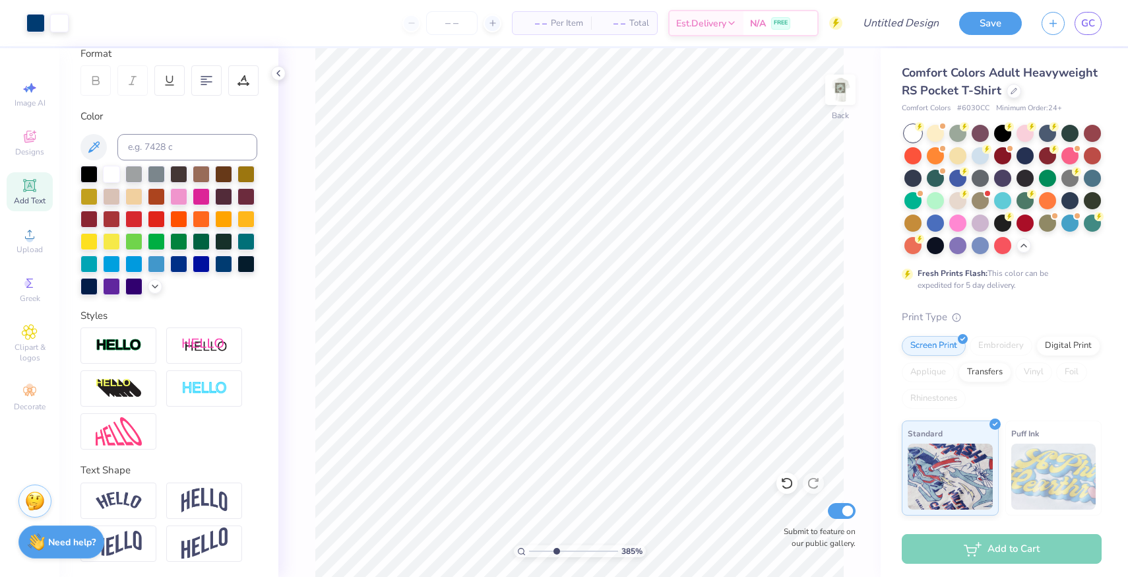
click at [556, 552] on input "range" at bounding box center [573, 551] width 89 height 12
click at [41, 28] on div at bounding box center [35, 22] width 18 height 18
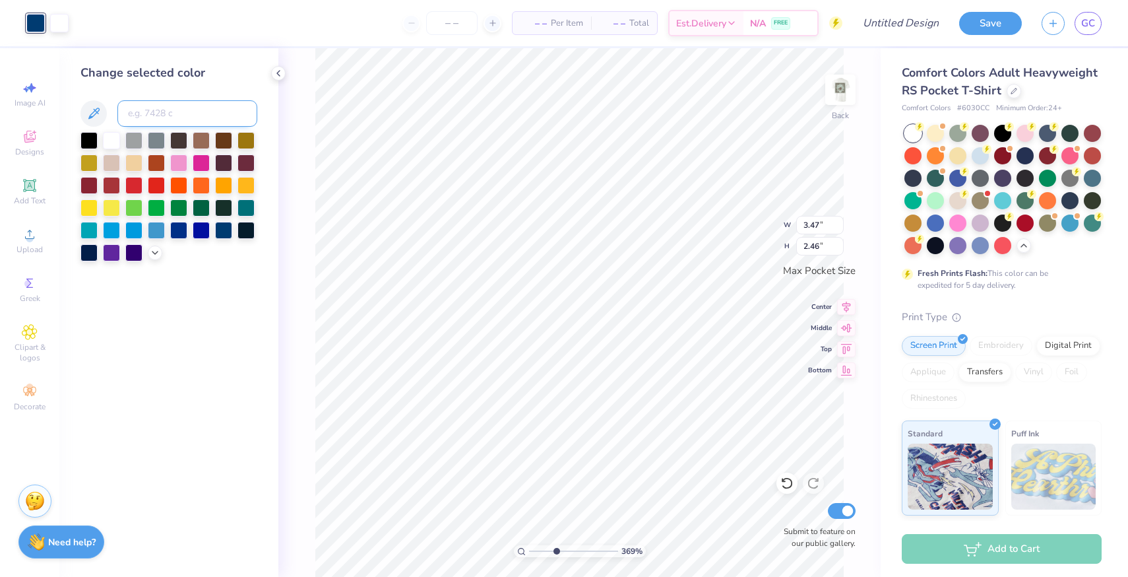
click at [166, 125] on input at bounding box center [187, 113] width 140 height 26
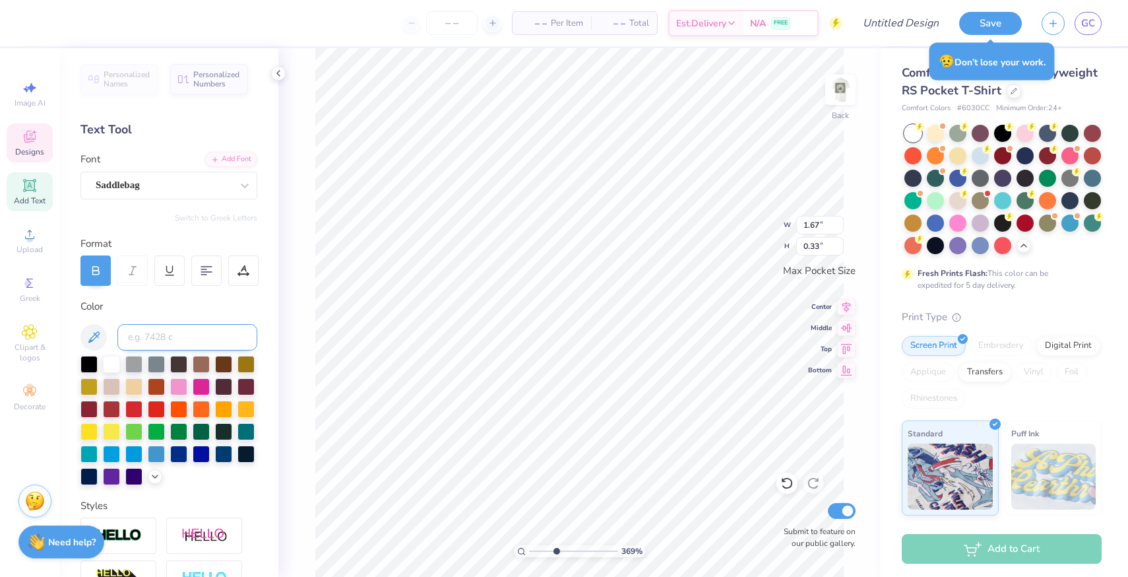
click at [176, 342] on input at bounding box center [187, 337] width 140 height 26
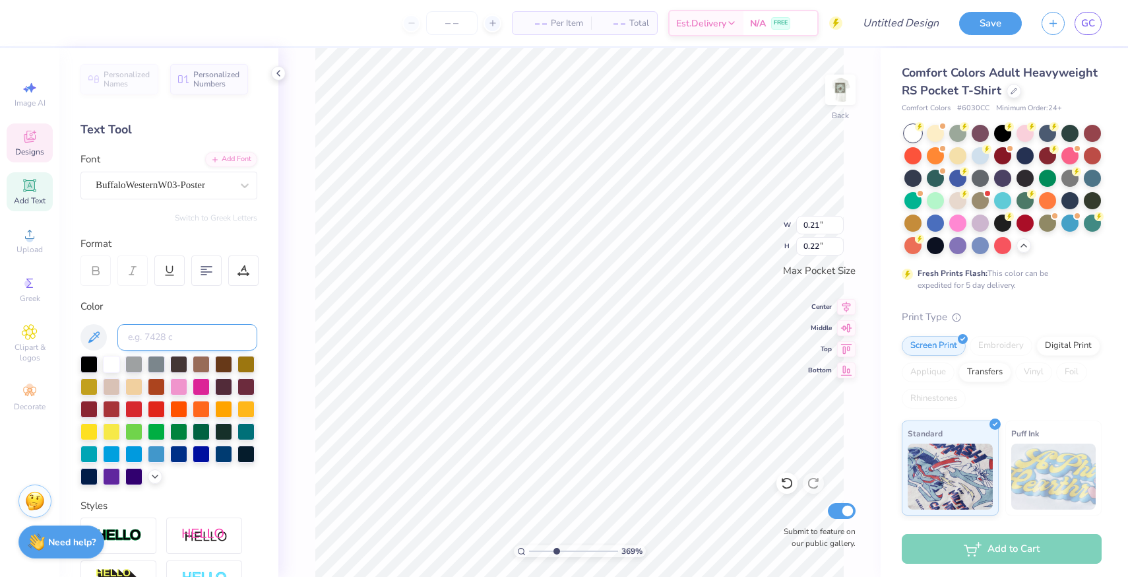
click at [148, 340] on input at bounding box center [187, 337] width 140 height 26
click at [106, 366] on div at bounding box center [111, 362] width 17 height 17
click at [562, 552] on input "range" at bounding box center [573, 551] width 89 height 12
drag, startPoint x: 563, startPoint y: 550, endPoint x: 542, endPoint y: 555, distance: 21.6
click at [542, 555] on input "range" at bounding box center [573, 551] width 89 height 12
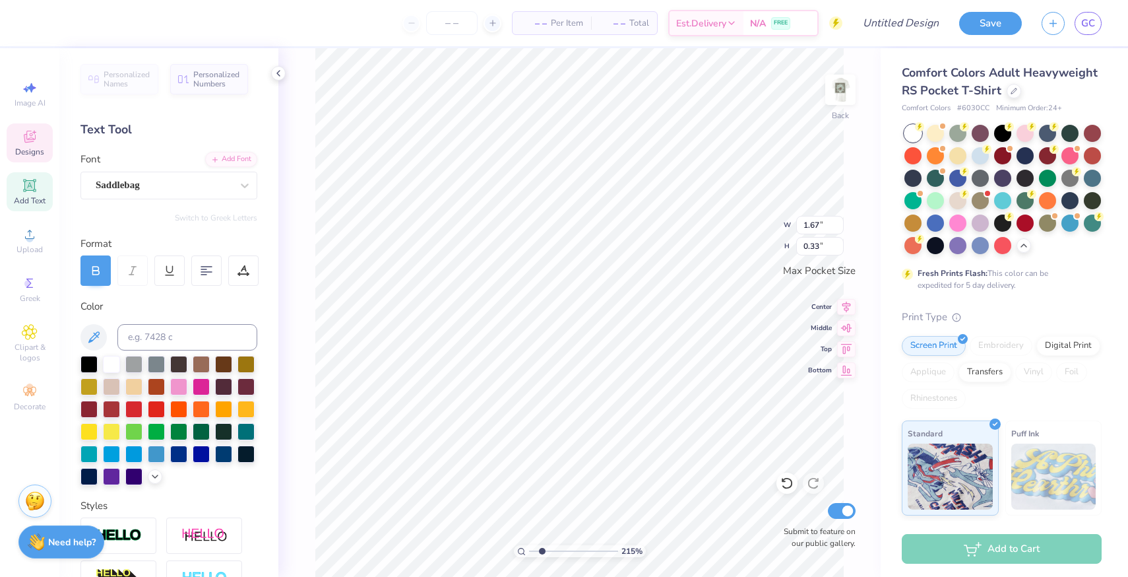
scroll to position [0, 3]
click at [563, 549] on input "range" at bounding box center [573, 551] width 89 height 12
drag, startPoint x: 564, startPoint y: 550, endPoint x: 538, endPoint y: 552, distance: 25.1
click at [538, 552] on input "range" at bounding box center [573, 551] width 89 height 12
click at [534, 550] on input "range" at bounding box center [573, 551] width 89 height 12
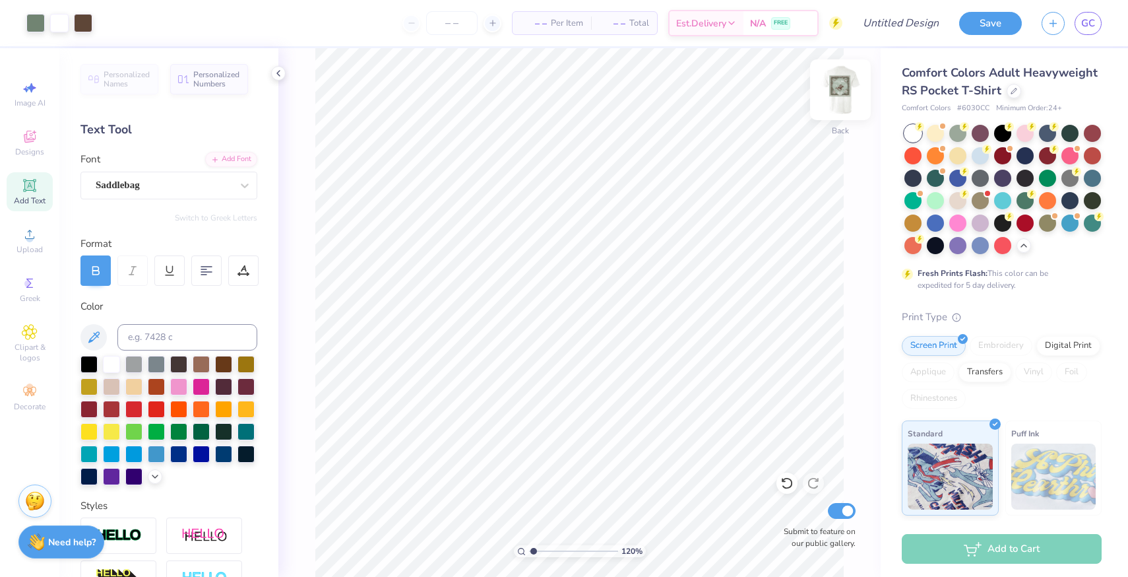
click at [848, 92] on img at bounding box center [840, 89] width 53 height 53
click at [80, 20] on div at bounding box center [83, 22] width 18 height 18
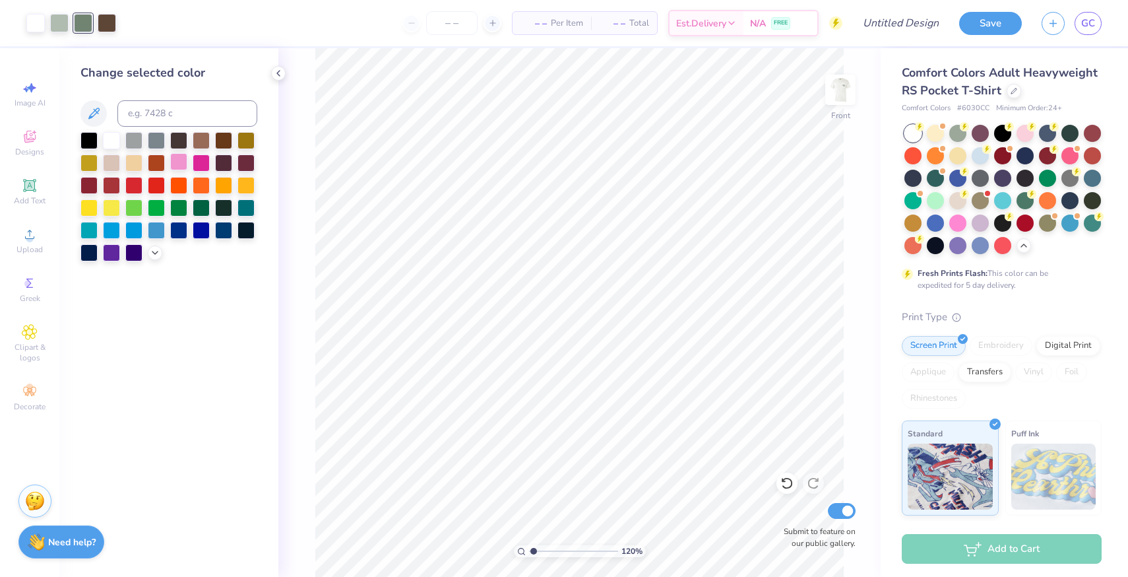
click at [181, 164] on div at bounding box center [178, 161] width 17 height 17
click at [59, 30] on div at bounding box center [59, 22] width 18 height 18
click at [164, 112] on input at bounding box center [187, 113] width 140 height 26
click at [168, 115] on input at bounding box center [187, 113] width 140 height 26
click at [85, 28] on div at bounding box center [83, 22] width 18 height 18
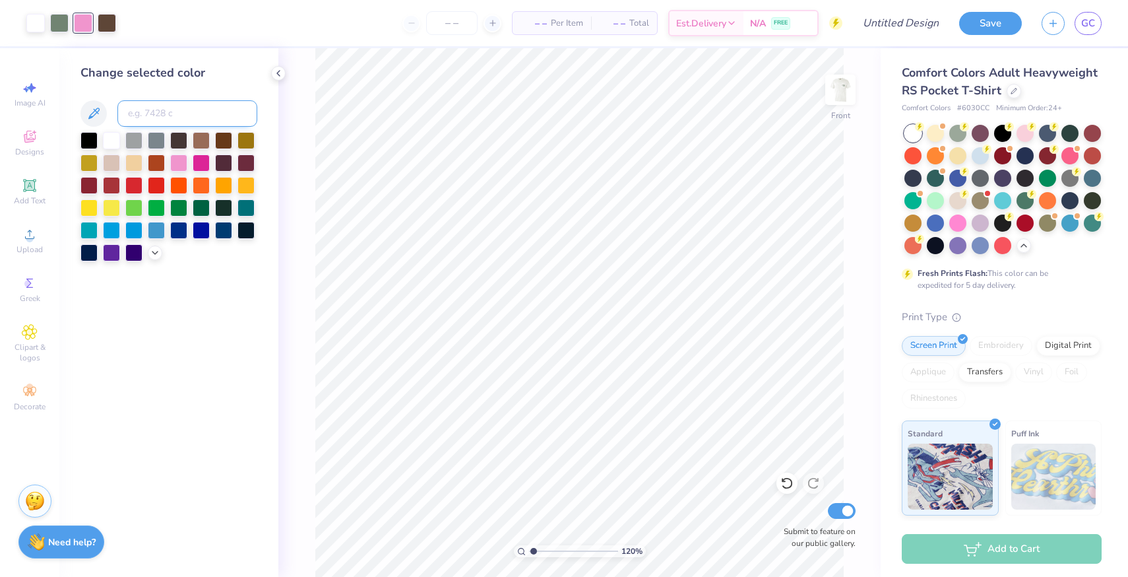
click at [160, 111] on input at bounding box center [187, 113] width 140 height 26
click at [963, 136] on div at bounding box center [958, 131] width 17 height 17
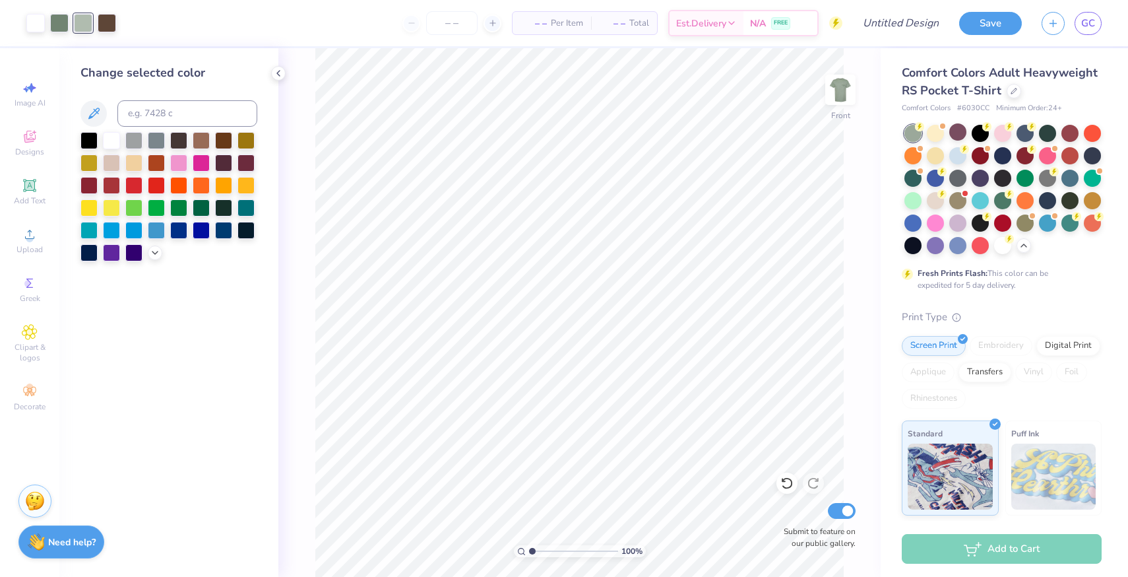
drag, startPoint x: 533, startPoint y: 552, endPoint x: 523, endPoint y: 552, distance: 9.9
click at [529, 552] on input "range" at bounding box center [573, 551] width 89 height 12
click at [1005, 205] on div at bounding box center [1002, 199] width 17 height 17
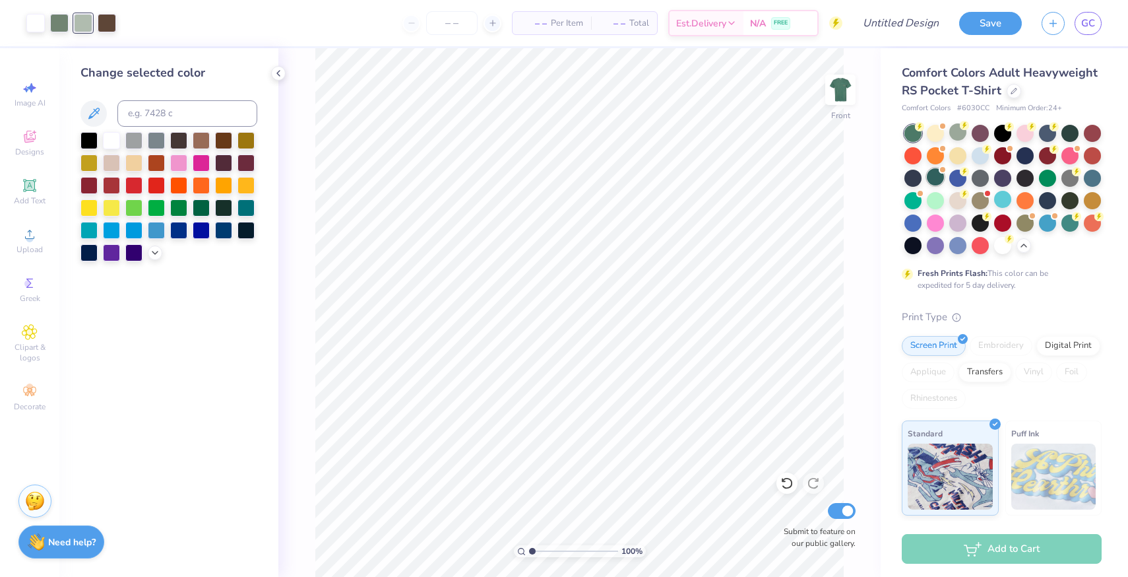
click at [942, 174] on div at bounding box center [935, 176] width 17 height 17
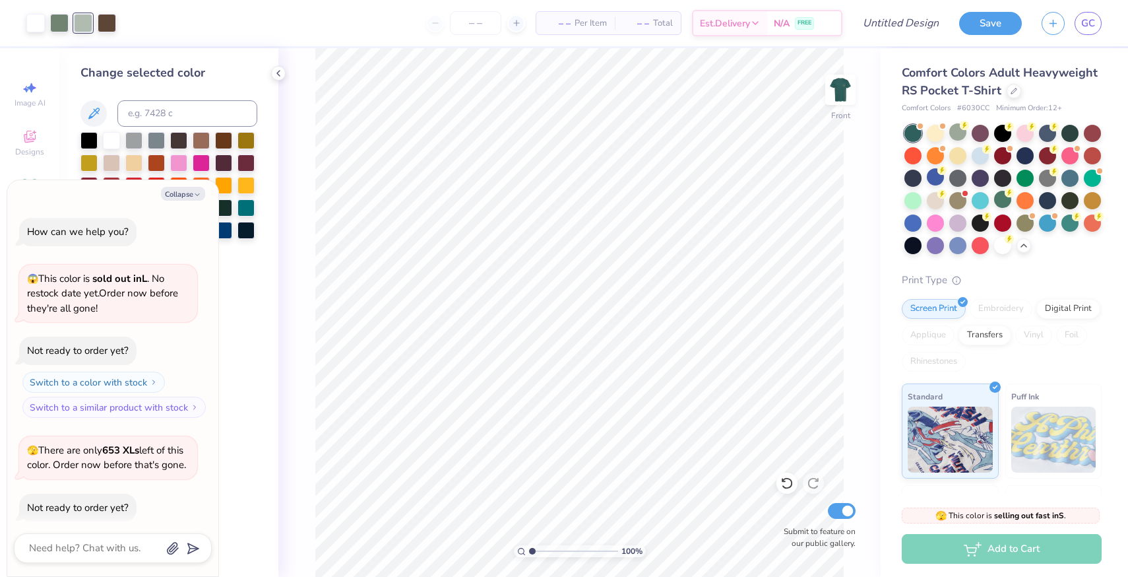
scroll to position [295, 0]
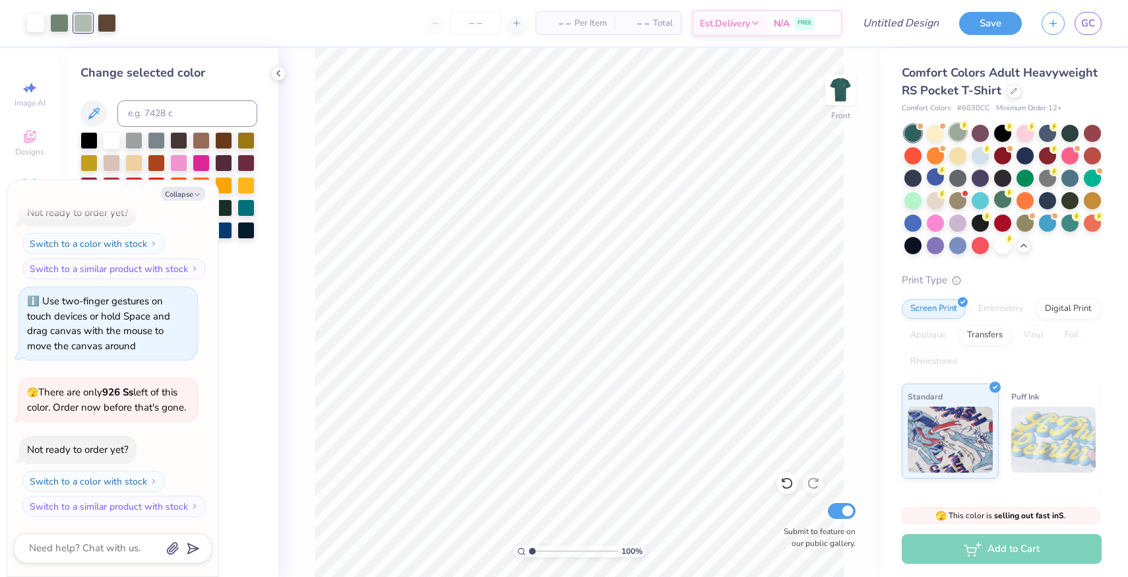
click at [956, 131] on div at bounding box center [958, 131] width 17 height 17
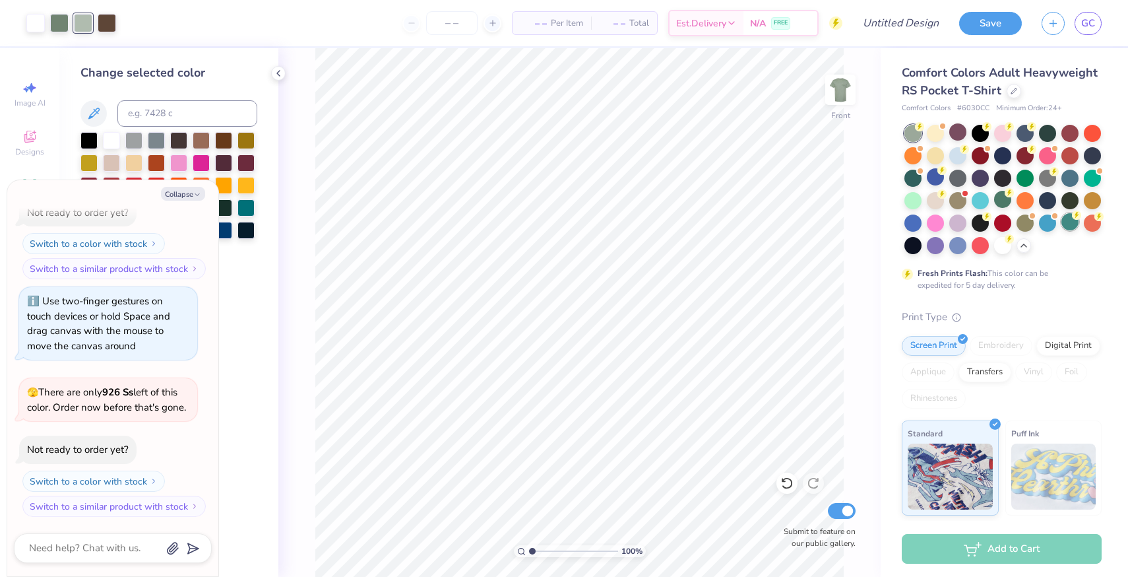
click at [1072, 224] on div at bounding box center [1070, 221] width 17 height 17
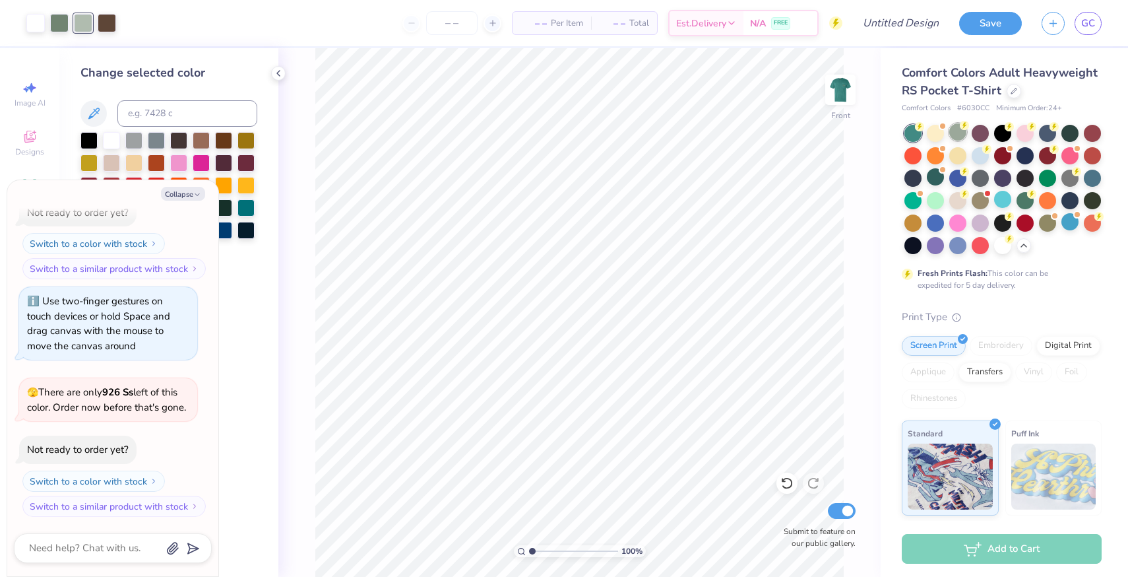
click at [961, 138] on div at bounding box center [958, 131] width 17 height 17
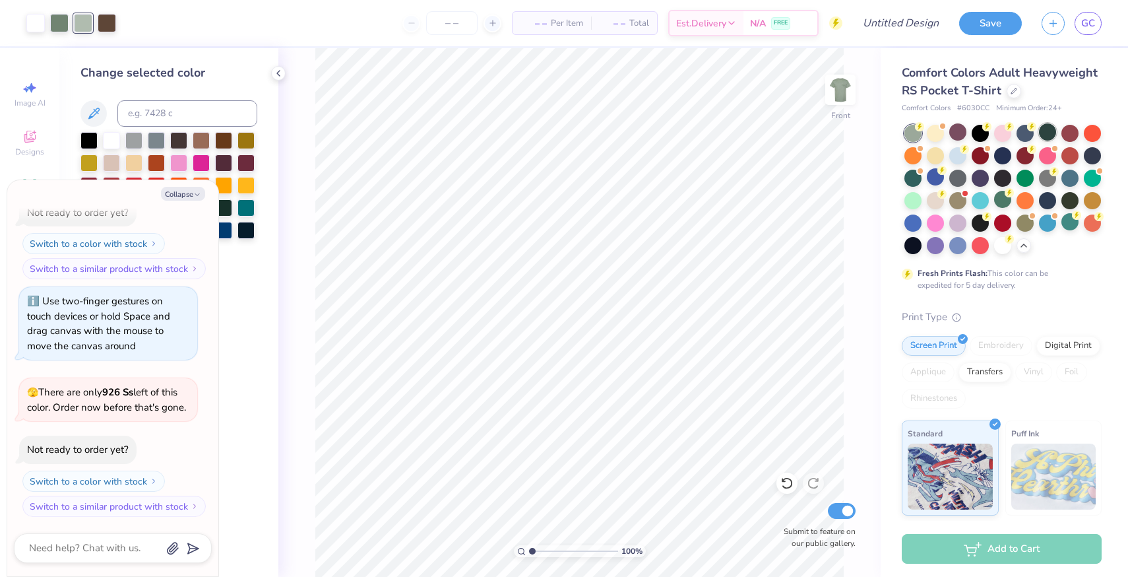
click at [1052, 129] on div at bounding box center [1047, 131] width 17 height 17
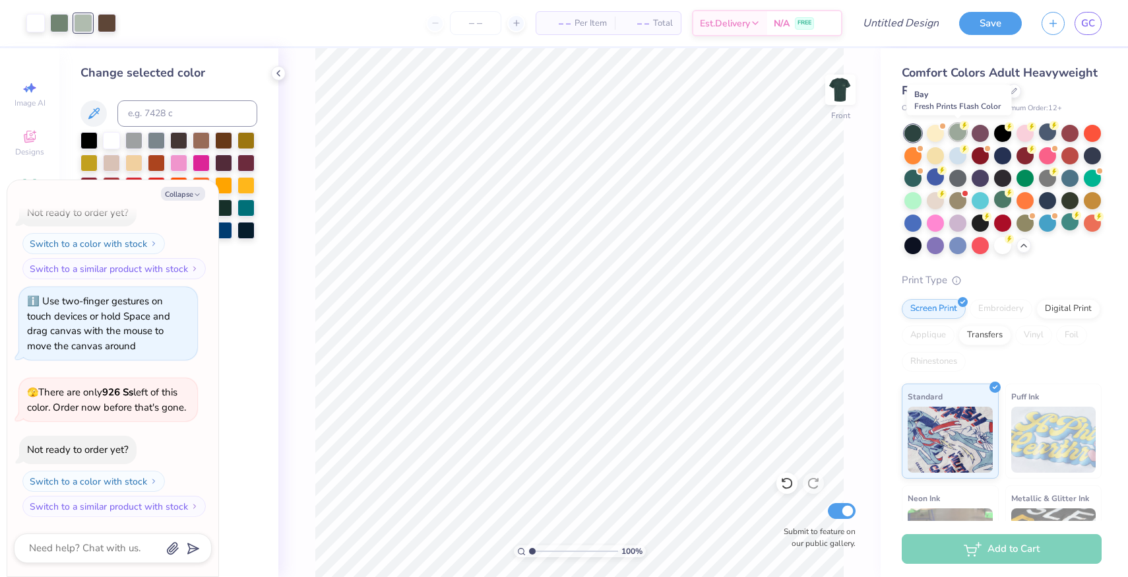
click at [957, 135] on div at bounding box center [958, 131] width 17 height 17
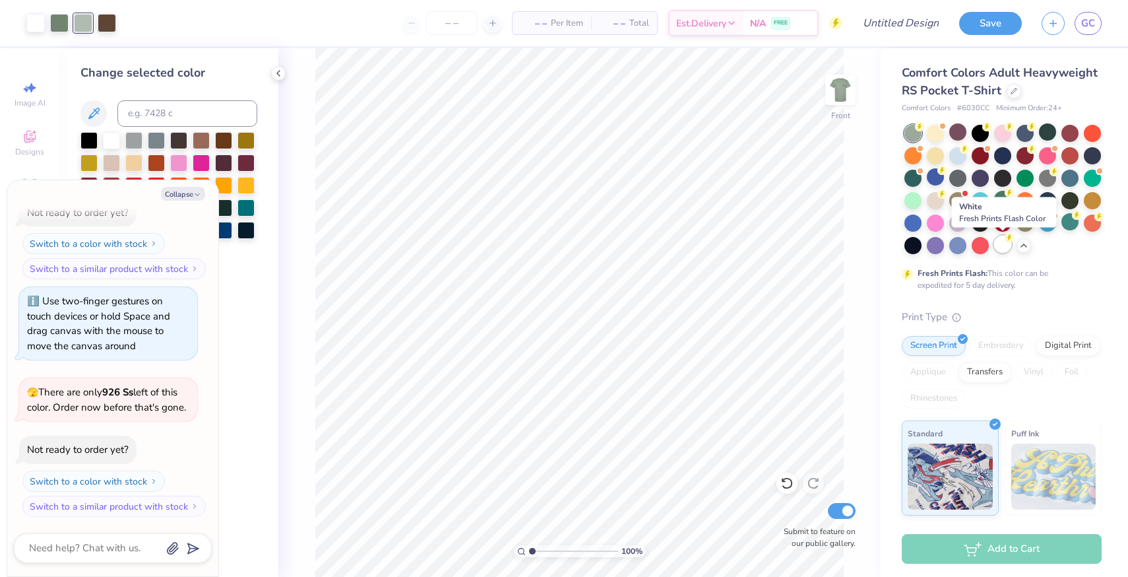
click at [1000, 253] on div at bounding box center [1002, 244] width 17 height 17
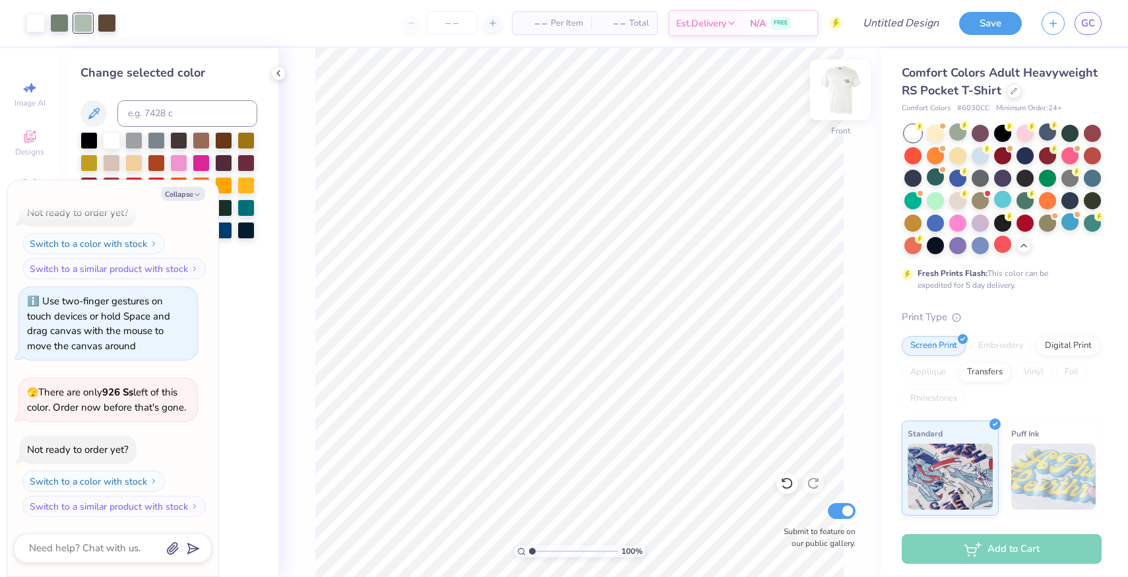
click at [841, 90] on img at bounding box center [840, 89] width 53 height 53
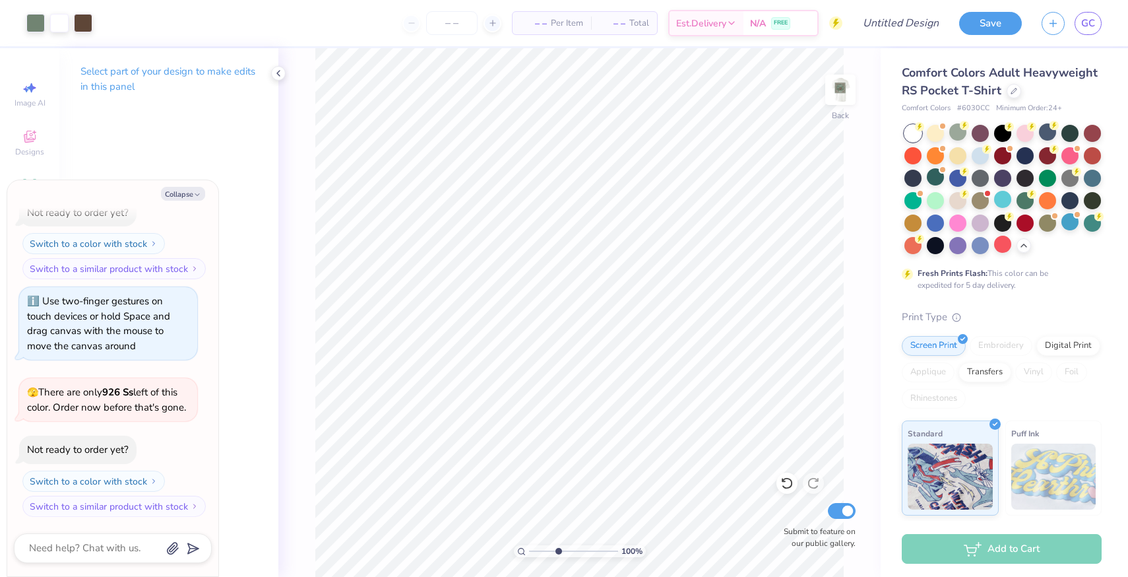
click at [558, 551] on input "range" at bounding box center [573, 551] width 89 height 12
drag, startPoint x: 557, startPoint y: 550, endPoint x: 537, endPoint y: 552, distance: 20.0
click at [537, 552] on input "range" at bounding box center [573, 551] width 89 height 12
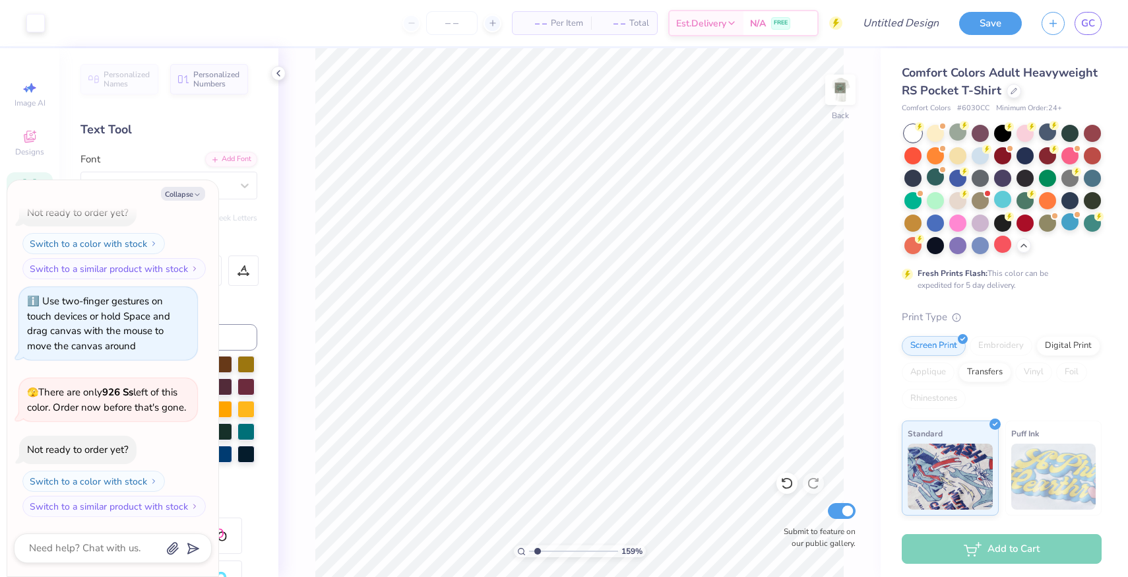
drag, startPoint x: 203, startPoint y: 209, endPoint x: 203, endPoint y: 325, distance: 115.5
click at [203, 319] on div "How can we help you? 😱 This color is sold out in L . No restock date yet. Order…" at bounding box center [113, 219] width 198 height 615
click at [219, 95] on div "Personalized Names Personalized Numbers Text Tool Add Font Font Saddlebag Switc…" at bounding box center [168, 312] width 219 height 529
click at [194, 124] on div "Text Tool" at bounding box center [169, 130] width 177 height 18
drag, startPoint x: 129, startPoint y: 188, endPoint x: 131, endPoint y: 216, distance: 27.8
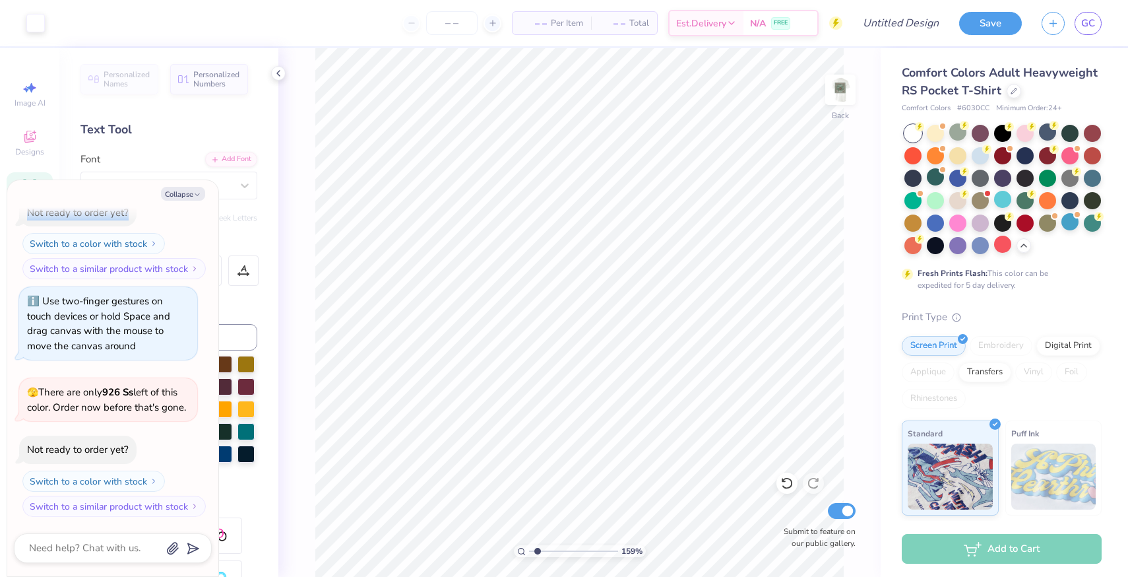
click at [131, 213] on div "Collapse How can we help you? 😱 This color is sold out in L . No restock date y…" at bounding box center [112, 378] width 211 height 396
click at [199, 101] on div "Personalized Names Personalized Numbers Text Tool Add Font Font Saddlebag Switc…" at bounding box center [168, 312] width 219 height 529
click at [197, 195] on icon "button" at bounding box center [197, 195] width 8 height 8
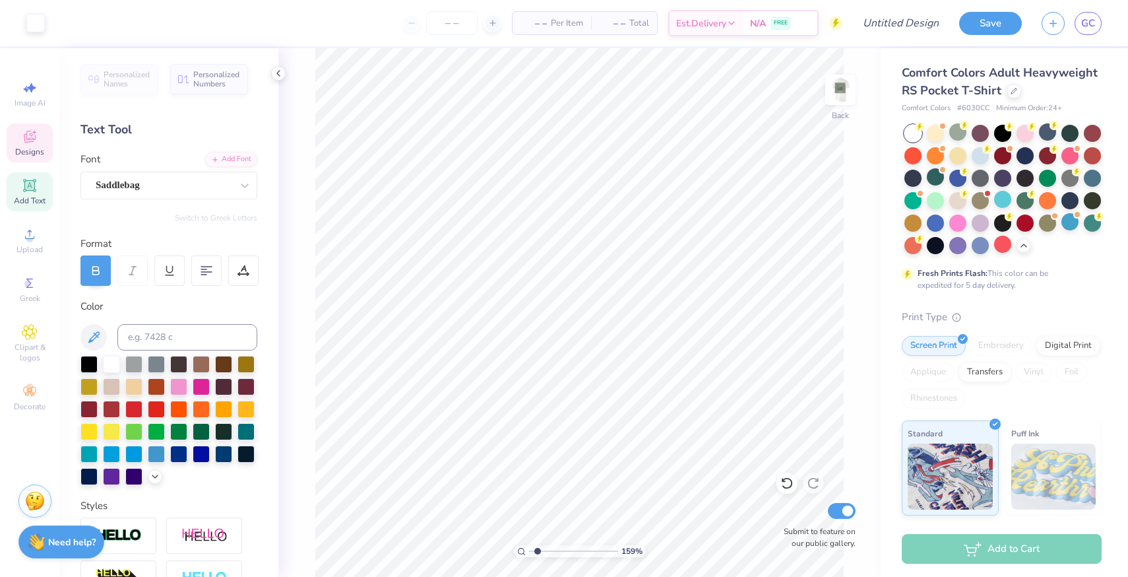
click at [32, 148] on span "Designs" at bounding box center [29, 152] width 29 height 11
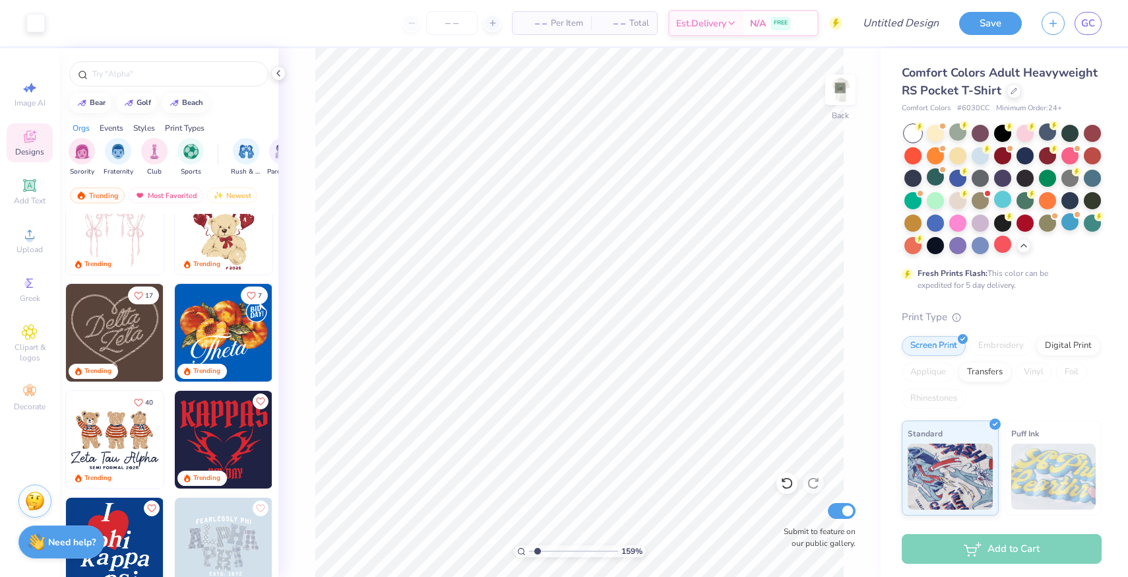
scroll to position [101, 0]
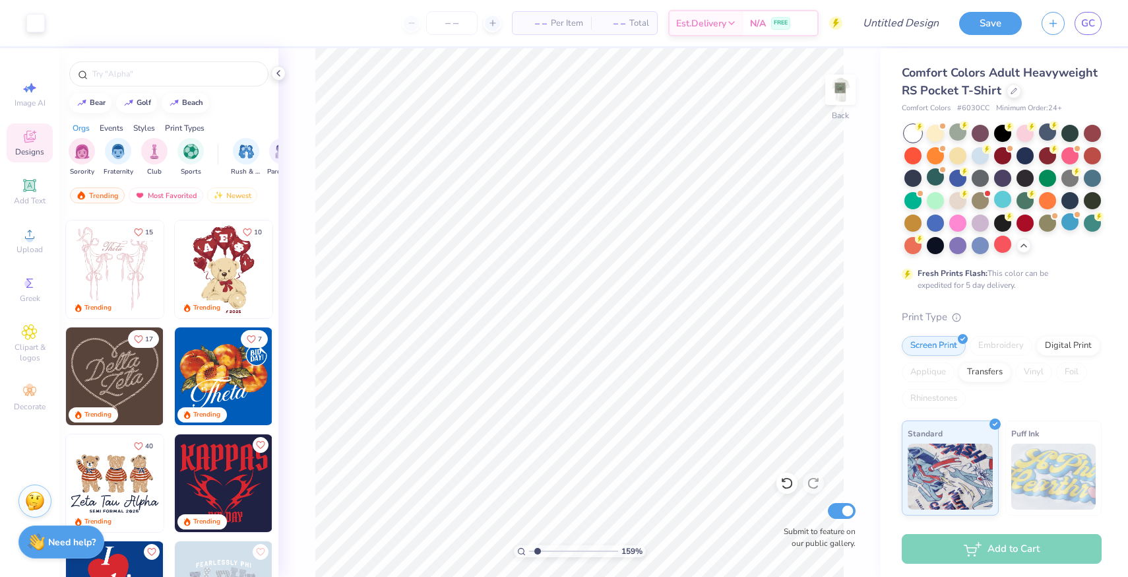
click at [141, 399] on img at bounding box center [115, 376] width 98 height 98
click at [36, 15] on div at bounding box center [35, 22] width 18 height 18
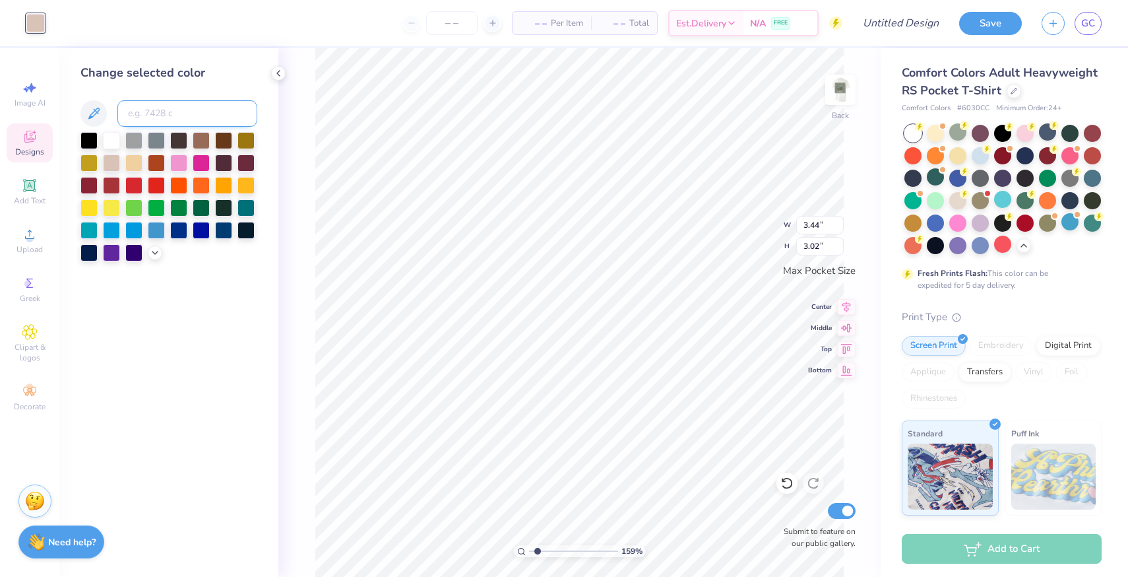
click at [148, 109] on input at bounding box center [187, 113] width 140 height 26
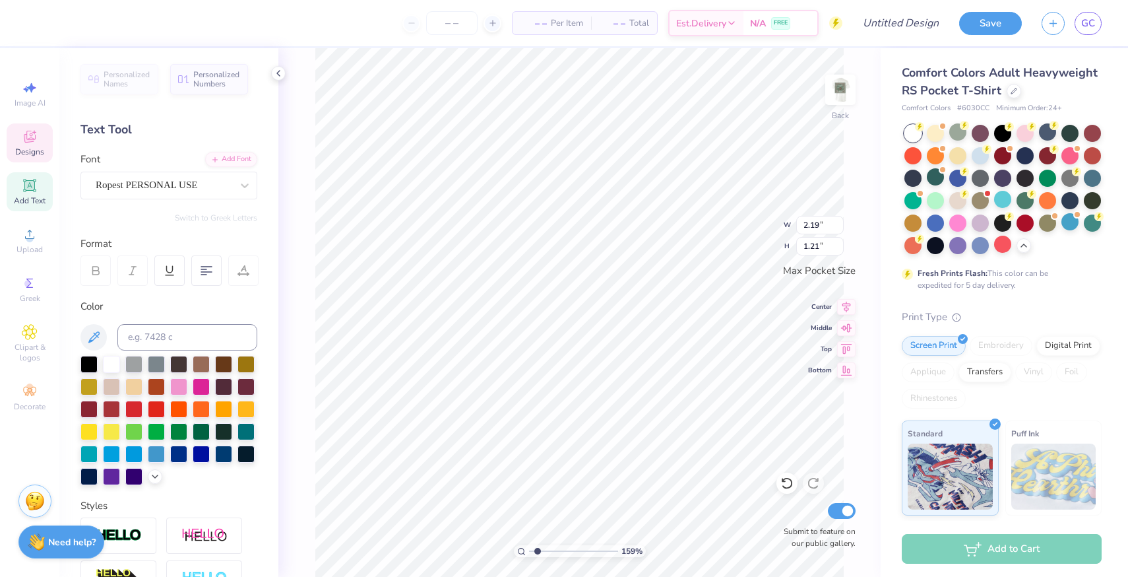
scroll to position [0, 1]
click at [558, 550] on input "range" at bounding box center [573, 551] width 89 height 12
drag, startPoint x: 558, startPoint y: 551, endPoint x: 528, endPoint y: 551, distance: 30.4
click at [529, 551] on input "range" at bounding box center [573, 551] width 89 height 12
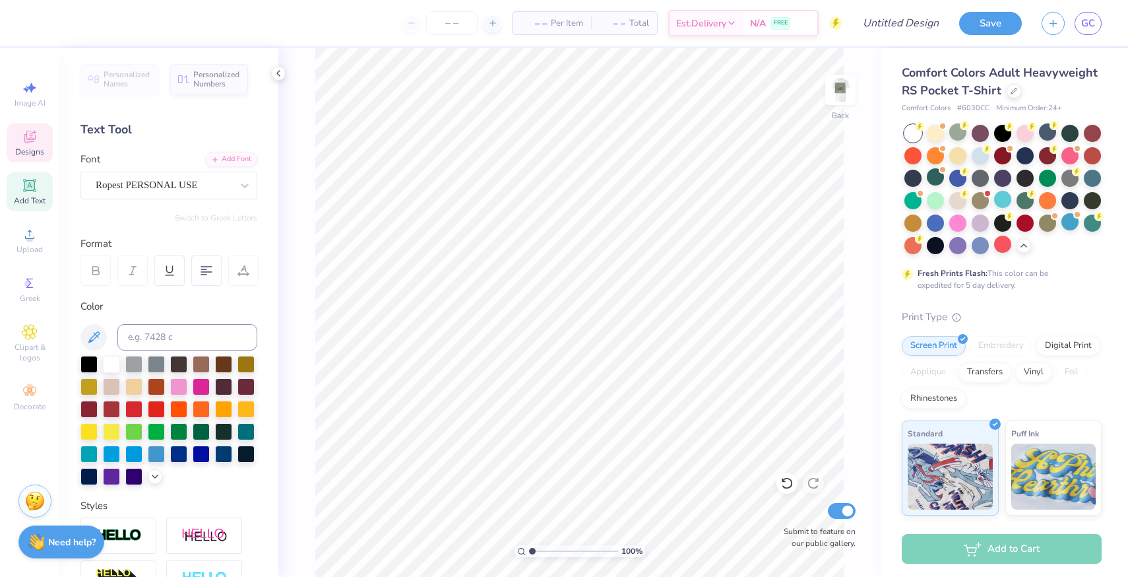
click at [37, 142] on icon at bounding box center [30, 137] width 16 height 16
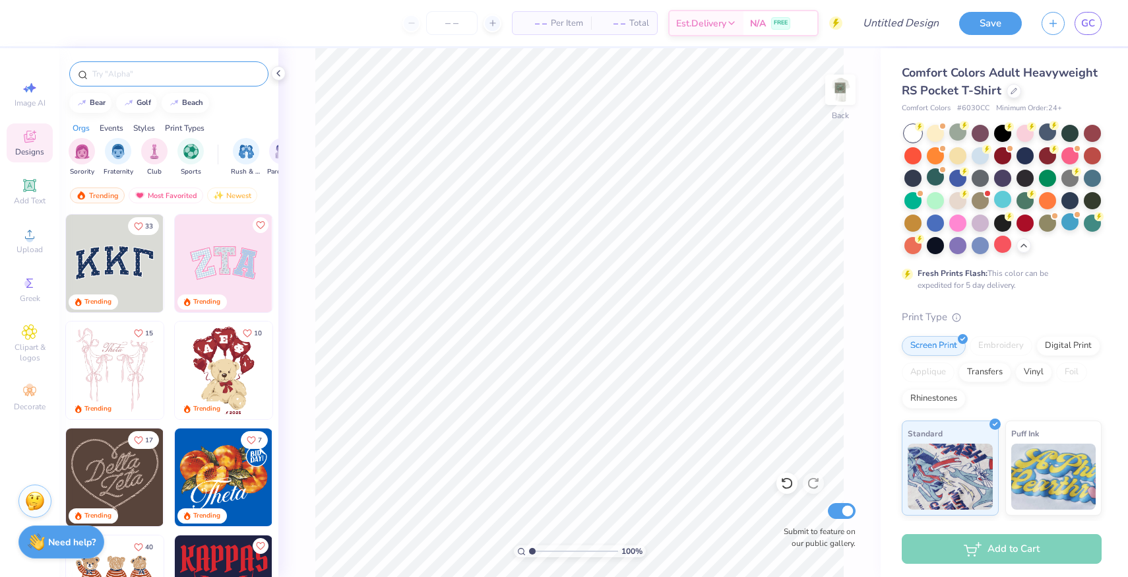
click at [151, 77] on input "text" at bounding box center [175, 73] width 169 height 13
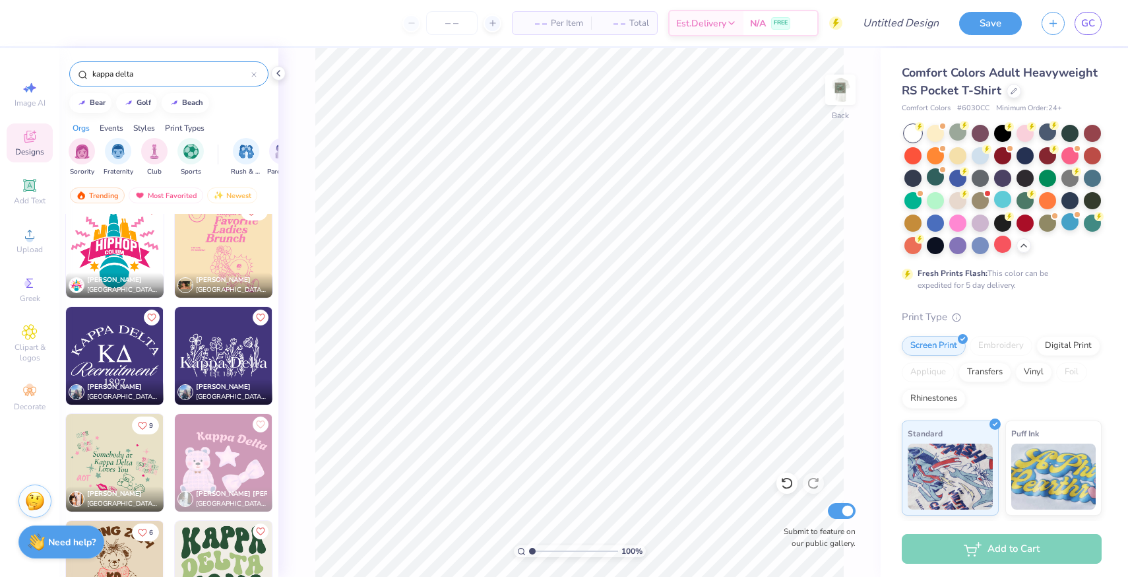
scroll to position [6111, 0]
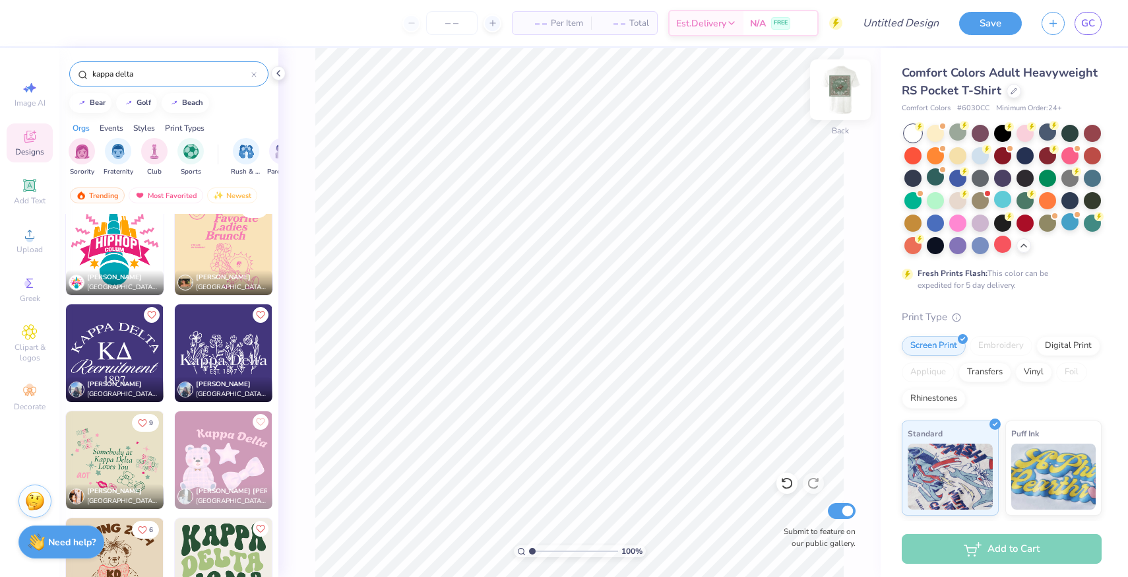
click at [837, 83] on img at bounding box center [840, 89] width 53 height 53
click at [581, 550] on input "range" at bounding box center [573, 551] width 89 height 12
click at [555, 551] on input "range" at bounding box center [573, 551] width 89 height 12
click at [531, 550] on input "range" at bounding box center [573, 551] width 89 height 12
click at [549, 553] on input "range" at bounding box center [573, 551] width 89 height 12
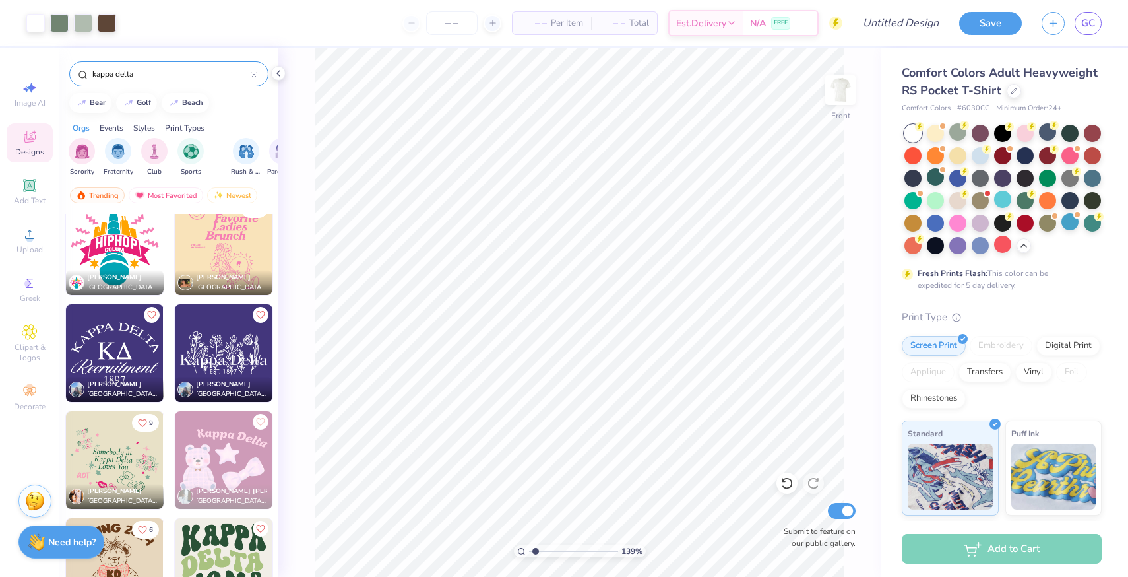
drag, startPoint x: 552, startPoint y: 554, endPoint x: 535, endPoint y: 554, distance: 16.5
click at [535, 554] on input "range" at bounding box center [573, 551] width 89 height 12
click at [561, 550] on input "range" at bounding box center [573, 551] width 89 height 12
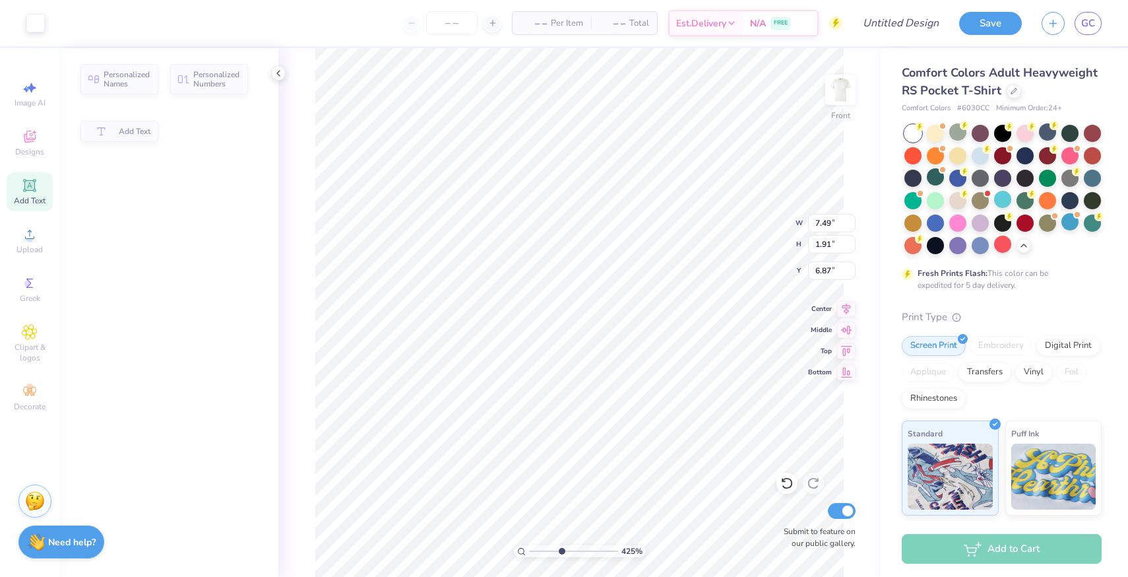
click at [579, 548] on input "range" at bounding box center [573, 551] width 89 height 12
click at [837, 93] on img at bounding box center [840, 89] width 53 height 53
click at [533, 551] on input "range" at bounding box center [573, 551] width 89 height 12
click at [960, 201] on div at bounding box center [958, 199] width 17 height 17
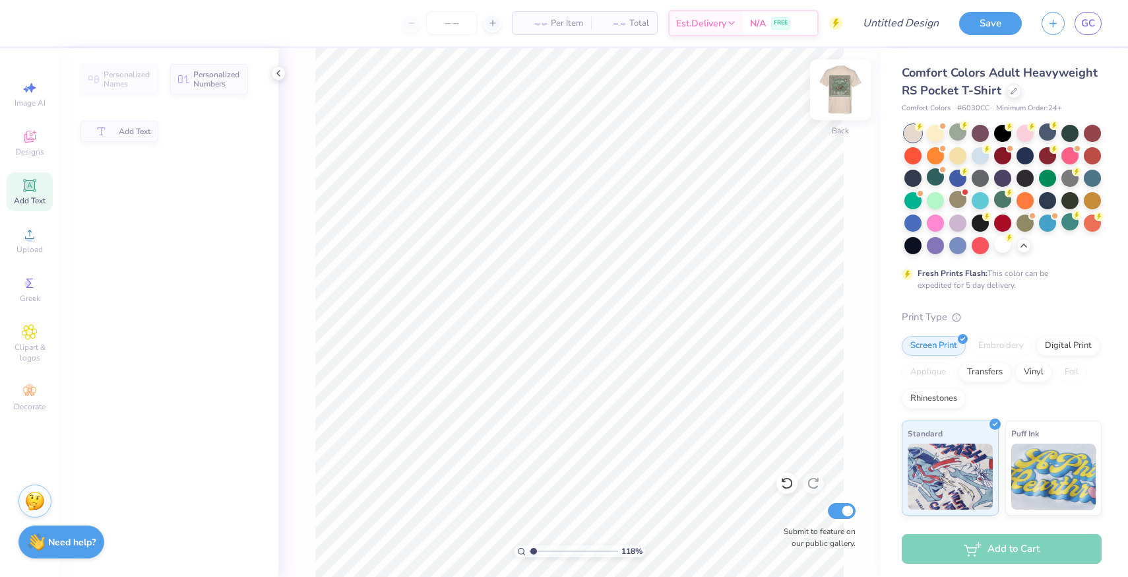
click at [838, 86] on img at bounding box center [840, 89] width 53 height 53
click at [531, 555] on input "range" at bounding box center [573, 551] width 89 height 12
click at [1069, 134] on div at bounding box center [1070, 131] width 17 height 17
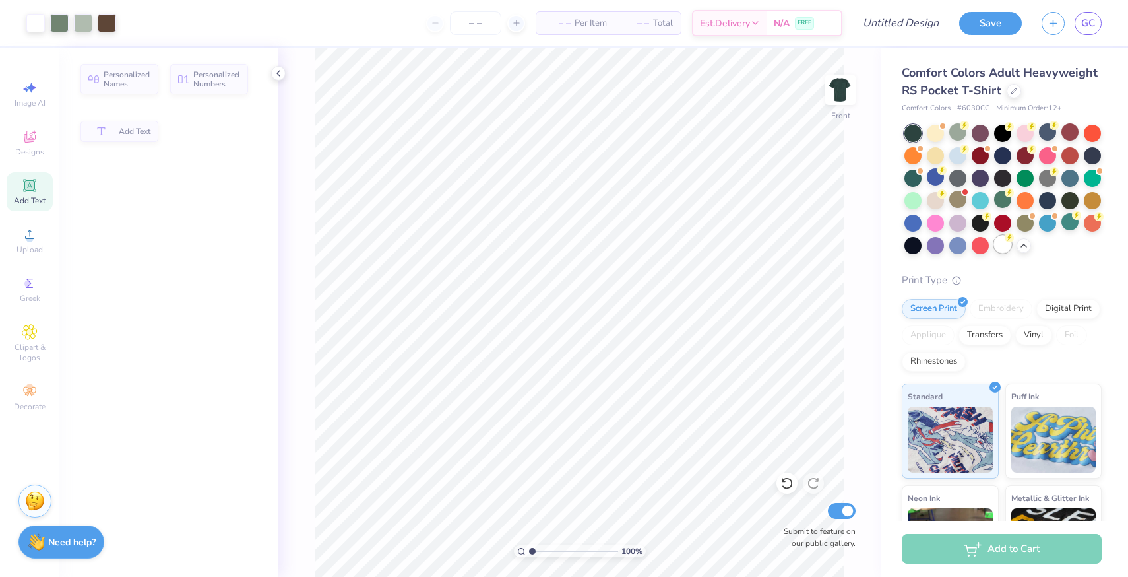
click at [1001, 247] on div at bounding box center [1002, 244] width 17 height 17
